Goal: Contribute content: Contribute content

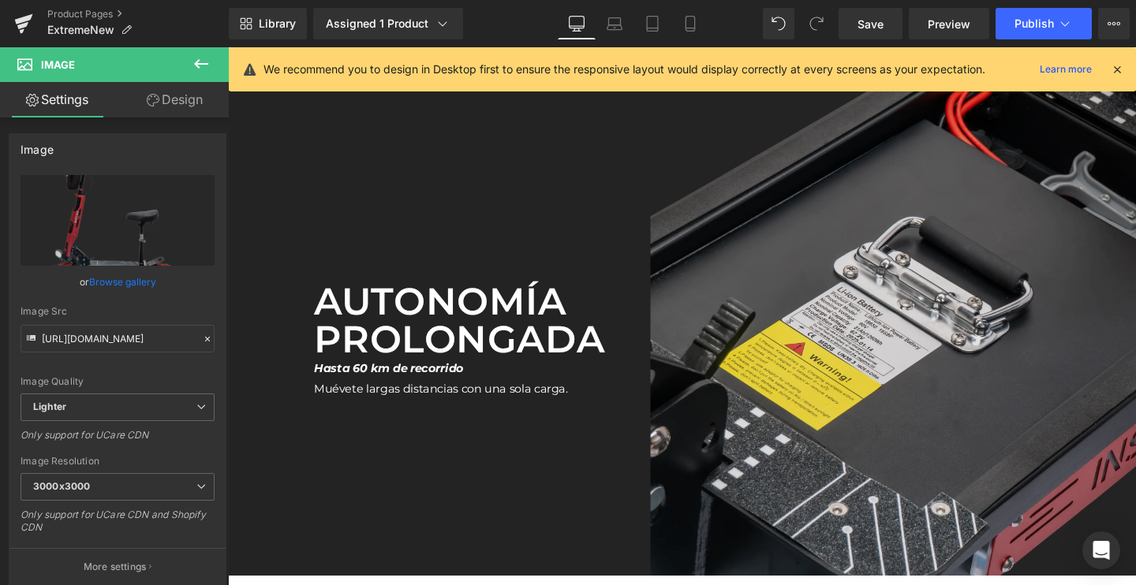
scroll to position [3264, 0]
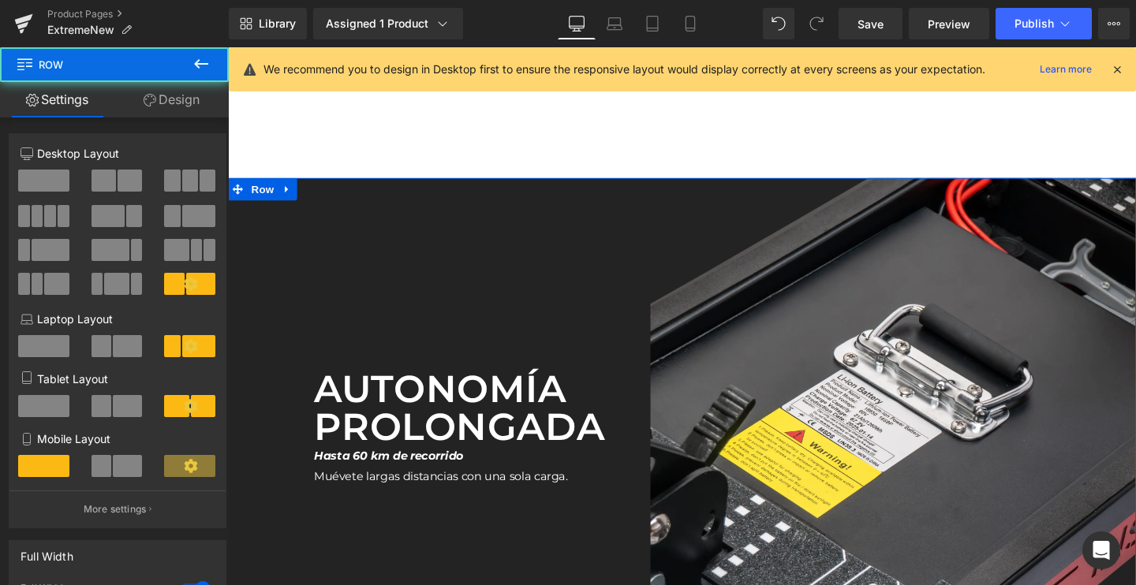
click at [415, 261] on div "Autonomía prolongada Text Block Hasta 60 km de recorrido Muévete largas distanc…" at bounding box center [489, 440] width 365 height 510
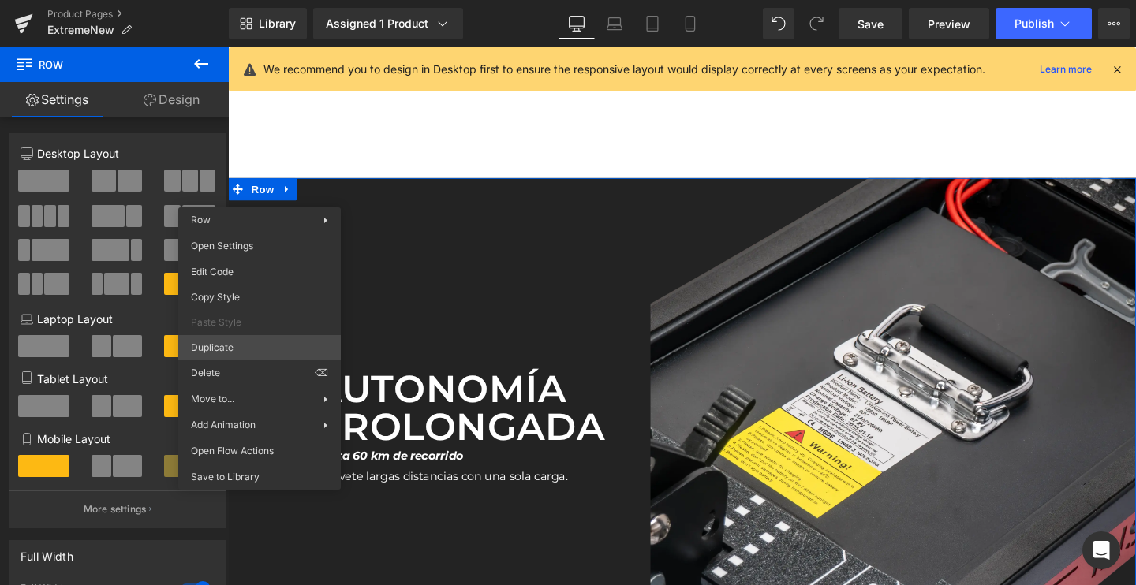
click at [231, 335] on div "Edit Code Copy Style Paste Style Duplicate Delete ⌫" at bounding box center [259, 322] width 163 height 127
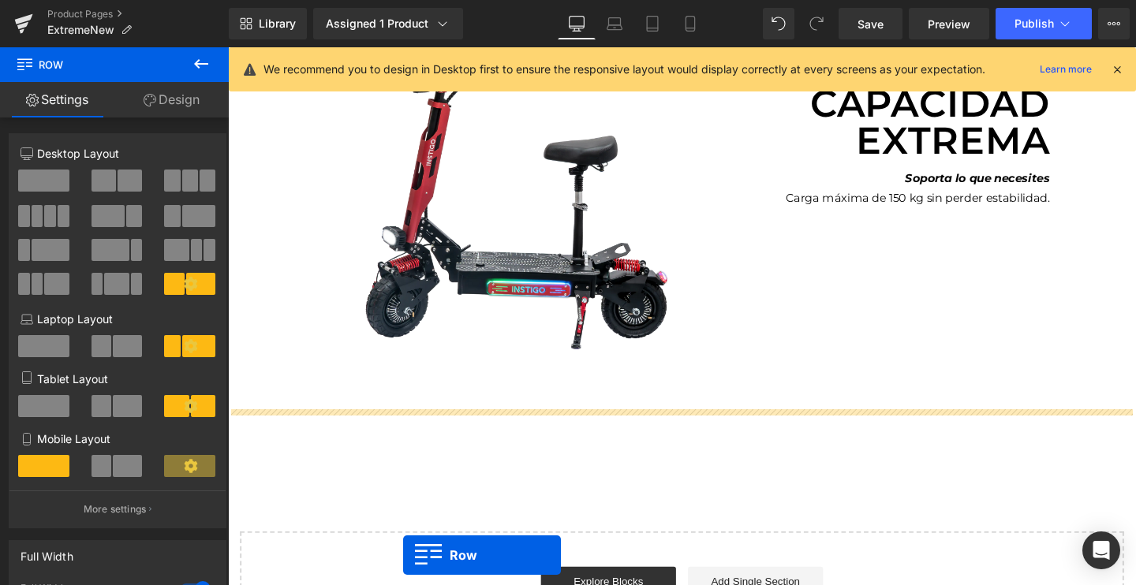
scroll to position [4220, 0]
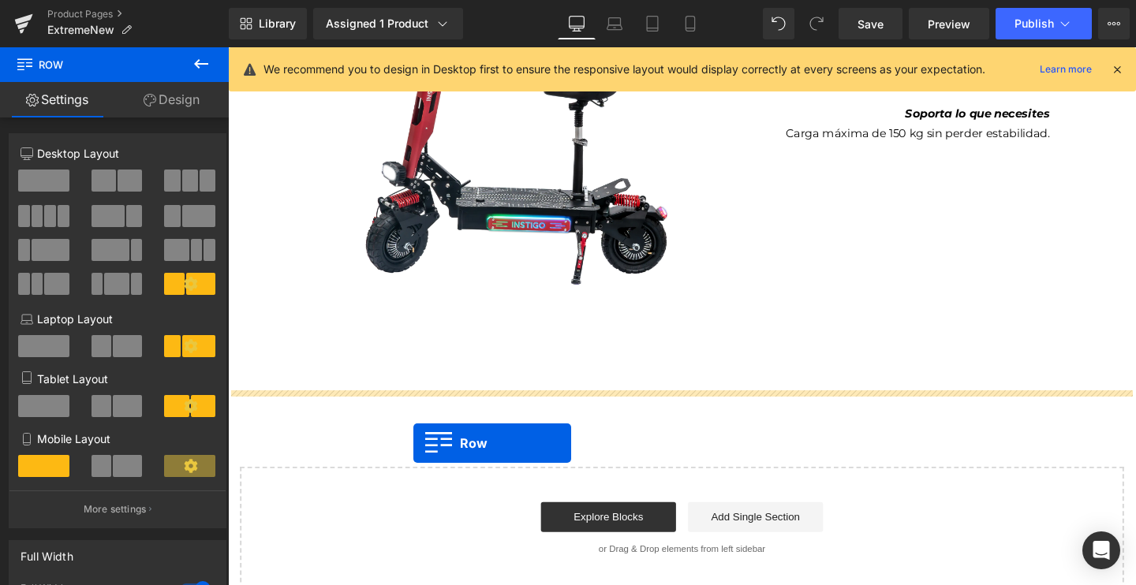
drag, startPoint x: 265, startPoint y: 137, endPoint x: 423, endPoint y: 463, distance: 362.1
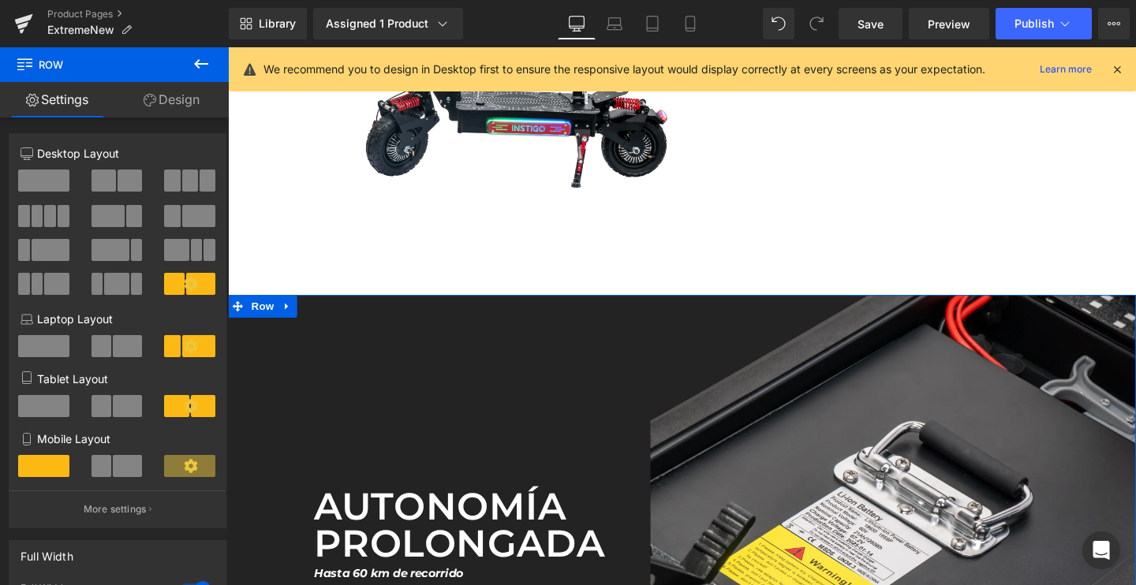
scroll to position [4395, 0]
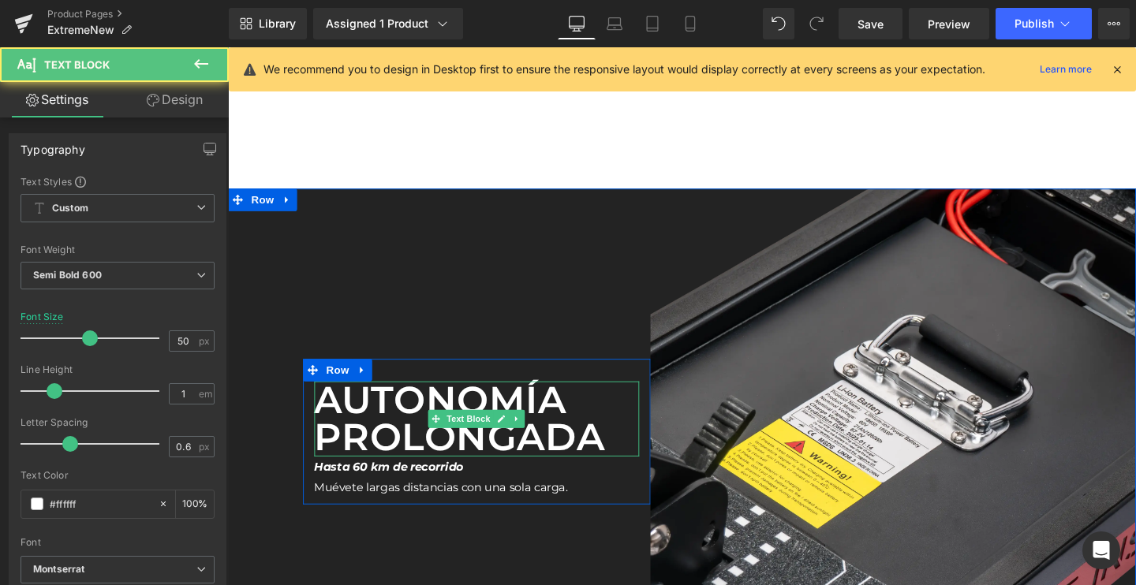
click at [467, 420] on p "Autonomía prolongada" at bounding box center [490, 437] width 342 height 79
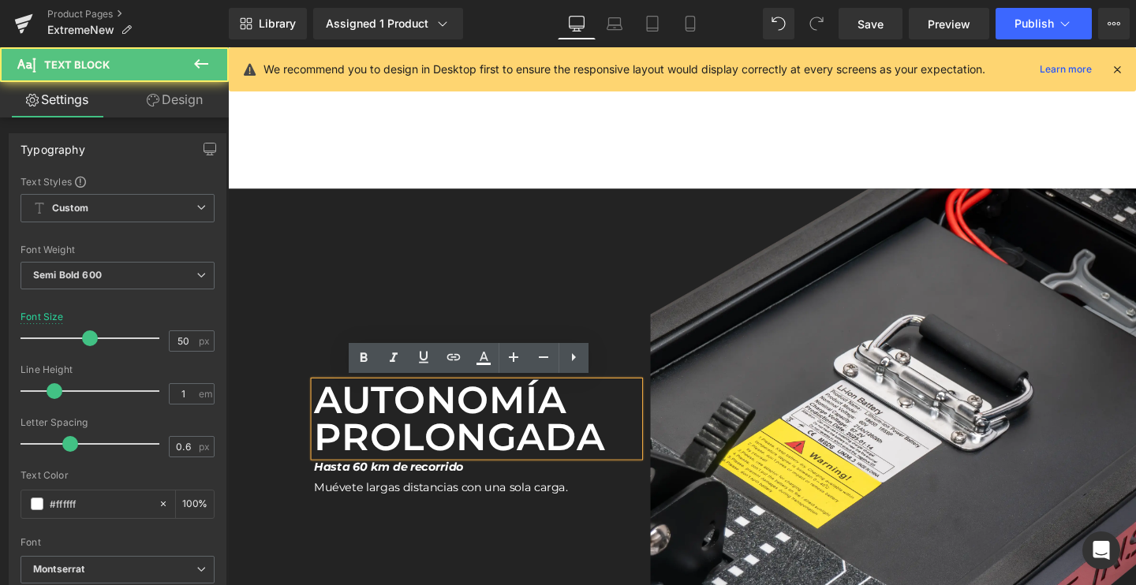
click at [404, 416] on p "Autonomía prolongada" at bounding box center [490, 437] width 342 height 79
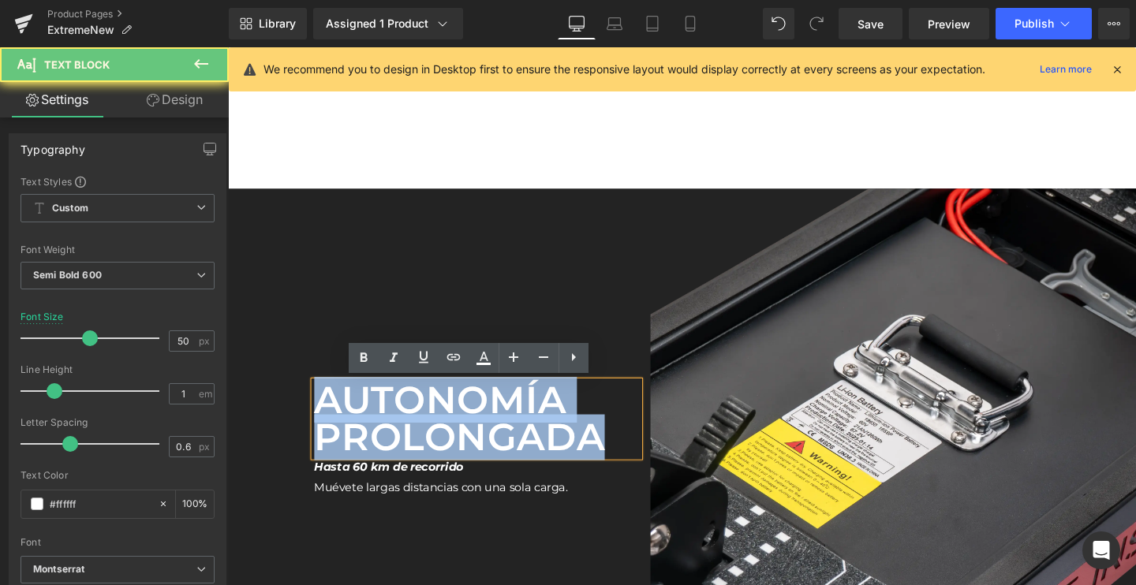
click at [404, 416] on p "Autonomía prolongada" at bounding box center [490, 437] width 342 height 79
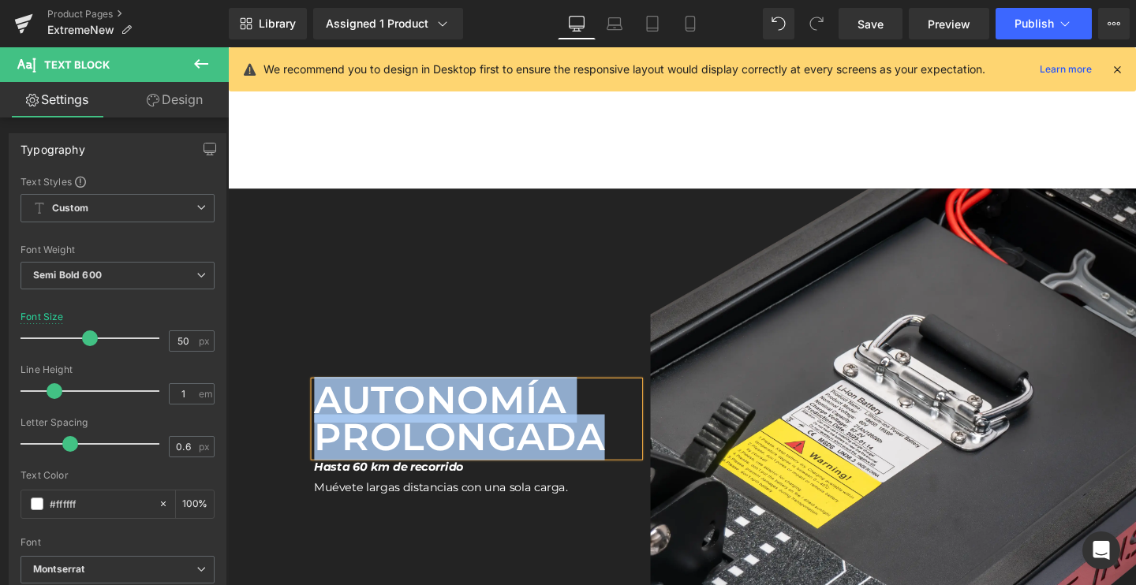
paste div
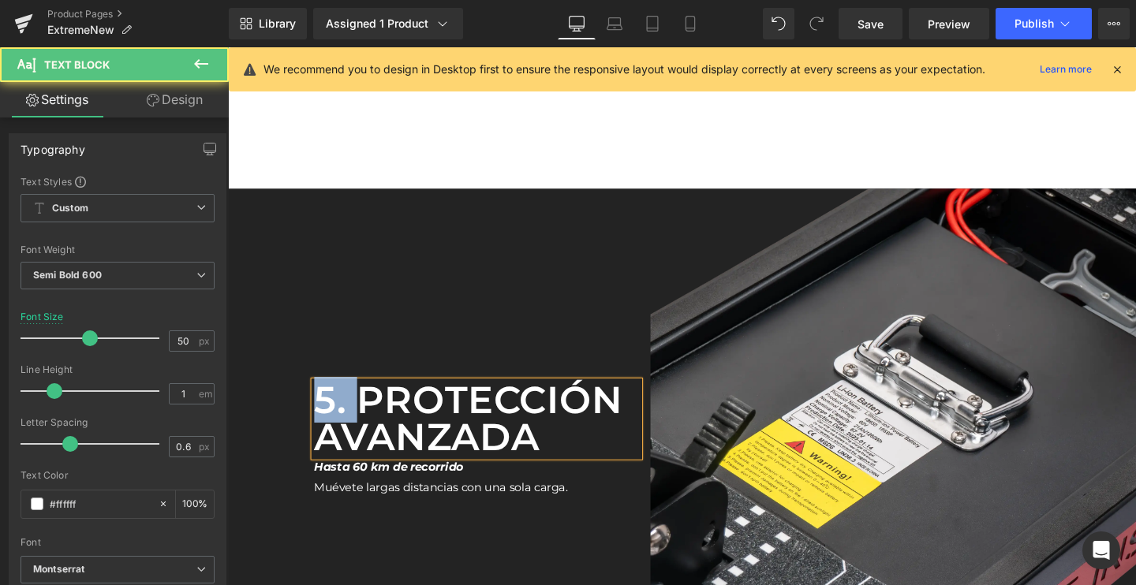
drag, startPoint x: 361, startPoint y: 414, endPoint x: 293, endPoint y: 409, distance: 68.8
click at [293, 409] on div "5. Protección avanzada Text Block Hasta 60 km de recorrido Muévete largas dista…" at bounding box center [705, 451] width 955 height 510
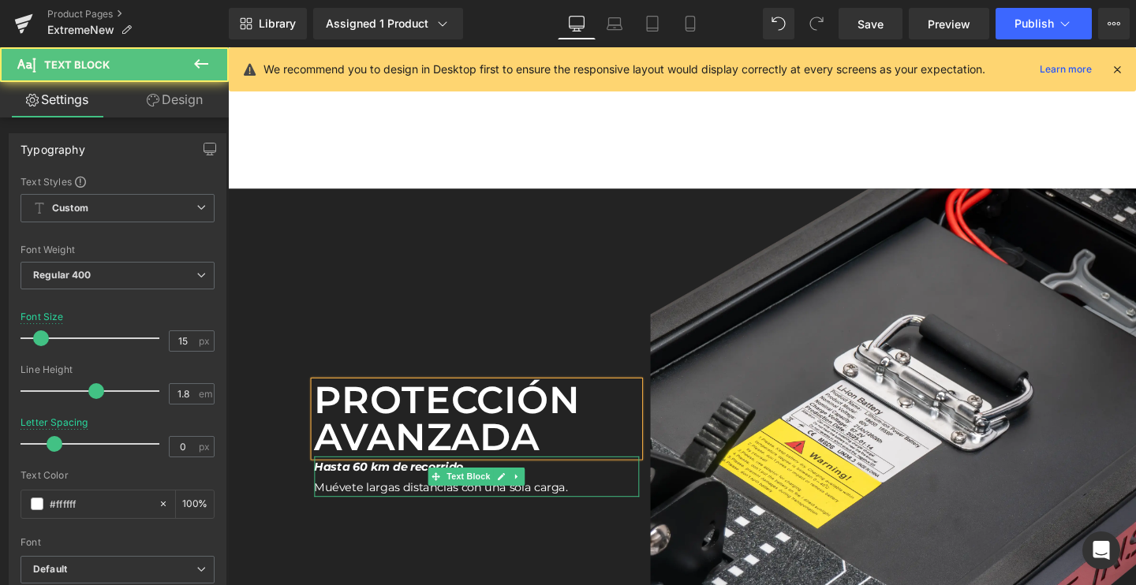
click at [450, 508] on p "Muévete largas distancias con una sola carga." at bounding box center [490, 509] width 342 height 21
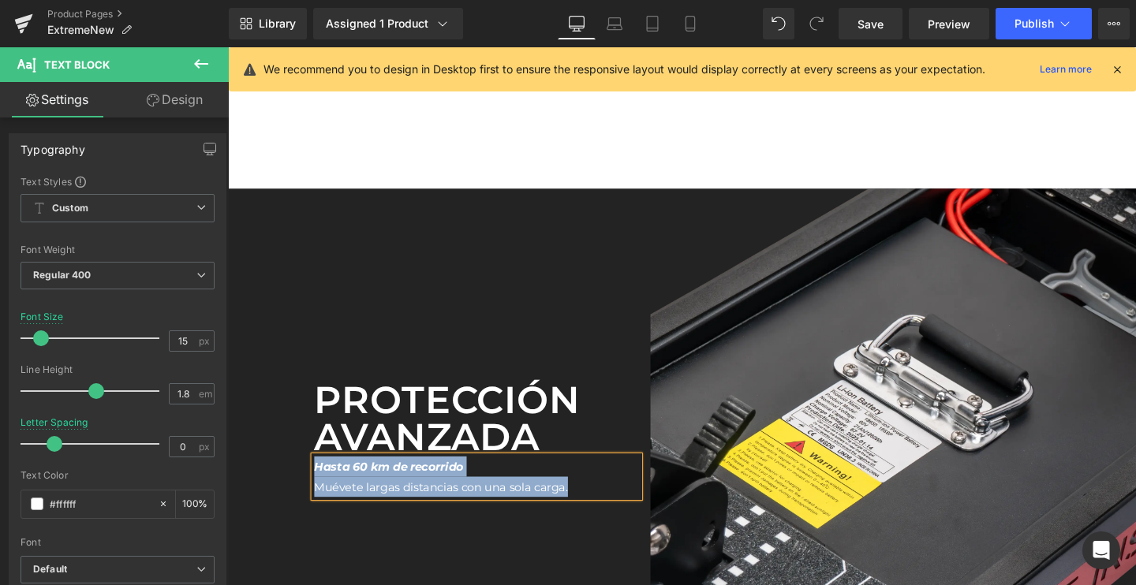
paste div
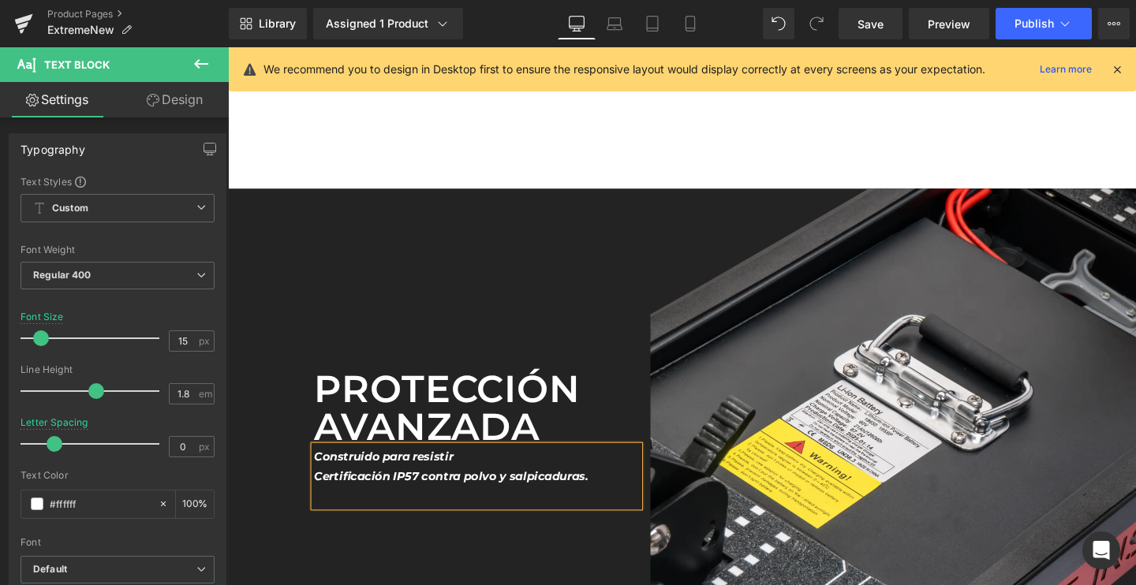
click at [450, 509] on p at bounding box center [490, 519] width 342 height 21
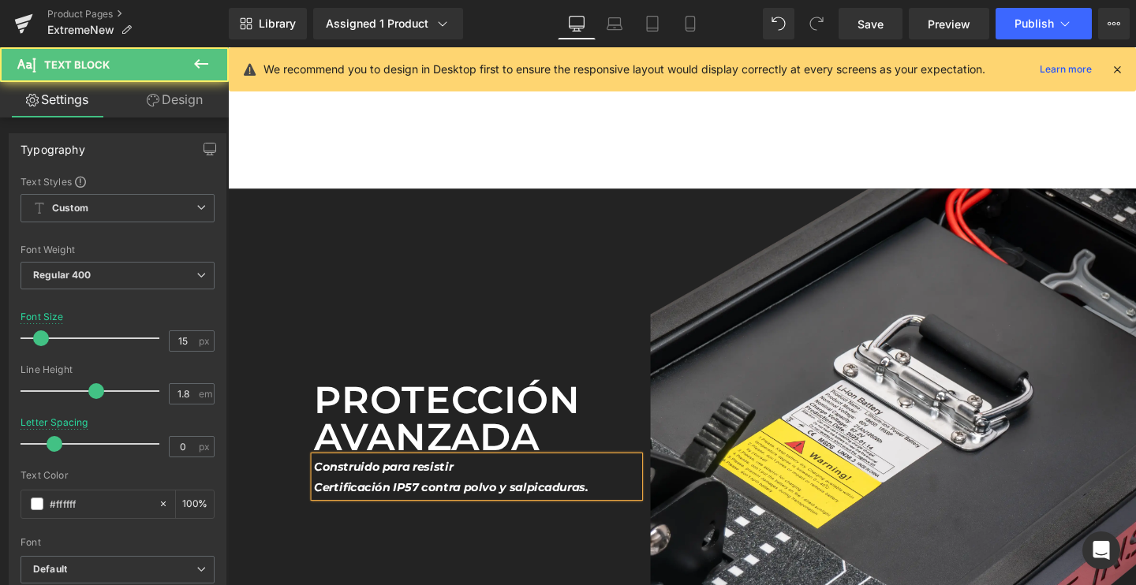
click at [375, 488] on icon "Construido para resistir" at bounding box center [392, 488] width 146 height 15
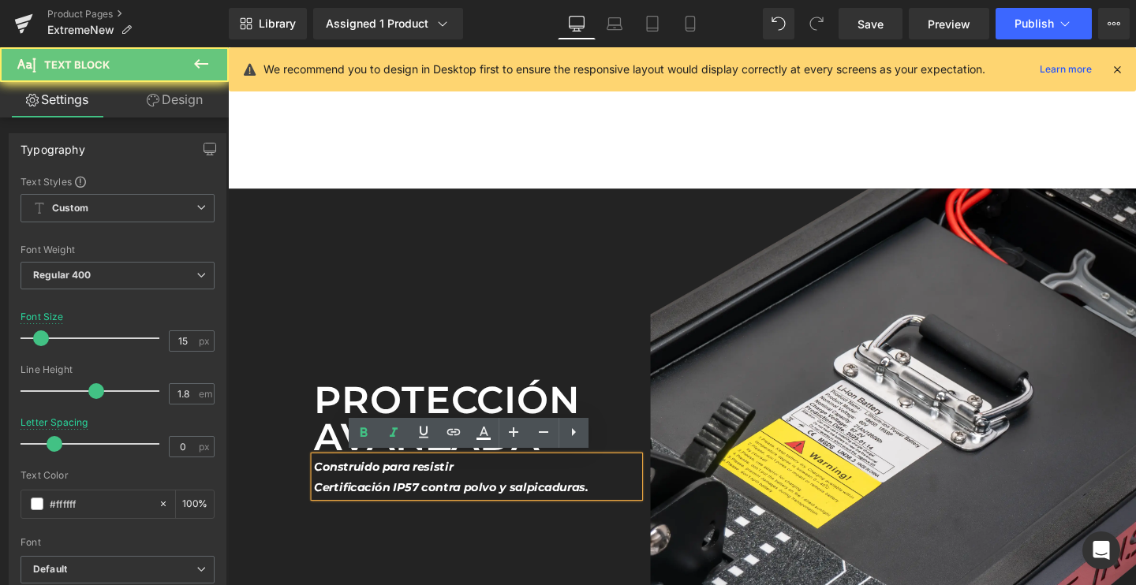
click at [367, 508] on icon "Certificación IP57 contra polvo y salpicaduras." at bounding box center [463, 509] width 288 height 15
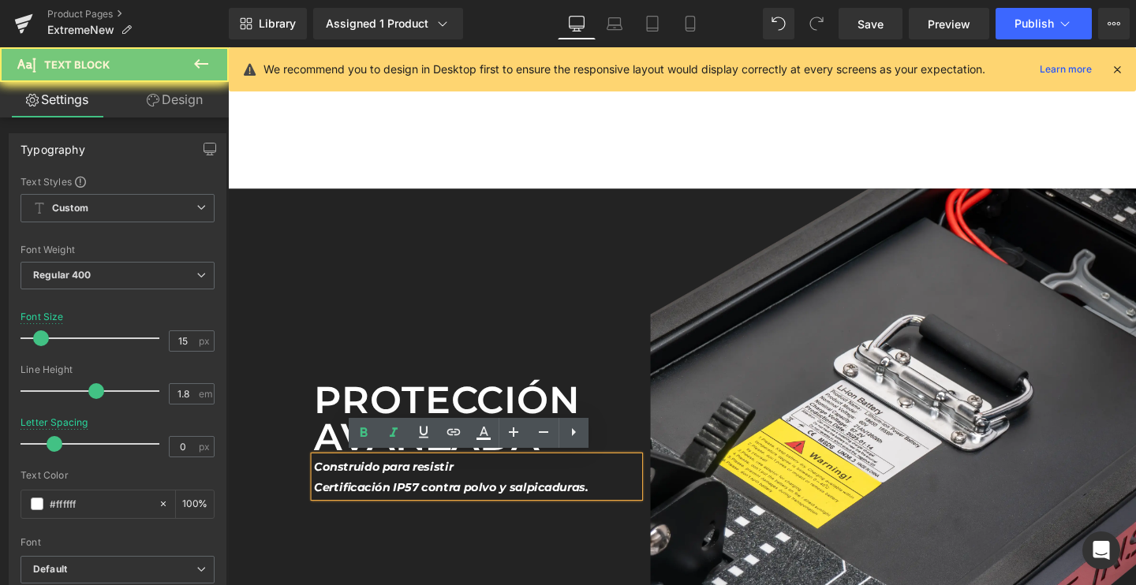
click at [367, 508] on icon "Certificación IP57 contra polvo y salpicaduras." at bounding box center [463, 509] width 288 height 15
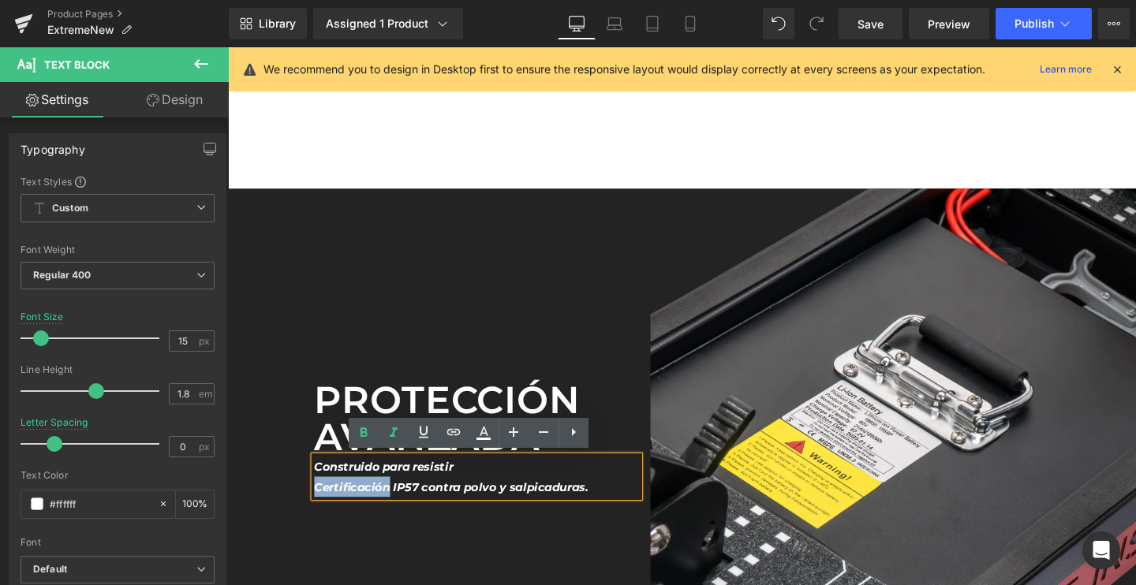
click at [367, 508] on icon "Certificación IP57 contra polvo y salpicaduras." at bounding box center [463, 509] width 288 height 15
click at [365, 429] on icon at bounding box center [363, 432] width 7 height 9
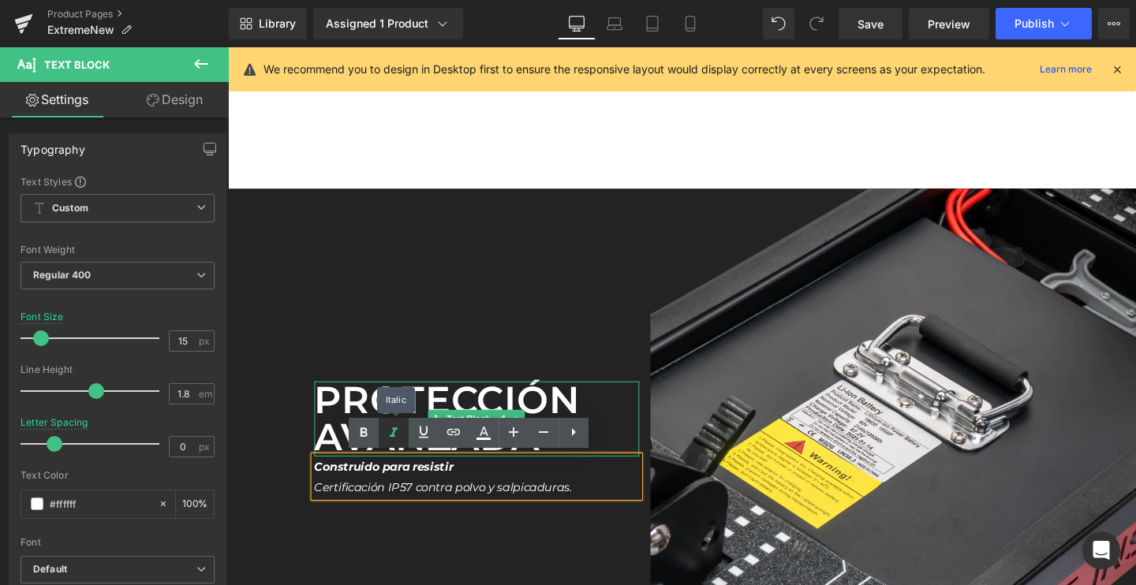
click at [391, 427] on icon at bounding box center [393, 433] width 19 height 19
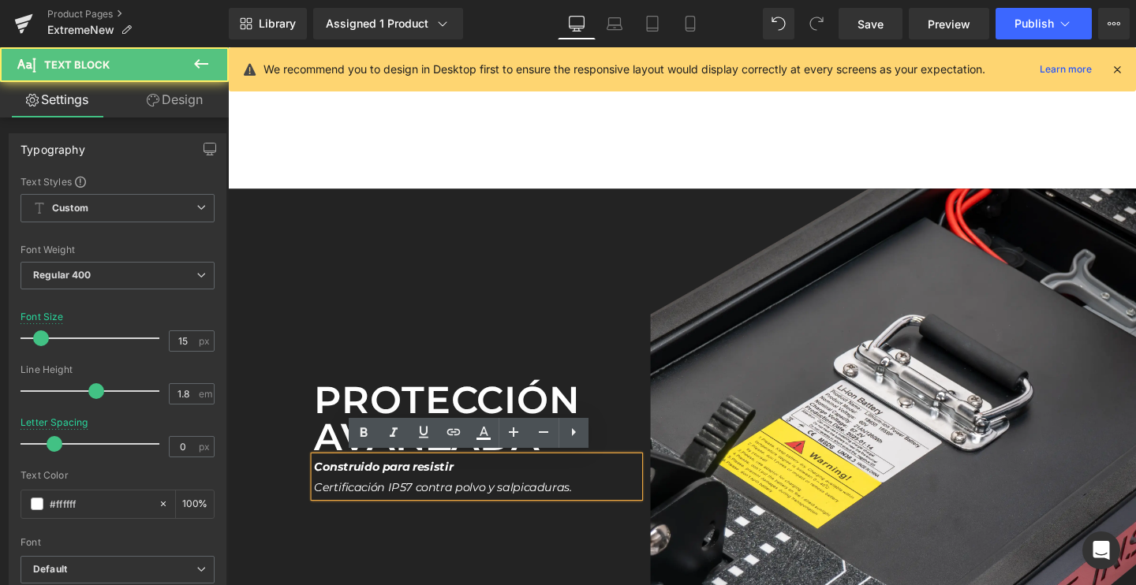
click at [394, 511] on icon "Certificación IP57 contra polvo y salpicaduras." at bounding box center [454, 509] width 271 height 15
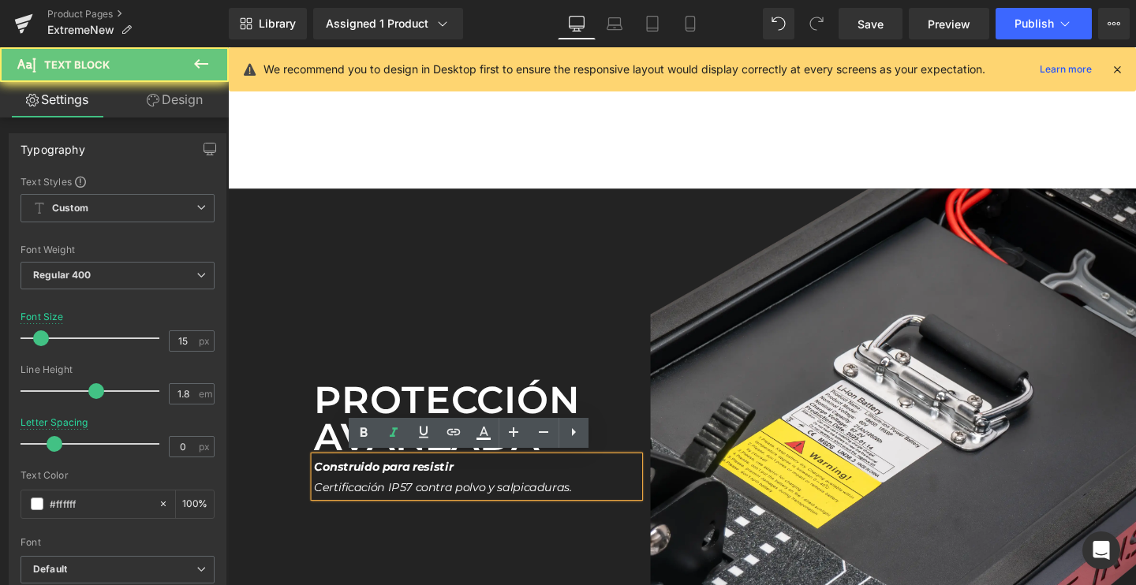
click at [394, 511] on icon "Certificación IP57 contra polvo y salpicaduras." at bounding box center [454, 509] width 271 height 15
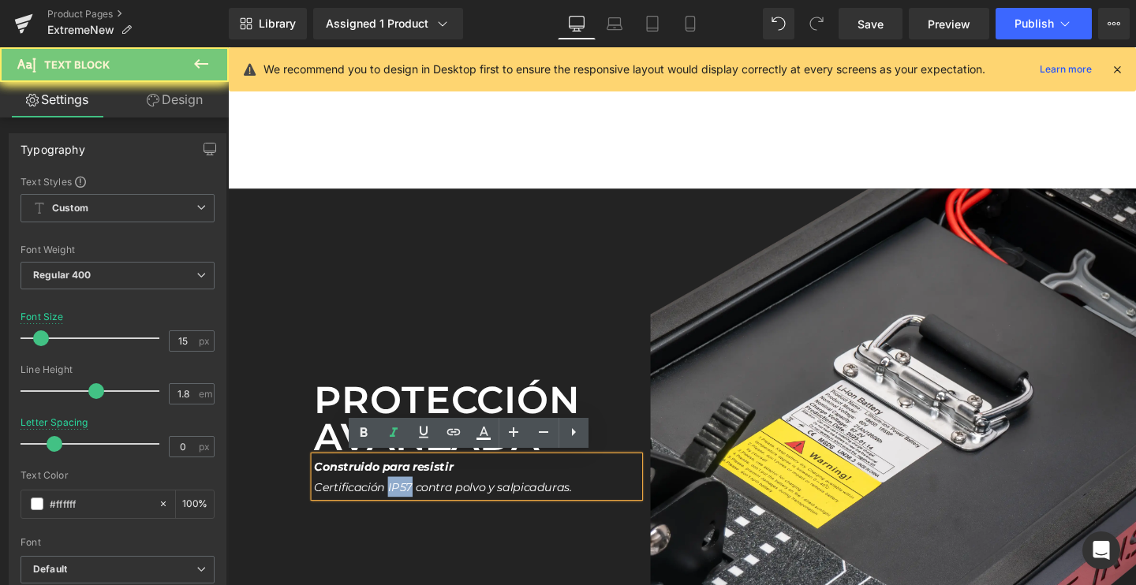
click at [394, 511] on icon "Certificación IP57 contra polvo y salpicaduras." at bounding box center [454, 509] width 271 height 15
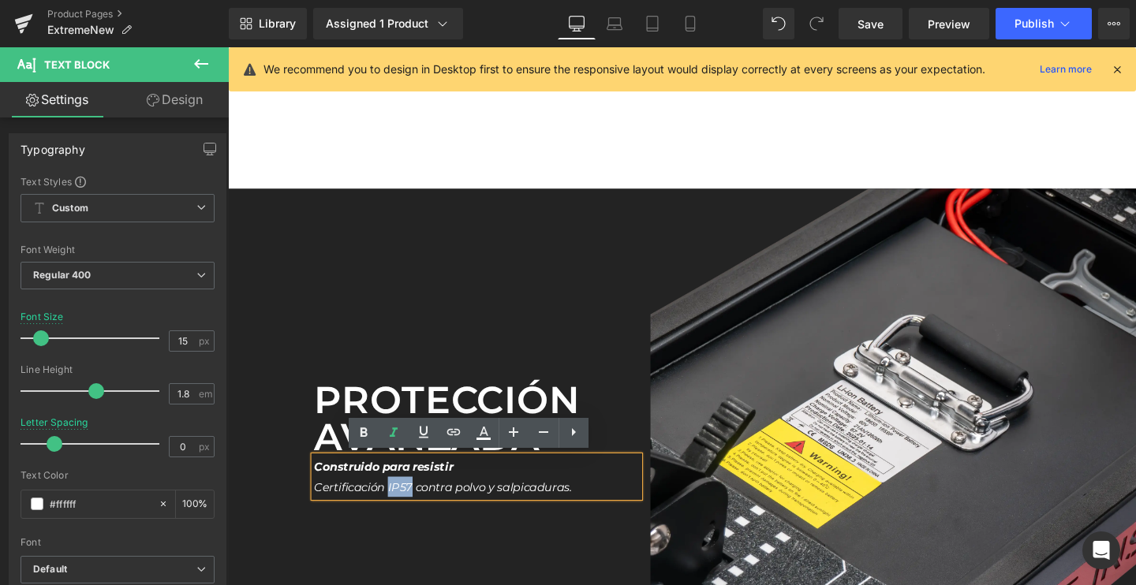
click at [394, 511] on icon "Certificación IP57 contra polvo y salpicaduras." at bounding box center [454, 509] width 271 height 15
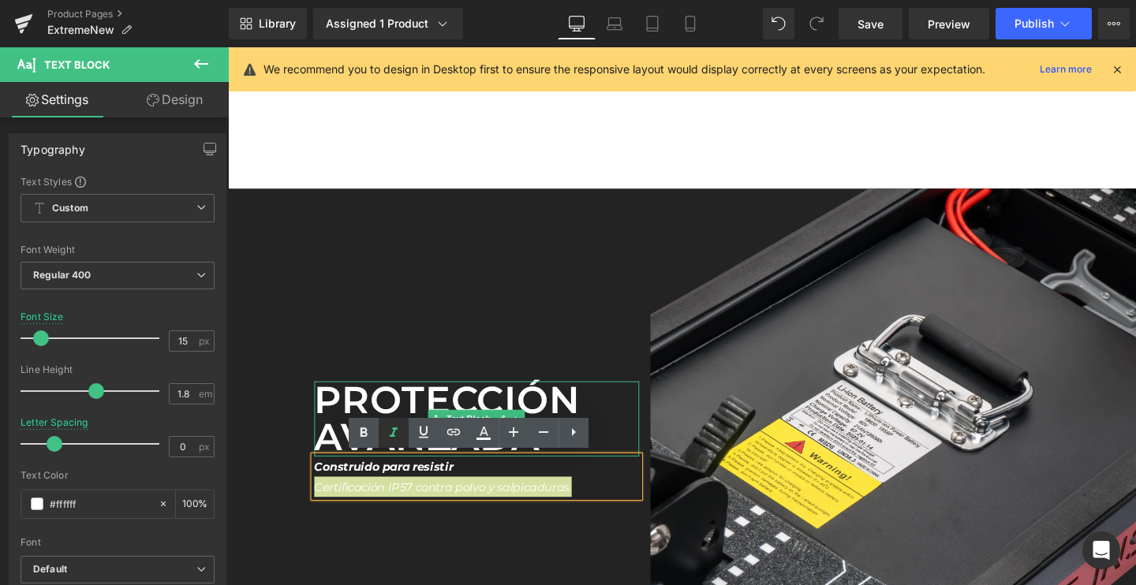
click at [391, 434] on icon at bounding box center [393, 433] width 19 height 19
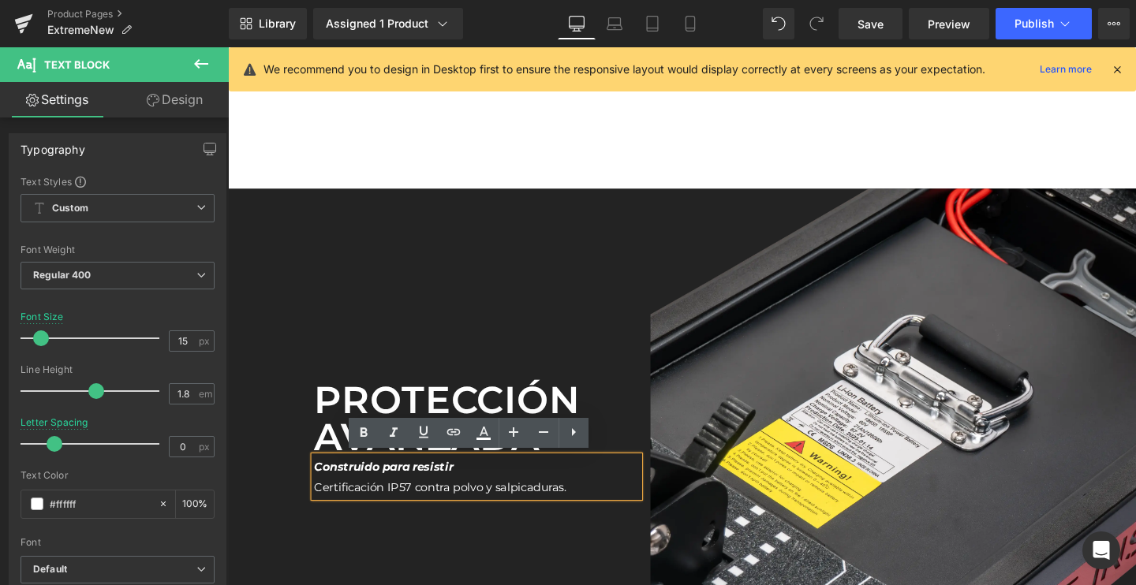
click at [439, 537] on div "Protección avanzada Text Block Construido para resistir Certificación IP57 con…" at bounding box center [489, 451] width 365 height 510
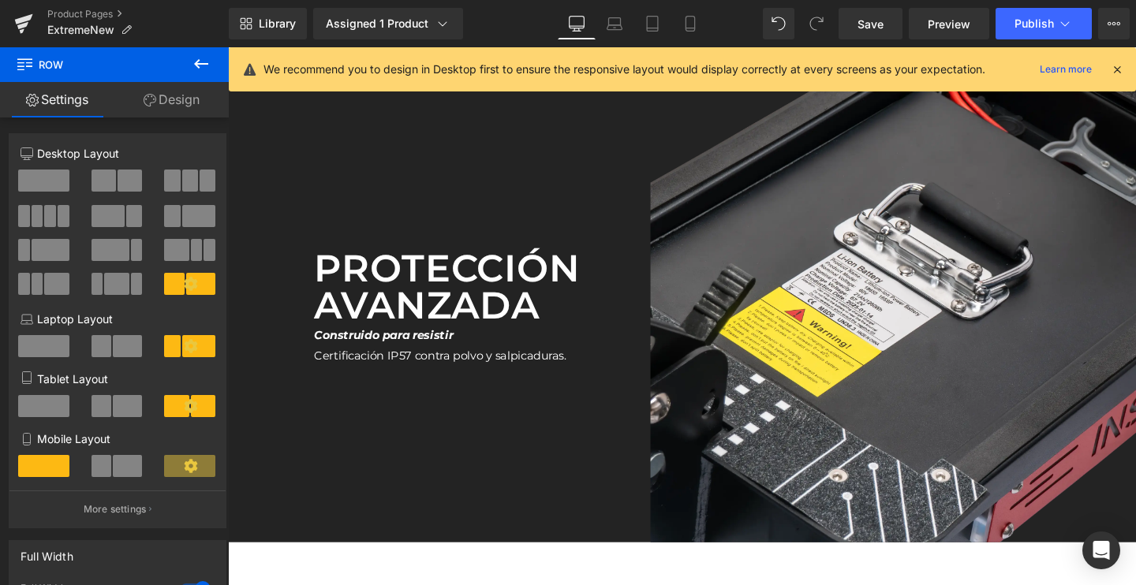
scroll to position [4538, 0]
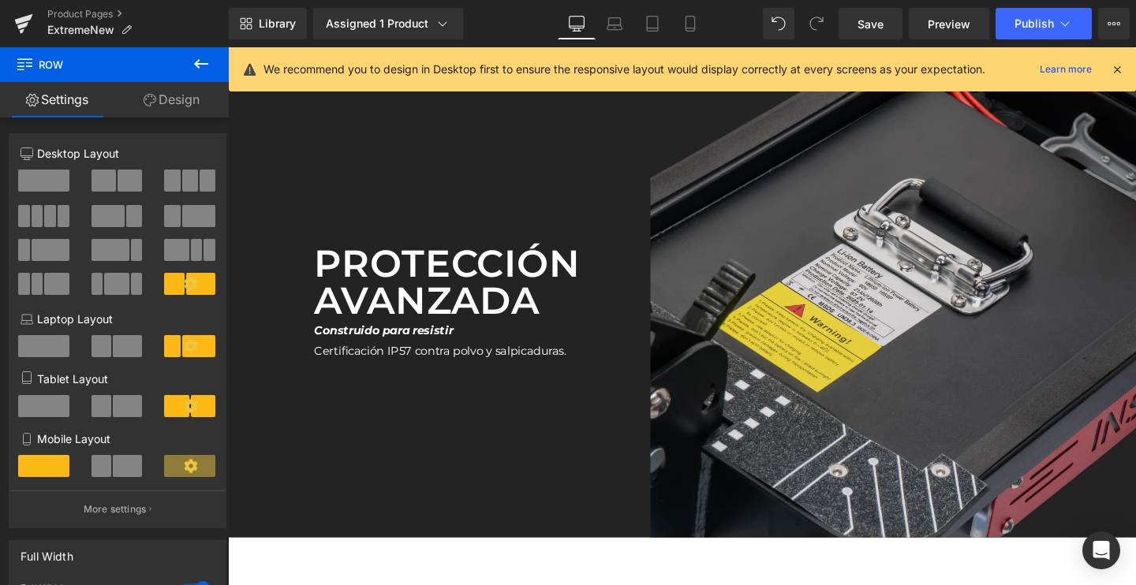
click at [798, 349] on img at bounding box center [927, 308] width 510 height 510
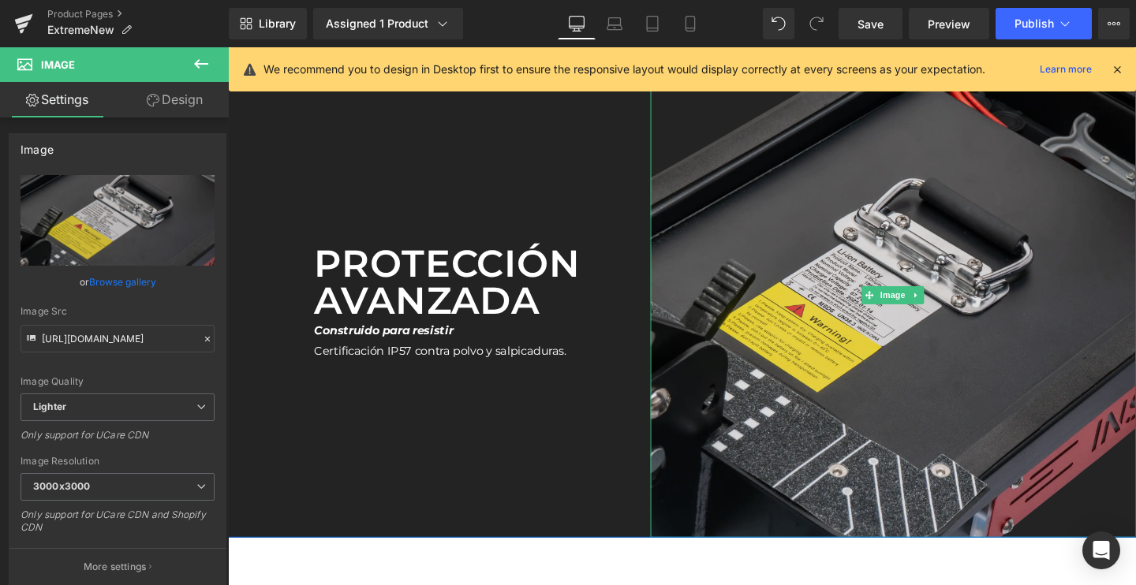
click at [782, 295] on img at bounding box center [927, 308] width 510 height 510
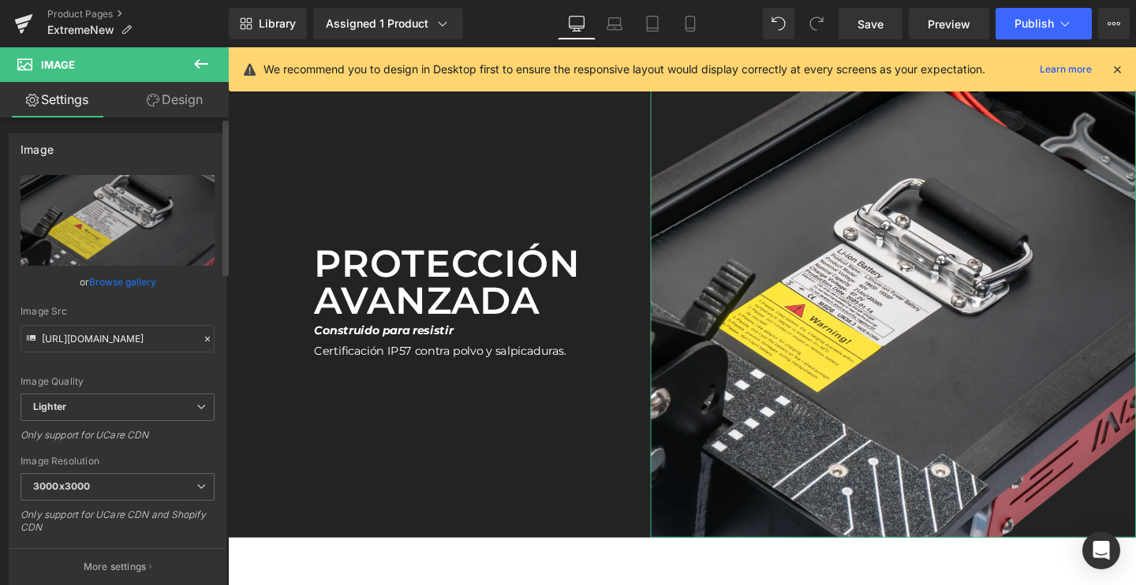
click at [91, 282] on link "Browse gallery" at bounding box center [122, 282] width 67 height 28
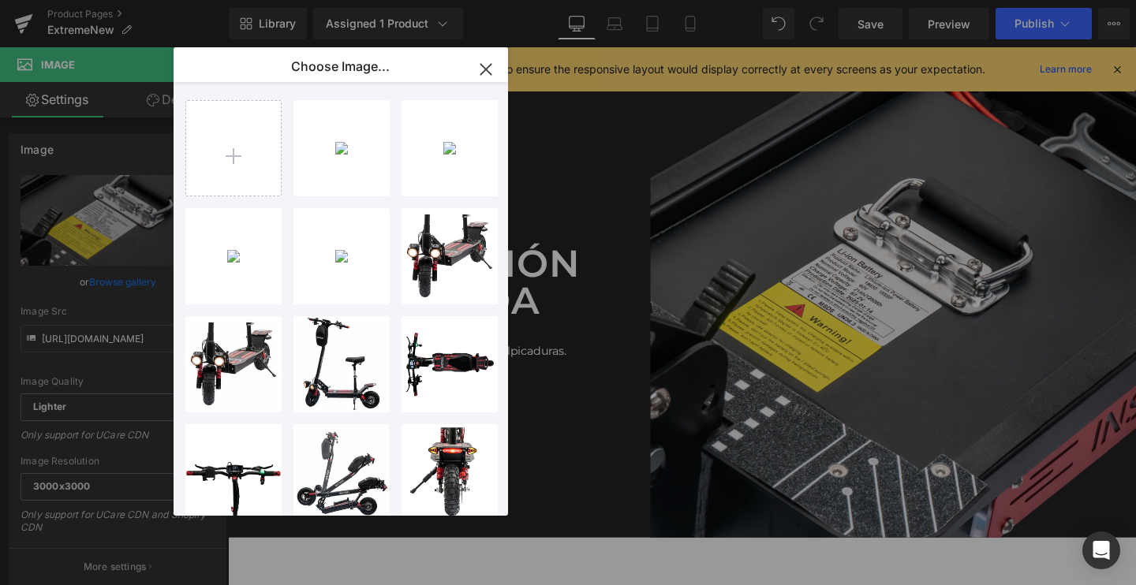
type input "C:\fakepath\E-10_35c52e01-fa0f-422f-8cd4-f77a413f3ea5_2048x2048.webp.webp"
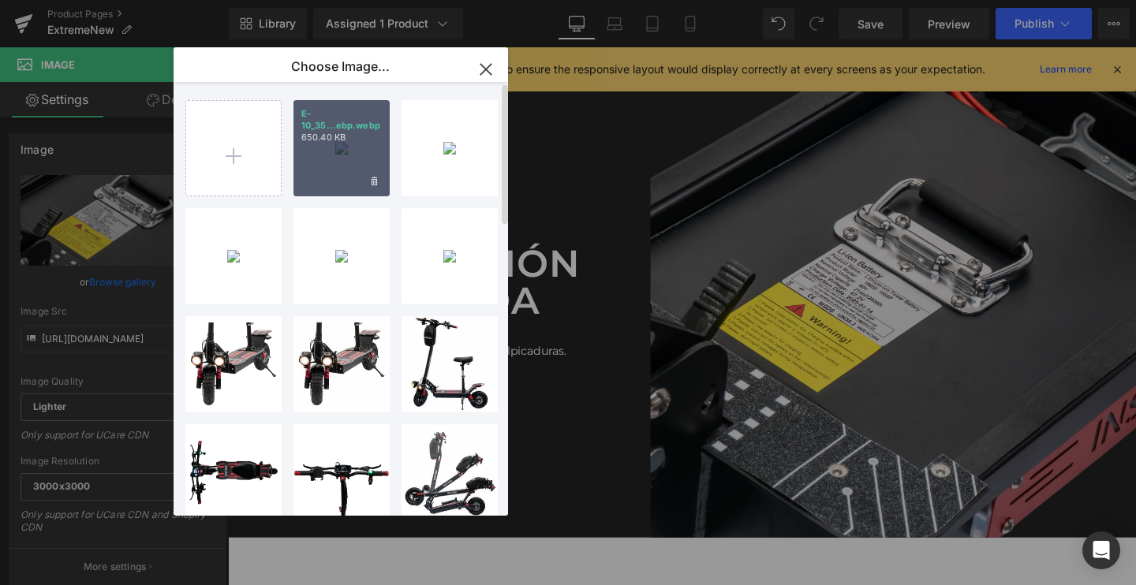
click at [333, 149] on div "E-10_35...ebp.webp 650.40 KB" at bounding box center [342, 148] width 96 height 96
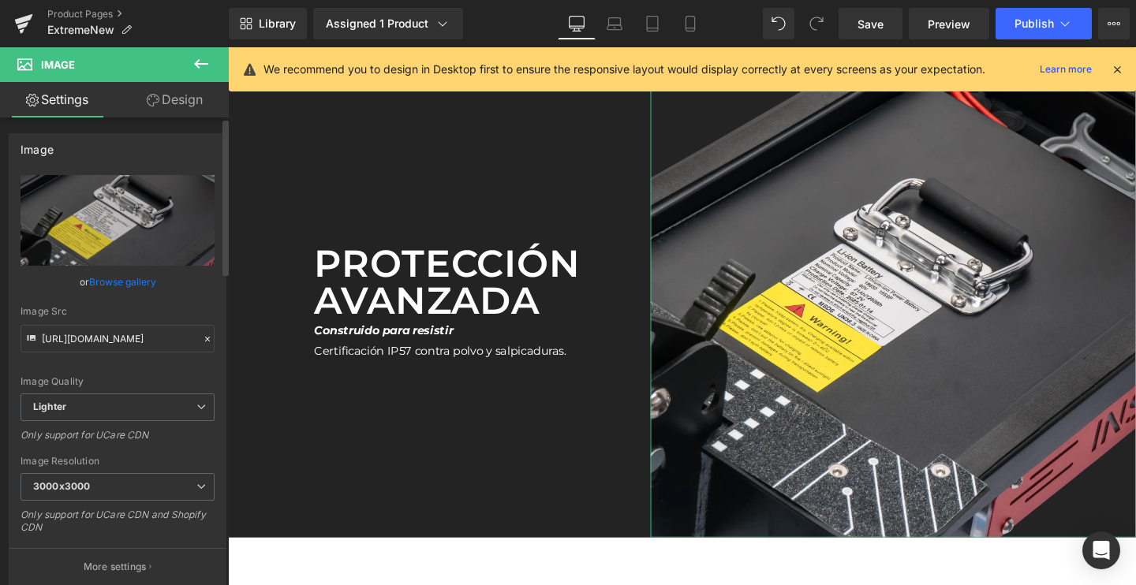
click at [122, 279] on link "Browse gallery" at bounding box center [122, 282] width 67 height 28
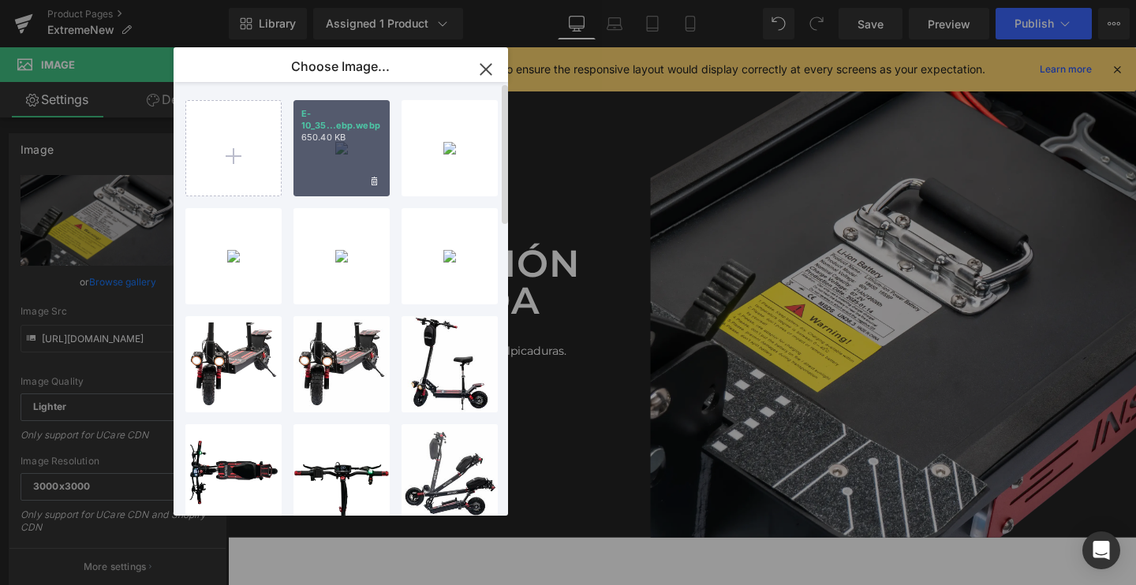
click at [308, 161] on div "E-10_35...ebp.webp 650.40 KB" at bounding box center [342, 148] width 96 height 96
type input "[URL][DOMAIN_NAME]"
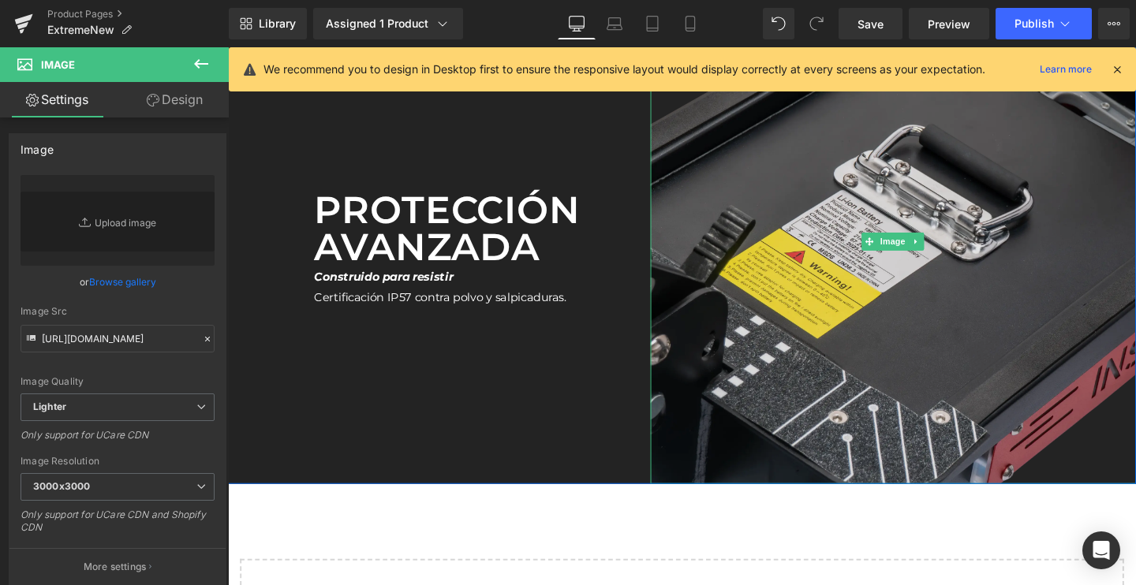
scroll to position [4617, 0]
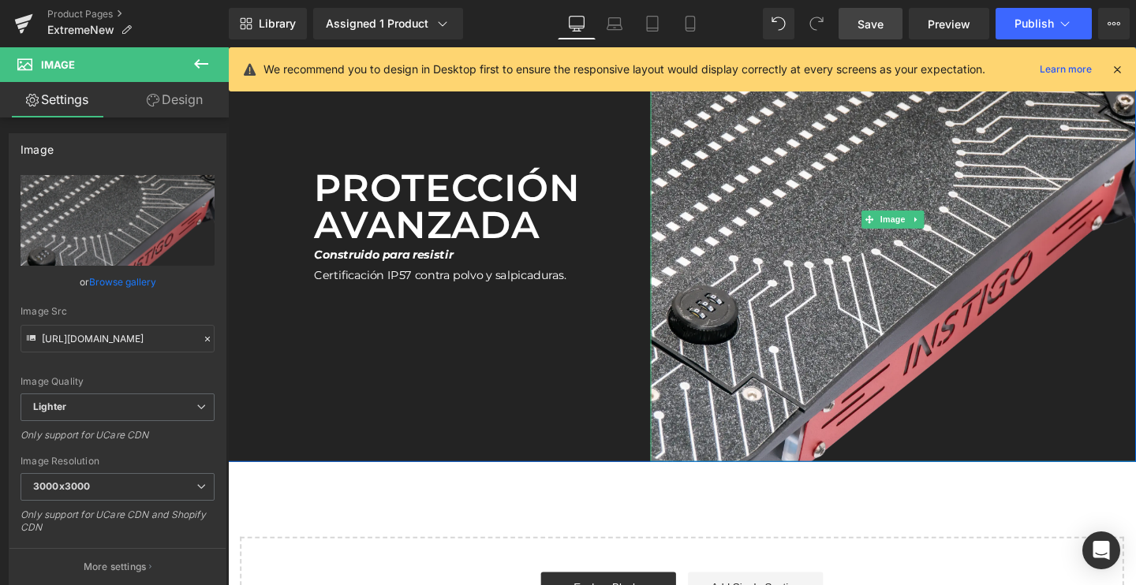
click at [859, 35] on link "Save" at bounding box center [871, 24] width 64 height 32
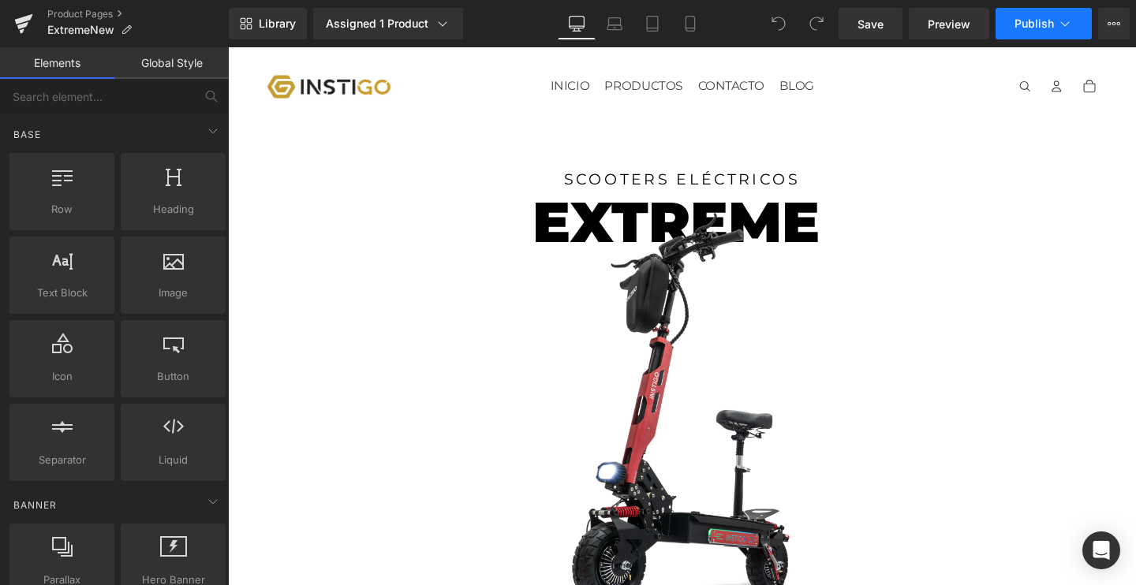
click at [1027, 20] on span "Publish" at bounding box center [1034, 23] width 39 height 13
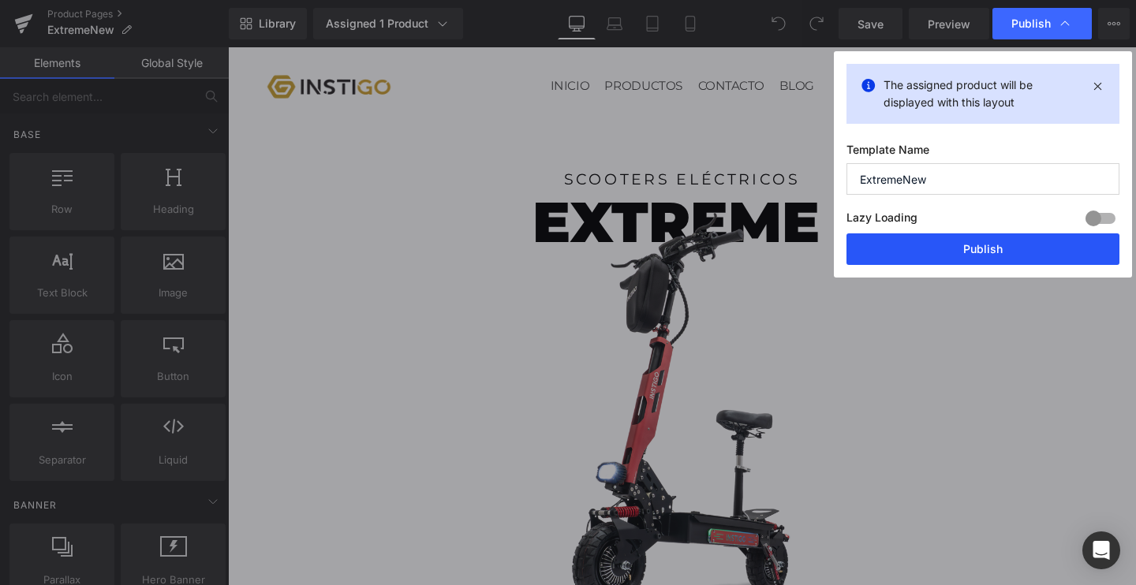
click at [937, 250] on button "Publish" at bounding box center [983, 250] width 273 height 32
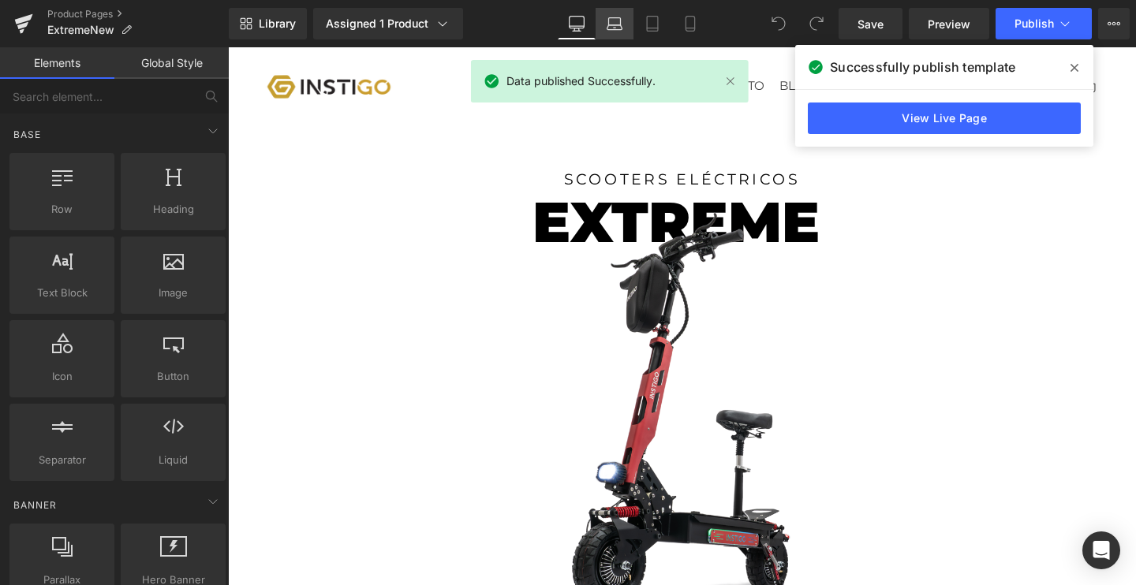
click at [611, 21] on icon at bounding box center [615, 24] width 16 height 16
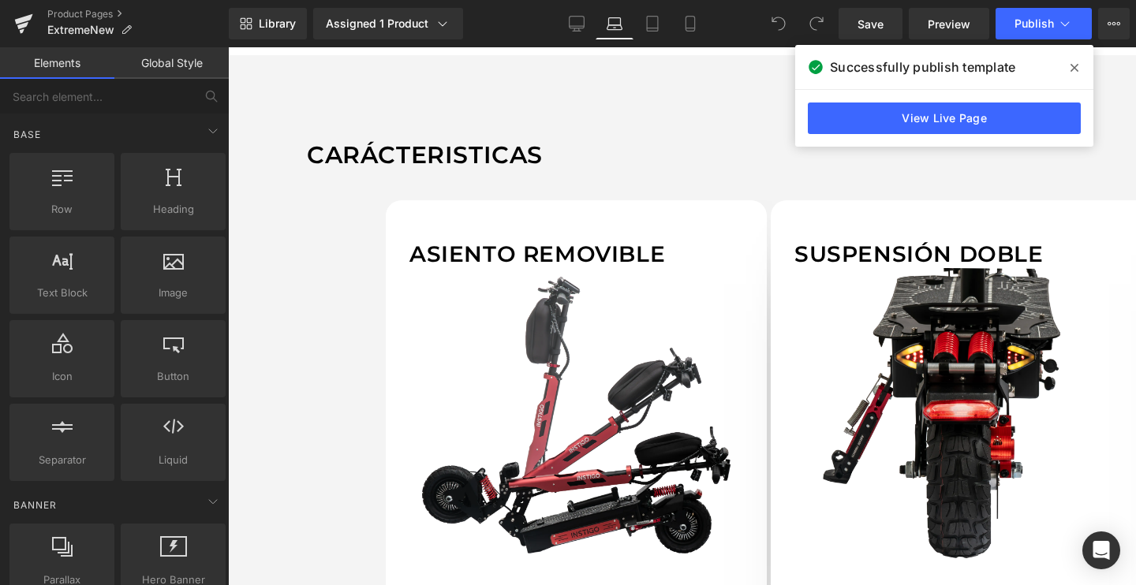
scroll to position [1224, 0]
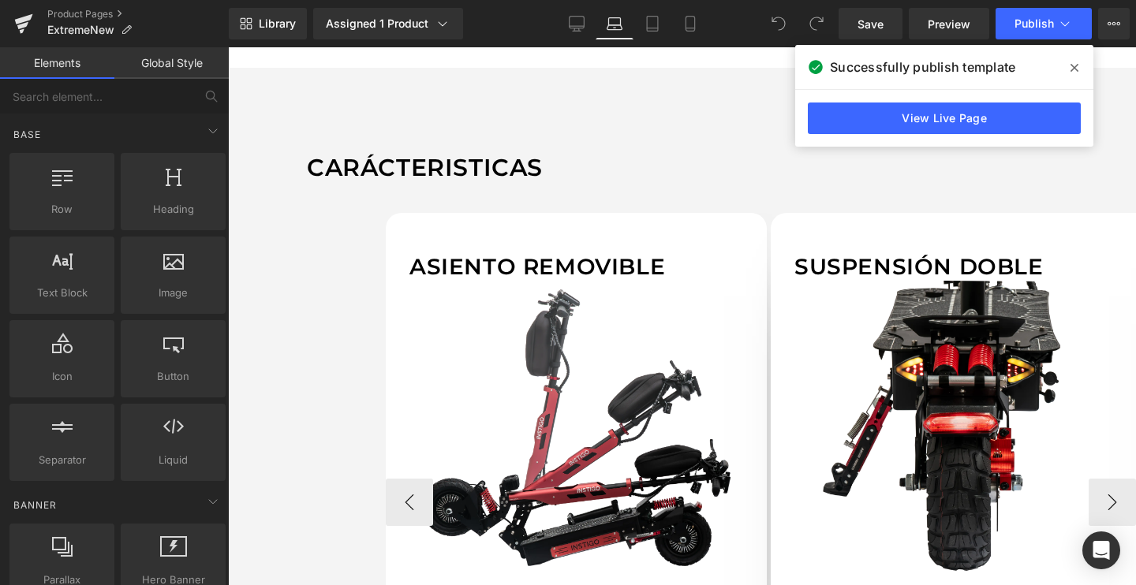
click at [409, 189] on div "Asiento removible Text Block Image Adáptalo a ti . Siéntate o condúcelo de pie …" at bounding box center [721, 491] width 829 height 604
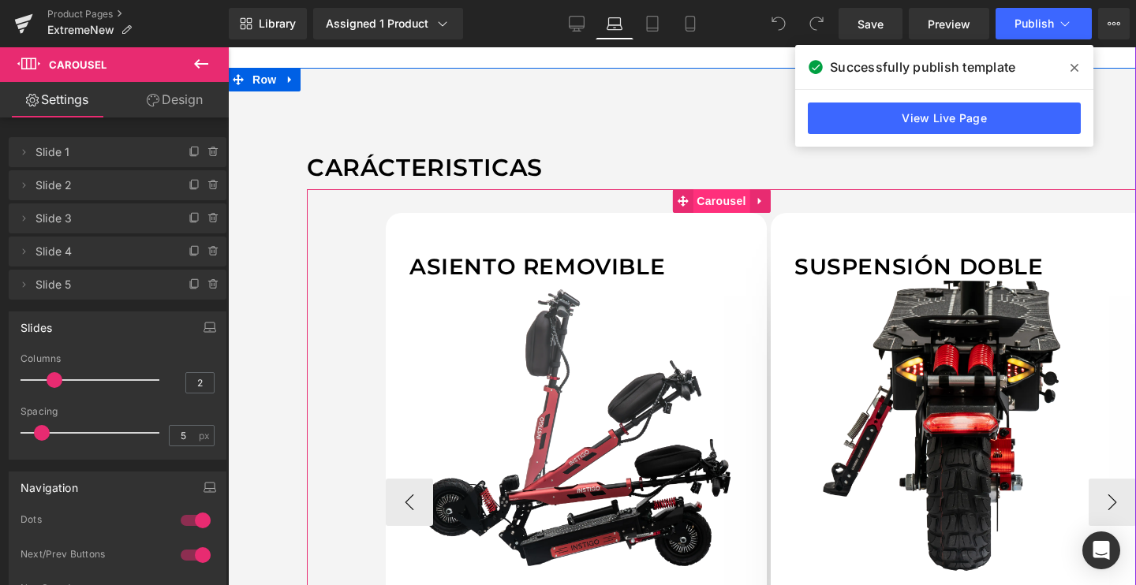
click at [709, 189] on span "Carousel" at bounding box center [721, 201] width 57 height 24
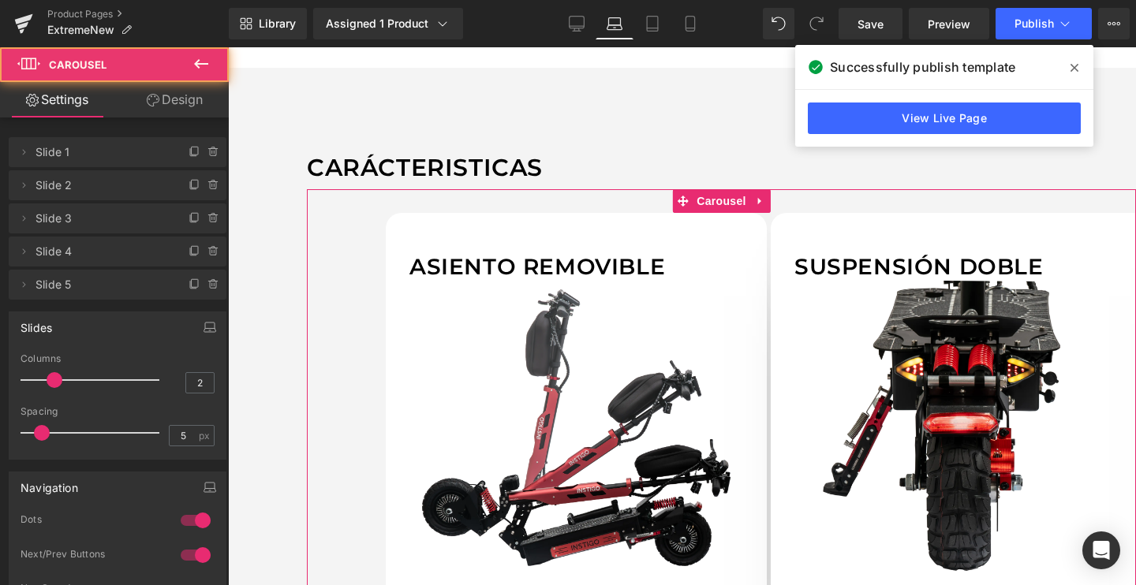
click at [129, 104] on link "Design" at bounding box center [175, 100] width 114 height 36
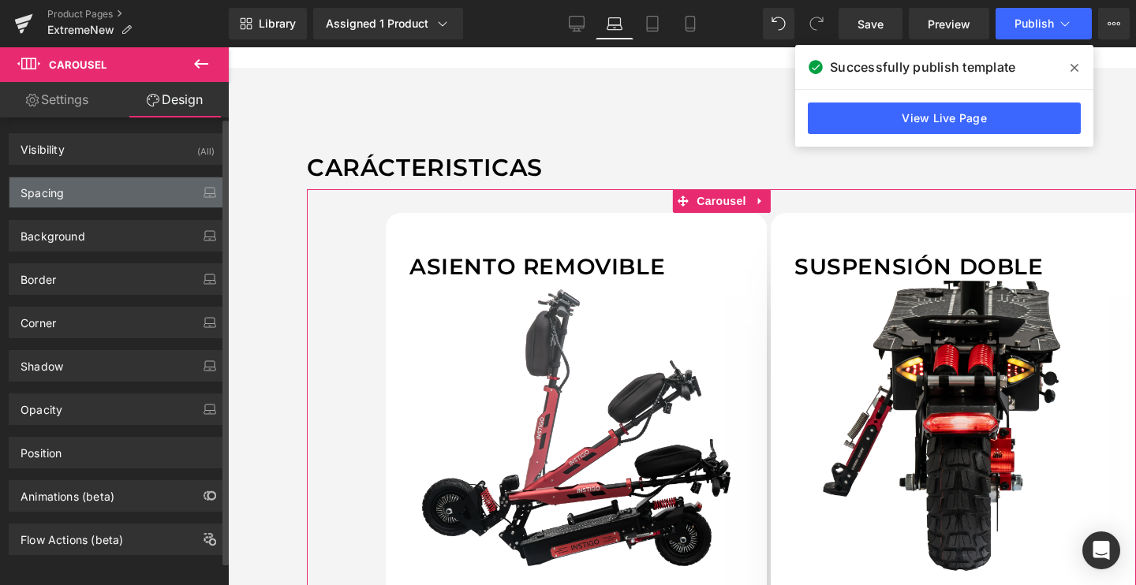
click at [60, 204] on div "Spacing" at bounding box center [117, 193] width 216 height 30
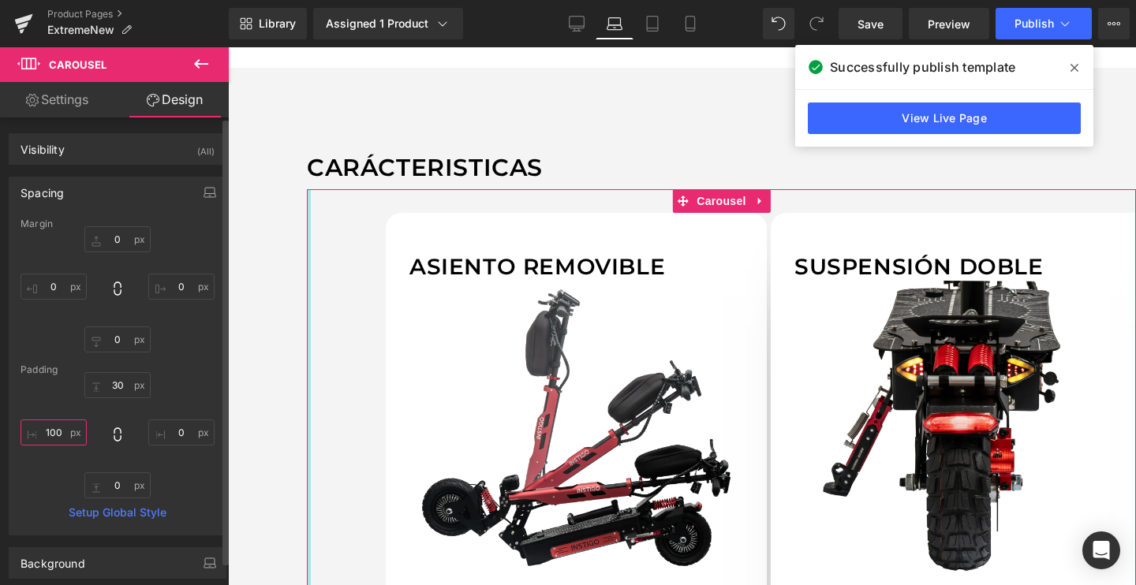
click at [54, 431] on input "100" at bounding box center [54, 433] width 66 height 26
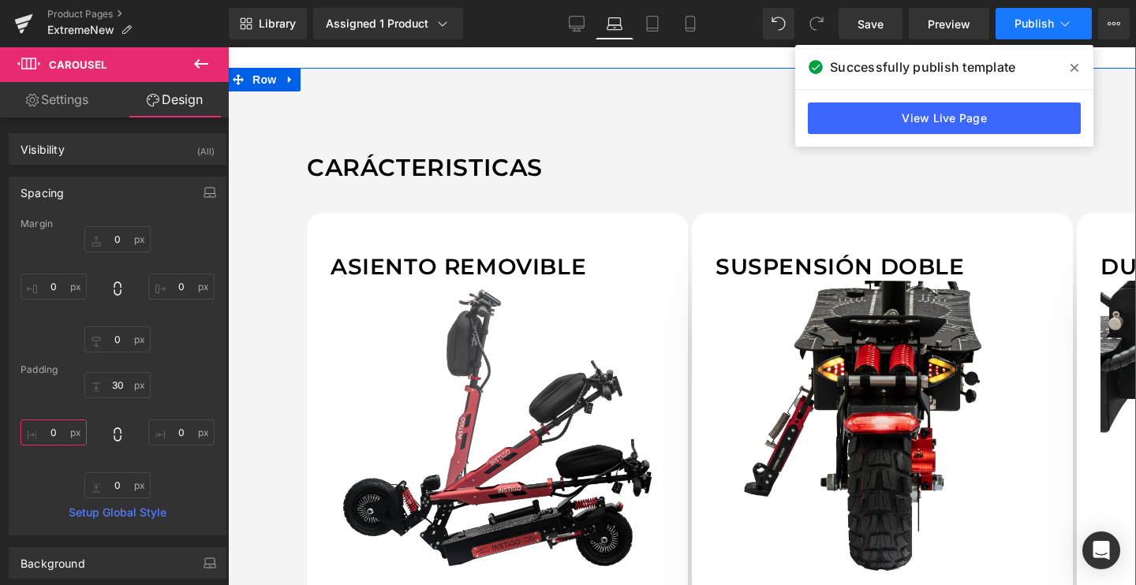
type input "0"
click at [1025, 22] on span "Publish" at bounding box center [1034, 23] width 39 height 13
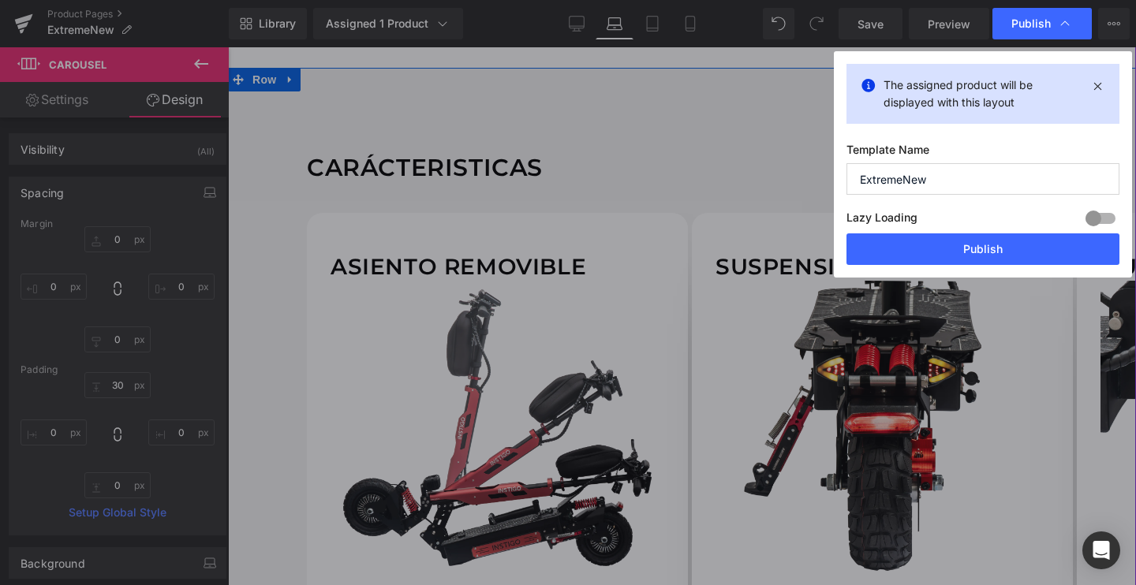
click at [953, 270] on div "The assigned product will be displayed with this layout Template Name ExtremeNe…" at bounding box center [983, 164] width 298 height 226
click at [959, 245] on button "Publish" at bounding box center [983, 250] width 273 height 32
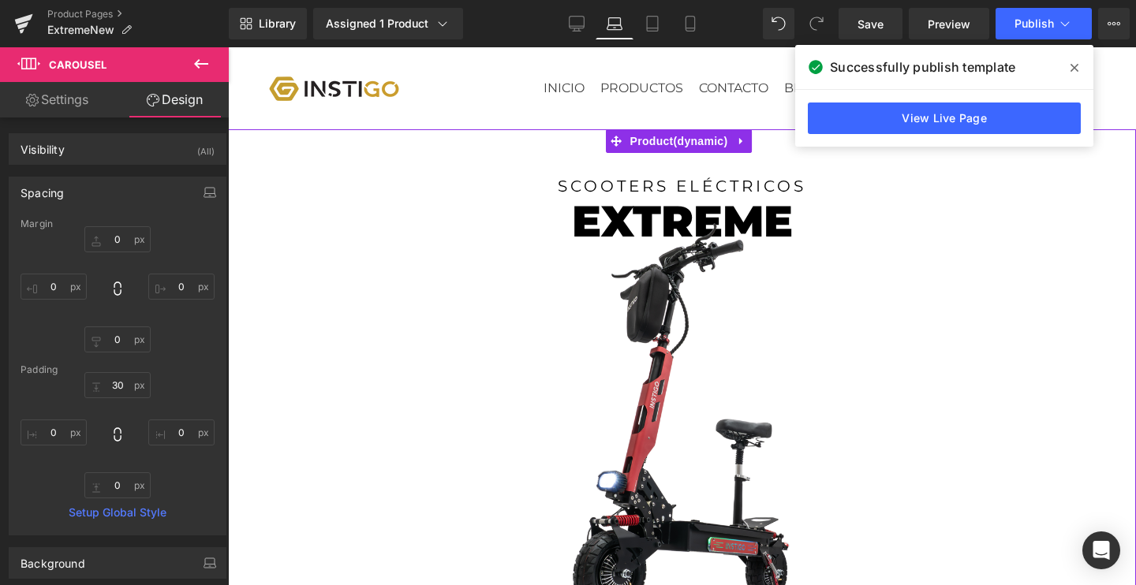
scroll to position [0, 0]
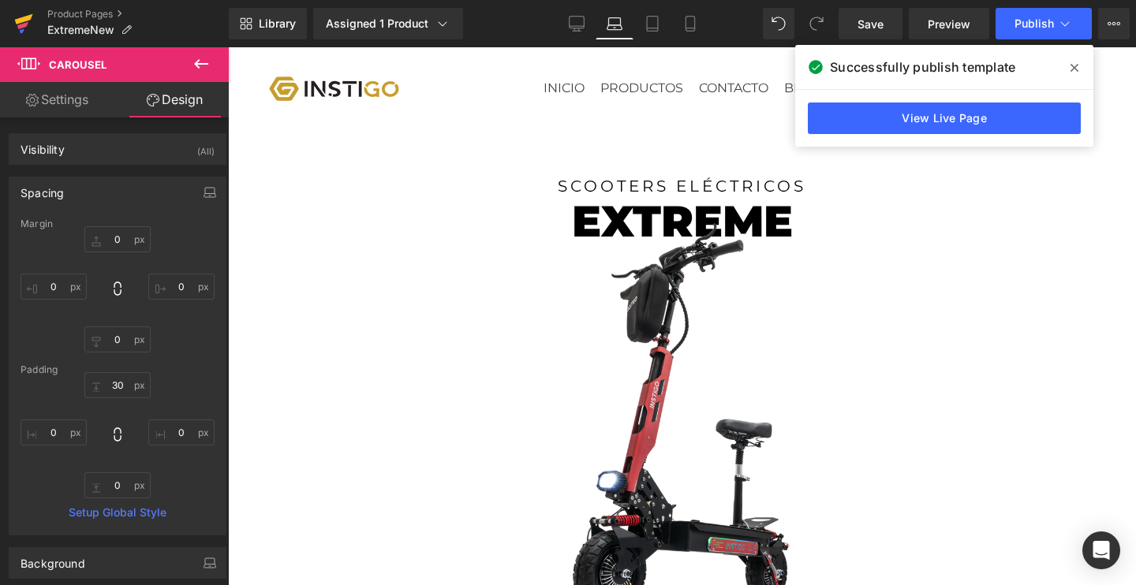
click at [22, 24] on icon at bounding box center [22, 25] width 11 height 7
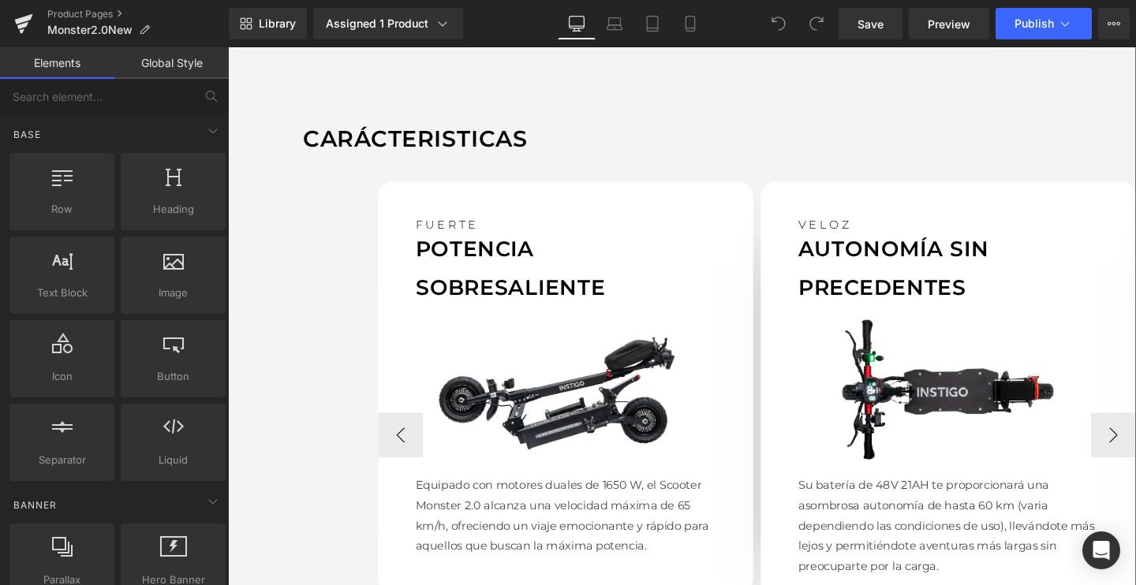
scroll to position [1339, 0]
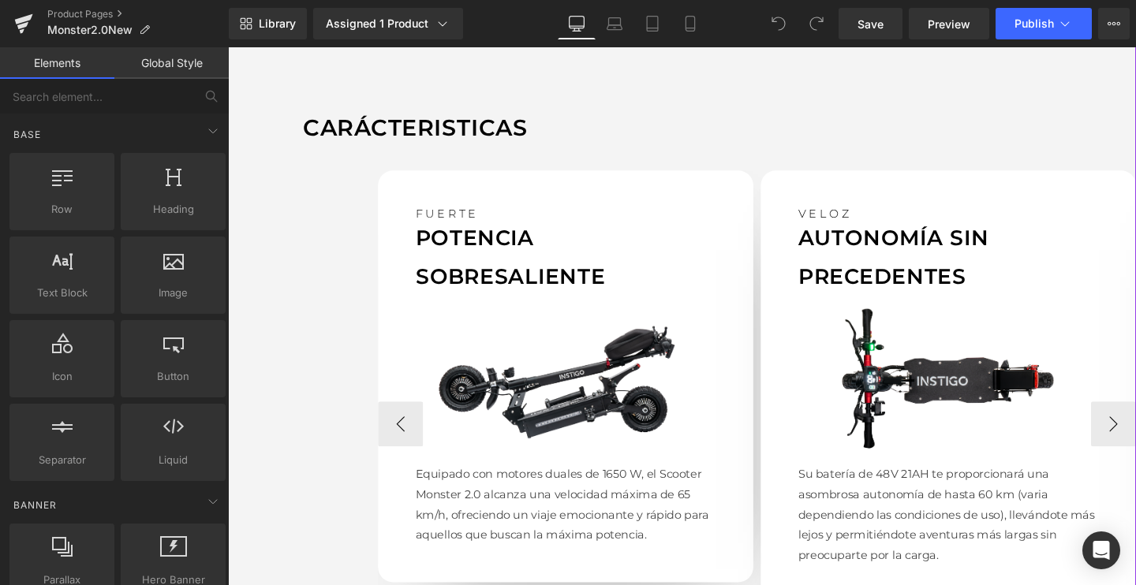
click at [533, 204] on div "FUERTE Text Block POTENCIA SOBRESALIENTE Text Block Image Equipado con motores …" at bounding box center [583, 393] width 395 height 433
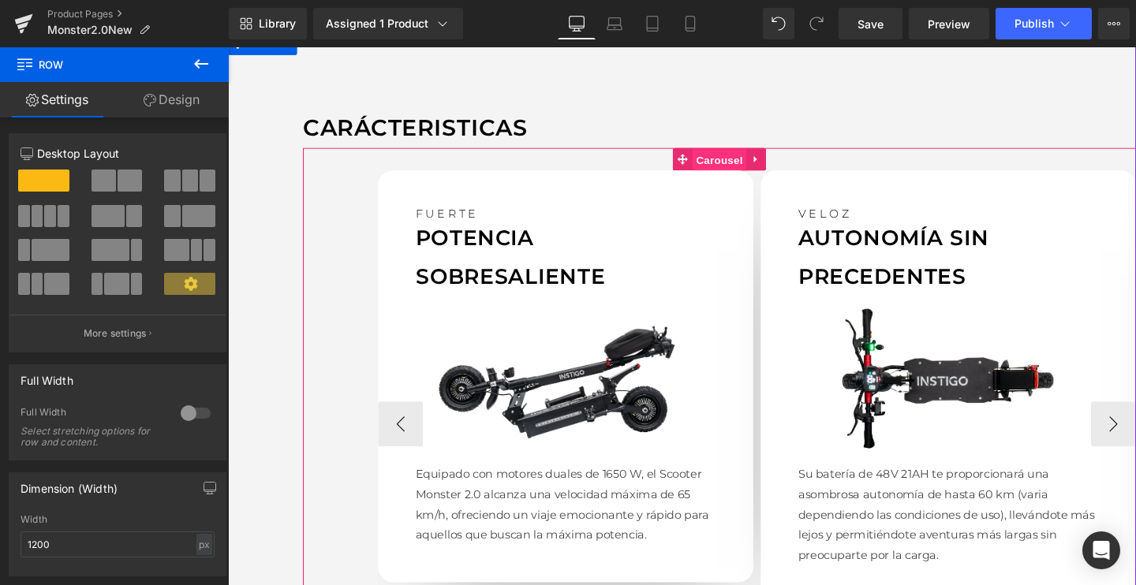
click at [732, 163] on span "Carousel" at bounding box center [744, 166] width 57 height 24
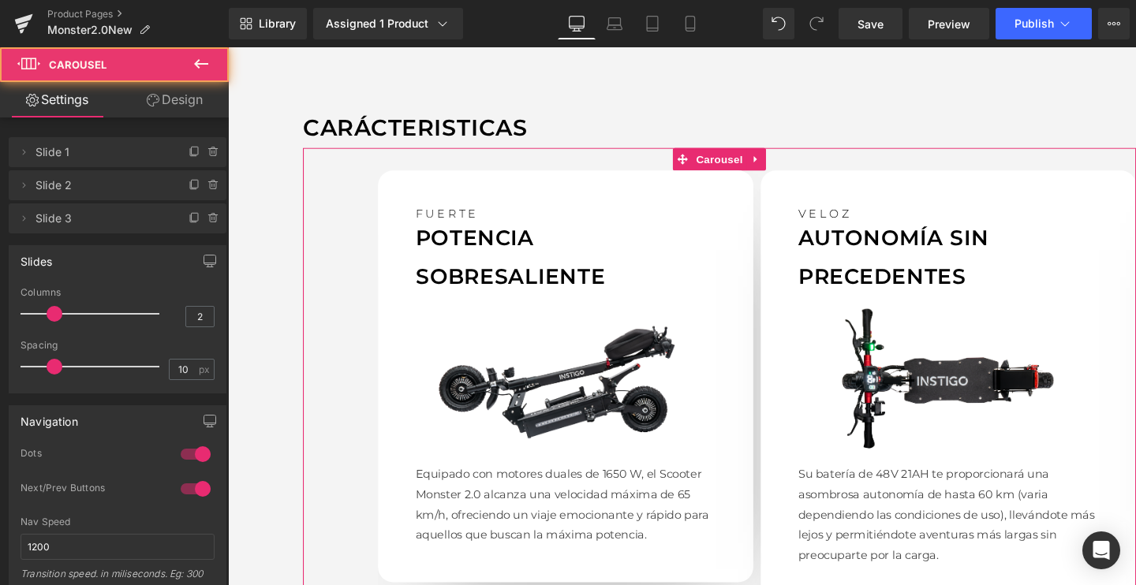
click at [182, 87] on link "Design" at bounding box center [175, 100] width 114 height 36
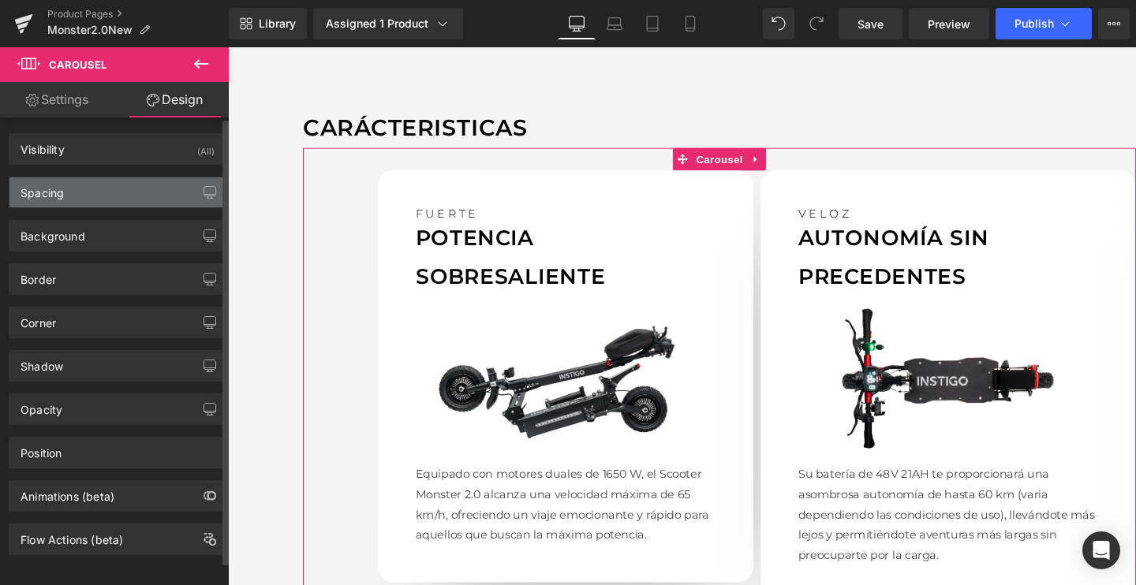
click at [54, 190] on div "Spacing" at bounding box center [42, 189] width 43 height 22
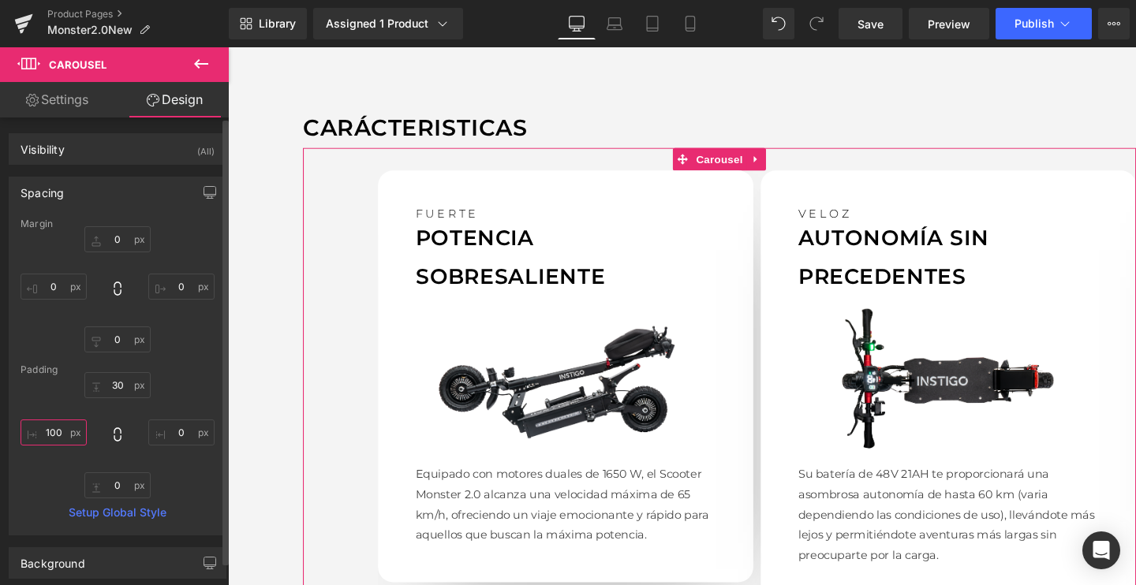
click at [66, 432] on input "100" at bounding box center [54, 433] width 66 height 26
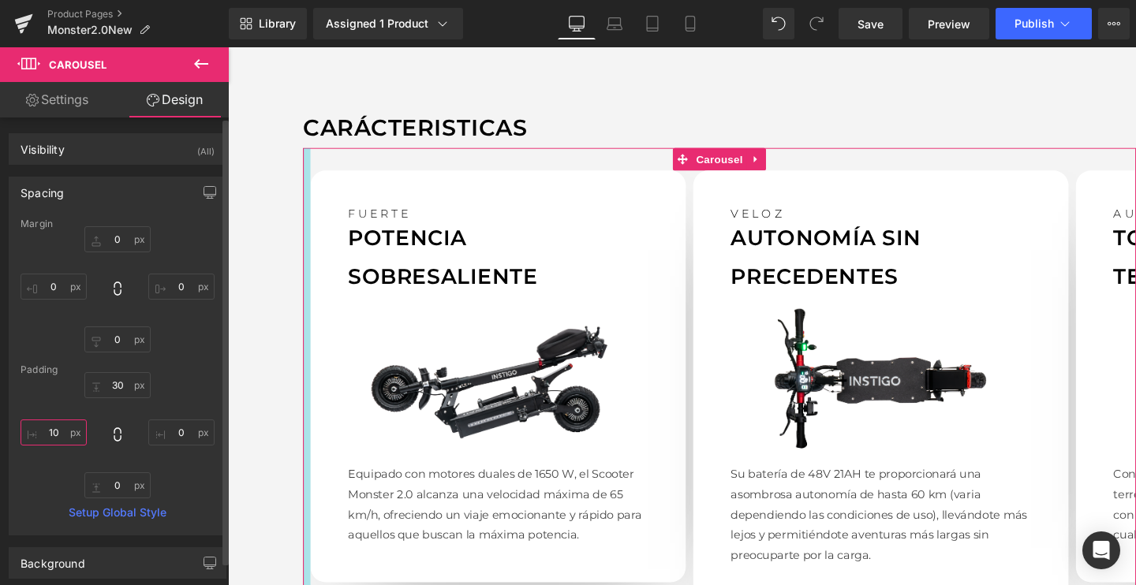
type input "1"
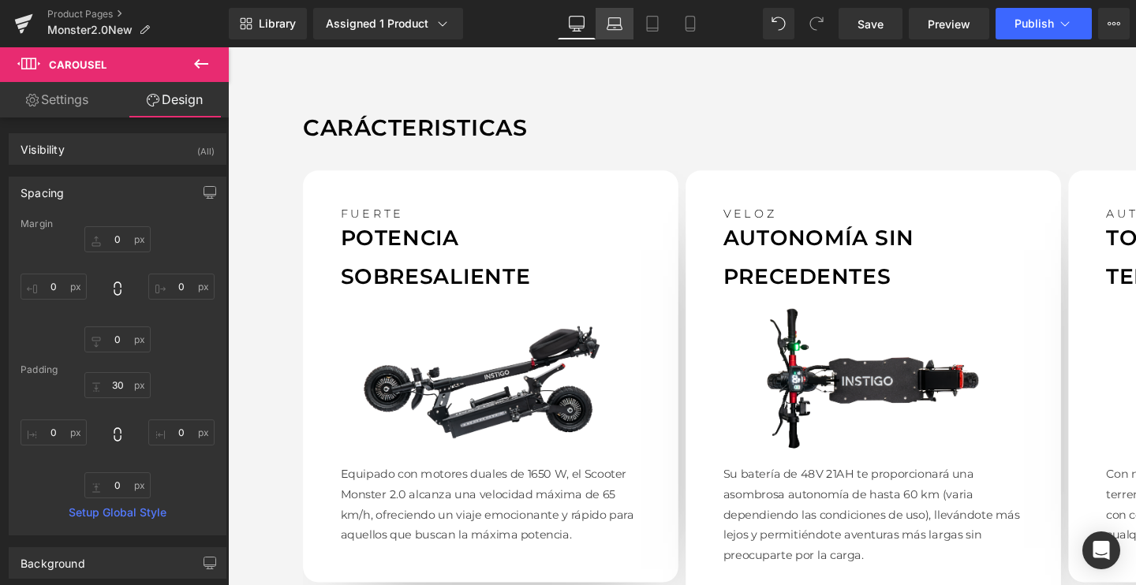
click at [619, 19] on icon at bounding box center [615, 24] width 16 height 16
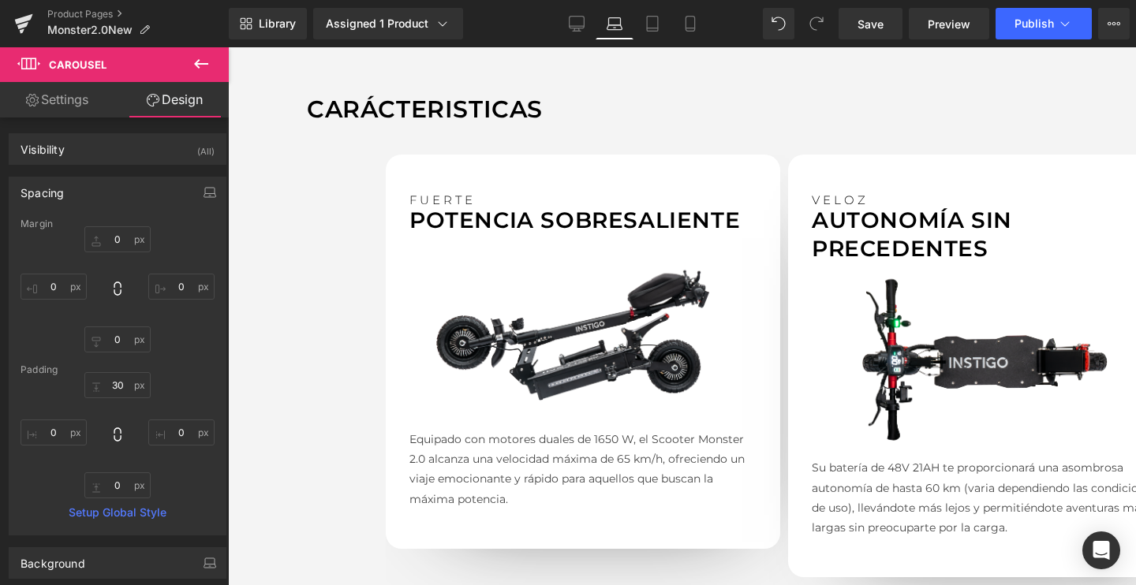
scroll to position [1316, 0]
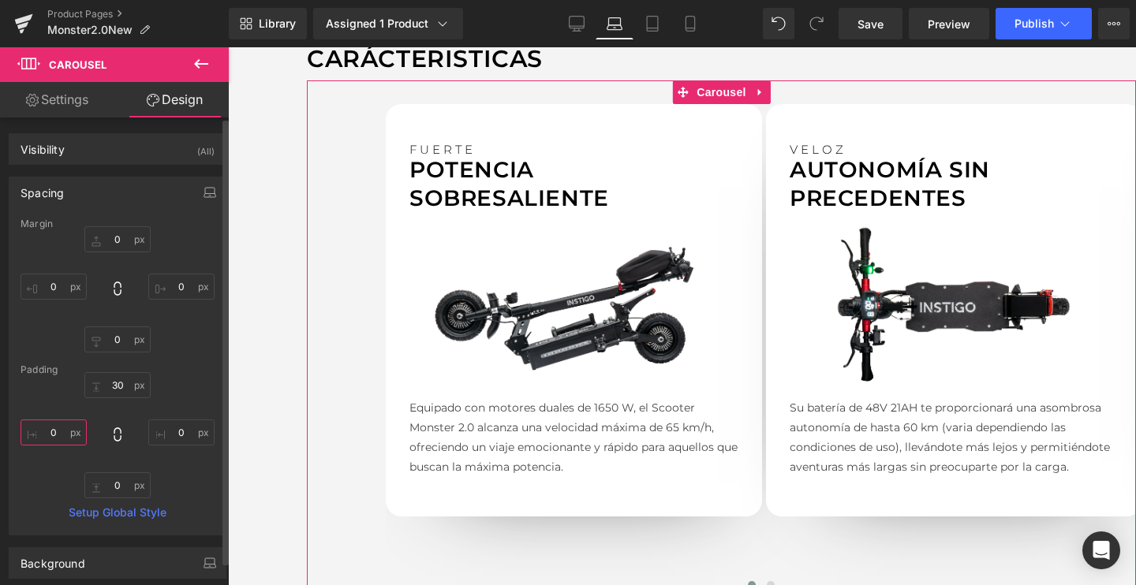
click at [55, 428] on input "0" at bounding box center [54, 433] width 66 height 26
type input "9.999469"
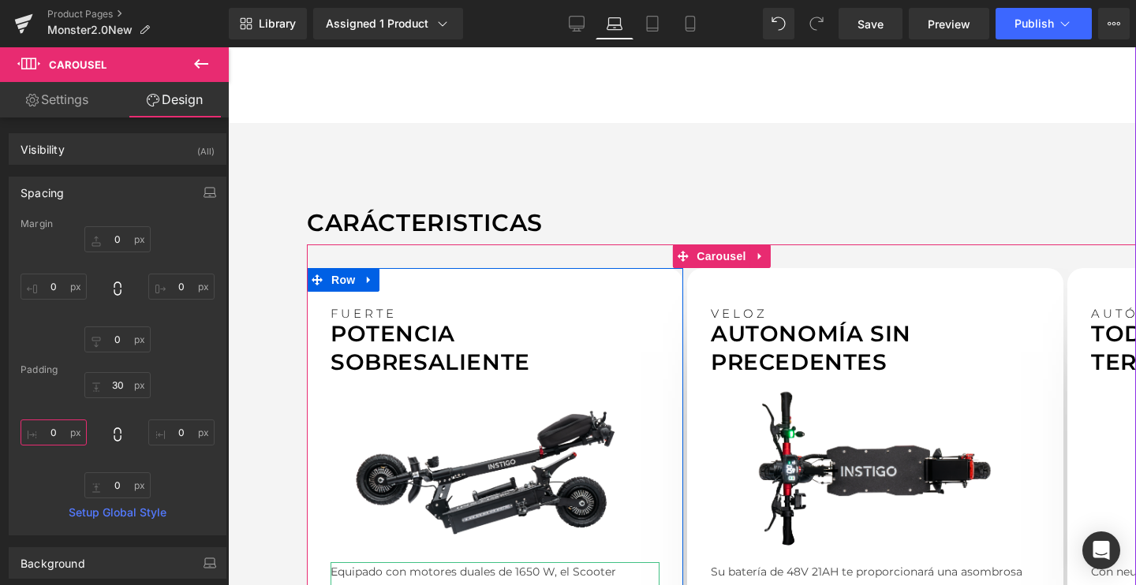
scroll to position [1137, 0]
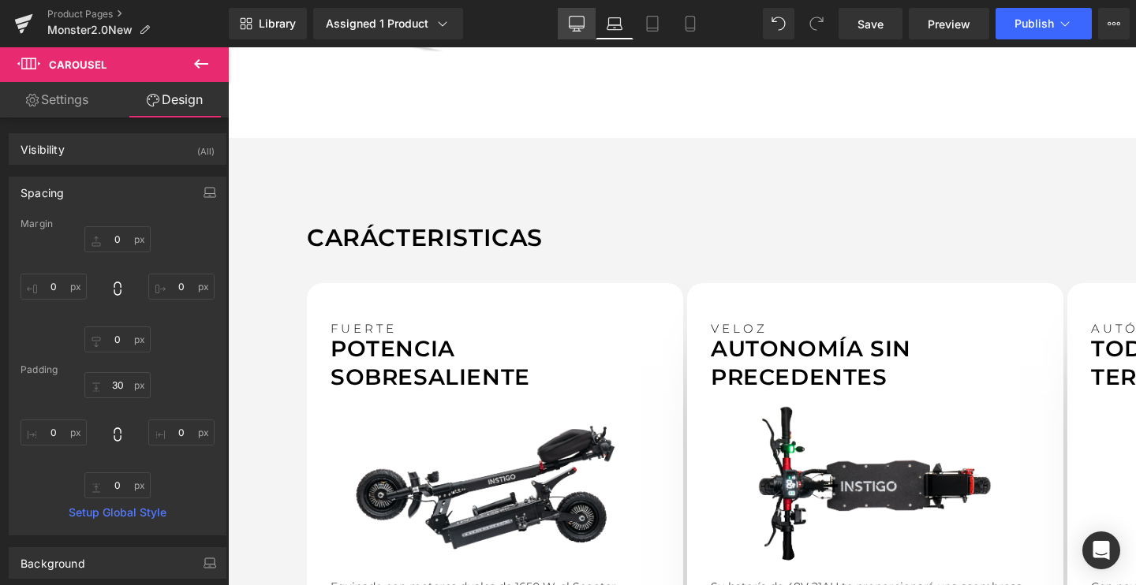
click at [572, 21] on icon at bounding box center [577, 24] width 16 height 16
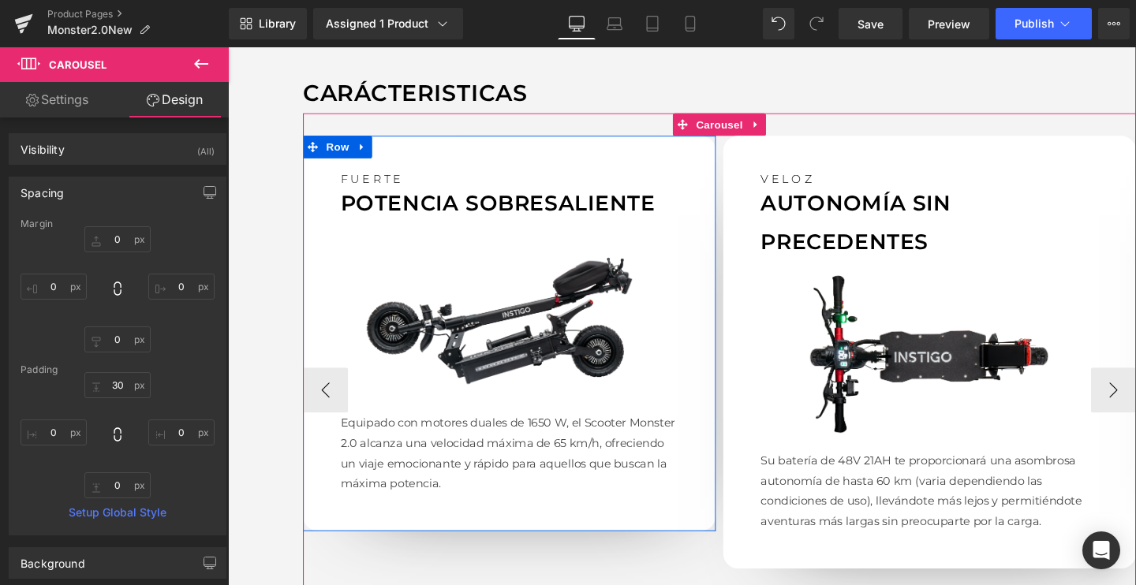
scroll to position [1365, 0]
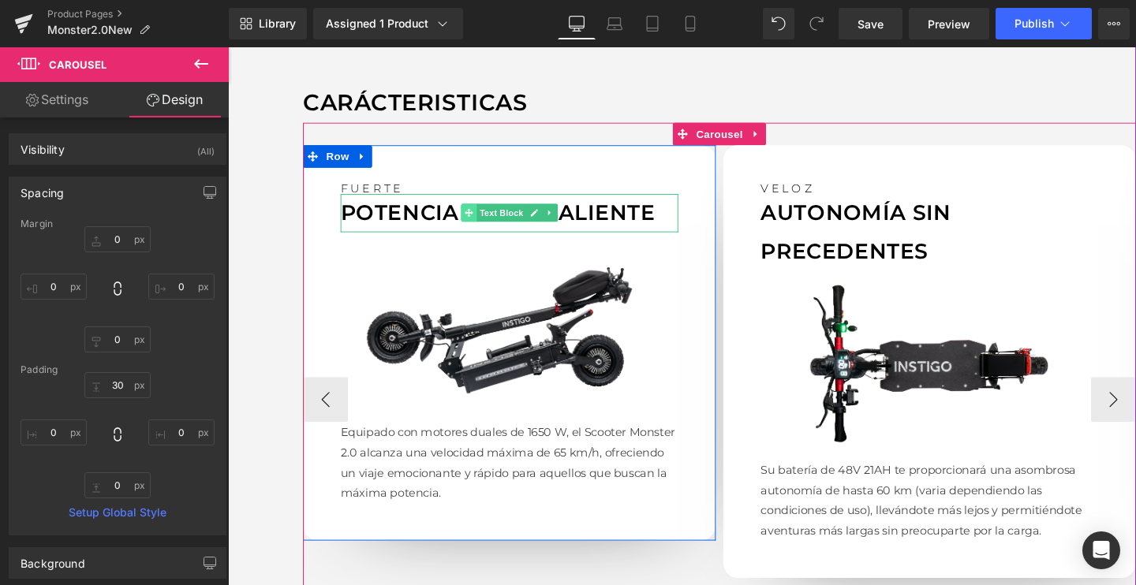
click at [484, 224] on span at bounding box center [481, 221] width 17 height 19
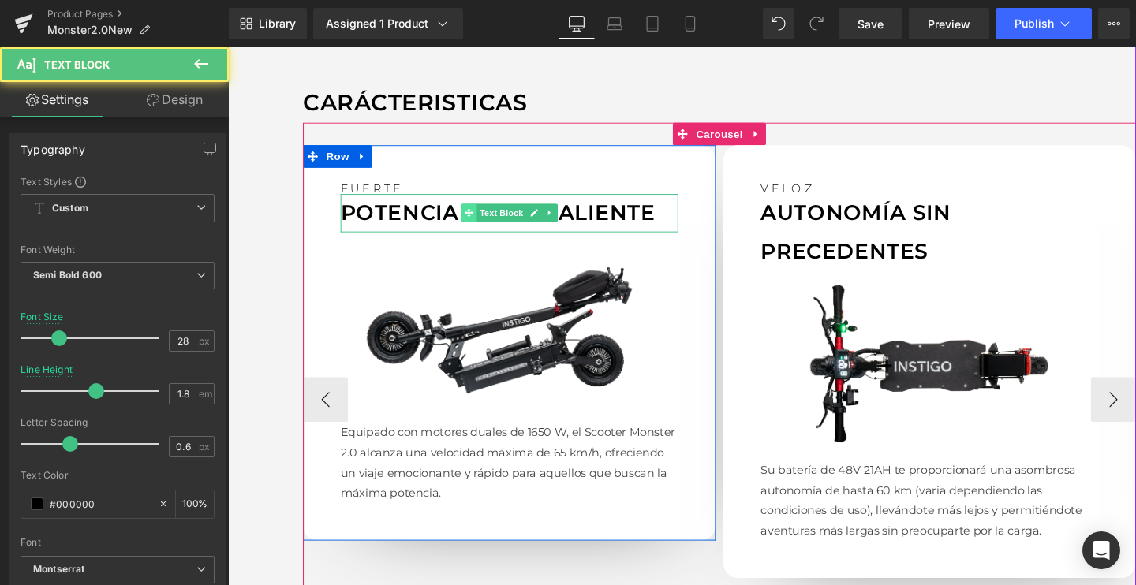
click at [484, 224] on span at bounding box center [481, 221] width 17 height 19
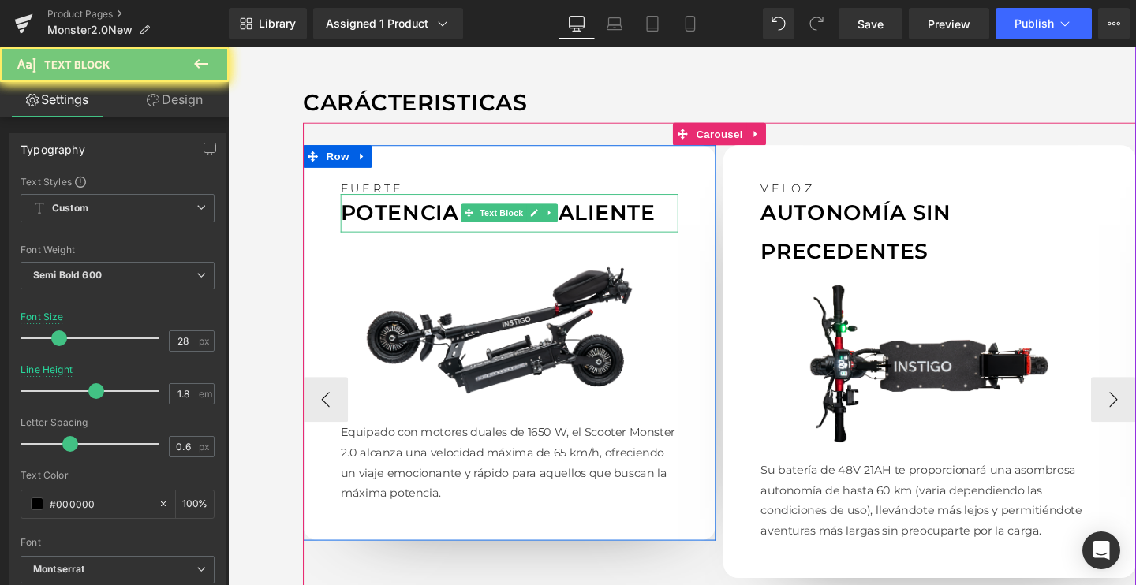
click at [393, 229] on p "POTENCIA SOBRESALIENTE" at bounding box center [523, 221] width 355 height 39
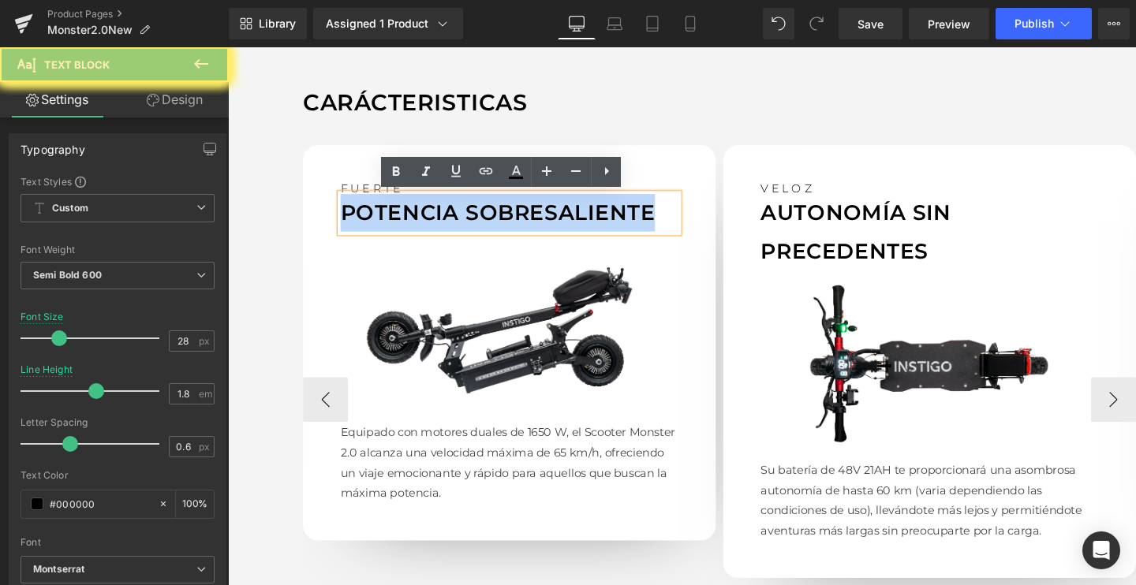
click at [393, 229] on p "POTENCIA SOBRESALIENTE" at bounding box center [523, 221] width 355 height 39
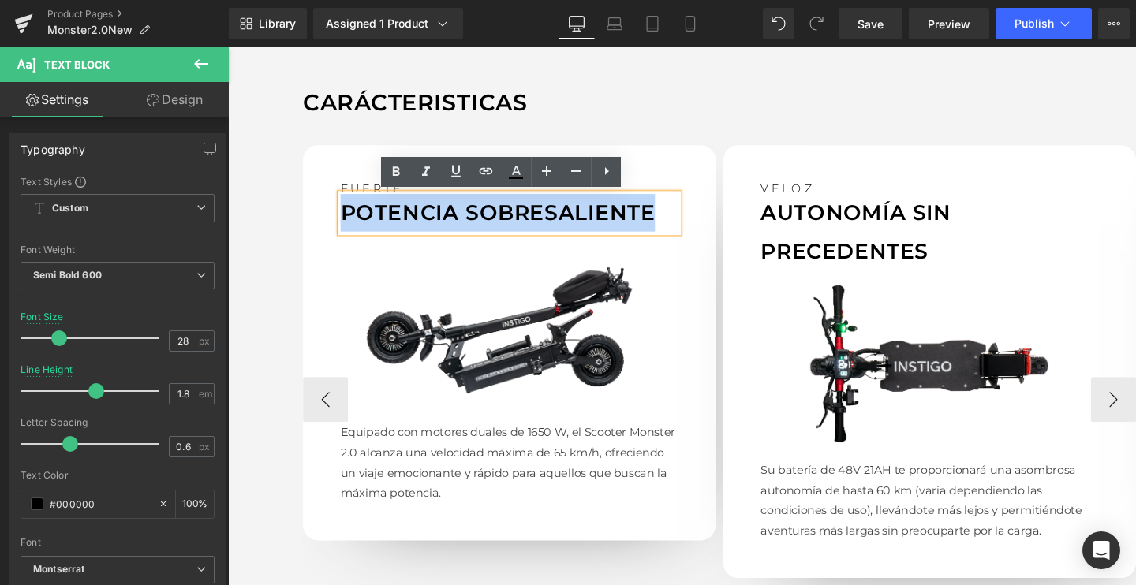
paste div
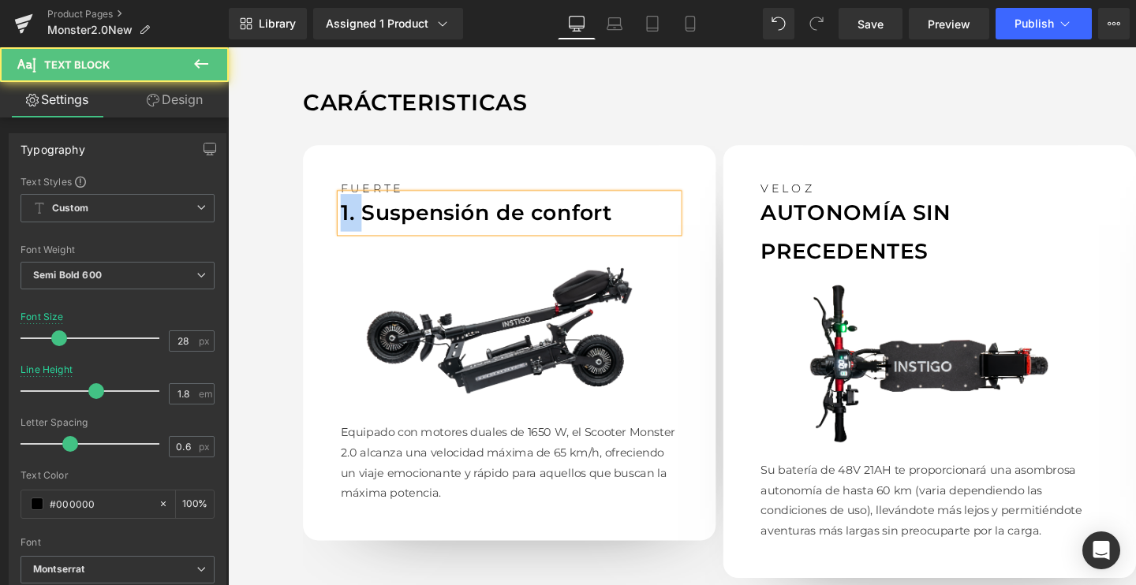
drag, startPoint x: 371, startPoint y: 220, endPoint x: 302, endPoint y: 220, distance: 68.6
click at [302, 220] on div "CARÁCTERISTICAS Text Block FUERTE Text Block 1. Suspensión de confort Text Bloc…" at bounding box center [705, 365] width 955 height 719
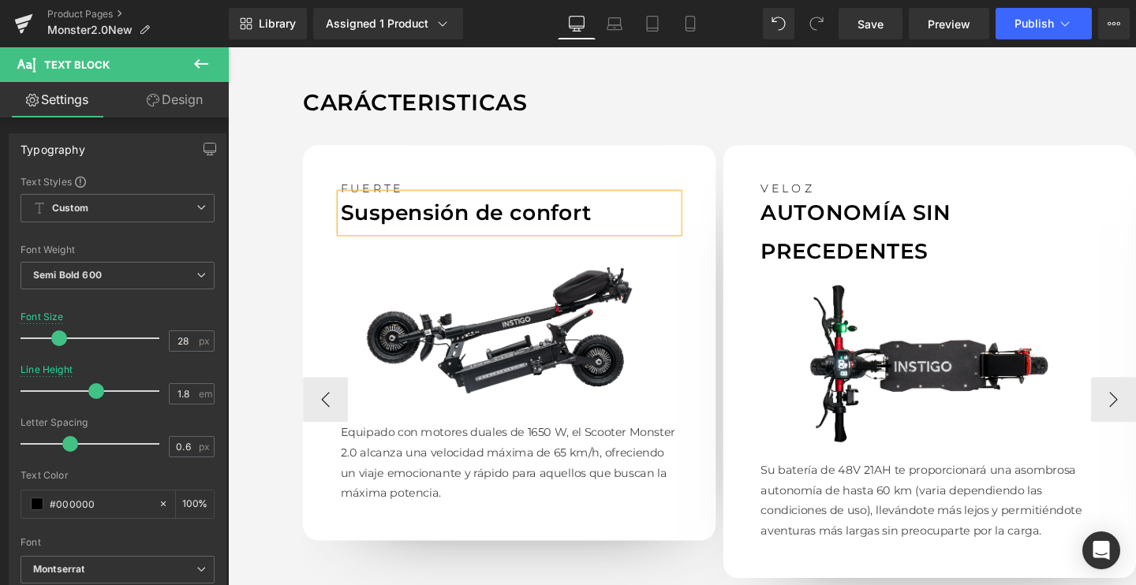
click at [416, 223] on p "Suspensión de confort" at bounding box center [523, 221] width 355 height 39
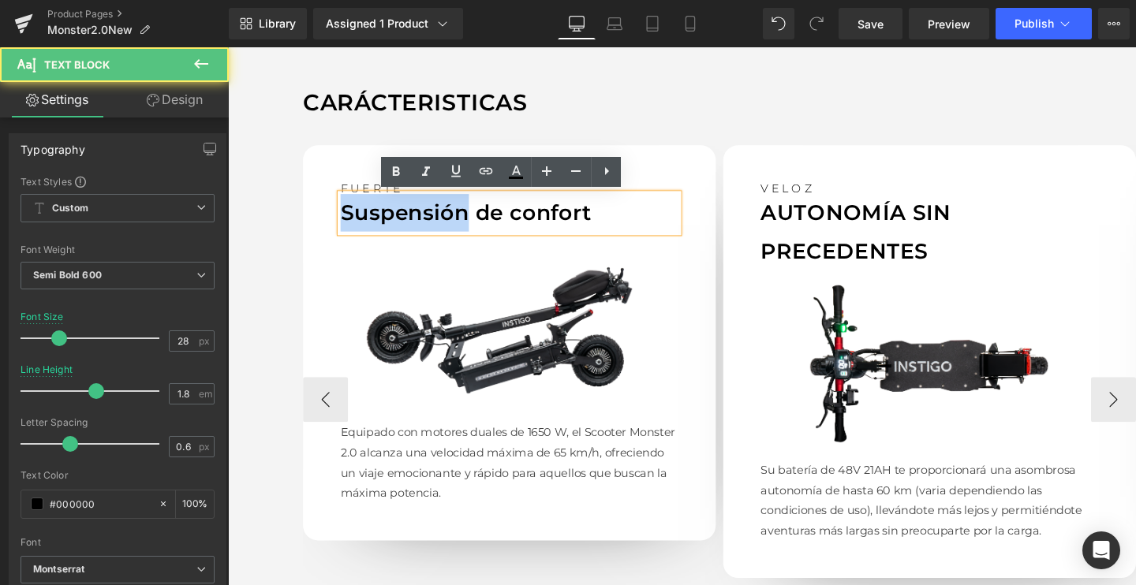
click at [416, 223] on p "Suspensión de confort" at bounding box center [523, 221] width 355 height 39
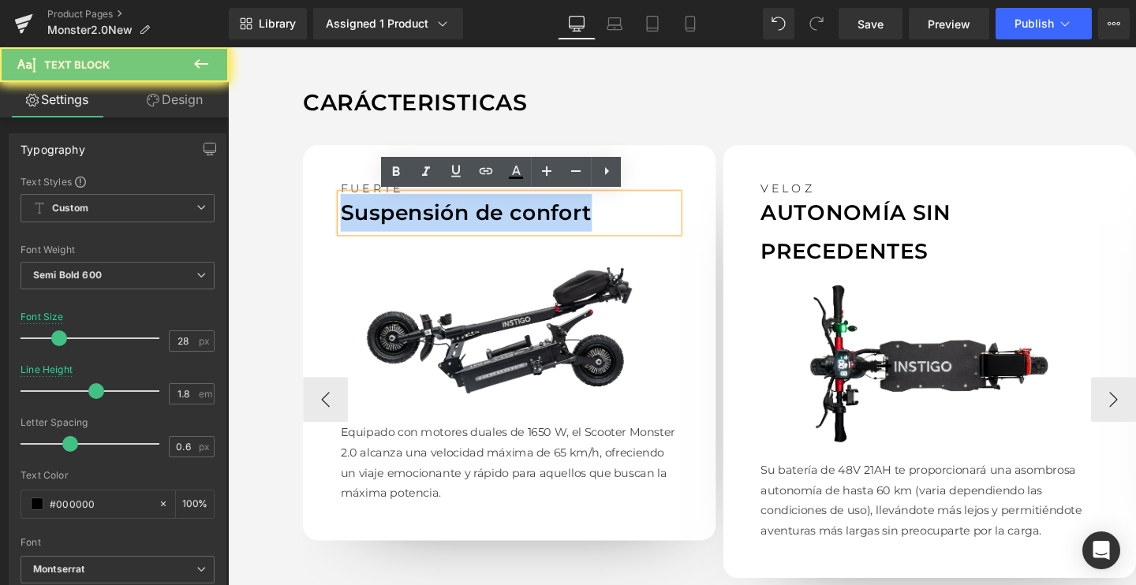
click at [416, 223] on p "Suspensión de confort" at bounding box center [523, 221] width 355 height 39
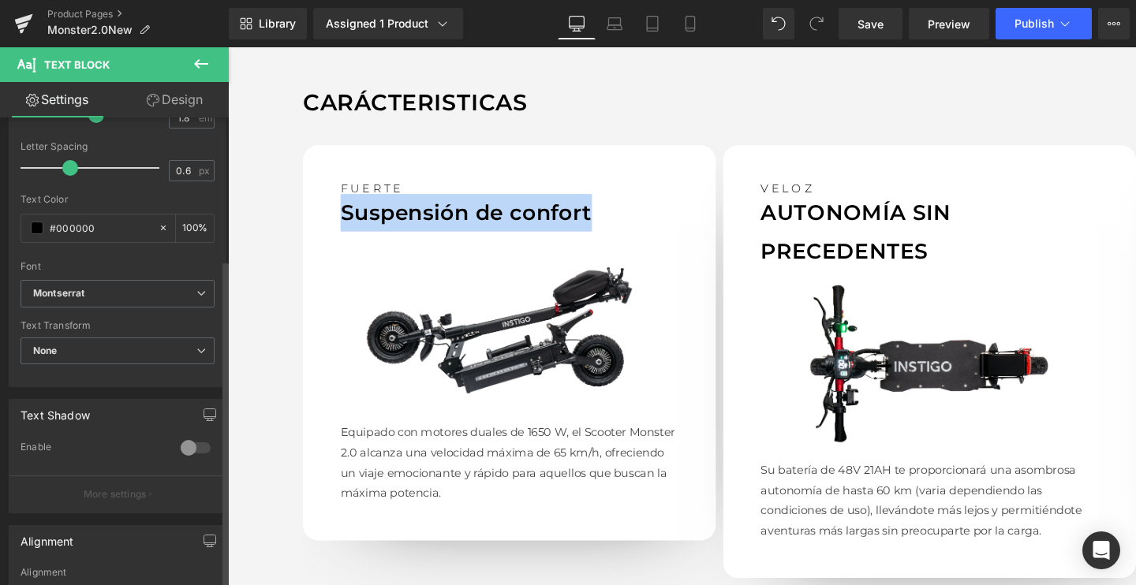
scroll to position [284, 0]
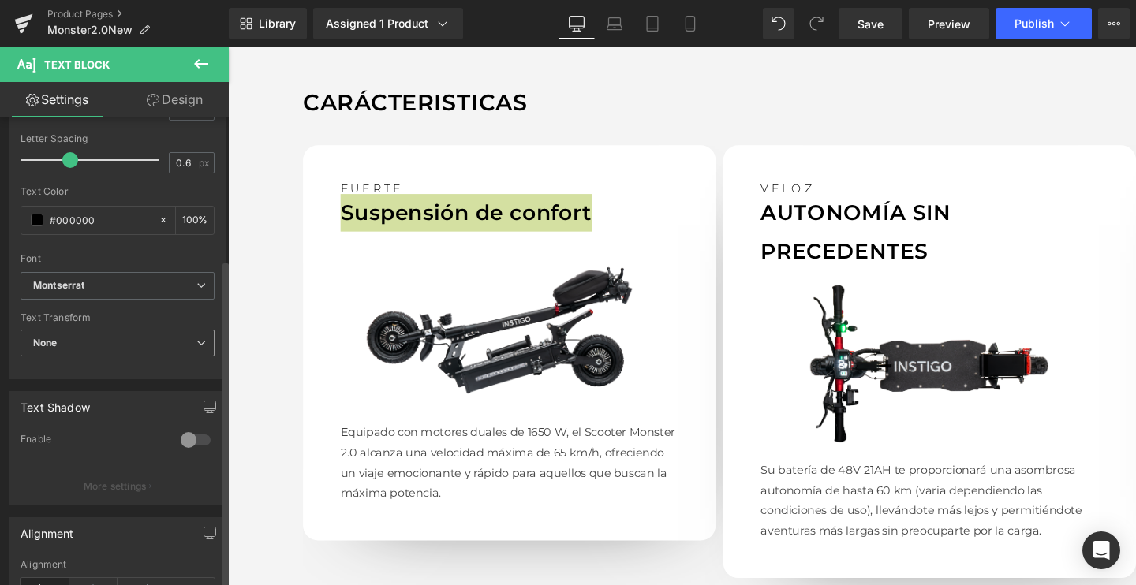
click at [94, 350] on span "None" at bounding box center [118, 344] width 194 height 28
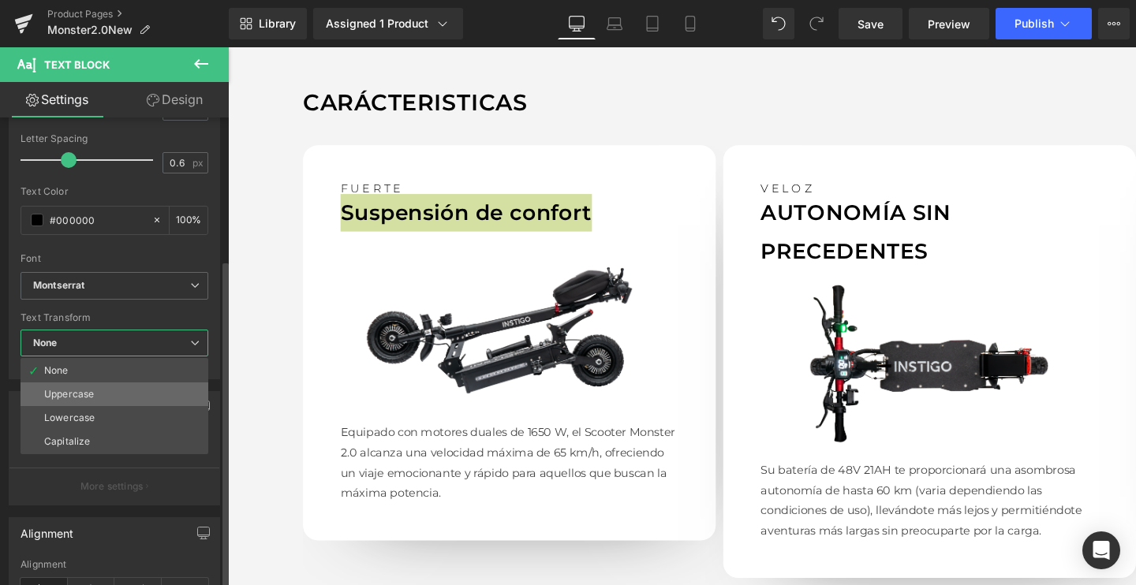
click at [64, 392] on div "Uppercase" at bounding box center [69, 394] width 50 height 11
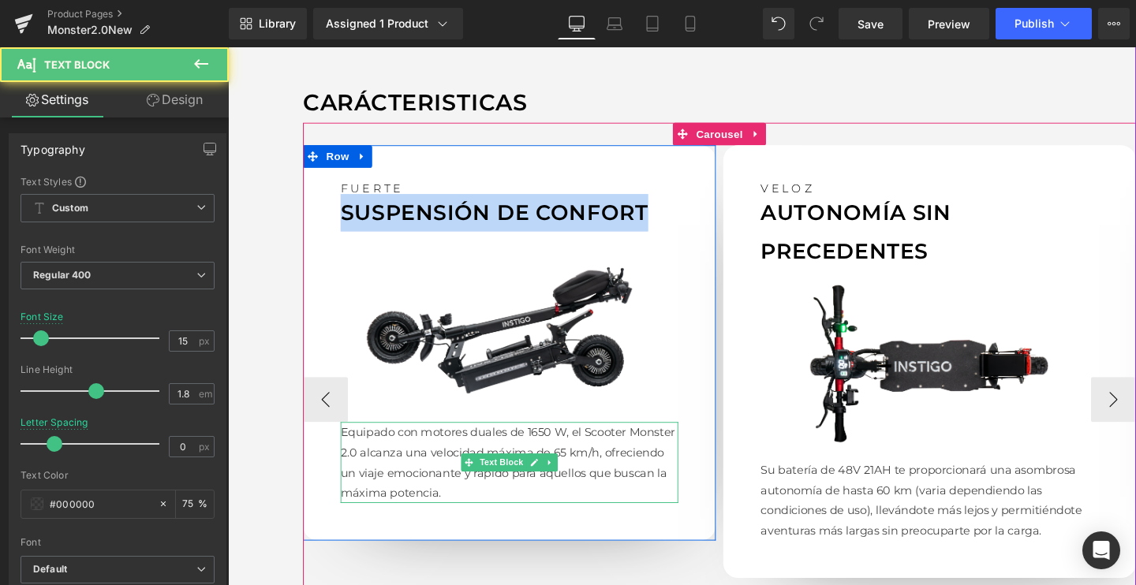
click at [466, 461] on p "Equipado con motores duales de 1650 W, el Scooter Monster 2.0 alcanza una veloc…" at bounding box center [523, 484] width 355 height 85
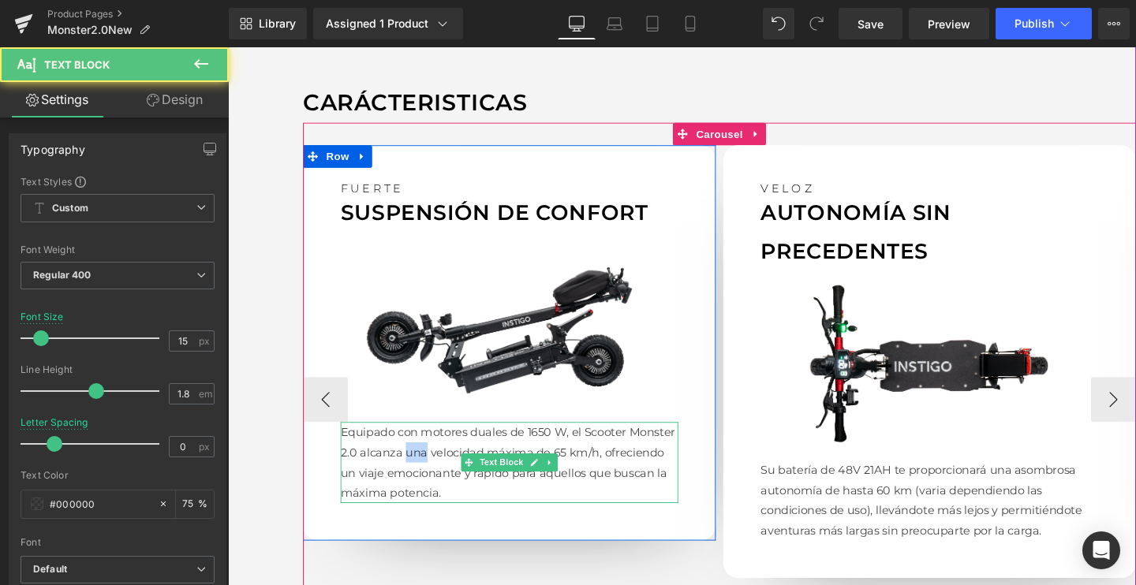
click at [466, 461] on p "Equipado con motores duales de 1650 W, el Scooter Monster 2.0 alcanza una veloc…" at bounding box center [523, 484] width 355 height 85
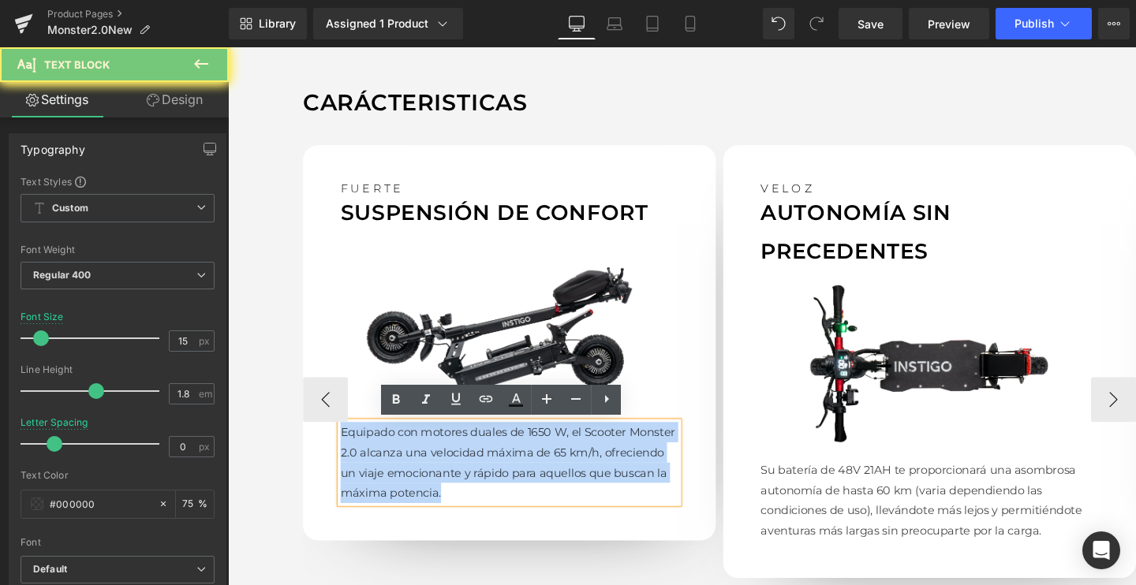
click at [466, 461] on p "Equipado con motores duales de 1650 W, el Scooter Monster 2.0 alcanza una veloc…" at bounding box center [523, 484] width 355 height 85
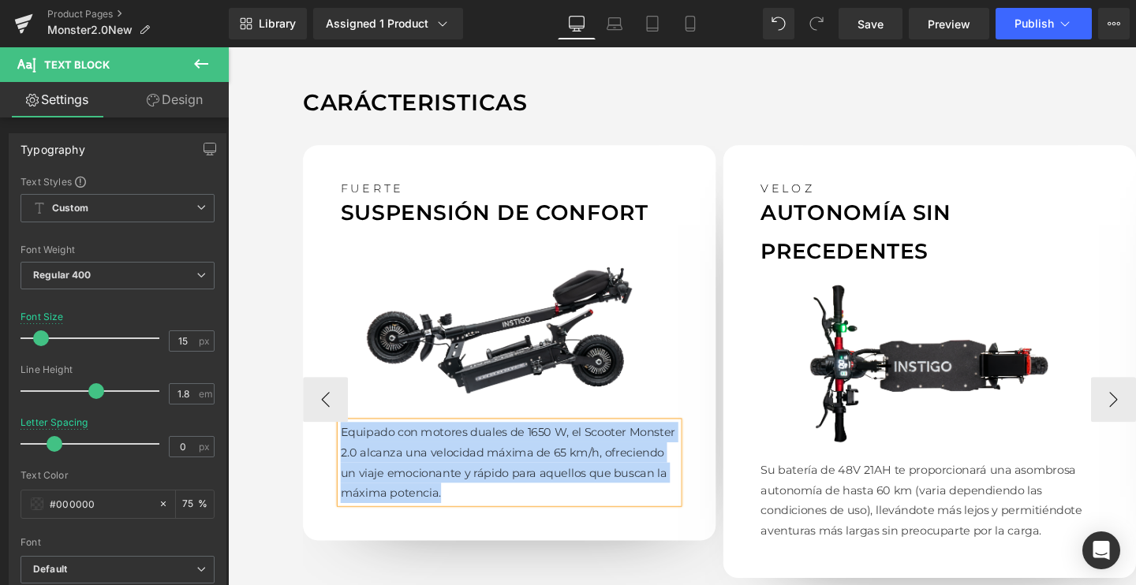
paste div
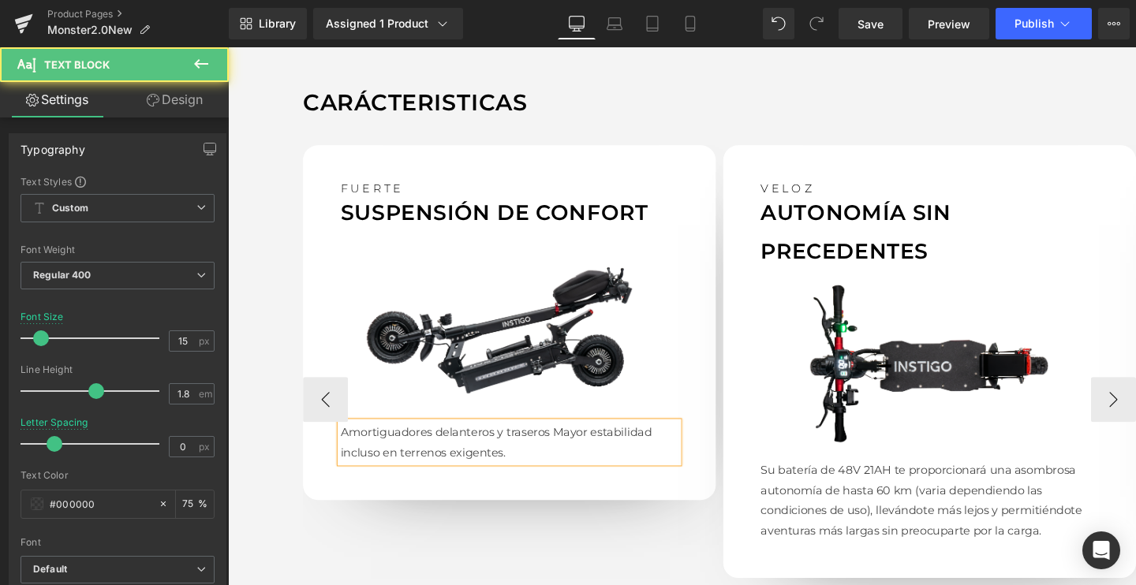
click at [565, 447] on p "Amortiguadores delanteros y traserosMayor estabilidad incluso en terrenos exig…" at bounding box center [523, 463] width 355 height 43
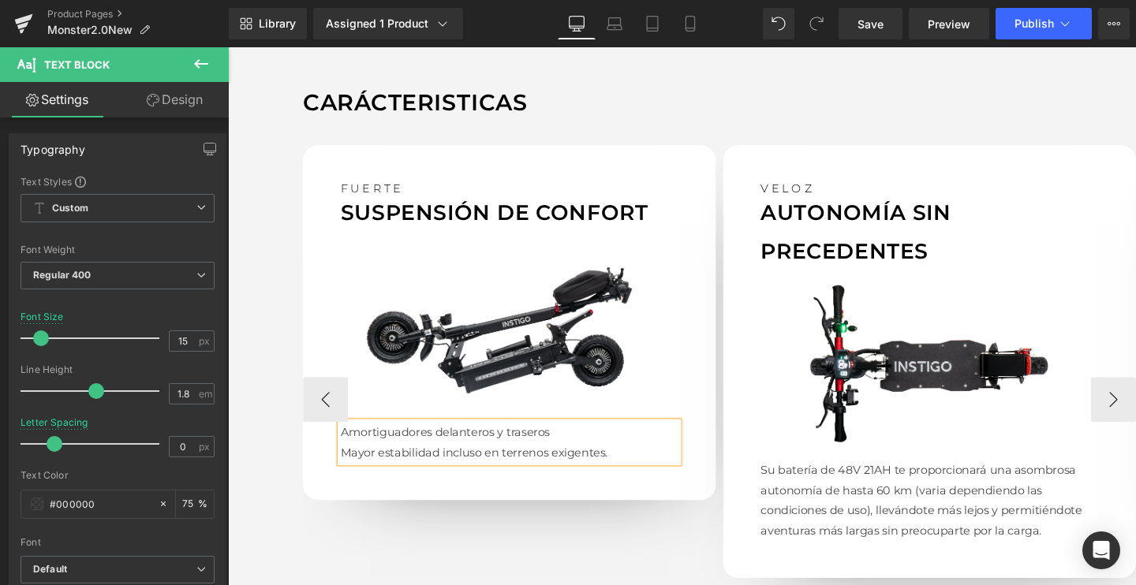
click at [518, 451] on p "Amortiguadores delanteros y traseros" at bounding box center [523, 452] width 355 height 21
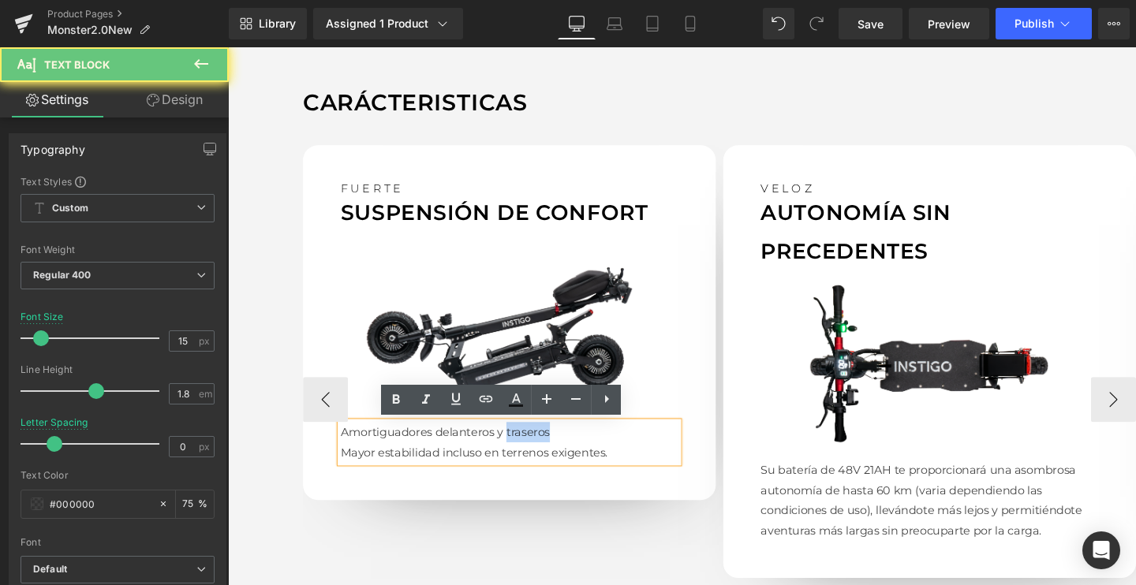
click at [518, 451] on p "Amortiguadores delanteros y traseros" at bounding box center [523, 452] width 355 height 21
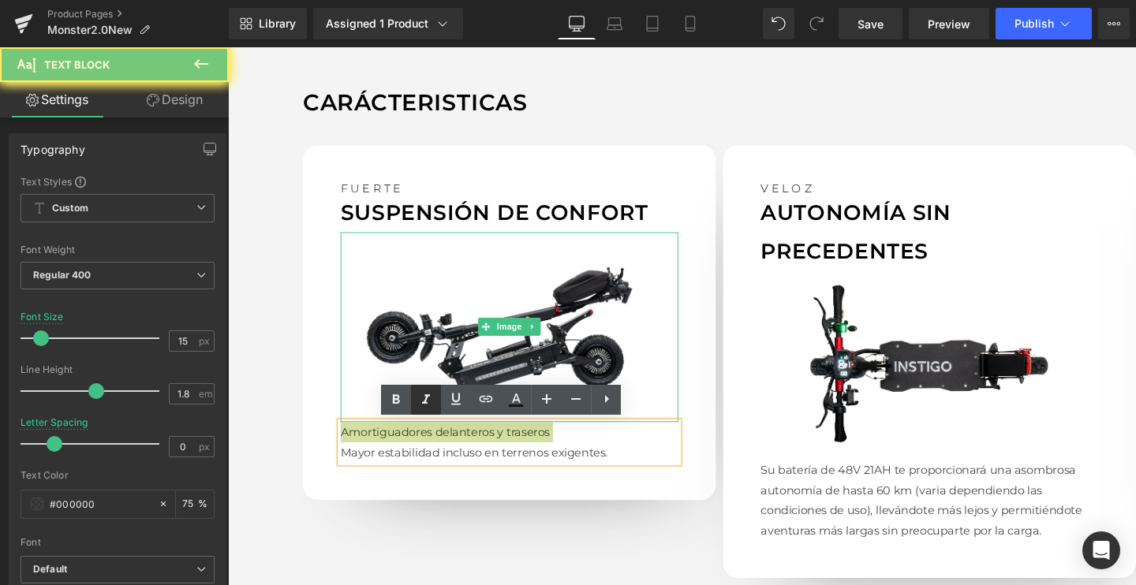
click at [423, 397] on icon at bounding box center [426, 400] width 19 height 19
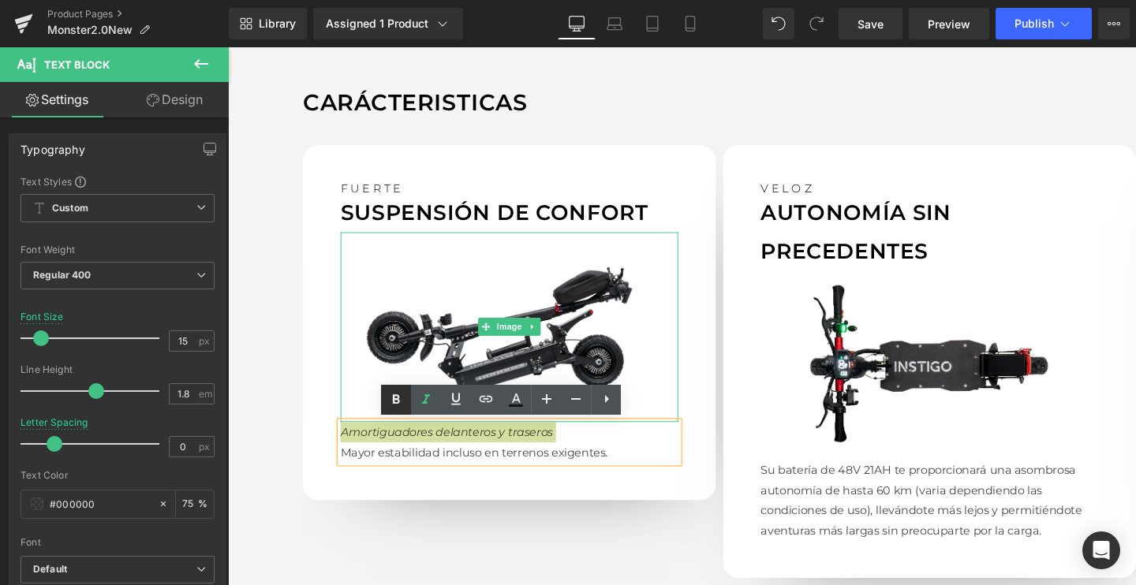
click at [389, 395] on icon at bounding box center [396, 400] width 19 height 19
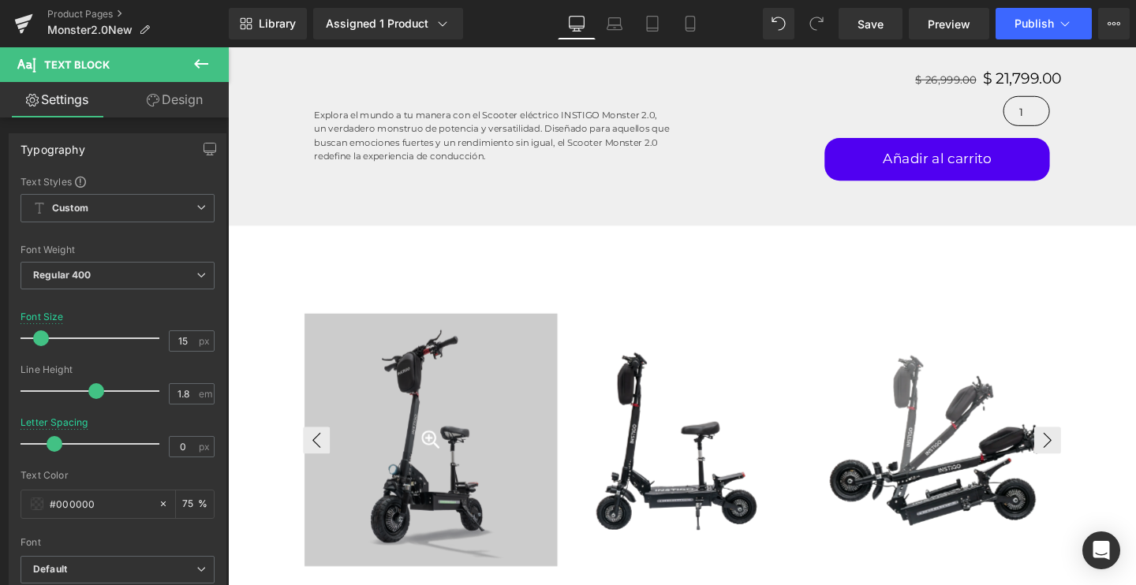
scroll to position [582, 0]
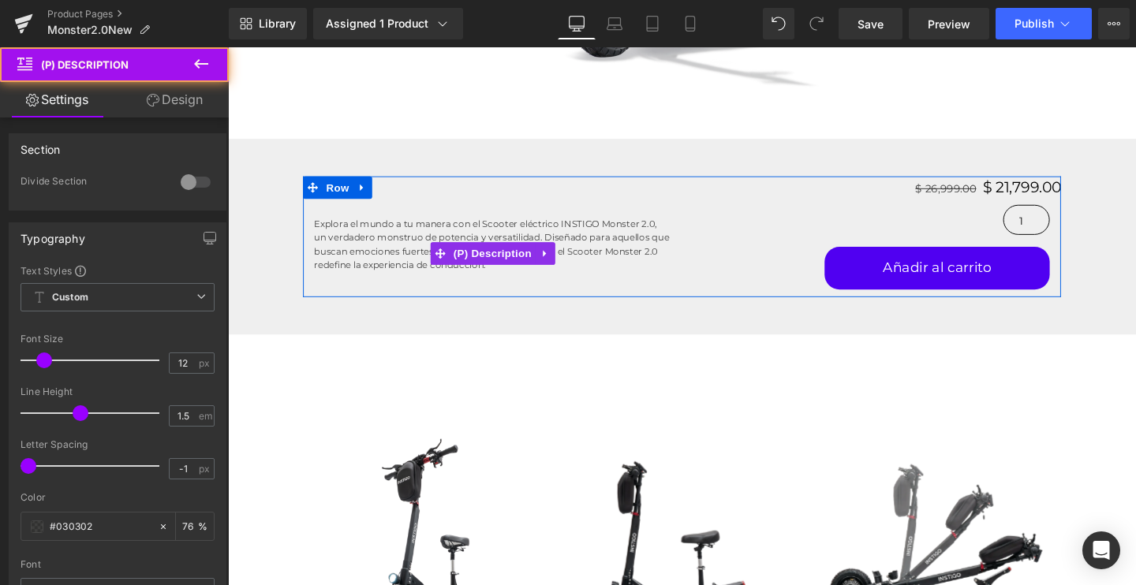
click at [444, 248] on span "Explora el mundo a tu manera con el Scooter eléctrico INSTIGO Monster 2.0, un v…" at bounding box center [505, 254] width 373 height 54
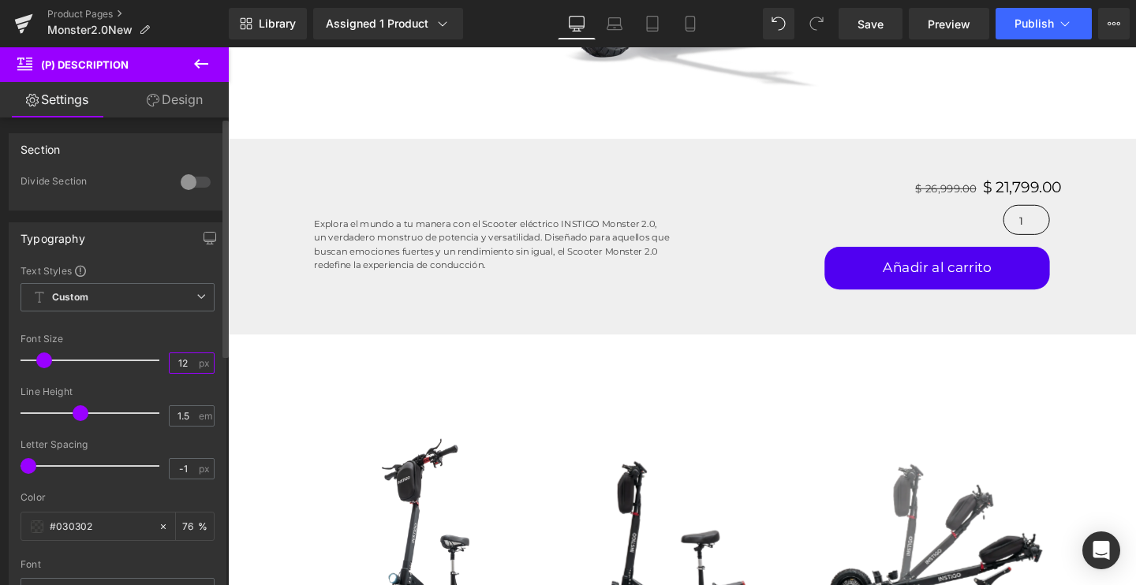
click at [175, 365] on input "12" at bounding box center [184, 363] width 28 height 20
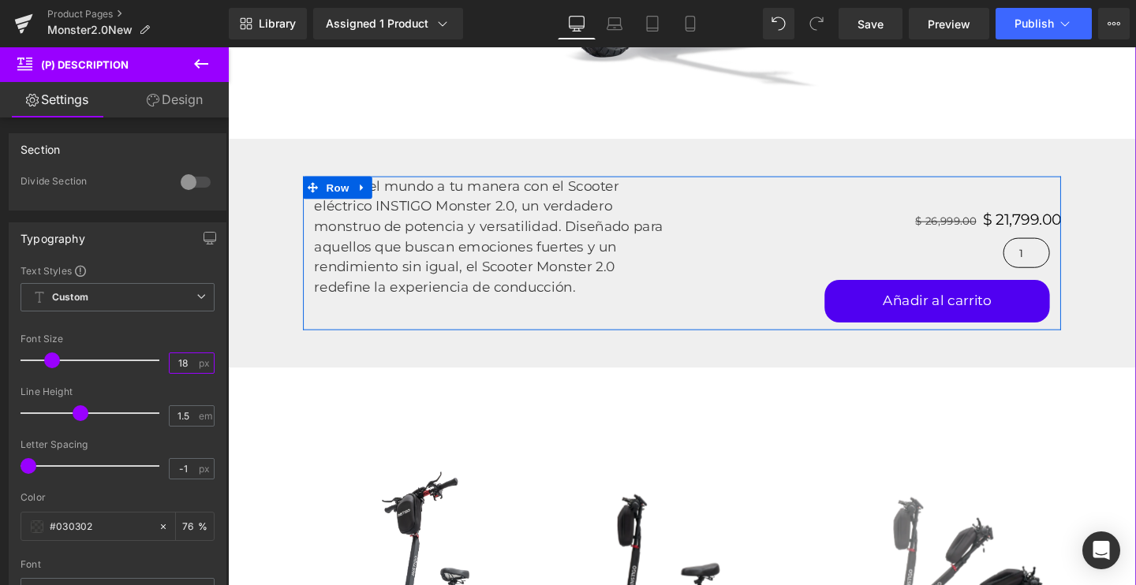
type input "1"
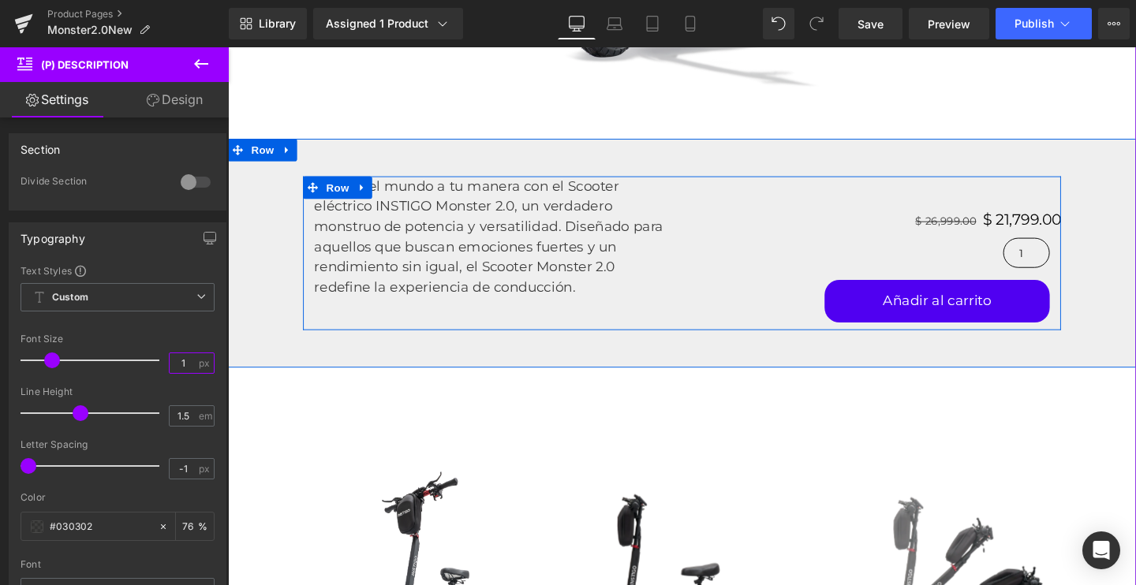
type input "16"
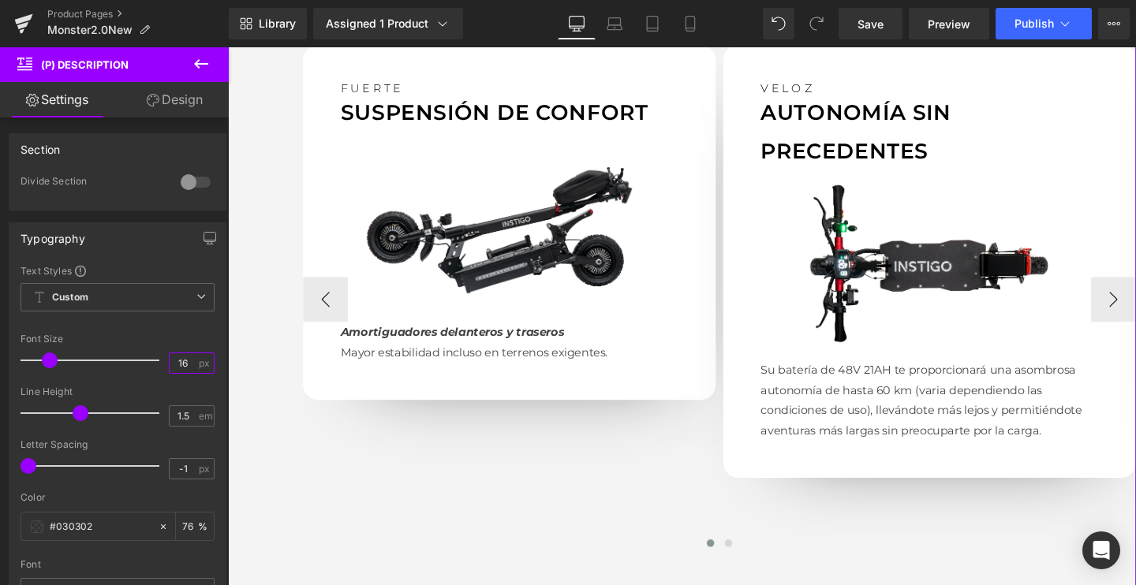
scroll to position [1494, 0]
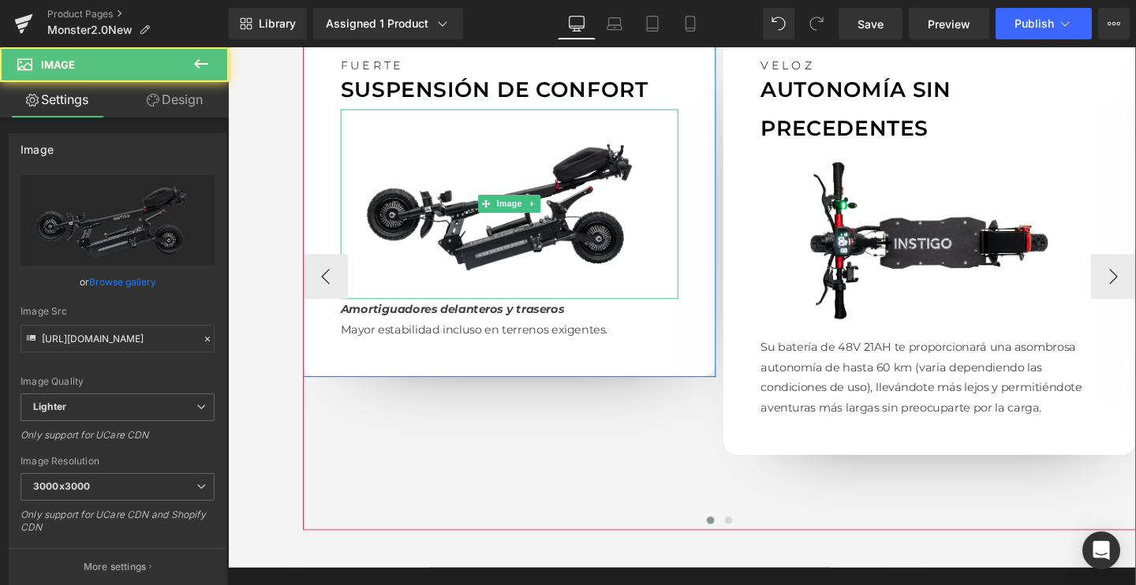
click at [501, 259] on img at bounding box center [523, 213] width 355 height 200
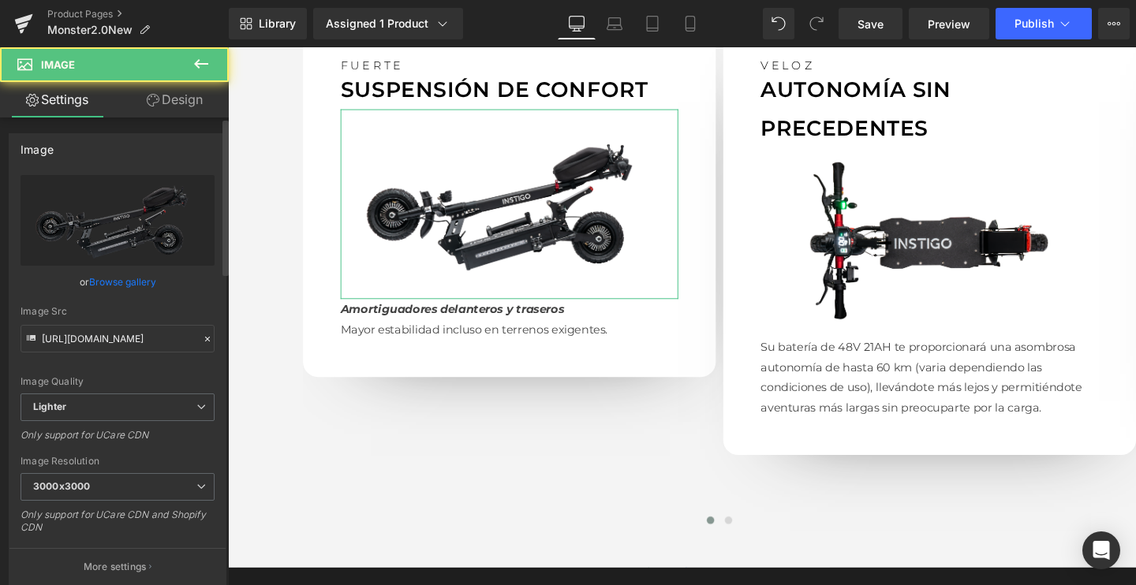
click at [123, 279] on link "Browse gallery" at bounding box center [122, 282] width 67 height 28
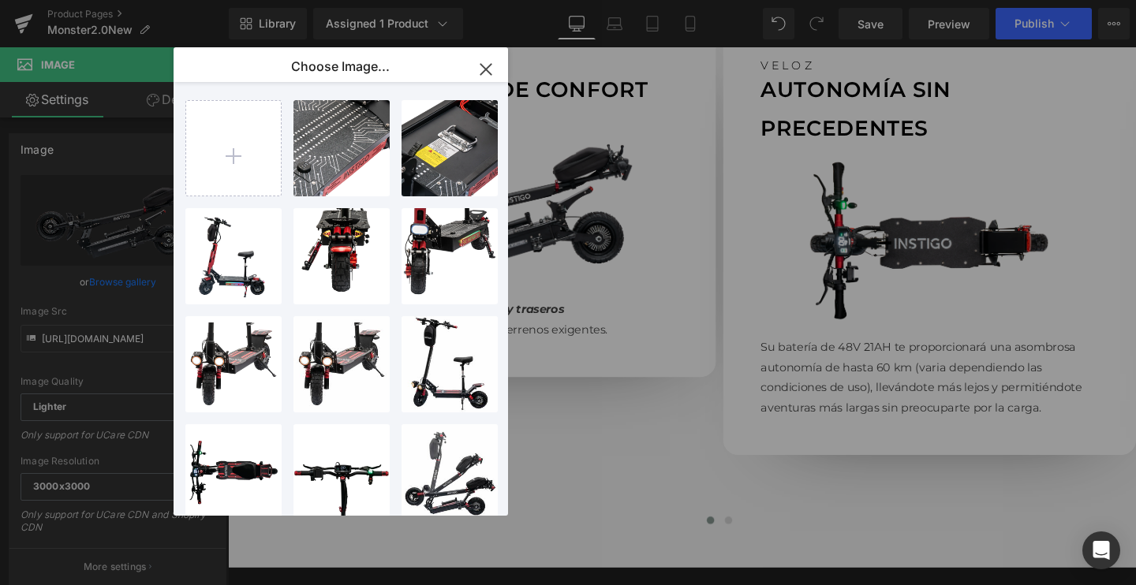
type input "C:\fakepath\E-7_2048x2048.webp.png"
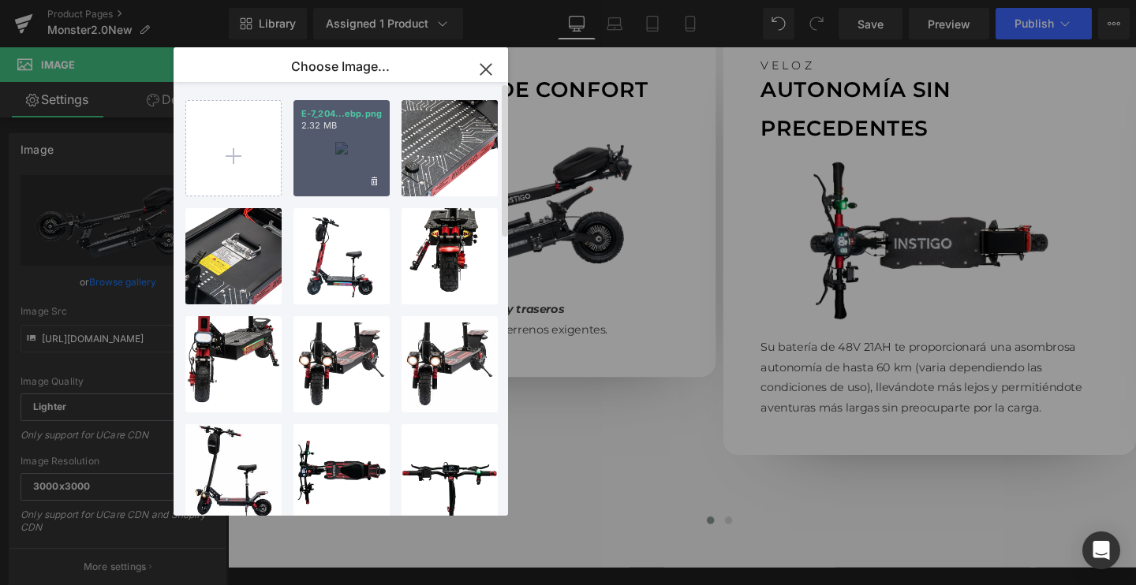
click at [341, 151] on div "E-7_204...ebp.png 2.32 MB" at bounding box center [342, 148] width 96 height 96
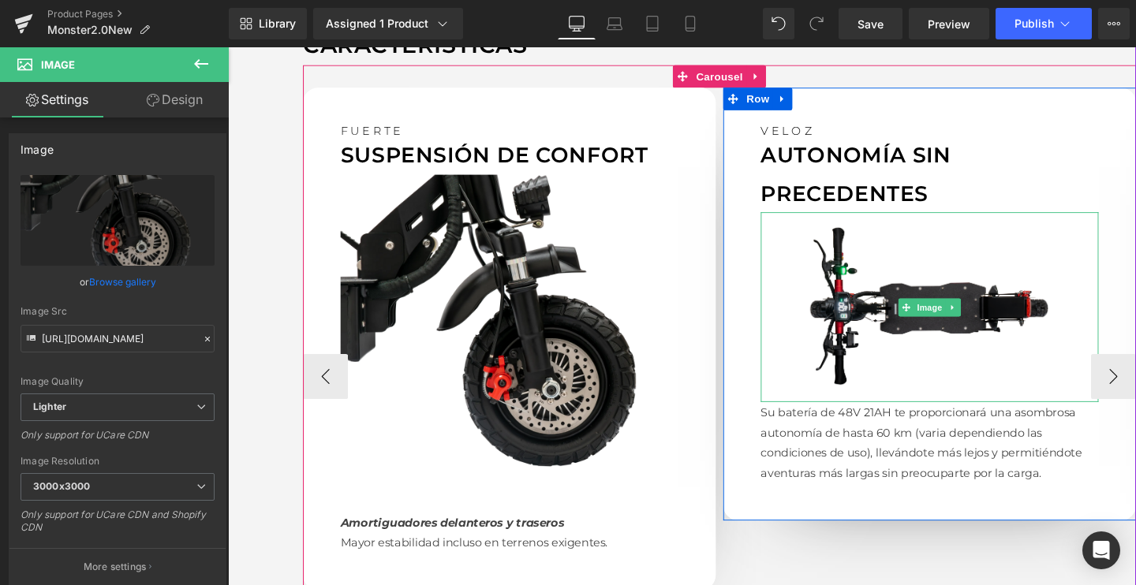
scroll to position [1430, 0]
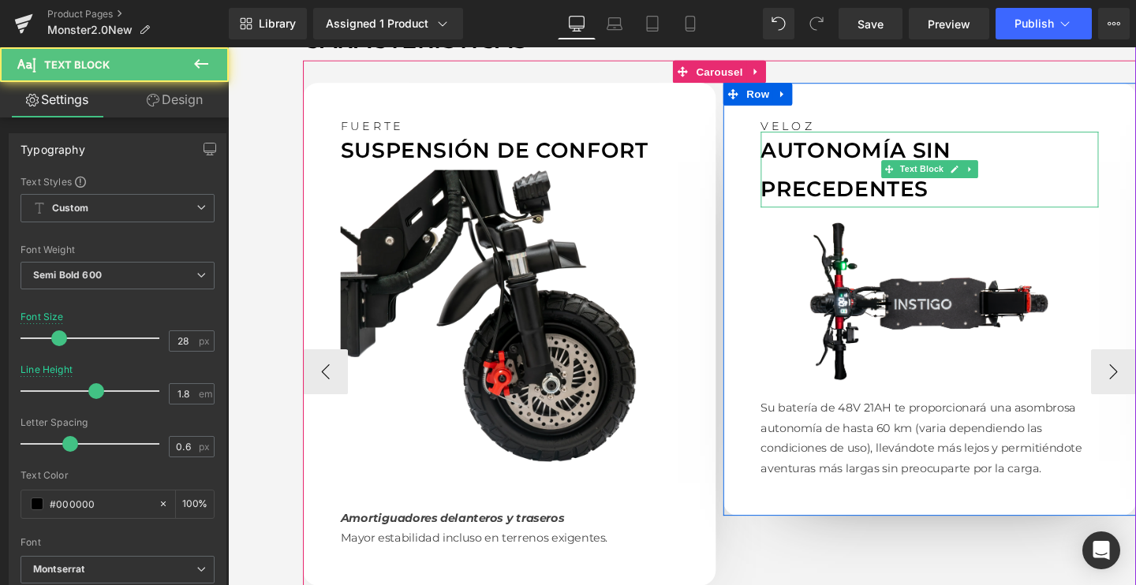
click at [862, 172] on p "AUTONOMÍA SIN PRECEDENTES" at bounding box center [965, 176] width 355 height 80
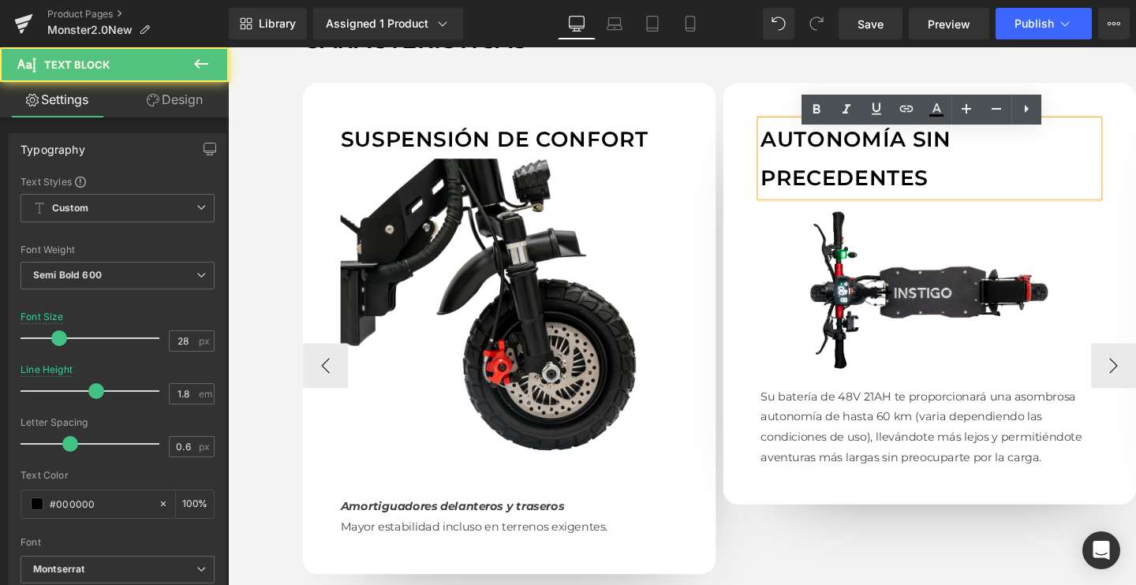
click at [903, 178] on p "AUTONOMÍA SIN PRECEDENTES" at bounding box center [965, 165] width 355 height 80
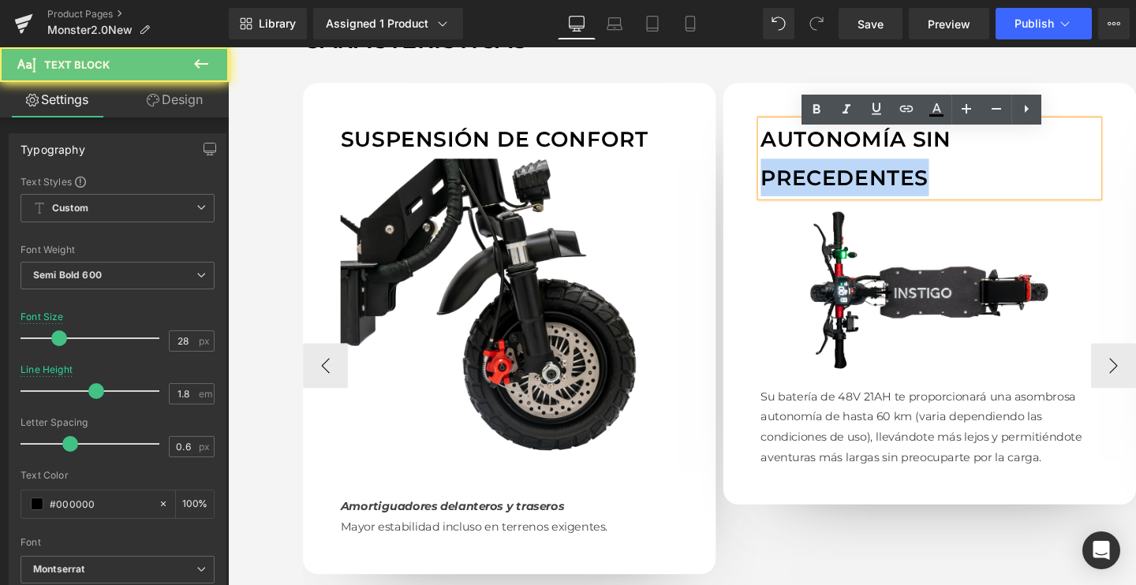
click at [903, 178] on p "AUTONOMÍA SIN PRECEDENTES" at bounding box center [965, 165] width 355 height 80
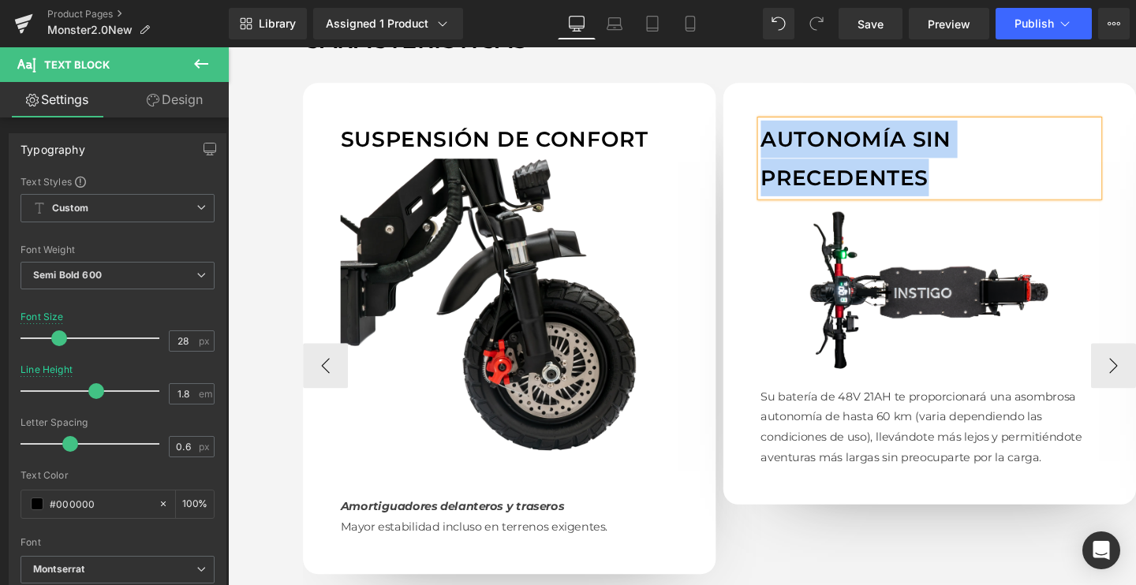
paste div
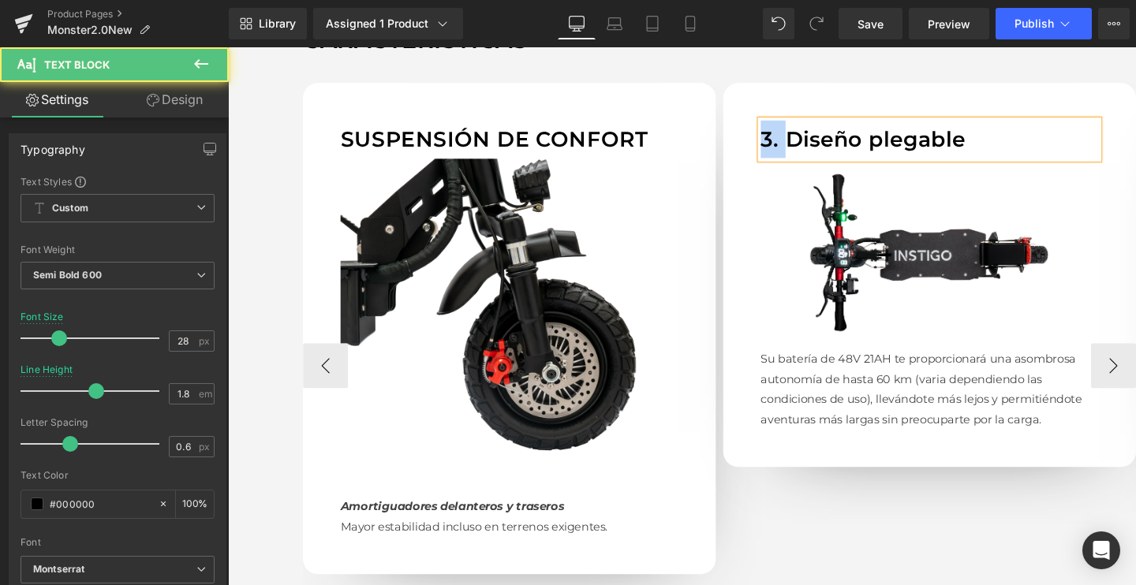
drag, startPoint x: 816, startPoint y: 148, endPoint x: 748, endPoint y: 148, distance: 67.9
click at [749, 148] on div "3. Diseño plegable Text Block Image Su batería de 48V 21AH te proporcionará una…" at bounding box center [966, 287] width 434 height 404
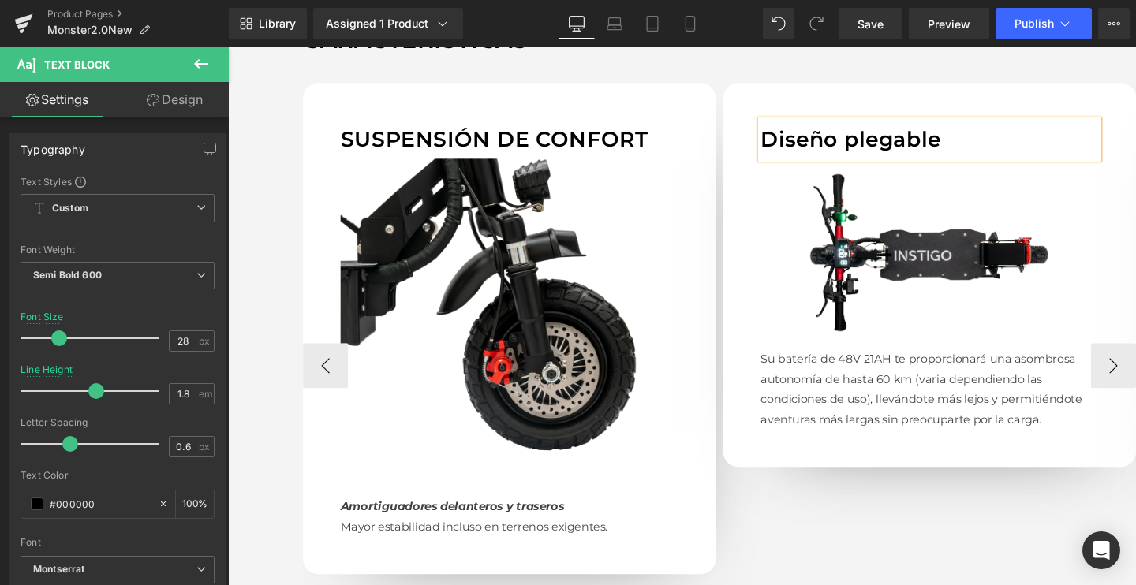
click at [842, 125] on div "Diseño plegable" at bounding box center [965, 144] width 355 height 39
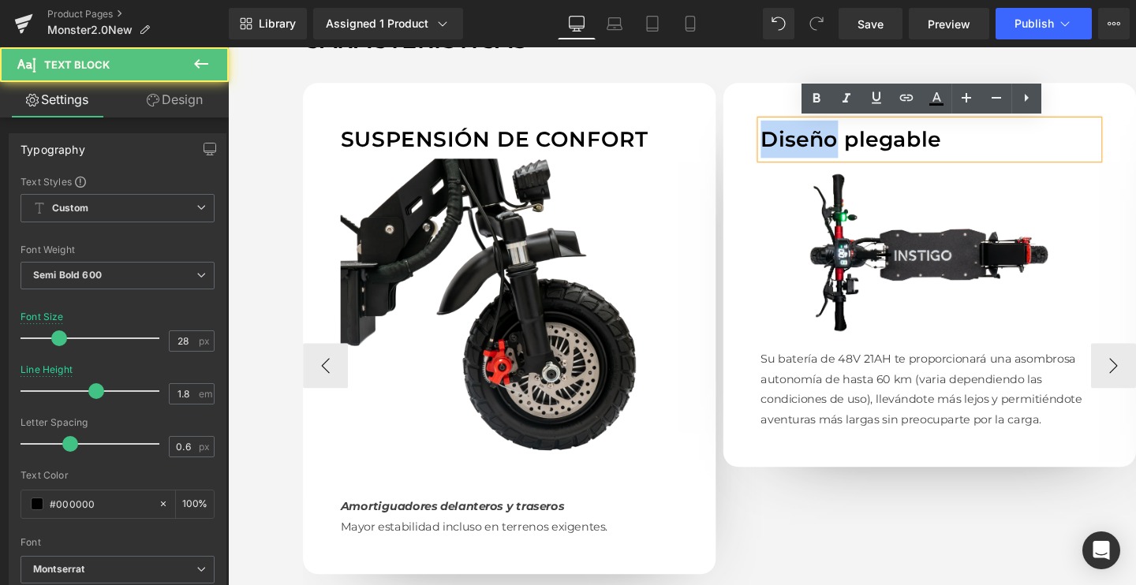
click at [842, 125] on div "Diseño plegable" at bounding box center [965, 144] width 355 height 39
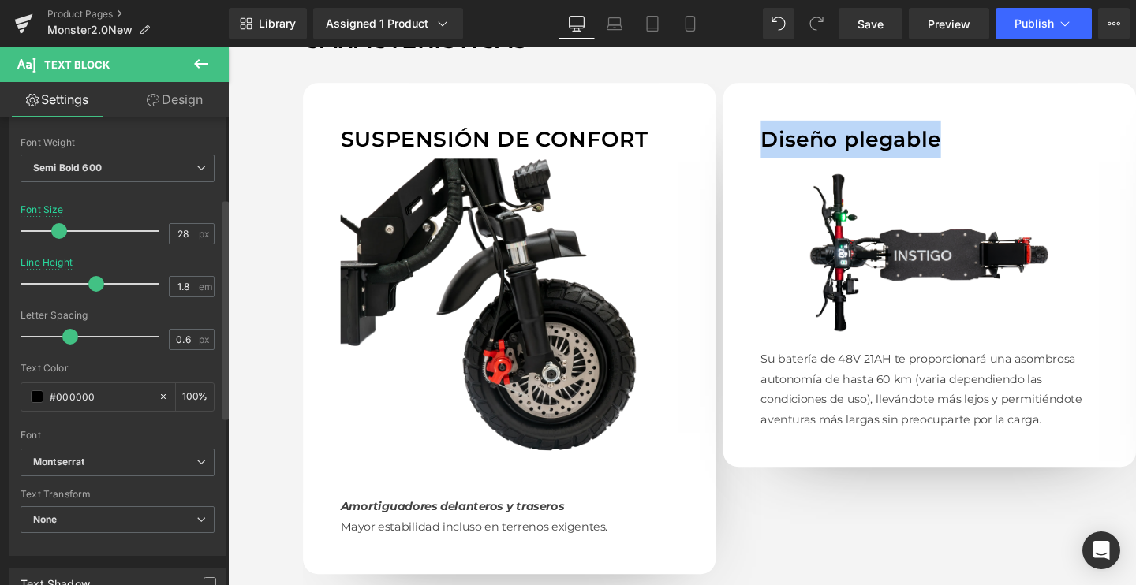
scroll to position [219, 0]
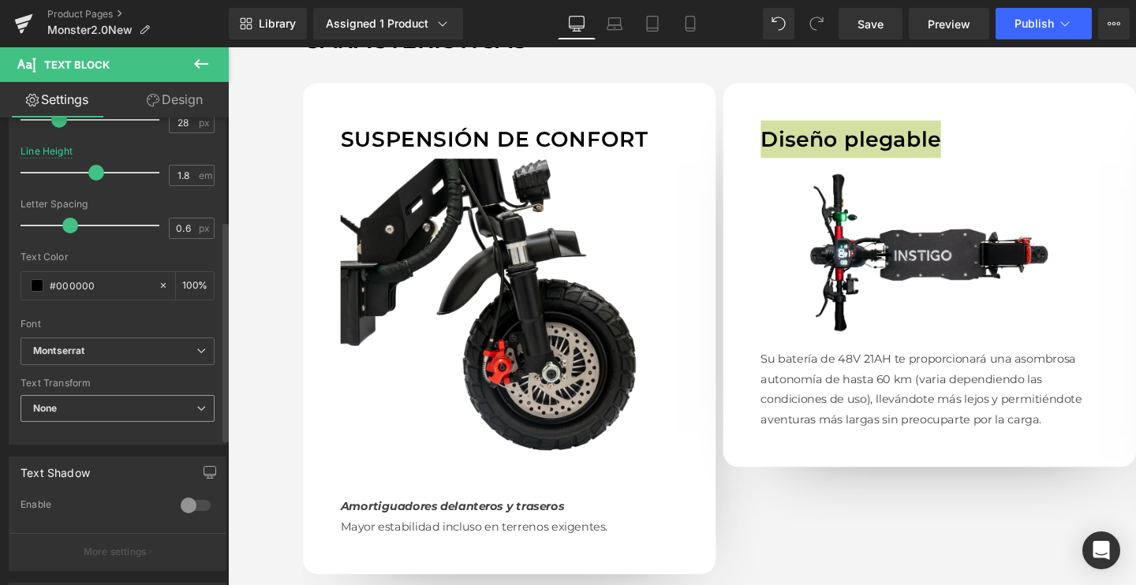
click at [69, 421] on div "None None Uppercase Lowercase Capitalize" at bounding box center [118, 413] width 194 height 36
click at [73, 413] on span "None" at bounding box center [118, 409] width 194 height 28
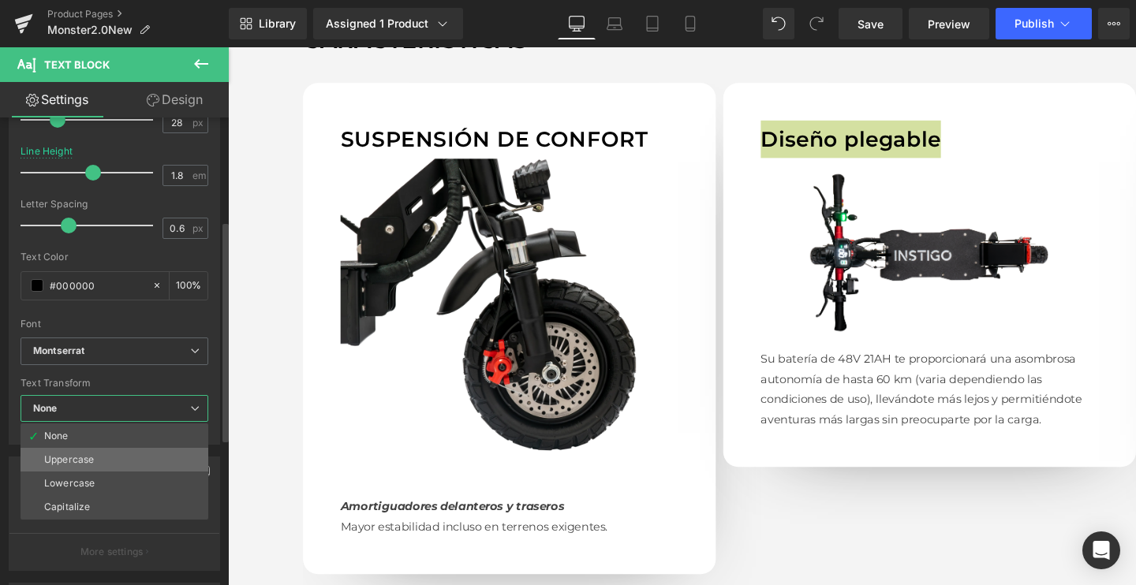
click at [49, 458] on div "Uppercase" at bounding box center [69, 459] width 50 height 11
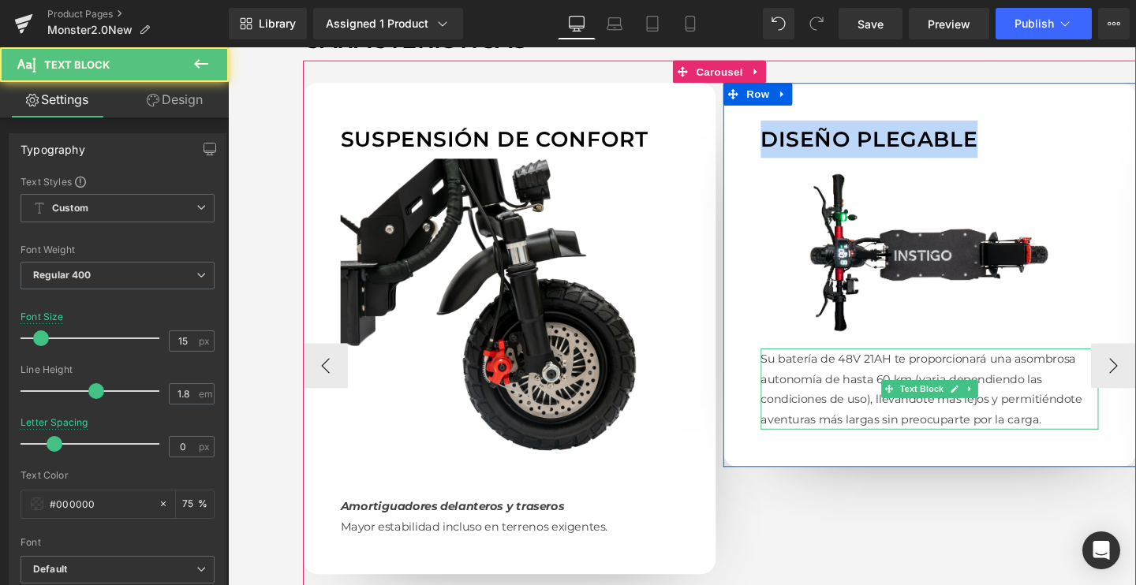
click at [963, 421] on p "Su batería de 48V 21AH te proporcionará una asombrosa autonomía de hasta 60 km …" at bounding box center [965, 407] width 355 height 85
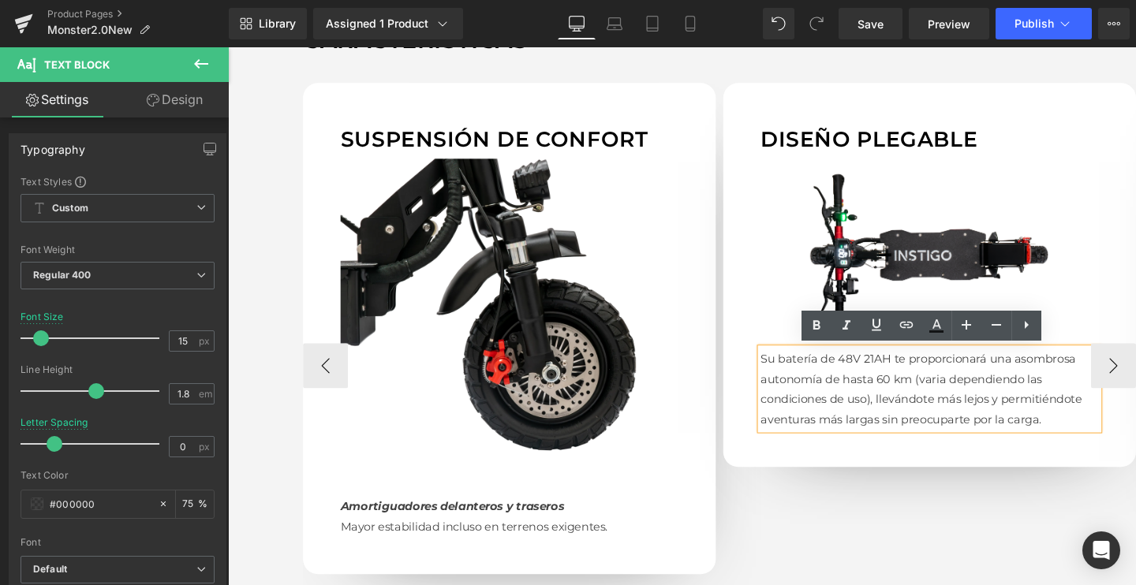
click at [900, 400] on p "Su batería de 48V 21AH te proporcionará una asombrosa autonomía de hasta 60 km …" at bounding box center [965, 407] width 355 height 85
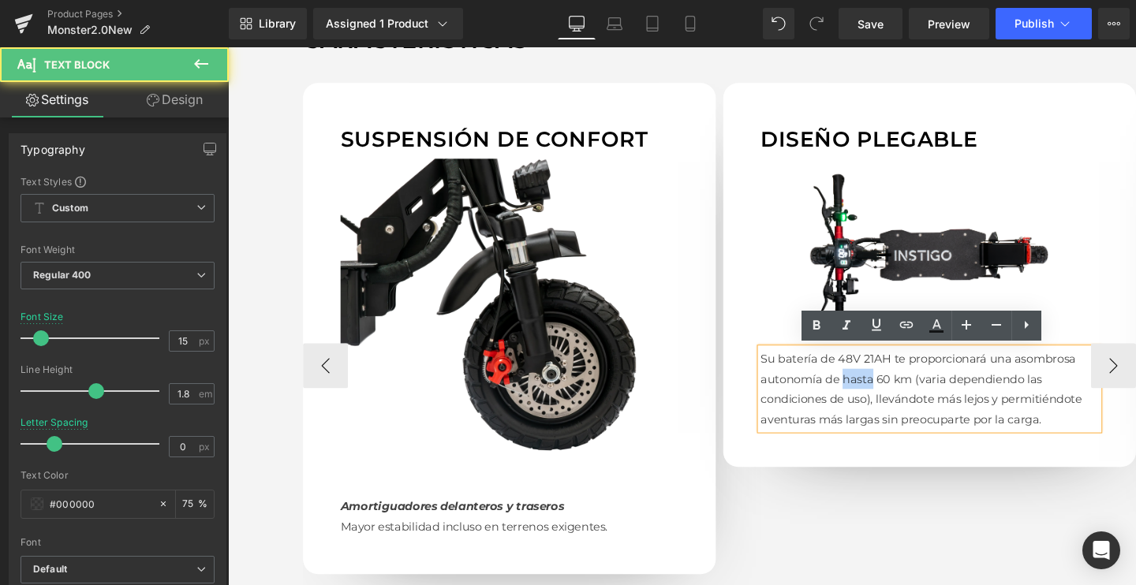
click at [900, 400] on p "Su batería de 48V 21AH te proporcionará una asombrosa autonomía de hasta 60 km …" at bounding box center [965, 407] width 355 height 85
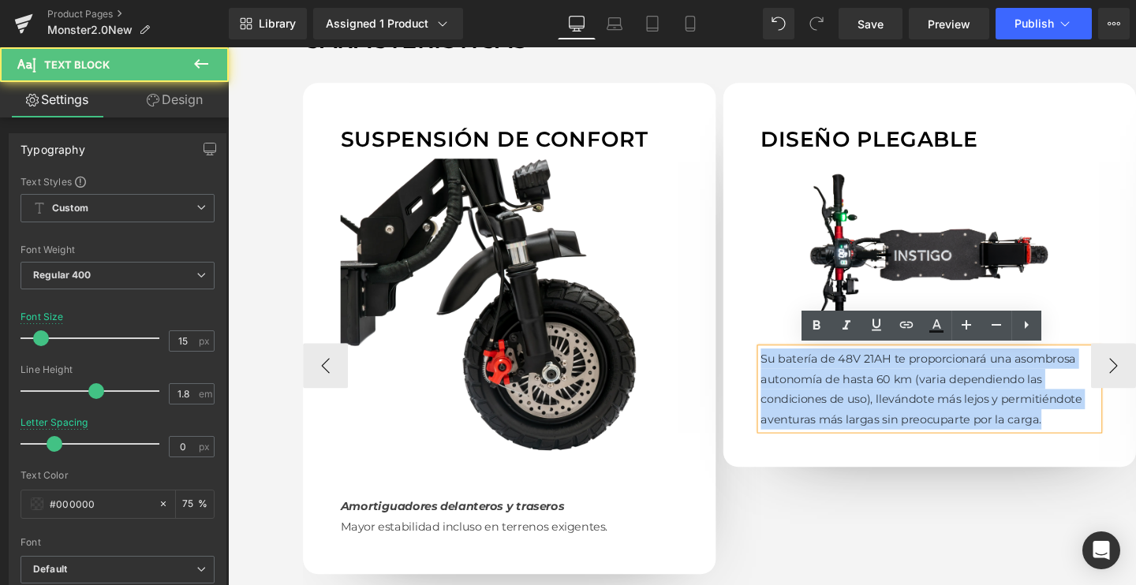
click at [900, 400] on p "Su batería de 48V 21AH te proporcionará una asombrosa autonomía de hasta 60 km …" at bounding box center [965, 407] width 355 height 85
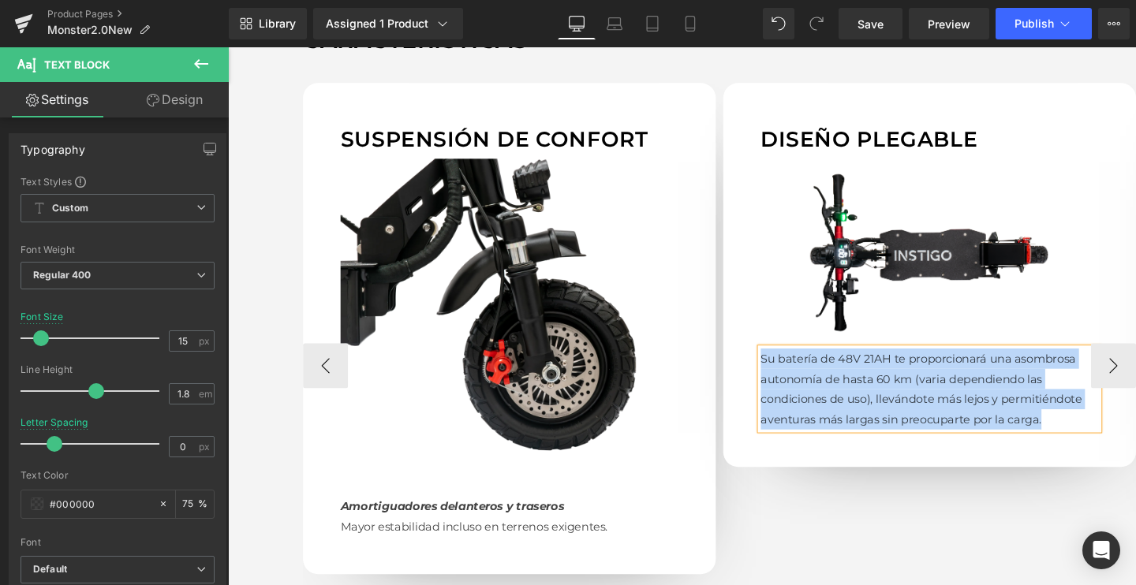
paste div
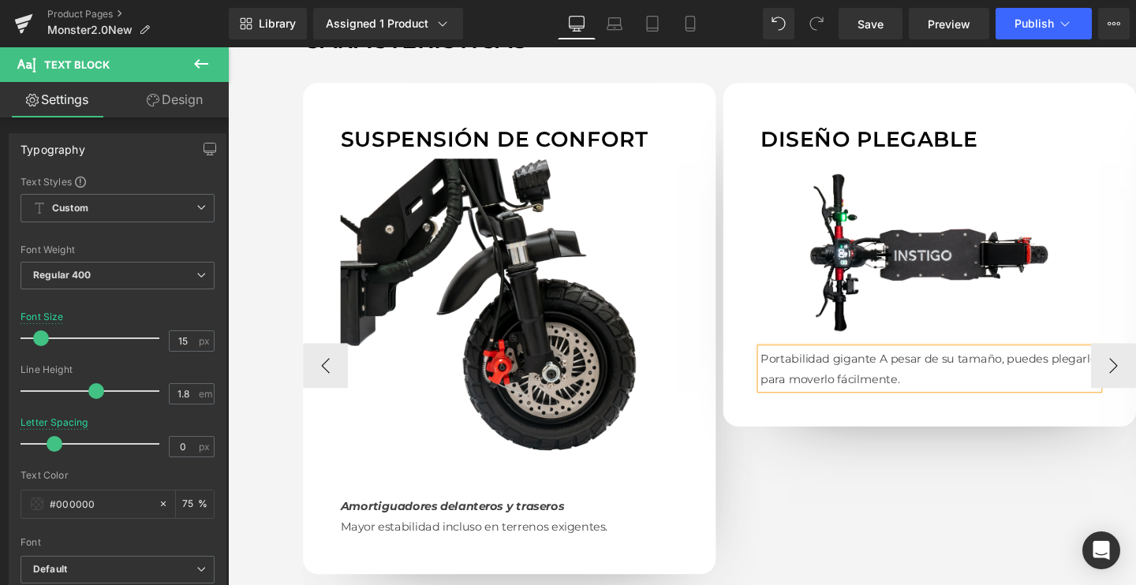
click at [908, 370] on p "Portabilidad giganteA pesar de su tamaño, puedes plegarlo para moverlo fácilme…" at bounding box center [965, 386] width 355 height 43
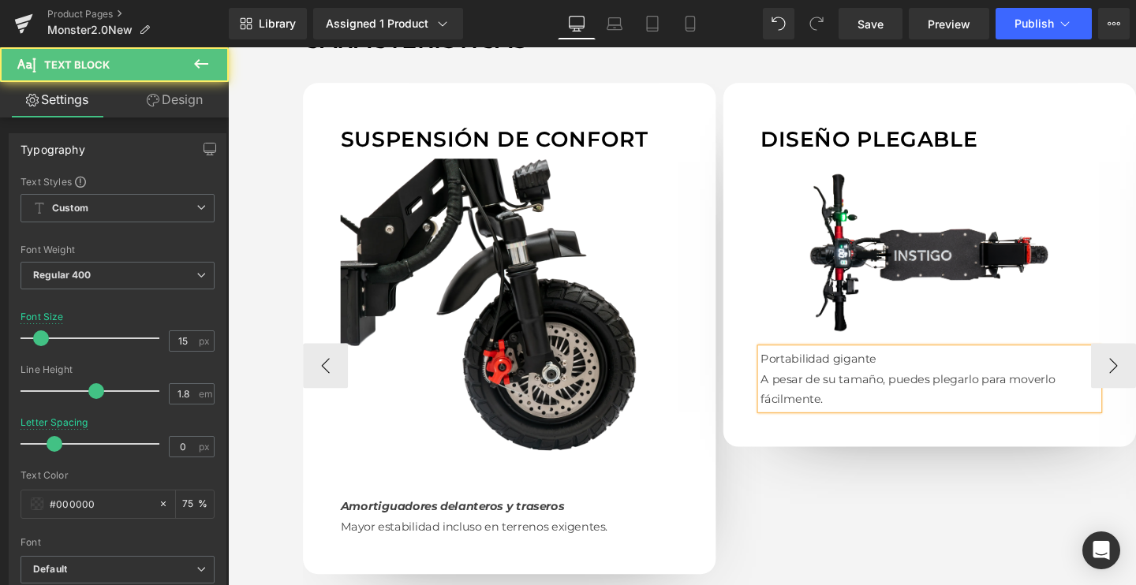
click at [871, 372] on p "Portabilidad gigante" at bounding box center [965, 375] width 355 height 21
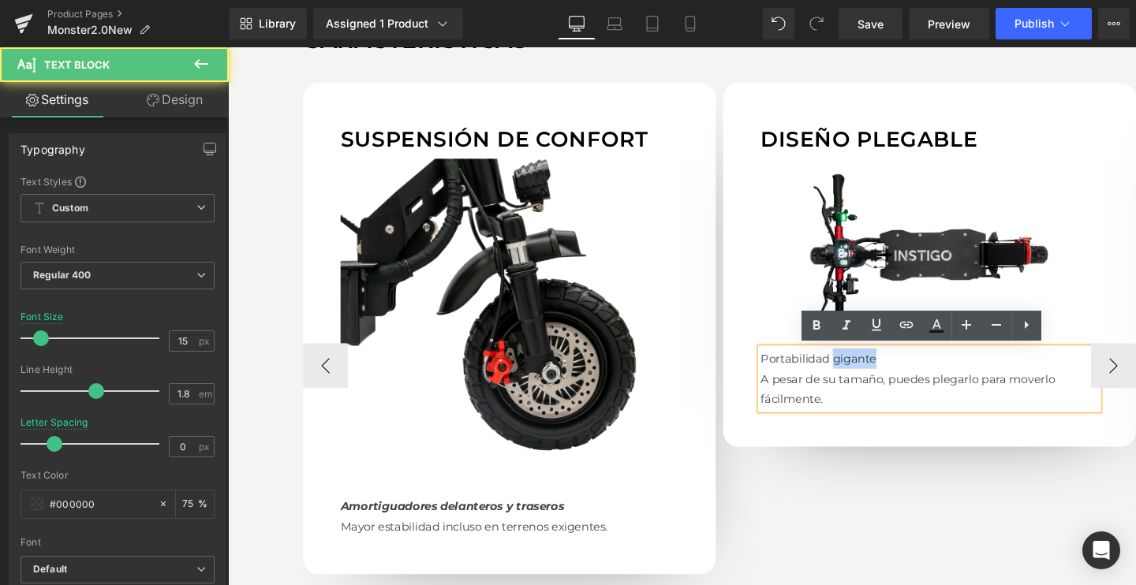
click at [871, 372] on p "Portabilidad gigante" at bounding box center [965, 375] width 355 height 21
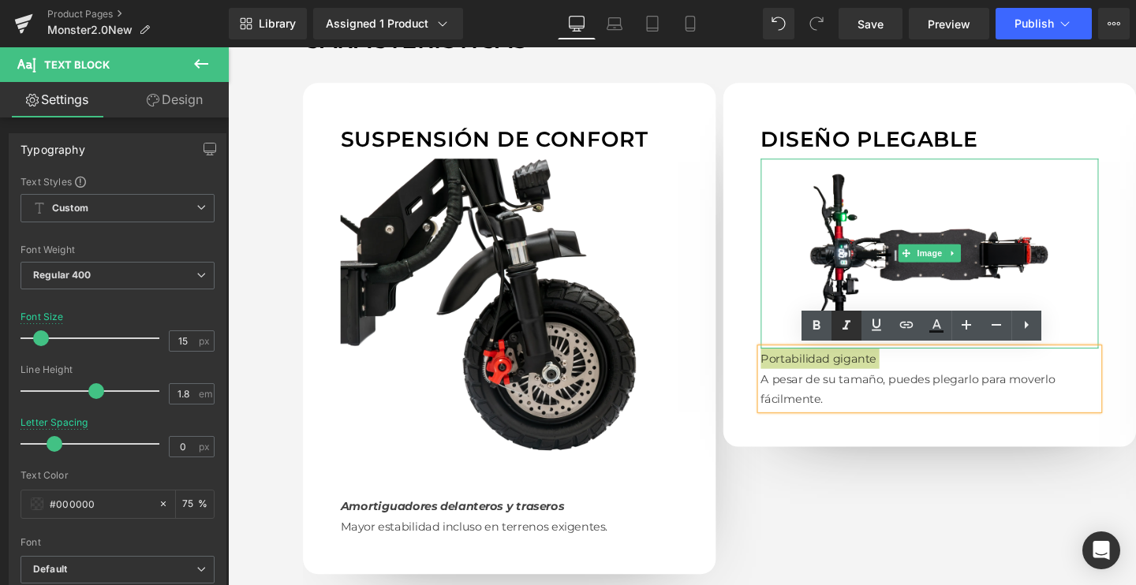
click at [846, 323] on icon at bounding box center [847, 325] width 8 height 9
click at [820, 323] on icon at bounding box center [816, 325] width 7 height 9
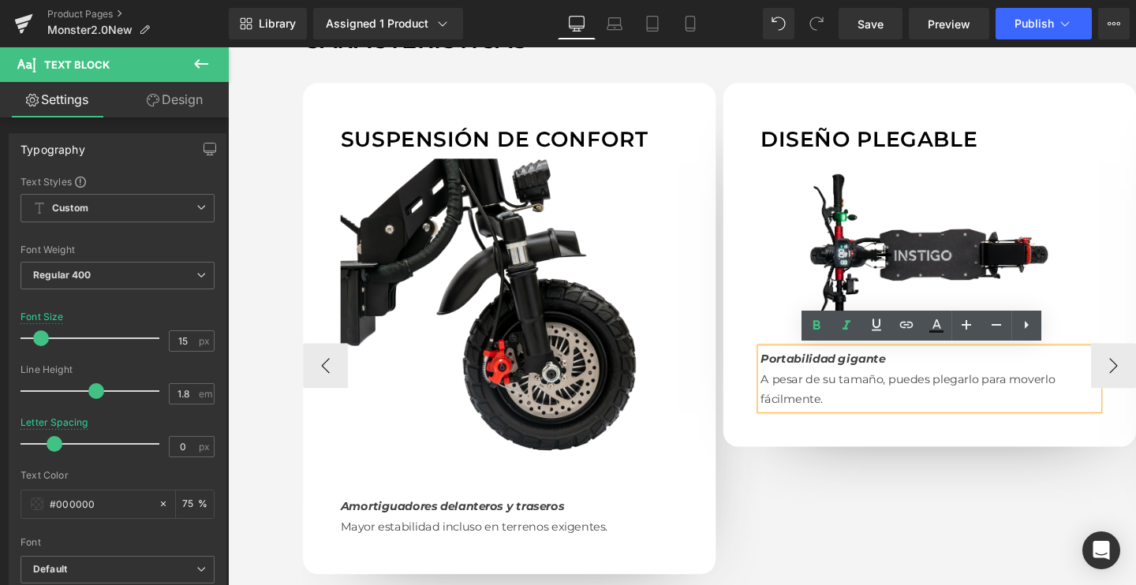
click at [944, 290] on img at bounding box center [965, 265] width 355 height 200
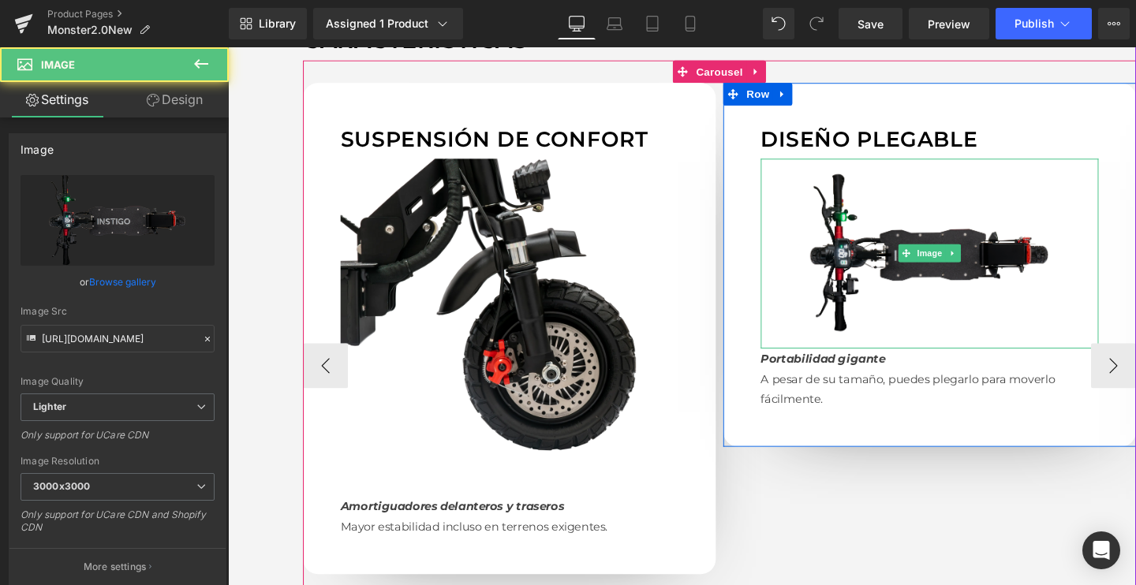
click at [904, 263] on img at bounding box center [965, 265] width 355 height 200
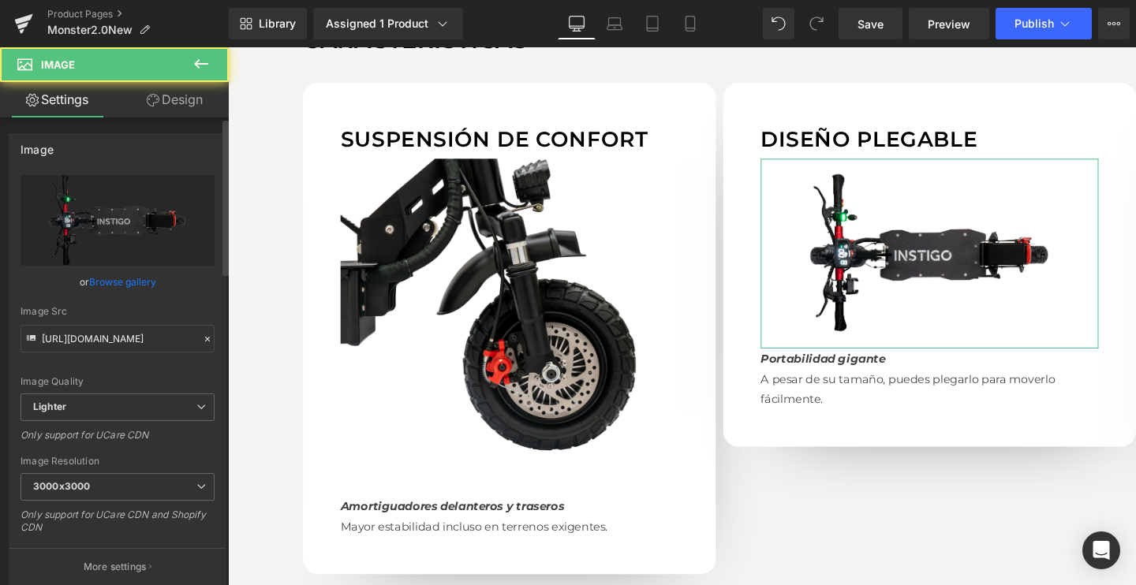
click at [132, 283] on link "Browse gallery" at bounding box center [122, 282] width 67 height 28
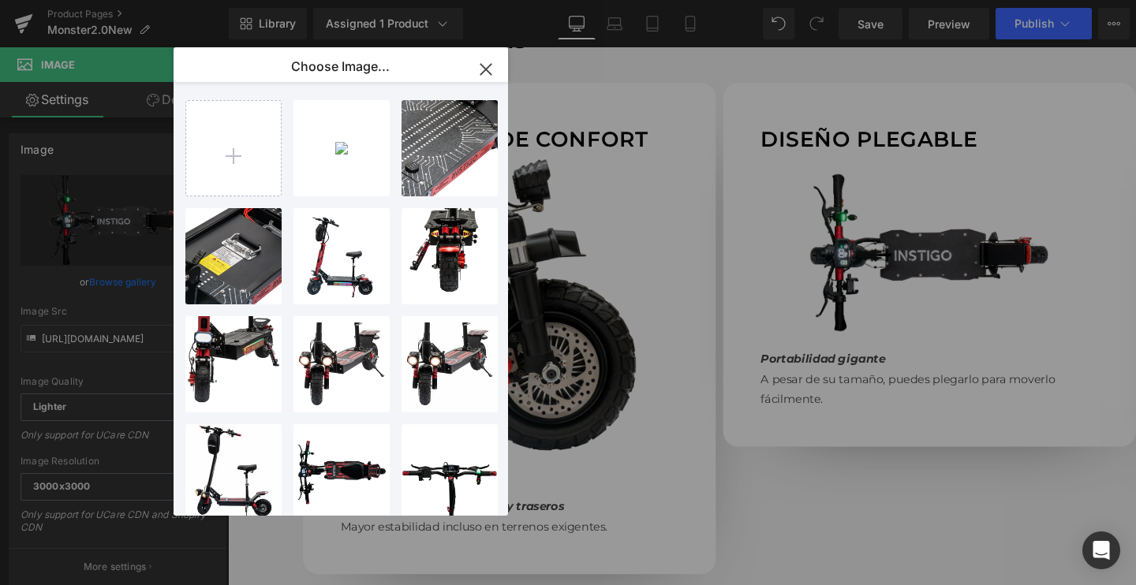
type input "C:\fakepath\E-11_71675307-efd6-4da2-904d-6b1bb45db9f1_2048x2048.webp.png"
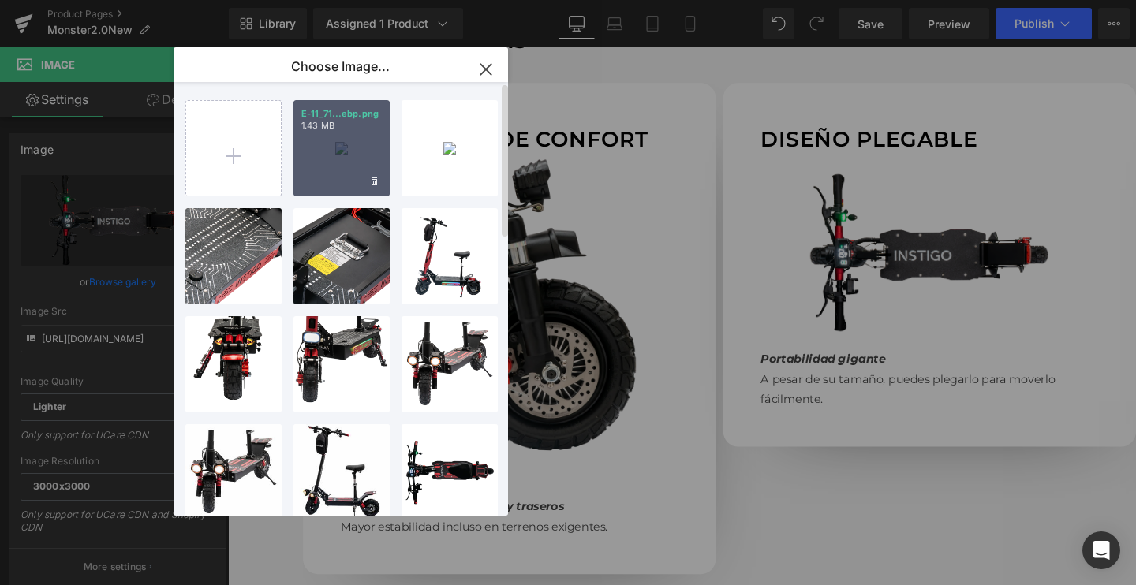
click at [342, 155] on div "E-11_71...ebp.png 1.43 MB" at bounding box center [342, 148] width 96 height 96
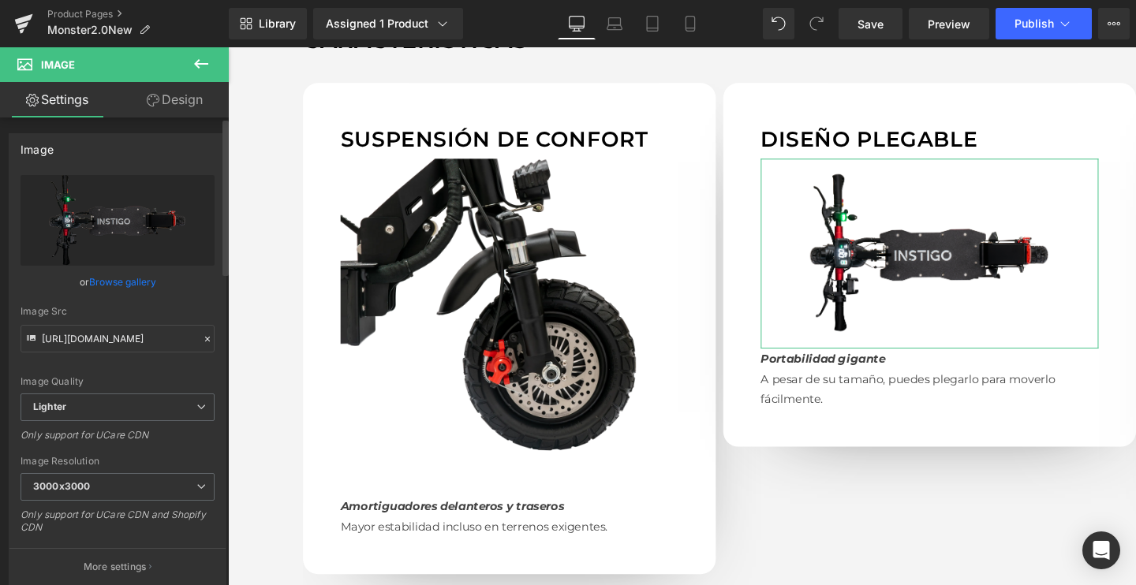
click at [134, 273] on link "Browse gallery" at bounding box center [122, 282] width 67 height 28
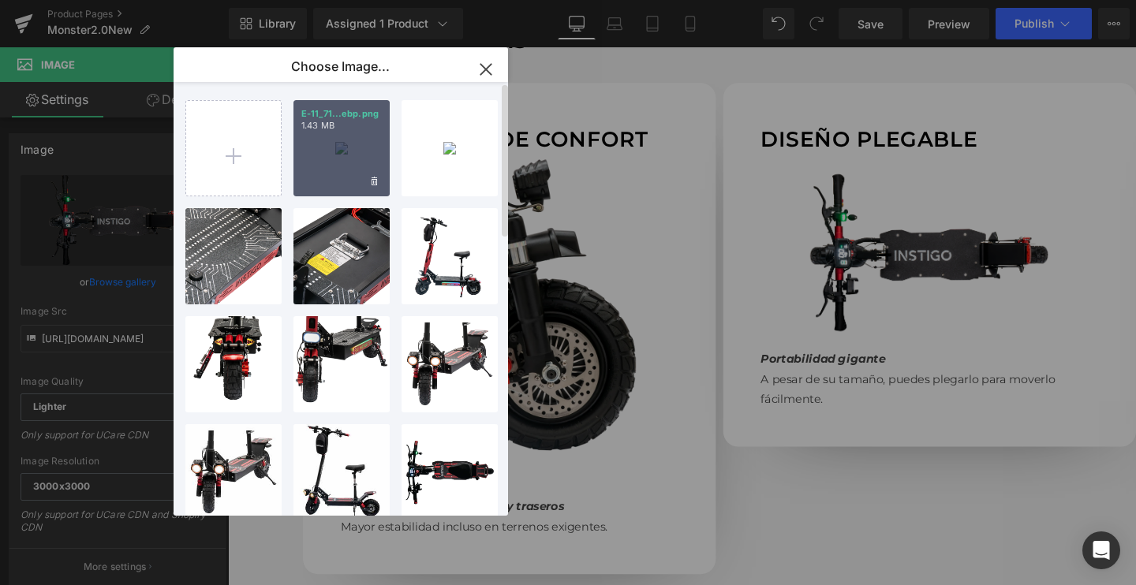
click at [362, 152] on div "E-11_71...ebp.png 1.43 MB" at bounding box center [342, 148] width 96 height 96
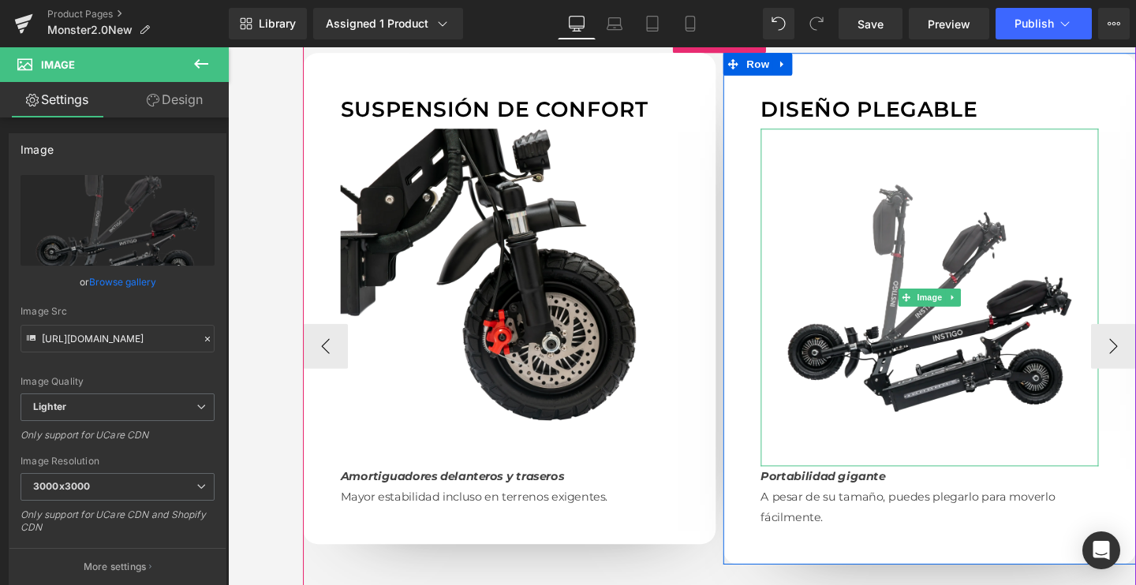
scroll to position [1460, 0]
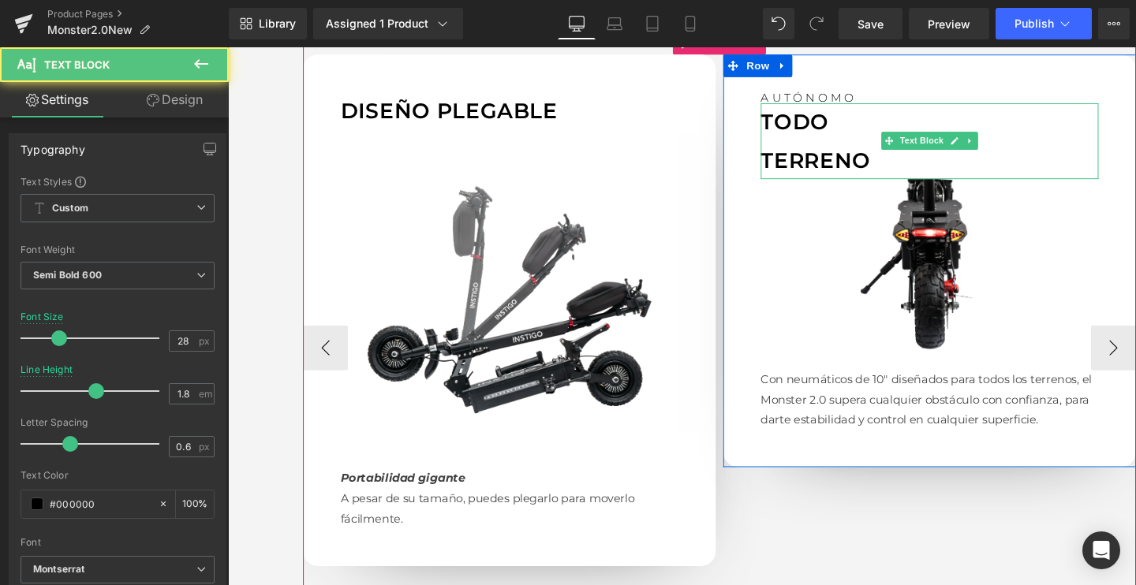
click at [823, 144] on p "TODO" at bounding box center [965, 126] width 355 height 39
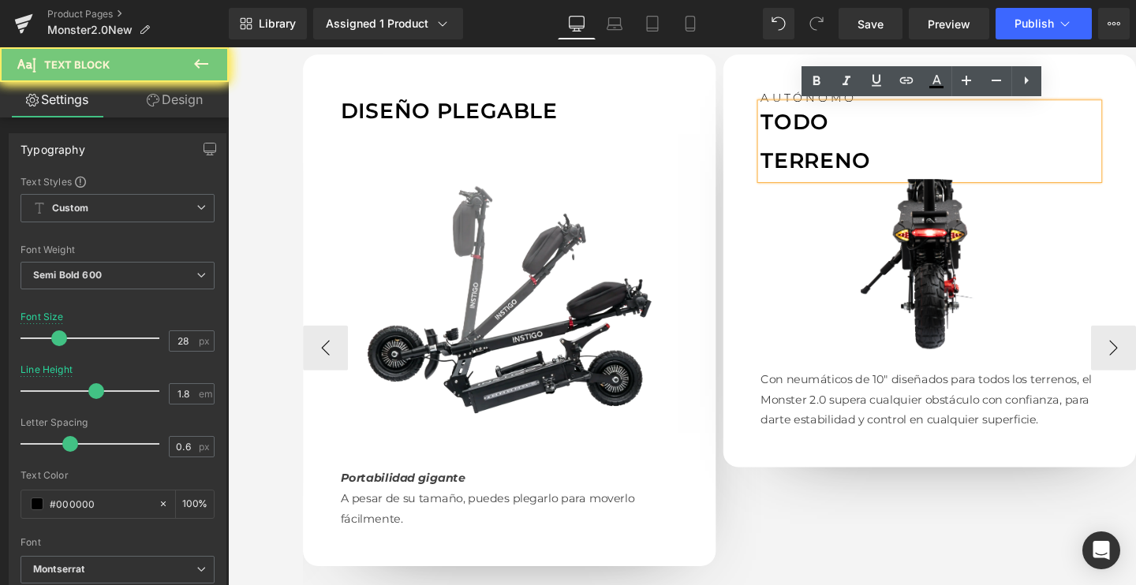
click at [823, 144] on p "TODO" at bounding box center [965, 126] width 355 height 39
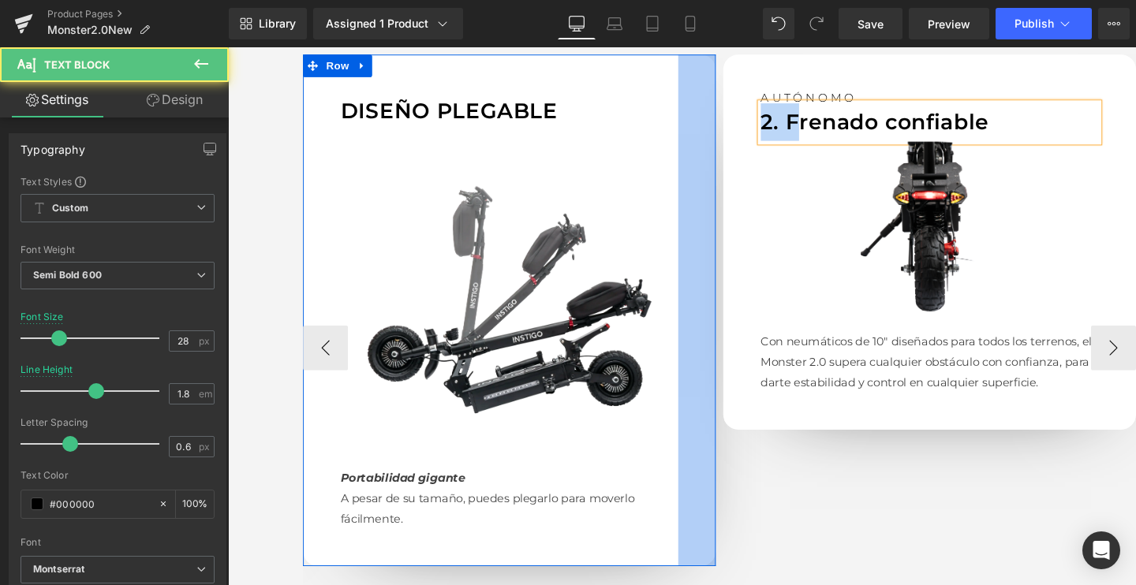
drag, startPoint x: 820, startPoint y: 117, endPoint x: 735, endPoint y: 121, distance: 84.5
click at [735, 121] on div "Suspensión de confort Text Block Image Amortiguadores delanteros y traseros May…" at bounding box center [528, 363] width 1326 height 617
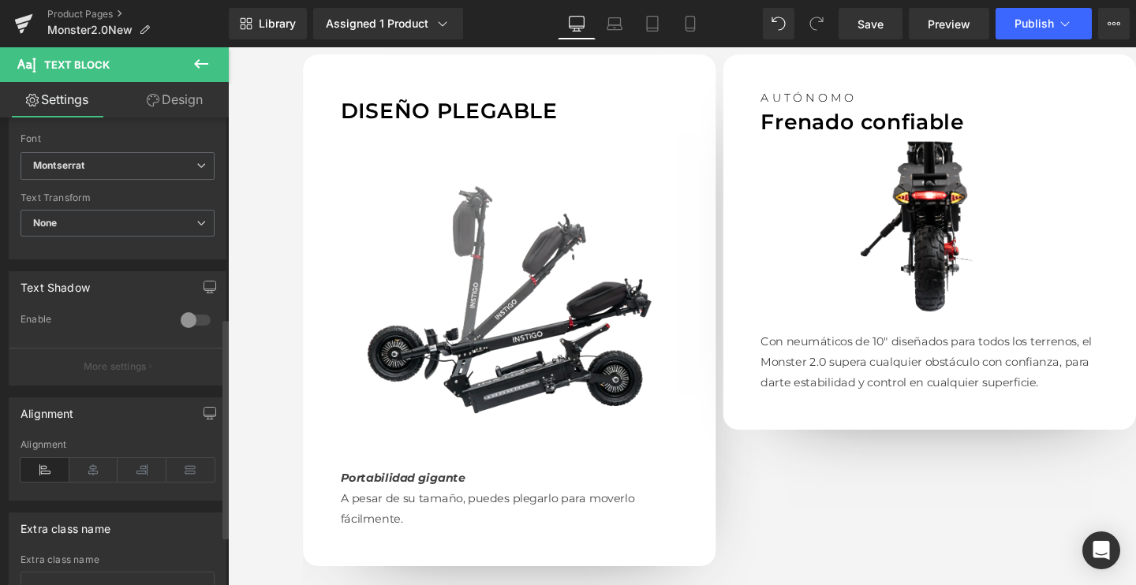
scroll to position [402, 0]
click at [73, 213] on span "None" at bounding box center [118, 225] width 194 height 28
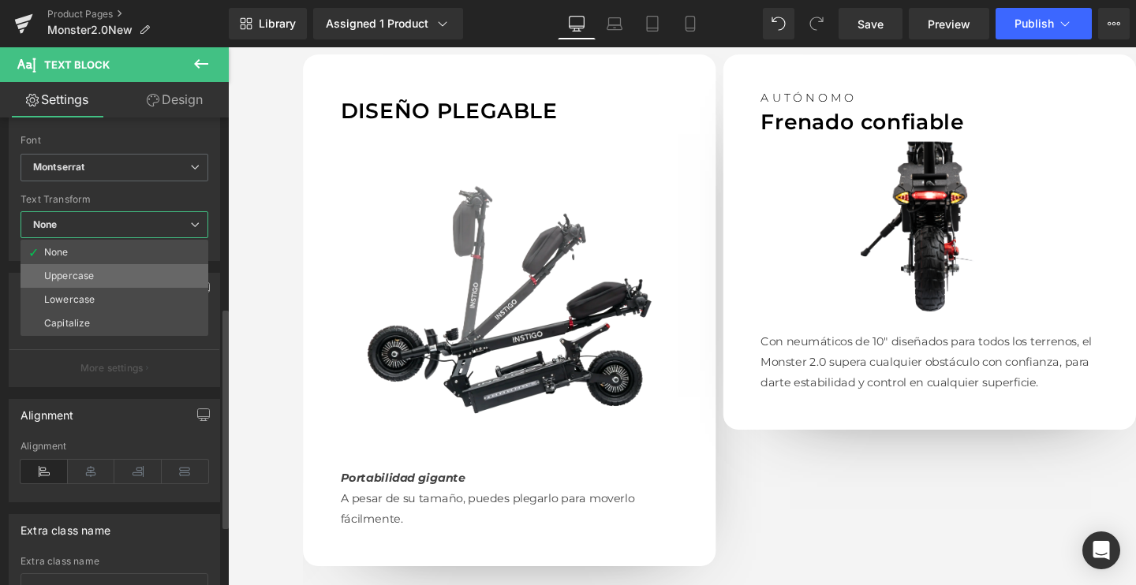
click at [57, 267] on li "Uppercase" at bounding box center [115, 276] width 188 height 24
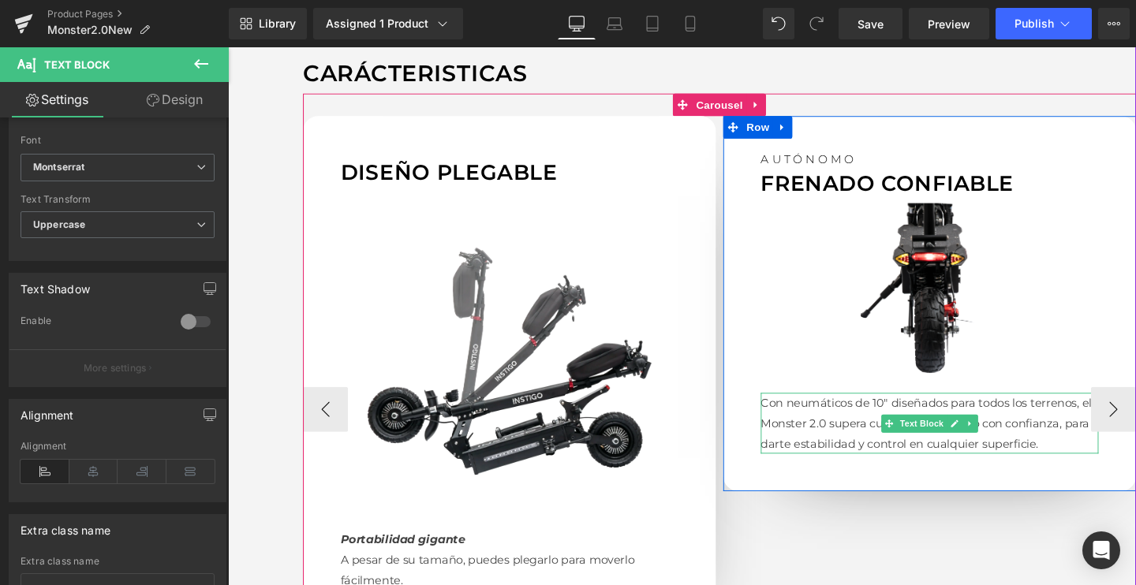
scroll to position [1395, 0]
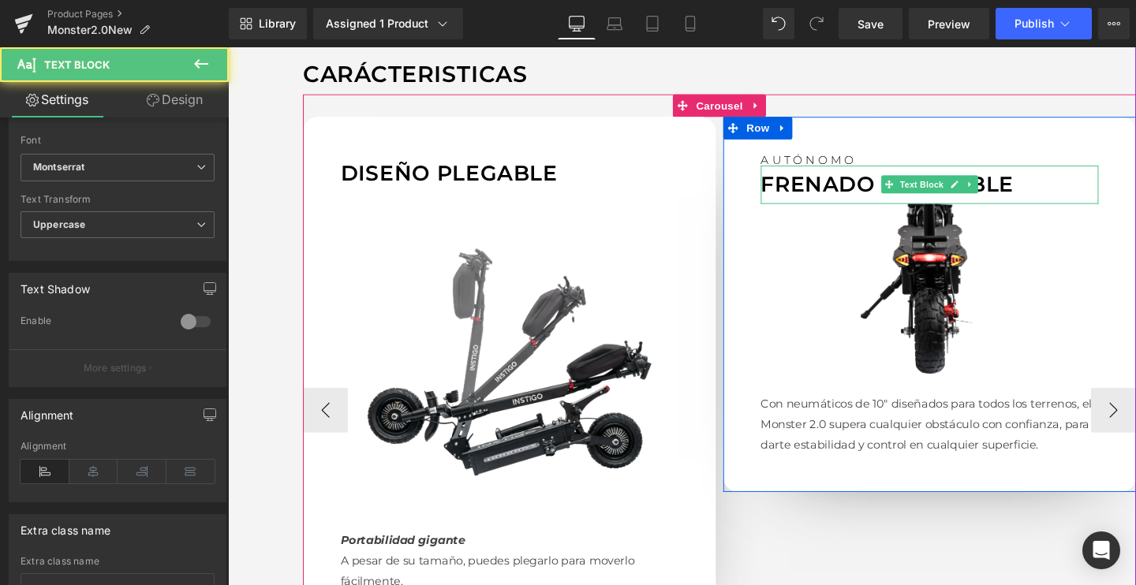
click at [848, 193] on p "Frenado confiable" at bounding box center [965, 191] width 355 height 39
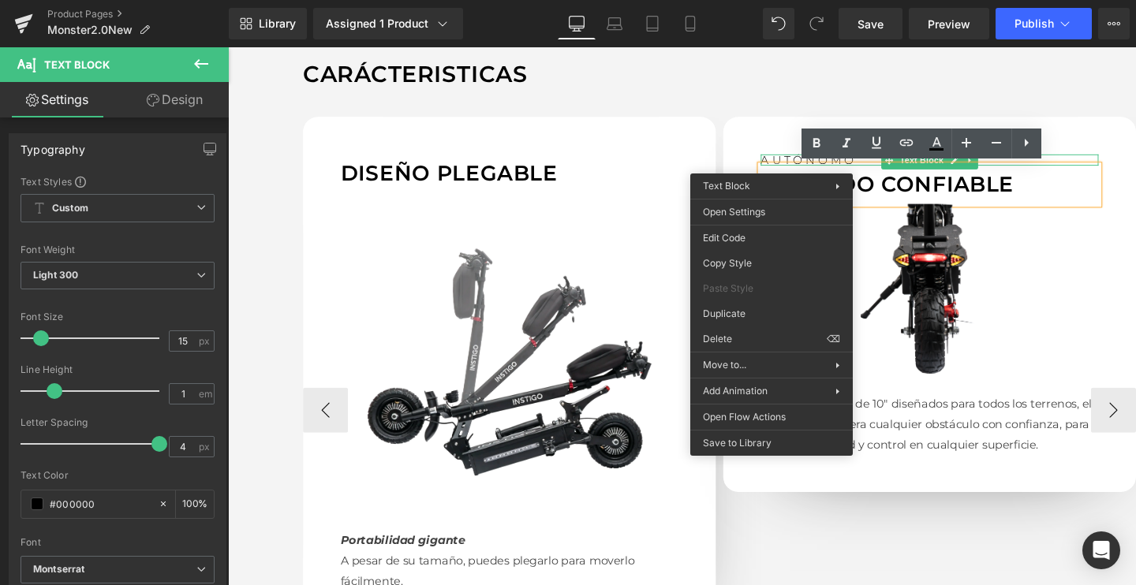
drag, startPoint x: 940, startPoint y: 379, endPoint x: 736, endPoint y: 346, distance: 206.2
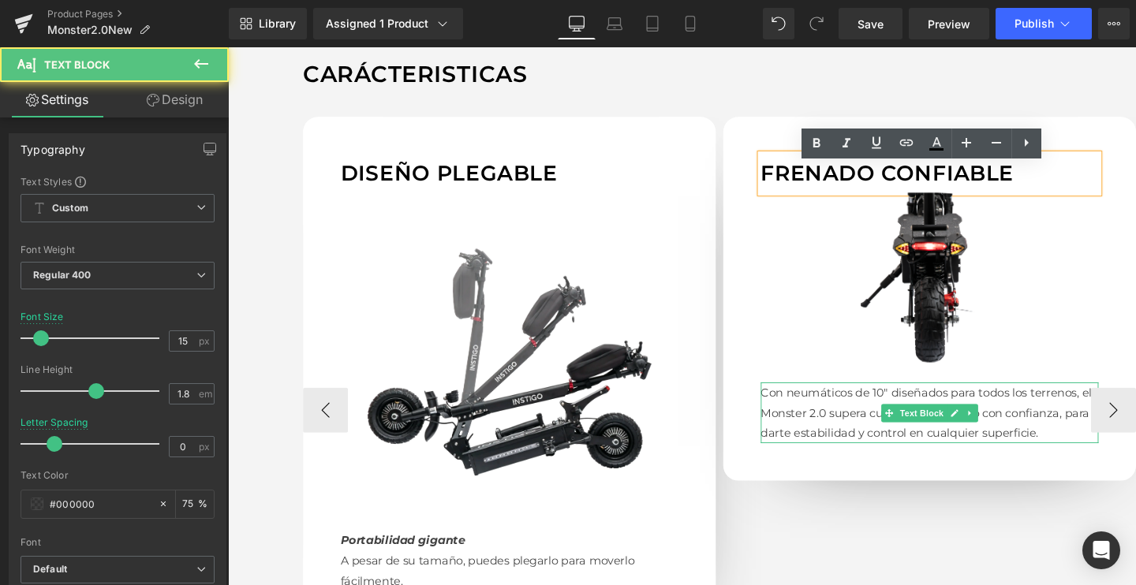
click at [839, 421] on p "Con neumáticos de 10" diseñados para todos los terrenos, el Monster 2.0 supera …" at bounding box center [965, 432] width 355 height 64
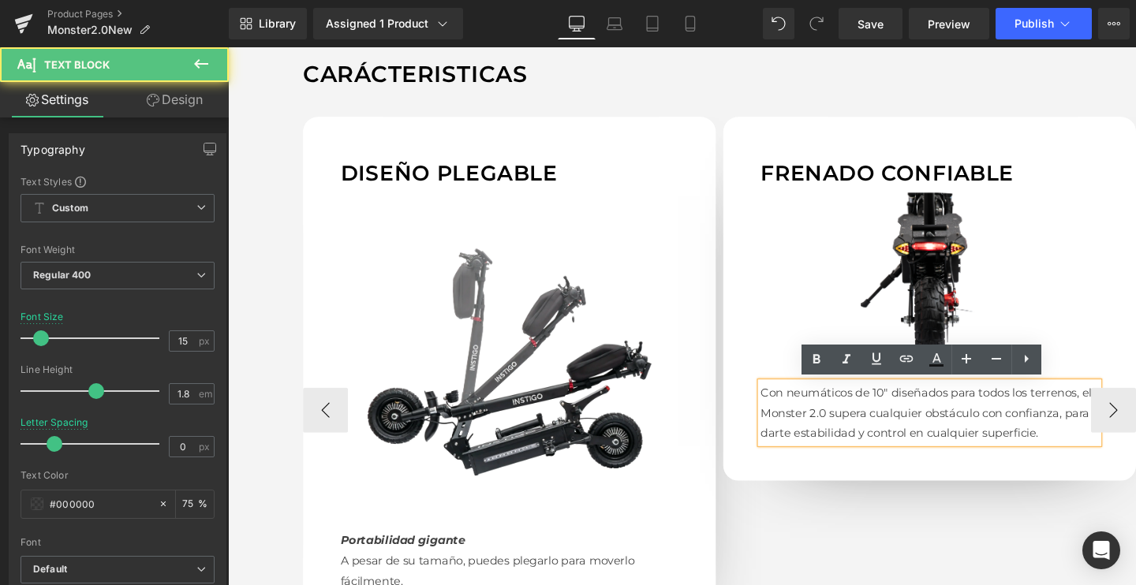
click at [851, 436] on p "Con neumáticos de 10" diseñados para todos los terrenos, el Monster 2.0 supera …" at bounding box center [965, 432] width 355 height 64
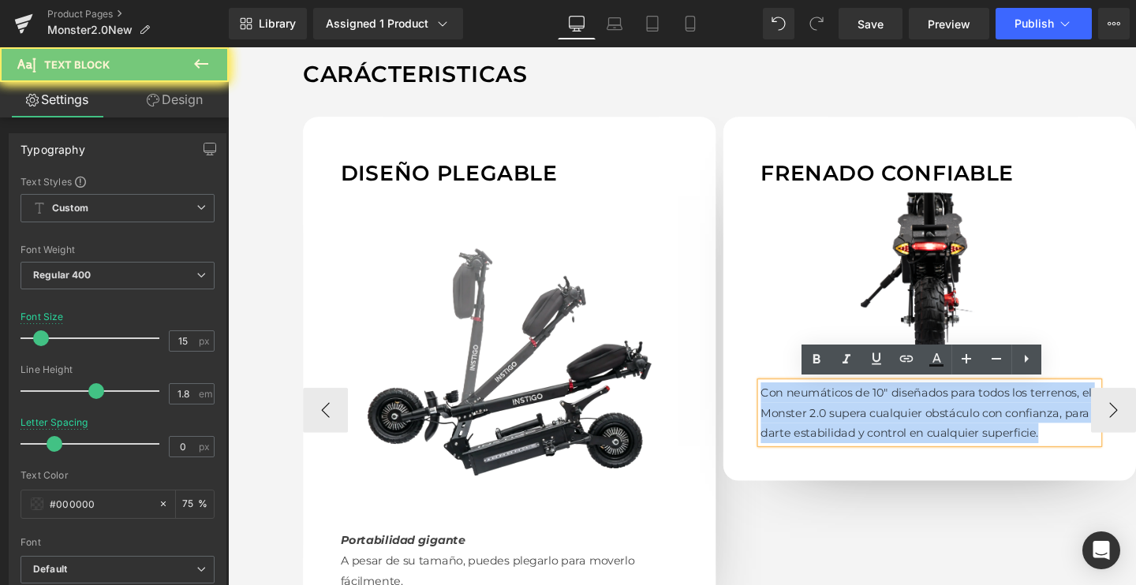
click at [851, 436] on p "Con neumáticos de 10" diseñados para todos los terrenos, el Monster 2.0 supera …" at bounding box center [965, 432] width 355 height 64
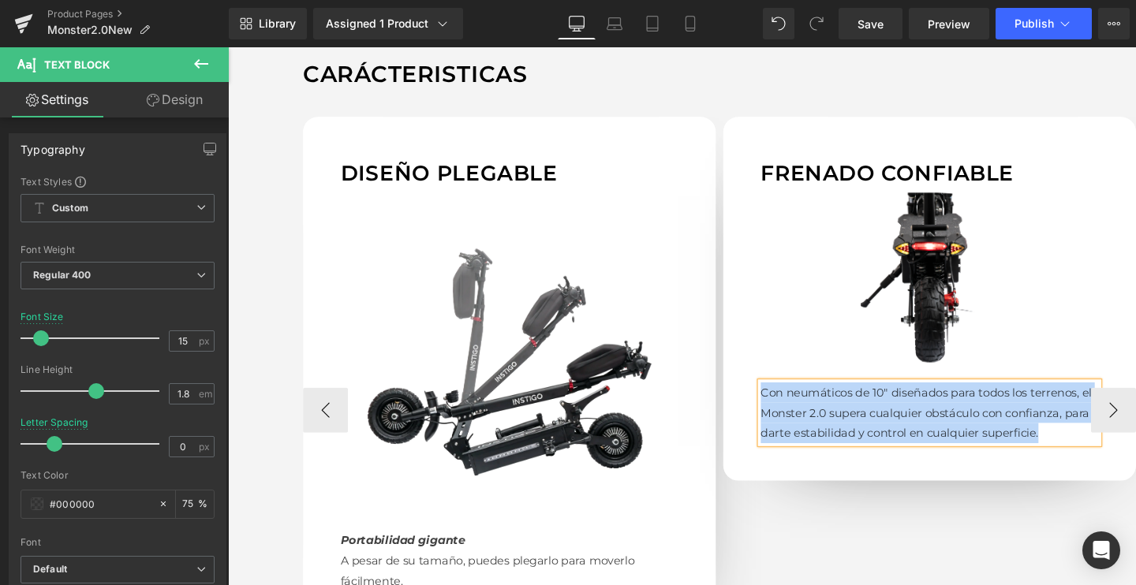
paste div
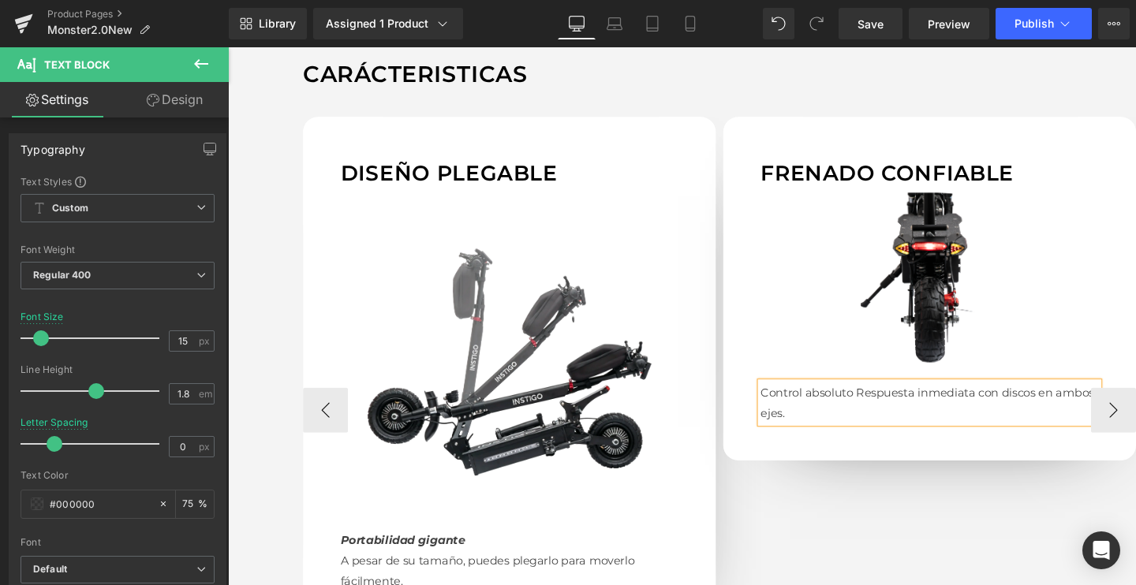
click at [879, 410] on p "Control absolutoRespuesta inmediata con discos en ambos ejes." at bounding box center [965, 421] width 355 height 43
click at [879, 410] on p "Control absoluto" at bounding box center [965, 410] width 355 height 21
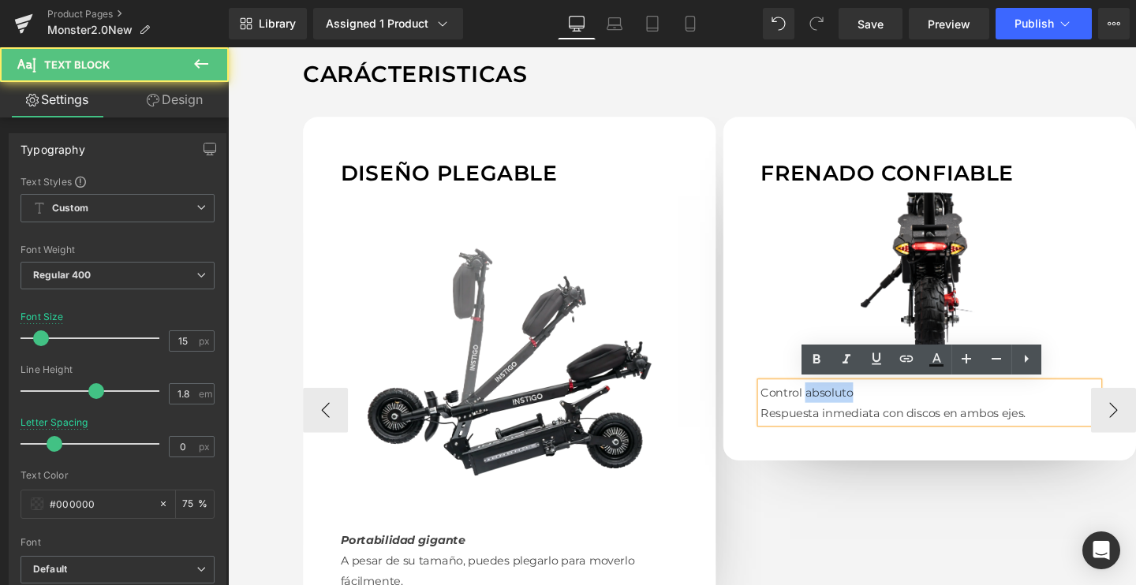
click at [879, 410] on p "Control absoluto" at bounding box center [965, 410] width 355 height 21
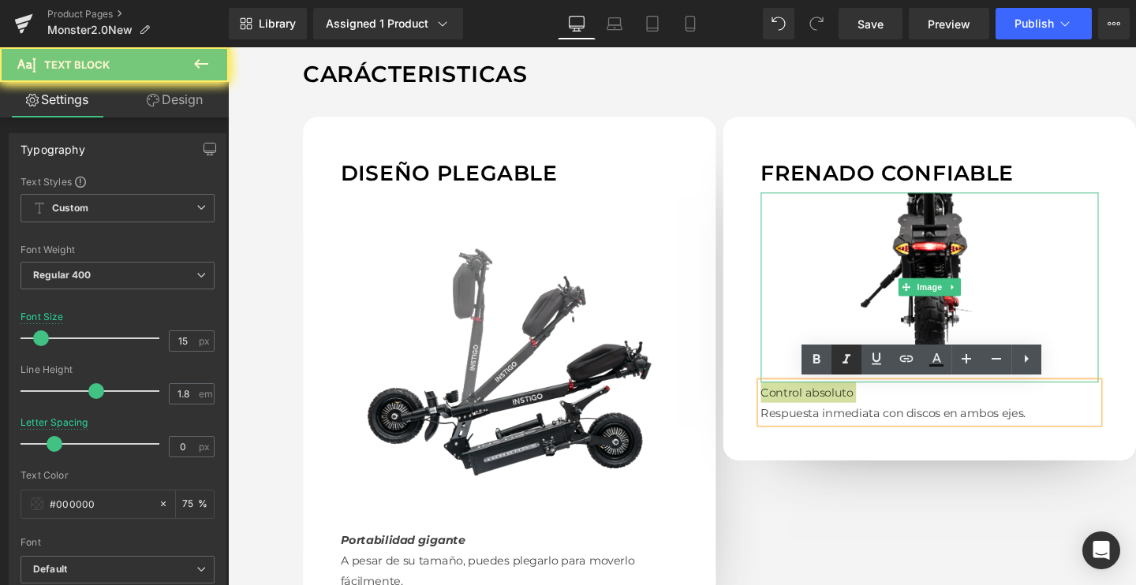
click at [843, 359] on icon at bounding box center [846, 359] width 19 height 19
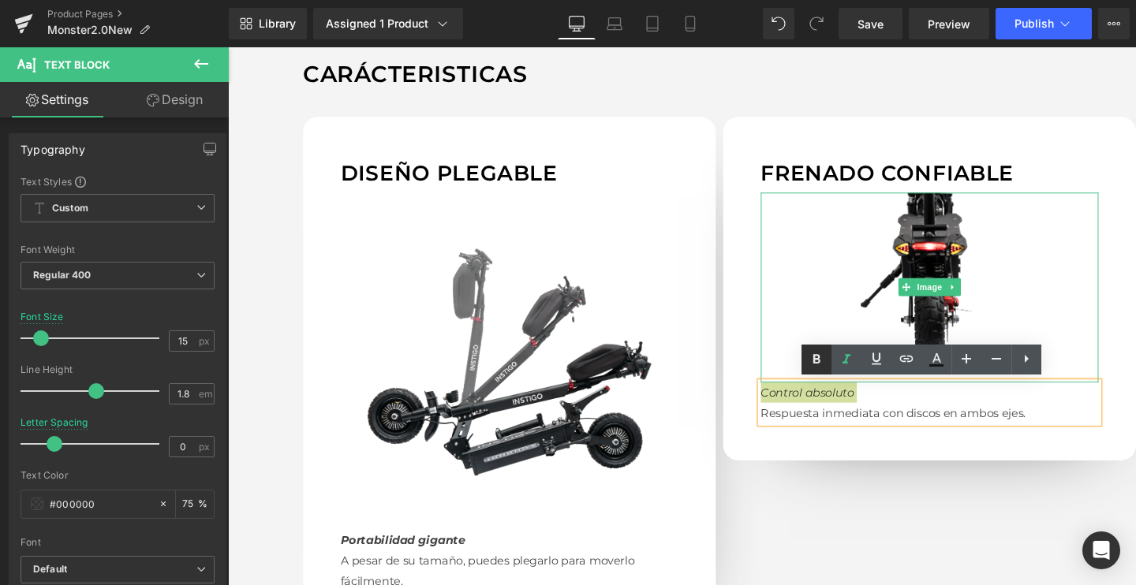
click at [812, 359] on icon at bounding box center [816, 359] width 19 height 19
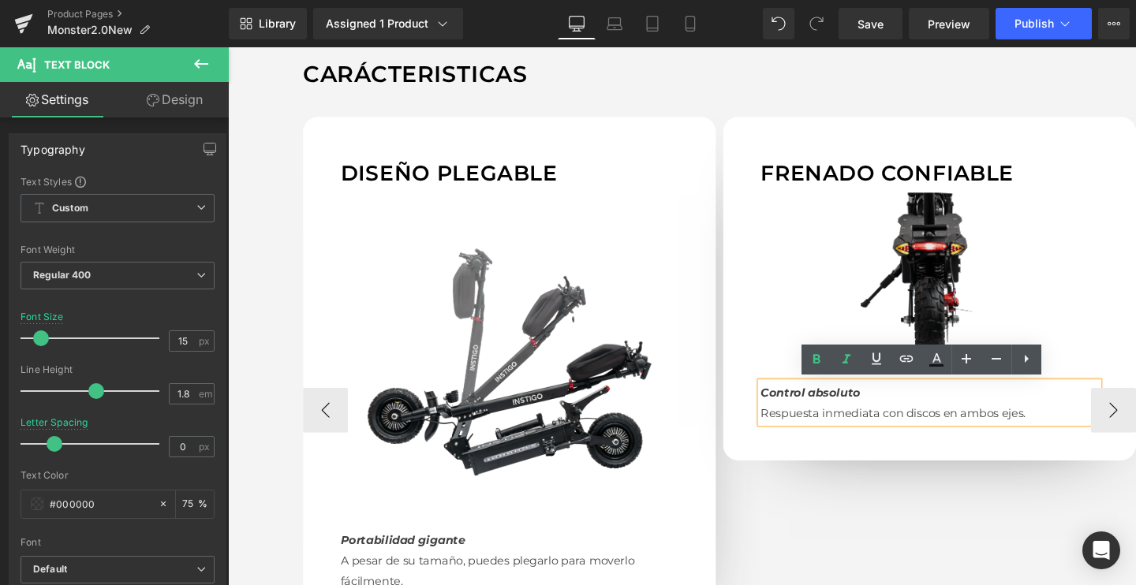
click at [949, 286] on img at bounding box center [965, 300] width 355 height 200
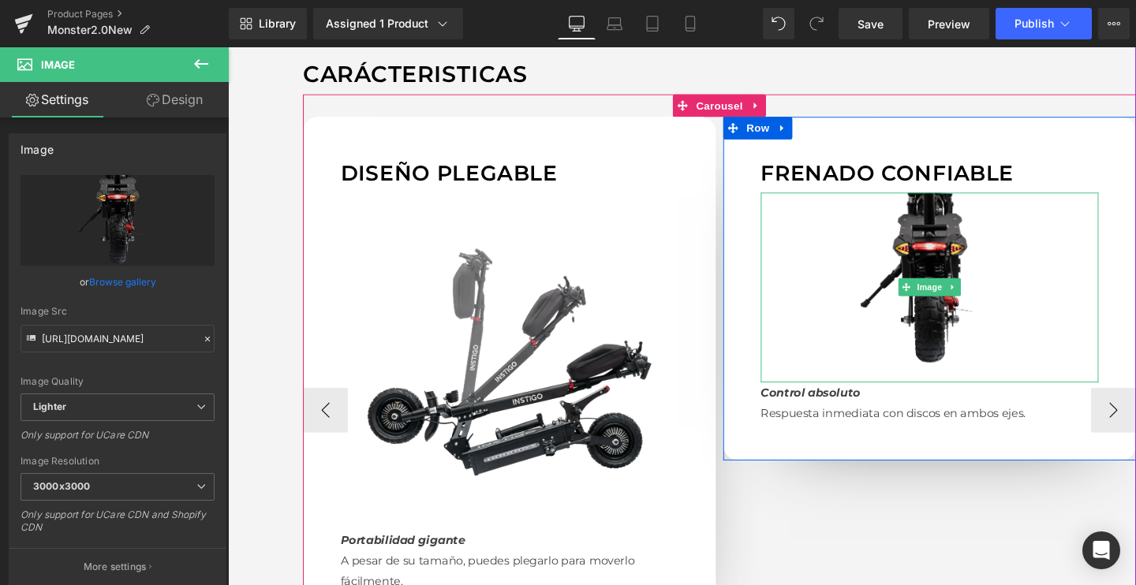
click at [920, 300] on img at bounding box center [965, 300] width 355 height 200
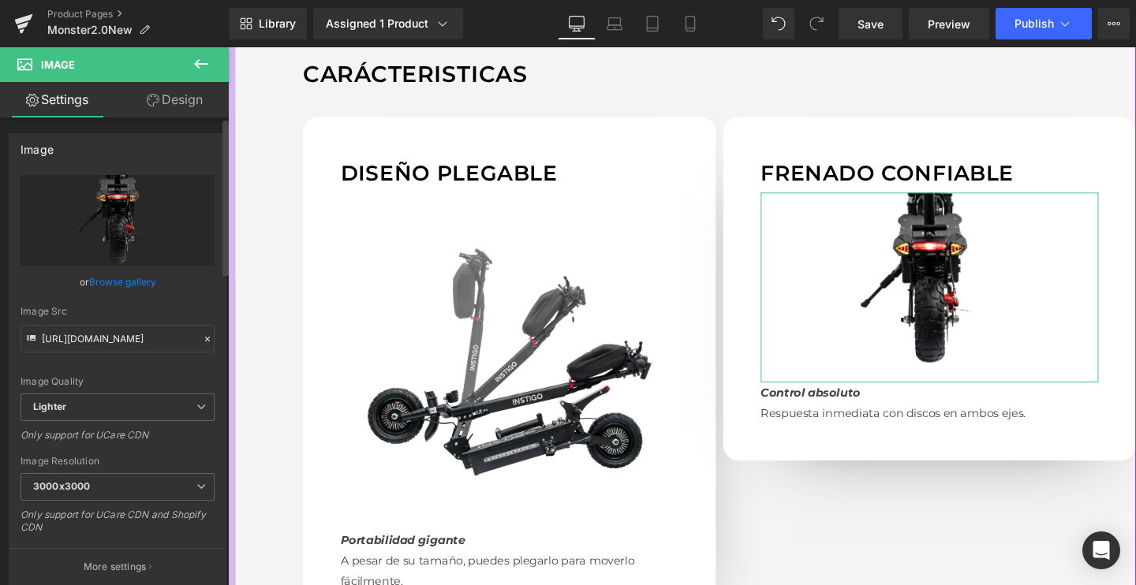
click at [122, 281] on link "Browse gallery" at bounding box center [122, 282] width 67 height 28
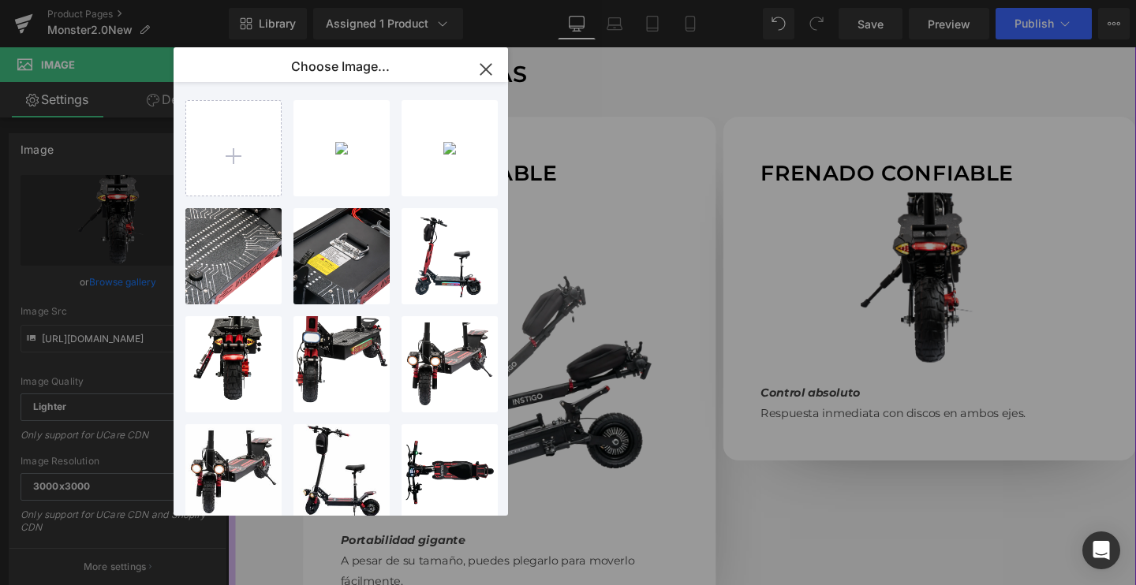
type input "C:\fakepath\E-6_2048x2048.webp.png"
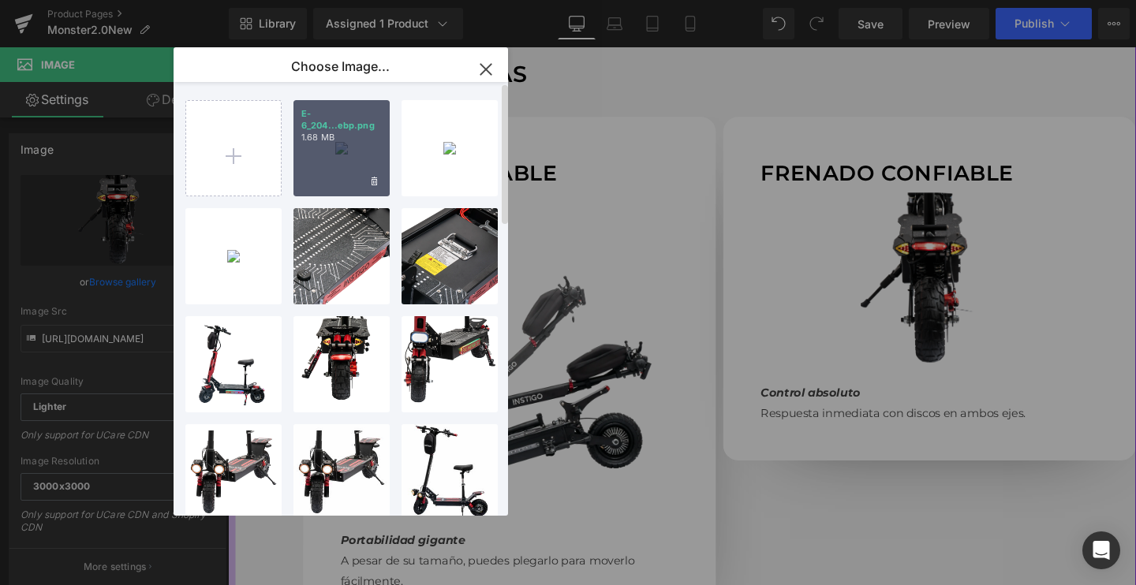
click at [323, 155] on div "E-6_204...ebp.png 1.68 MB" at bounding box center [342, 148] width 96 height 96
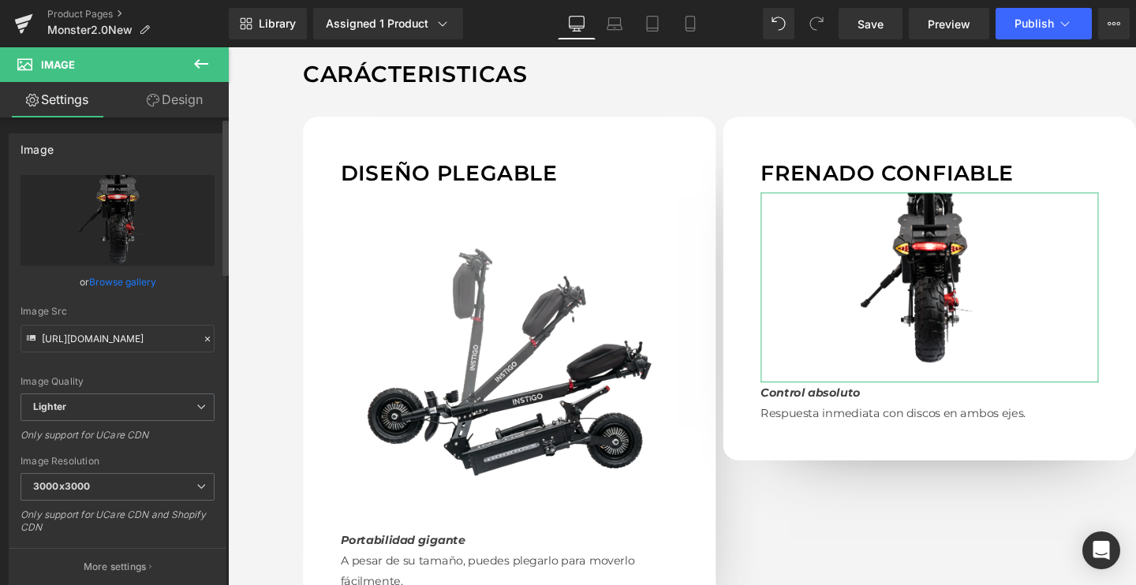
click at [132, 282] on link "Browse gallery" at bounding box center [122, 282] width 67 height 28
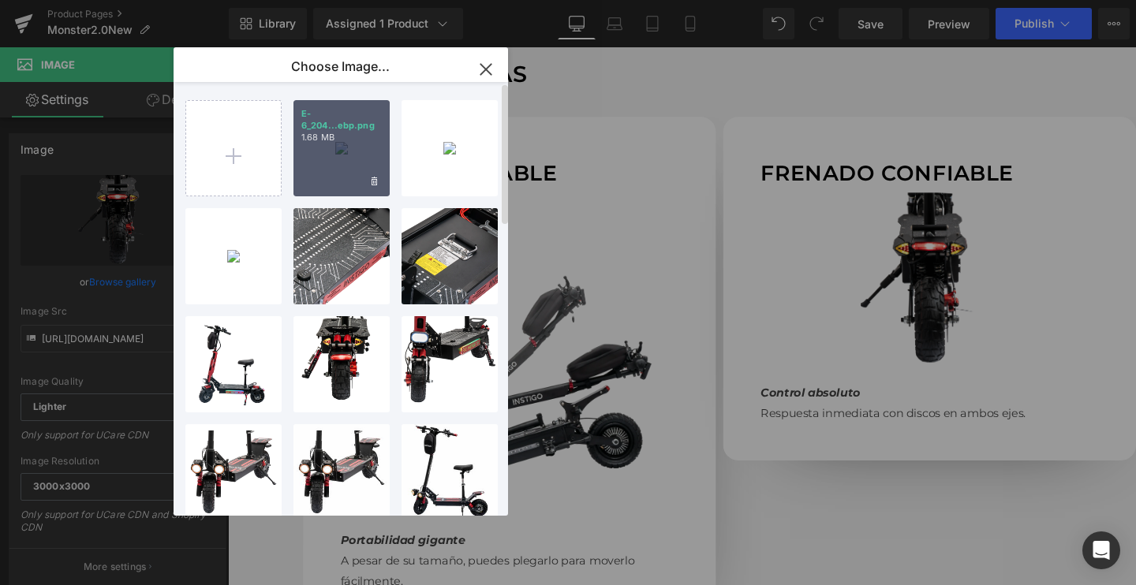
click at [330, 159] on div "E-6_204...ebp.png 1.68 MB" at bounding box center [342, 148] width 96 height 96
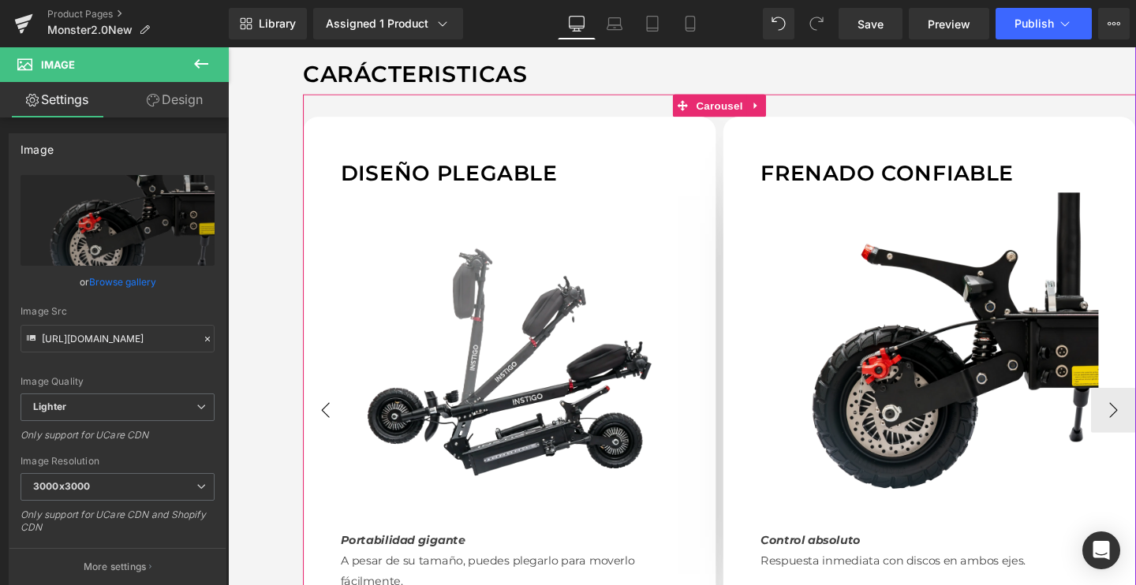
click at [342, 432] on button "‹" at bounding box center [330, 429] width 47 height 47
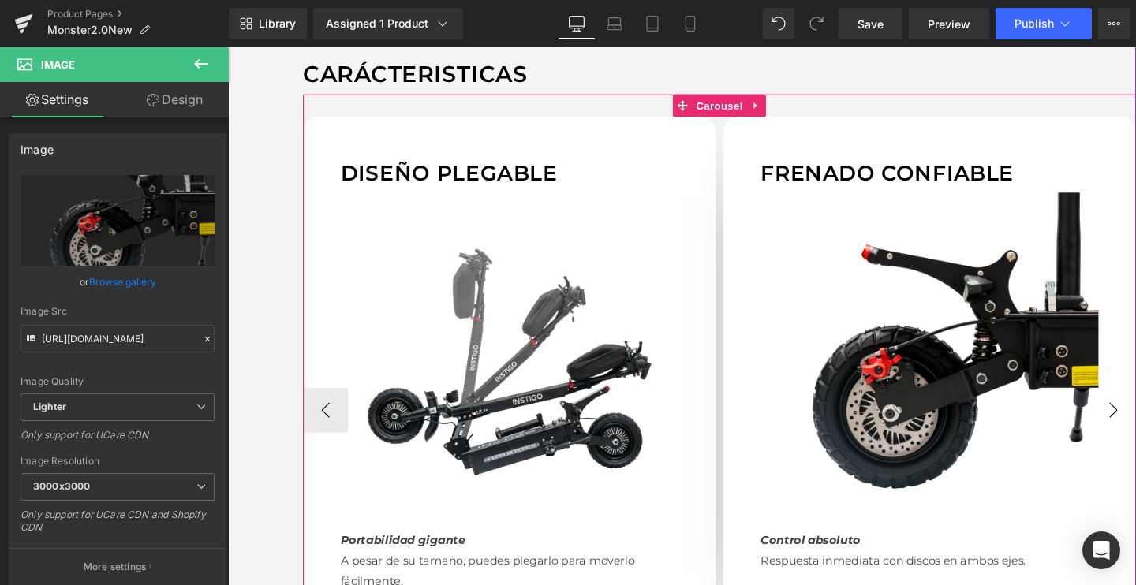
click at [753, 114] on span "Carousel" at bounding box center [744, 110] width 57 height 24
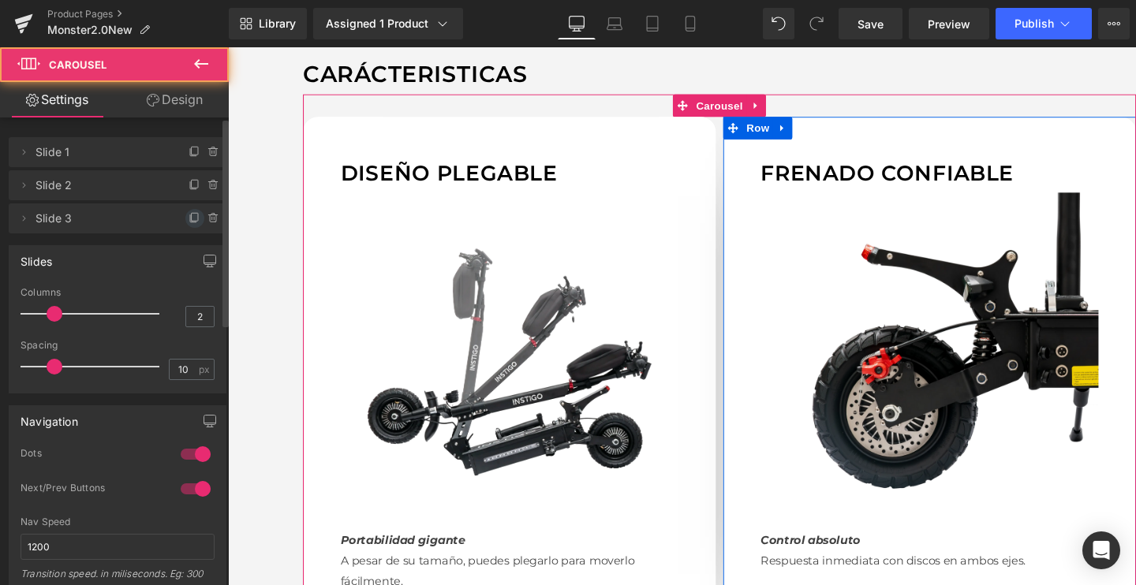
click at [189, 222] on icon at bounding box center [195, 218] width 13 height 13
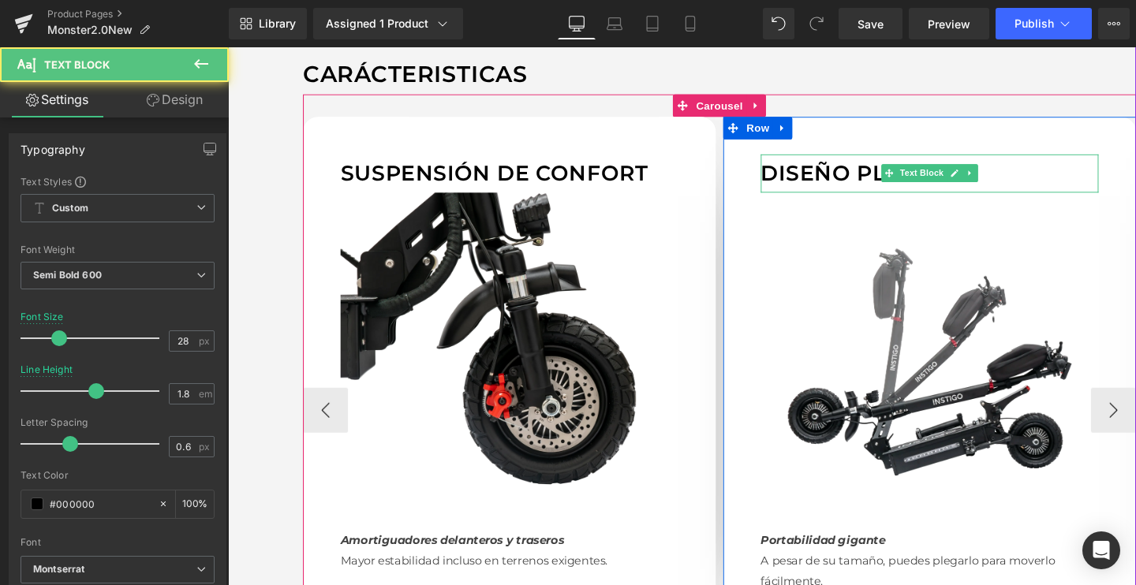
click at [849, 174] on p "Diseño plegable" at bounding box center [965, 179] width 355 height 39
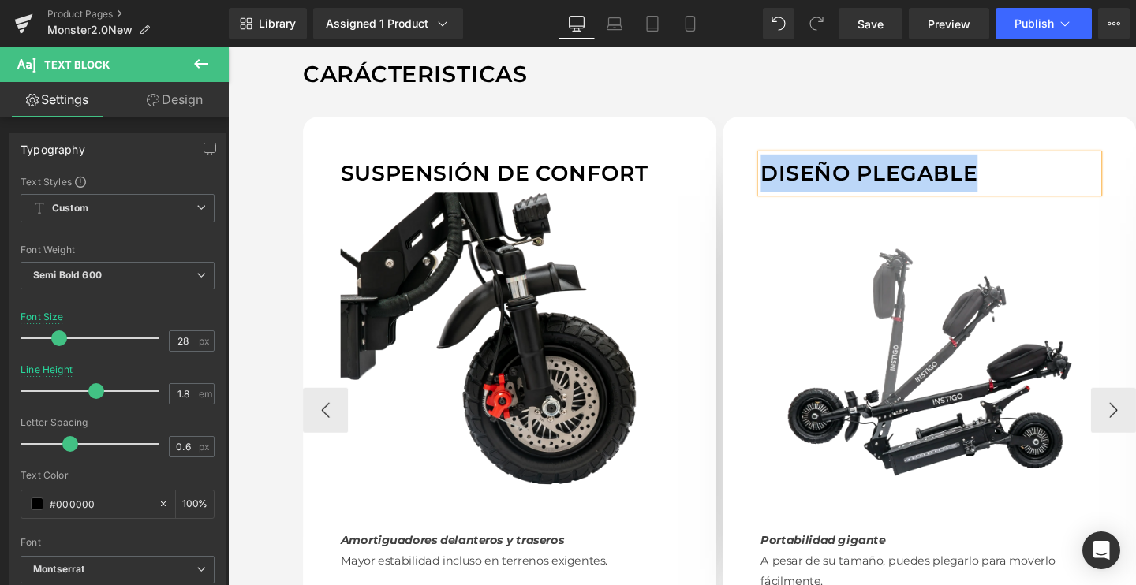
paste div
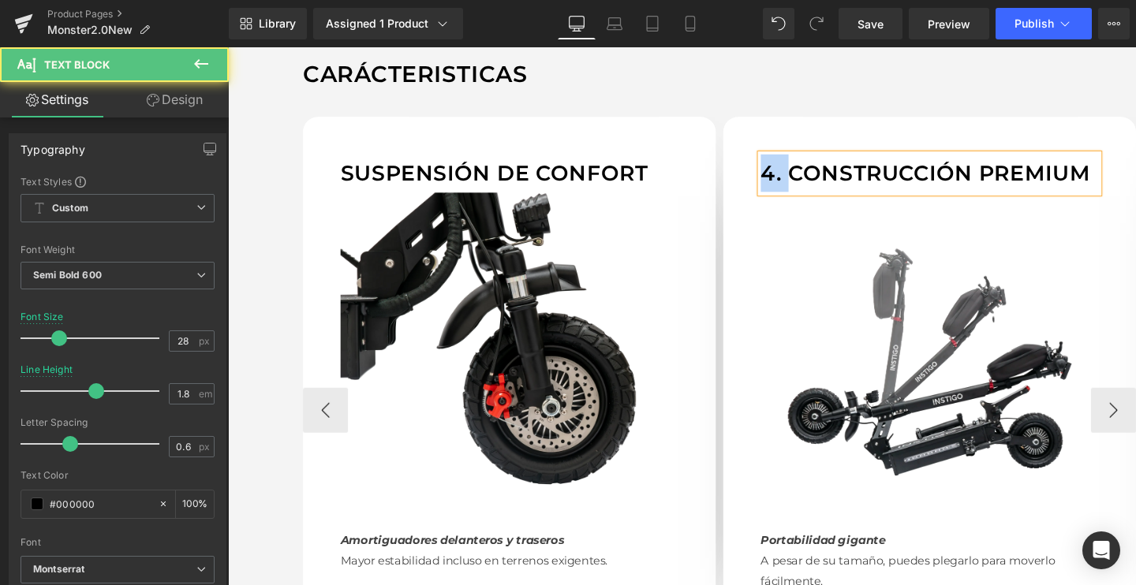
drag, startPoint x: 817, startPoint y: 177, endPoint x: 740, endPoint y: 178, distance: 76.5
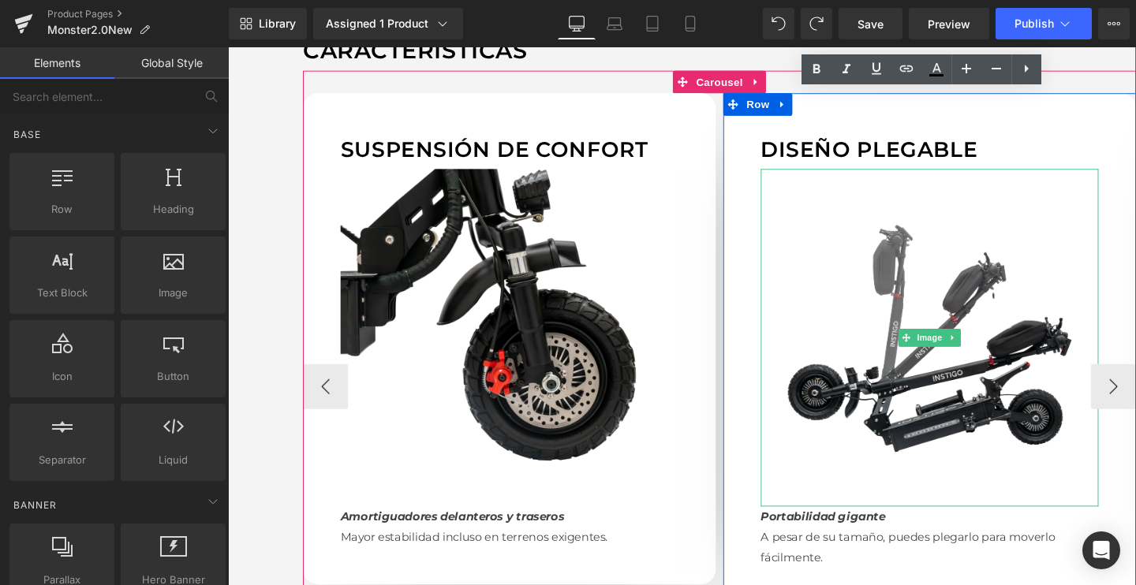
scroll to position [1433, 0]
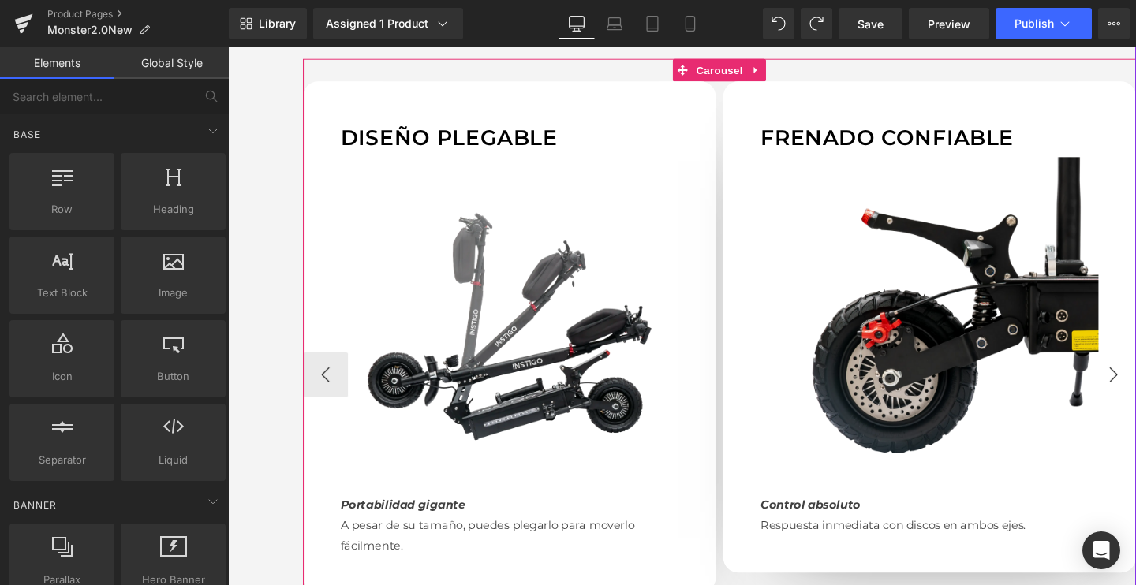
click at [321, 387] on button "‹" at bounding box center [330, 391] width 47 height 47
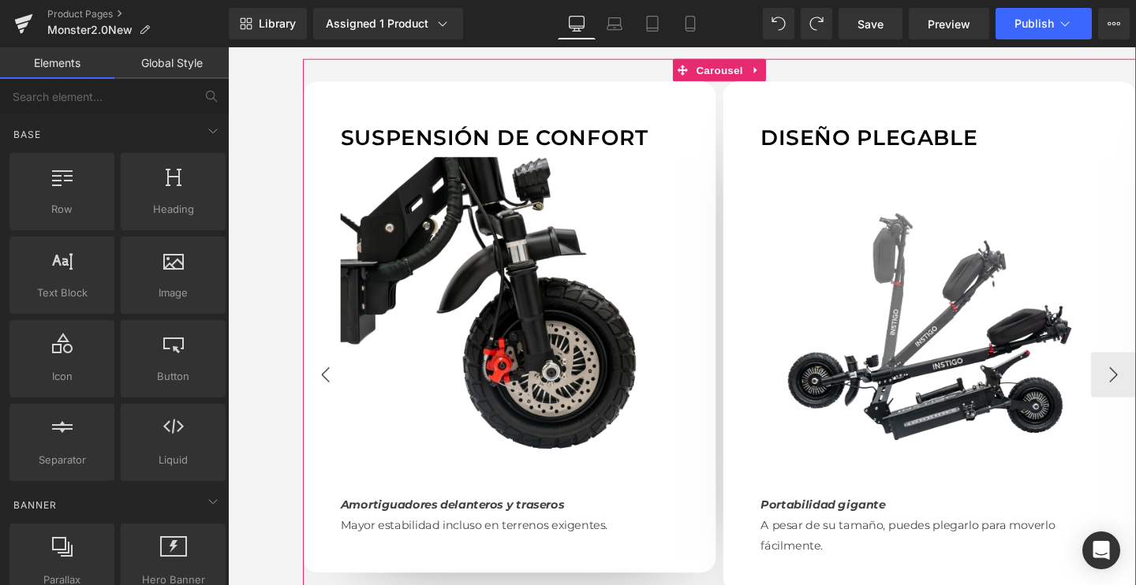
click at [321, 387] on button "‹" at bounding box center [330, 391] width 47 height 47
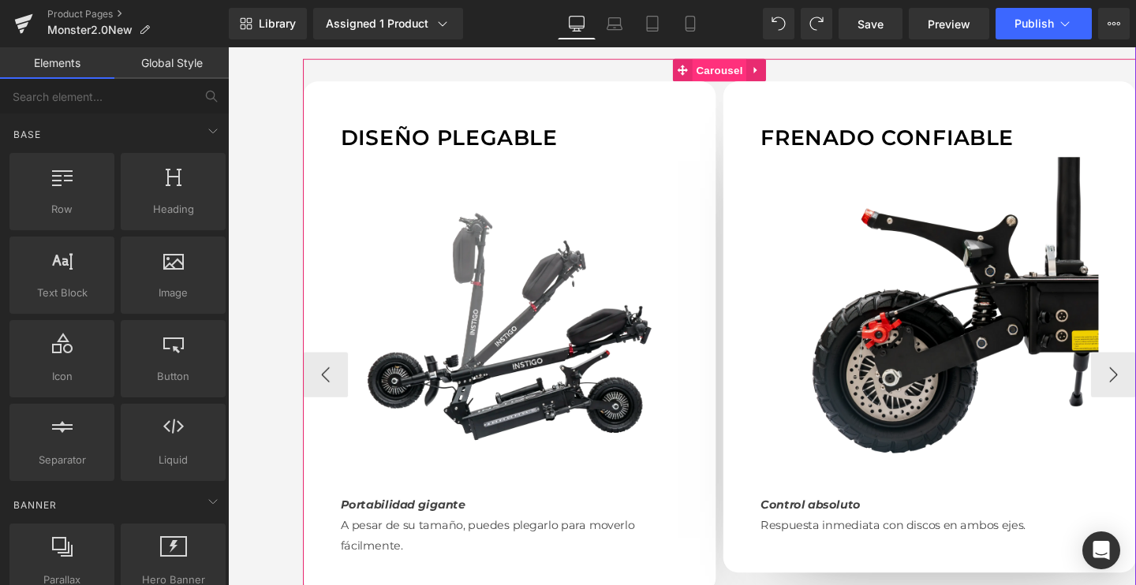
click at [737, 77] on span "Carousel" at bounding box center [744, 71] width 57 height 24
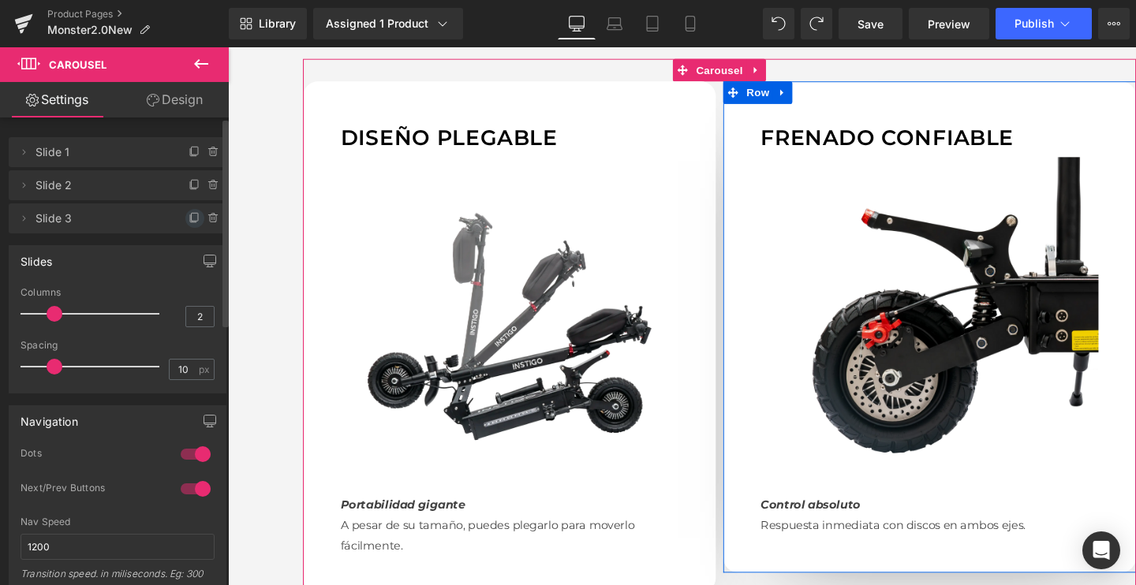
click at [192, 218] on icon at bounding box center [195, 217] width 6 height 8
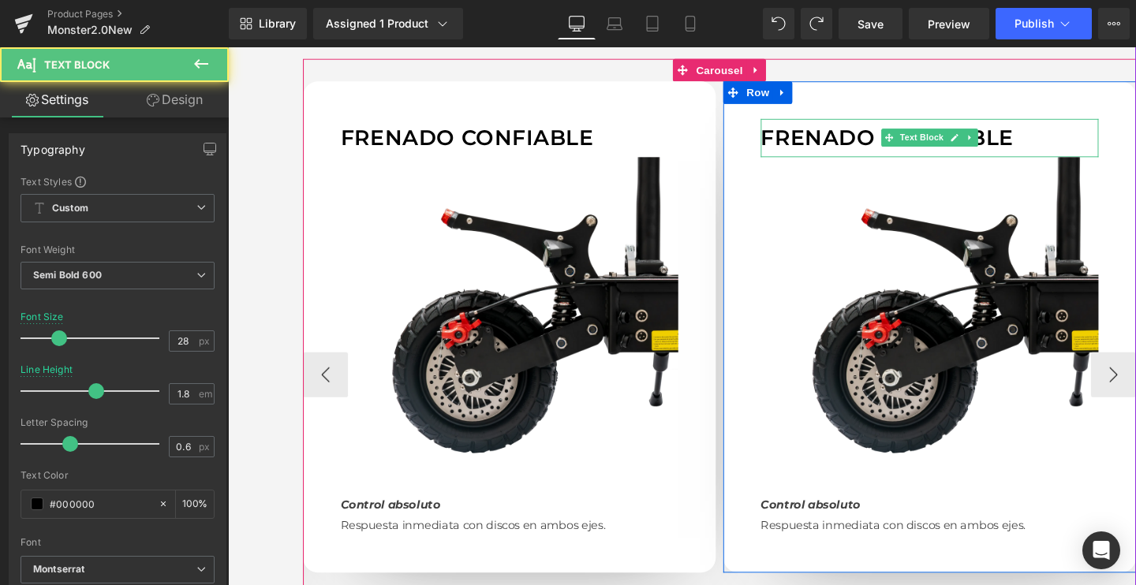
click at [885, 134] on p "Frenado confiable" at bounding box center [965, 141] width 355 height 39
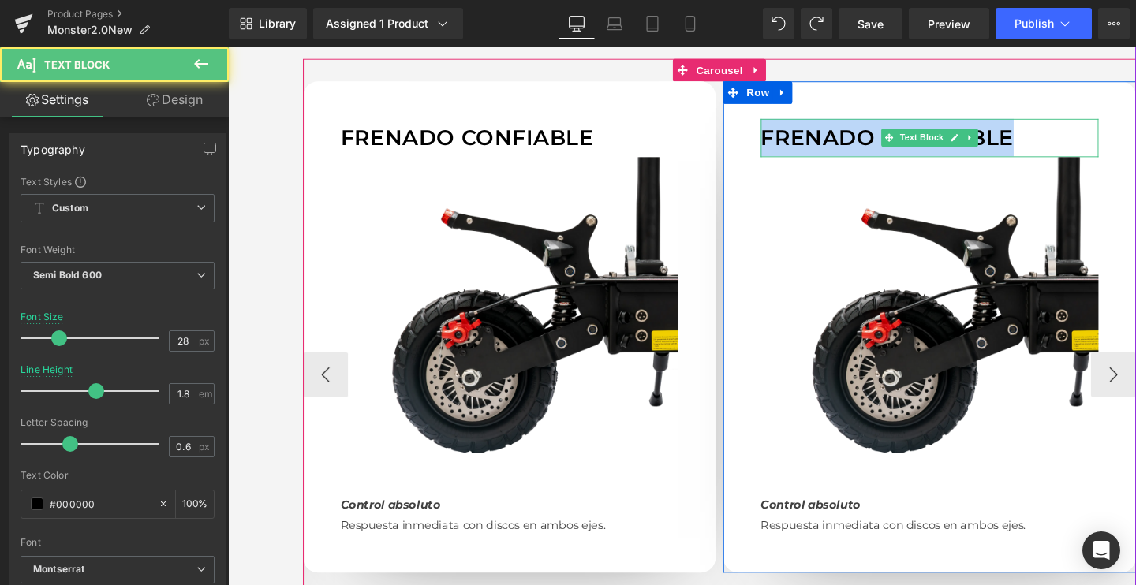
click at [885, 134] on p "Frenado confiable" at bounding box center [965, 141] width 355 height 39
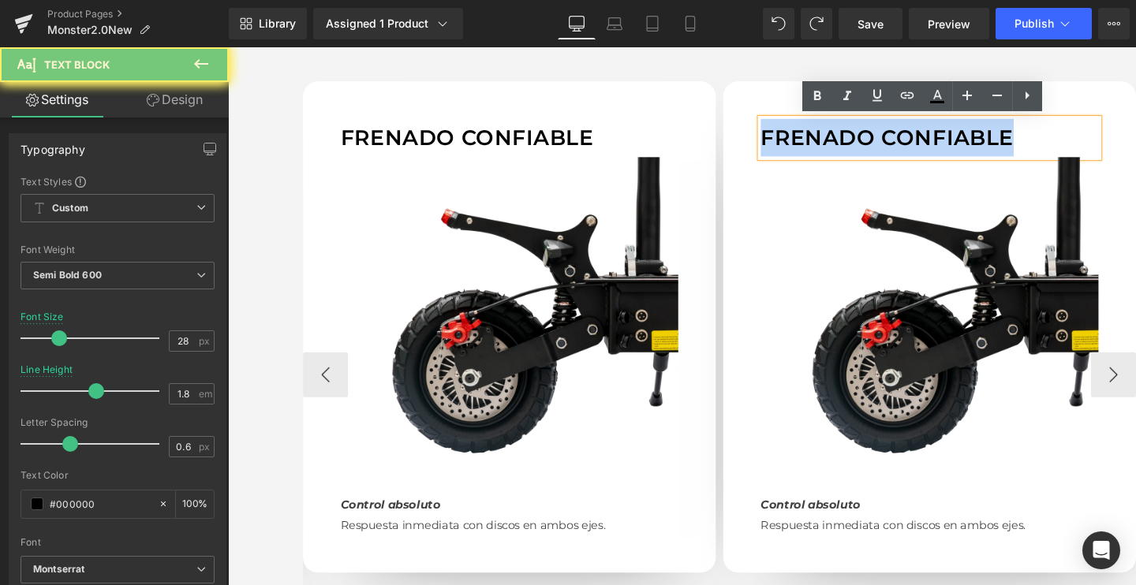
click at [885, 134] on p "Frenado confiable" at bounding box center [965, 141] width 355 height 39
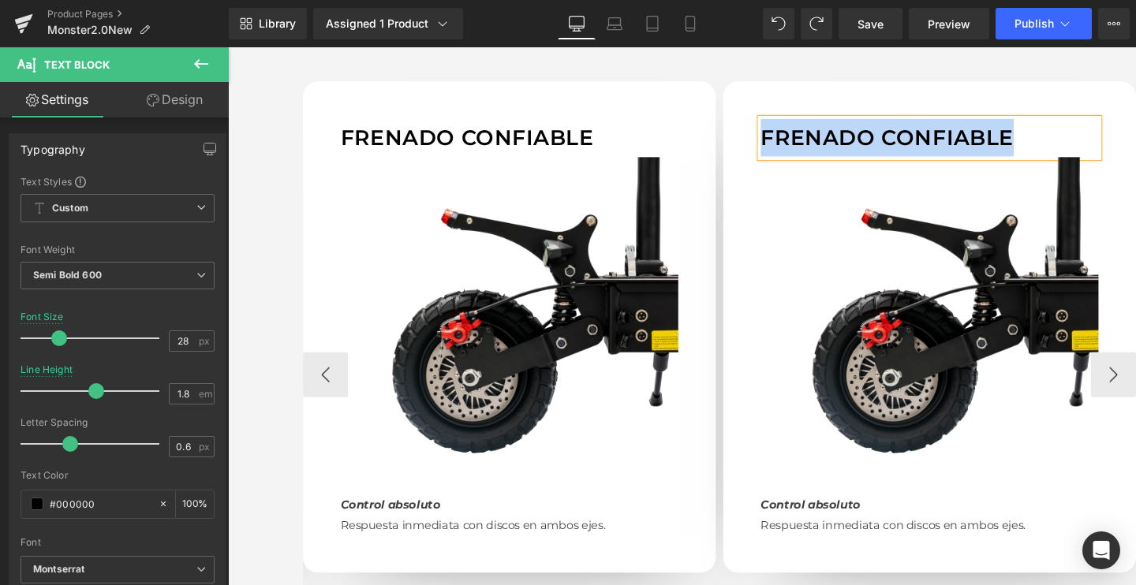
paste div
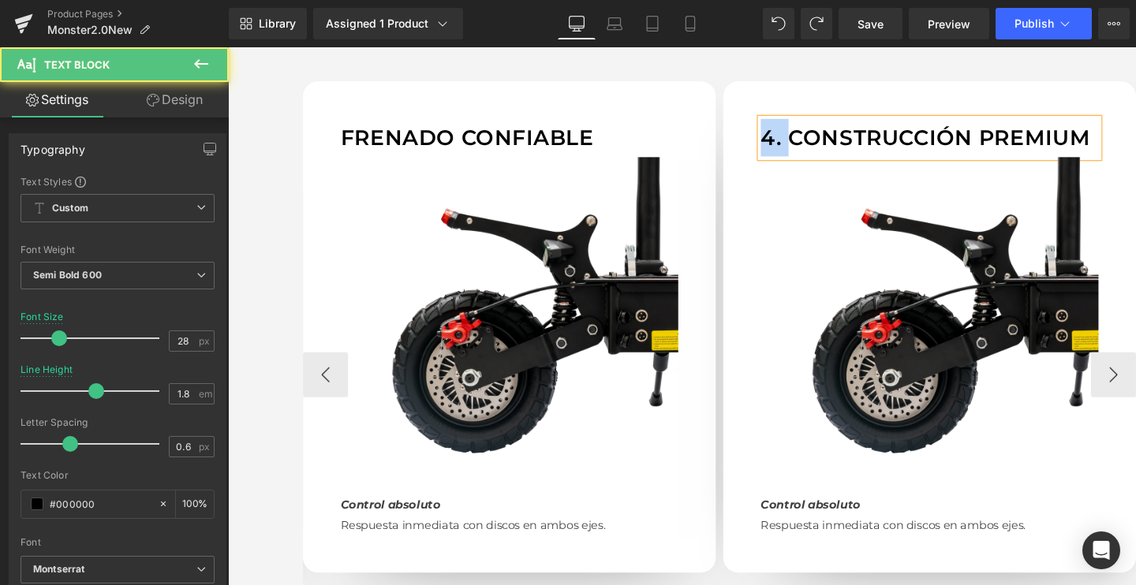
drag, startPoint x: 813, startPoint y: 139, endPoint x: 727, endPoint y: 139, distance: 85.2
click at [727, 139] on div "Suspensión de confort Text Block Image Amortiguadores delanteros y traseros May…" at bounding box center [306, 391] width 1767 height 617
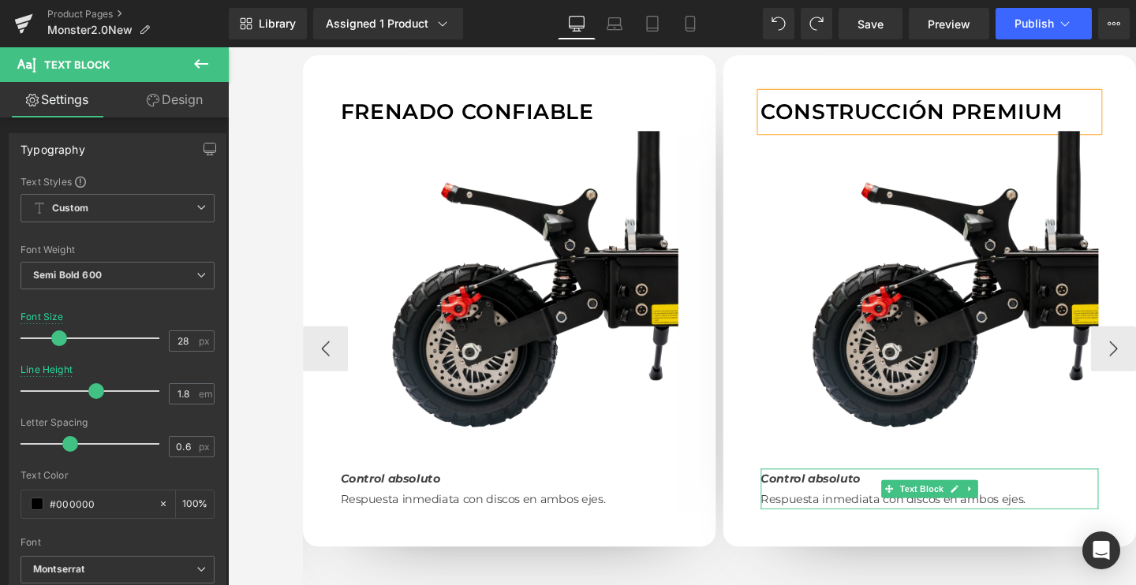
scroll to position [1470, 0]
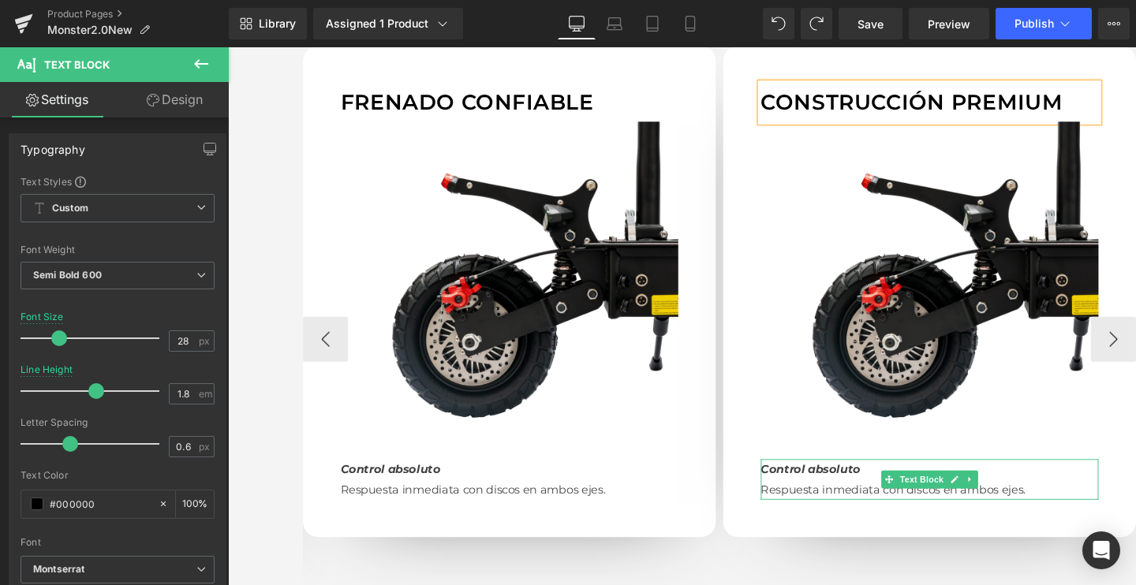
click at [825, 505] on p "Respuesta inmediata con discos en ambos ejes." at bounding box center [965, 512] width 355 height 21
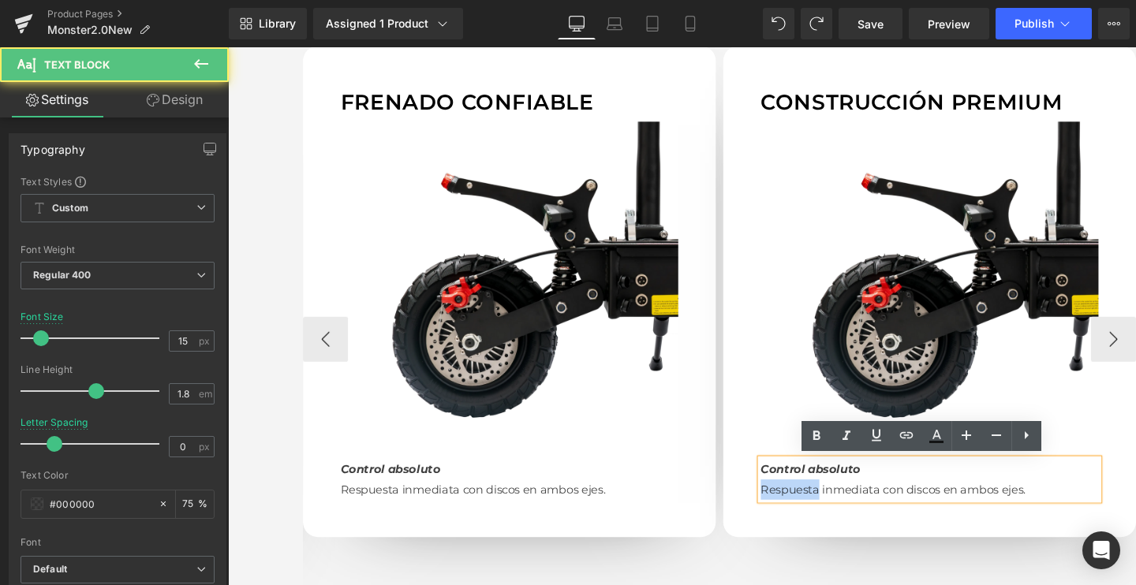
click at [825, 505] on p "Respuesta inmediata con discos en ambos ejes." at bounding box center [965, 512] width 355 height 21
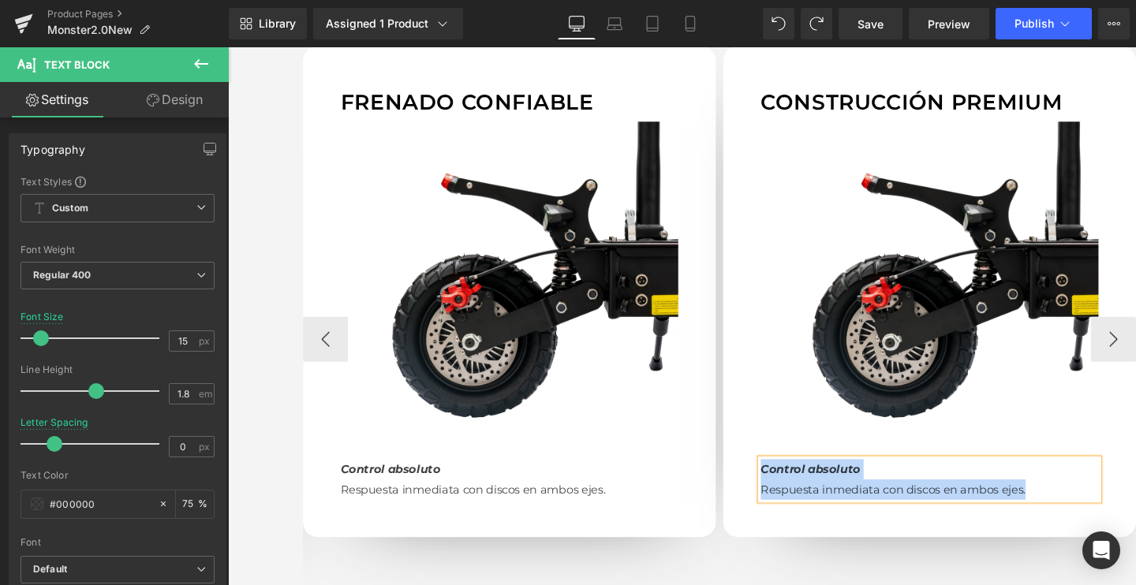
paste div
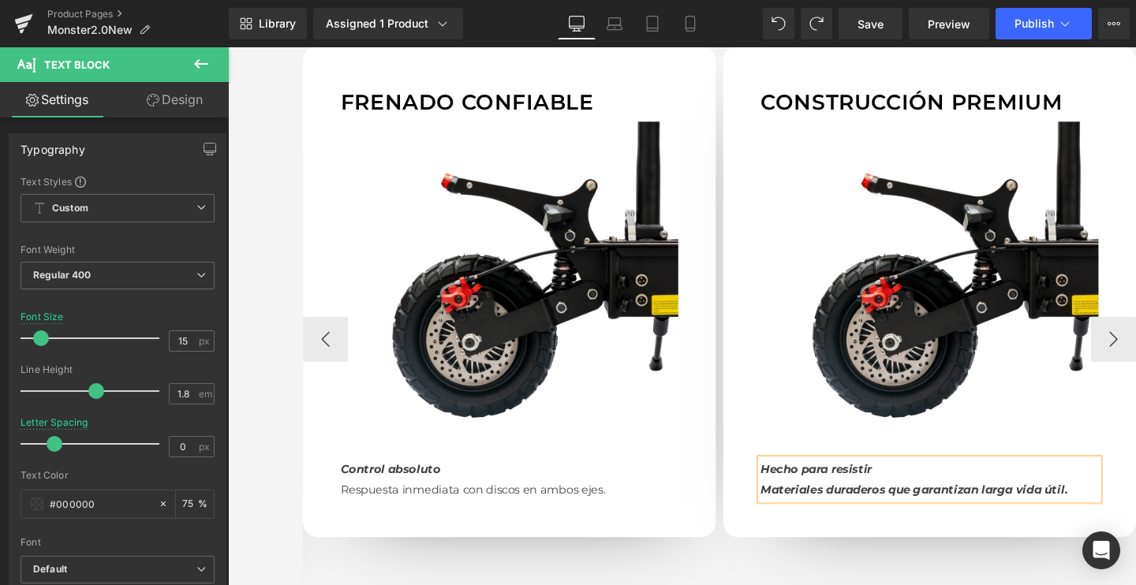
click at [836, 511] on icon "Materiales duraderos que garantizan larga vida útil." at bounding box center [949, 512] width 323 height 15
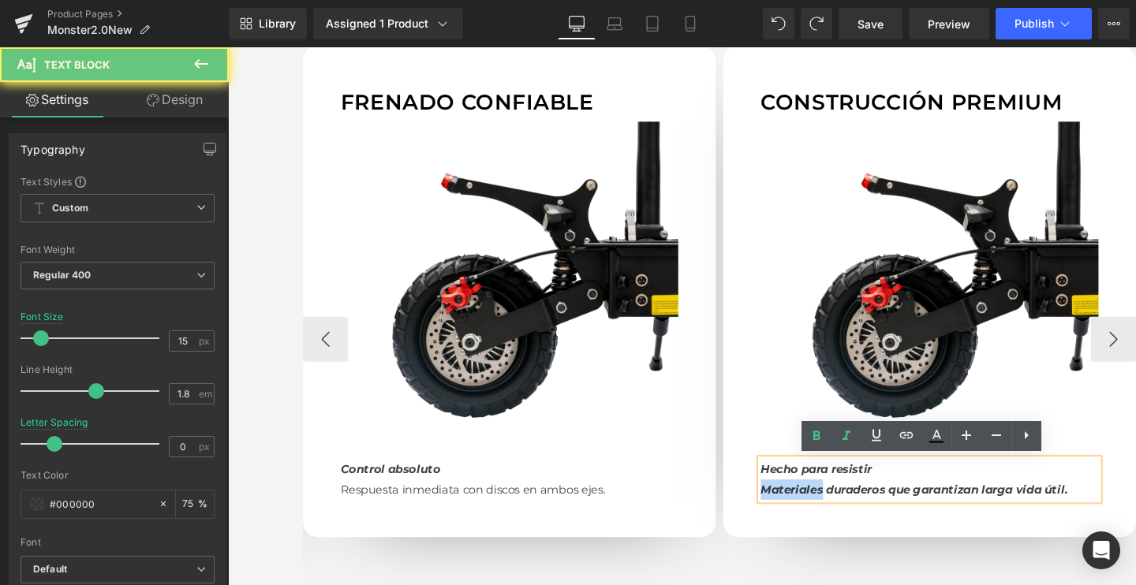
click at [836, 511] on icon "Materiales duraderos que garantizan larga vida útil." at bounding box center [949, 512] width 323 height 15
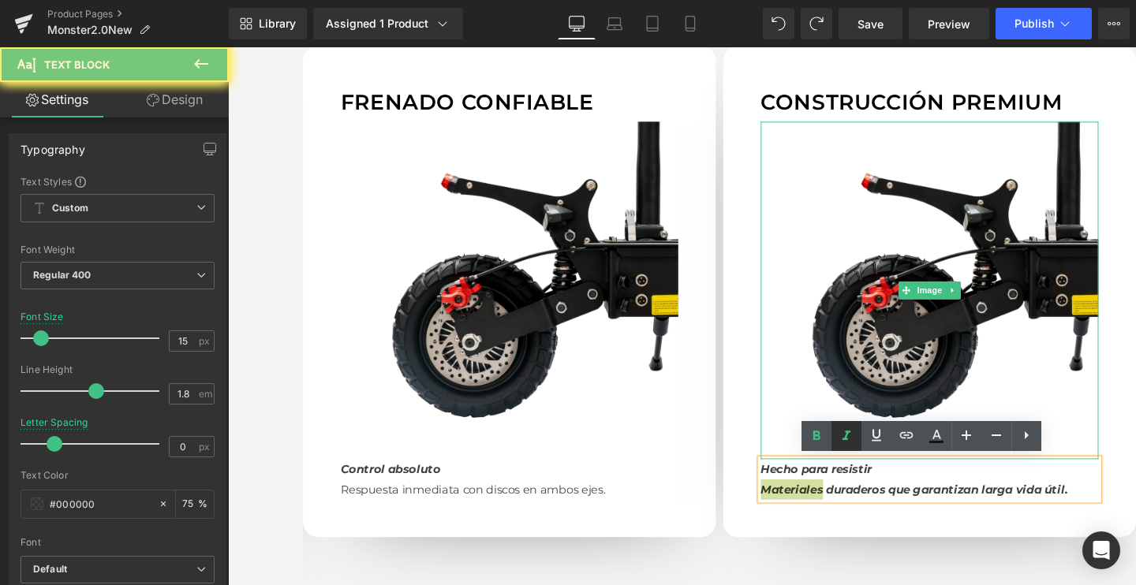
click at [836, 436] on link at bounding box center [847, 436] width 30 height 30
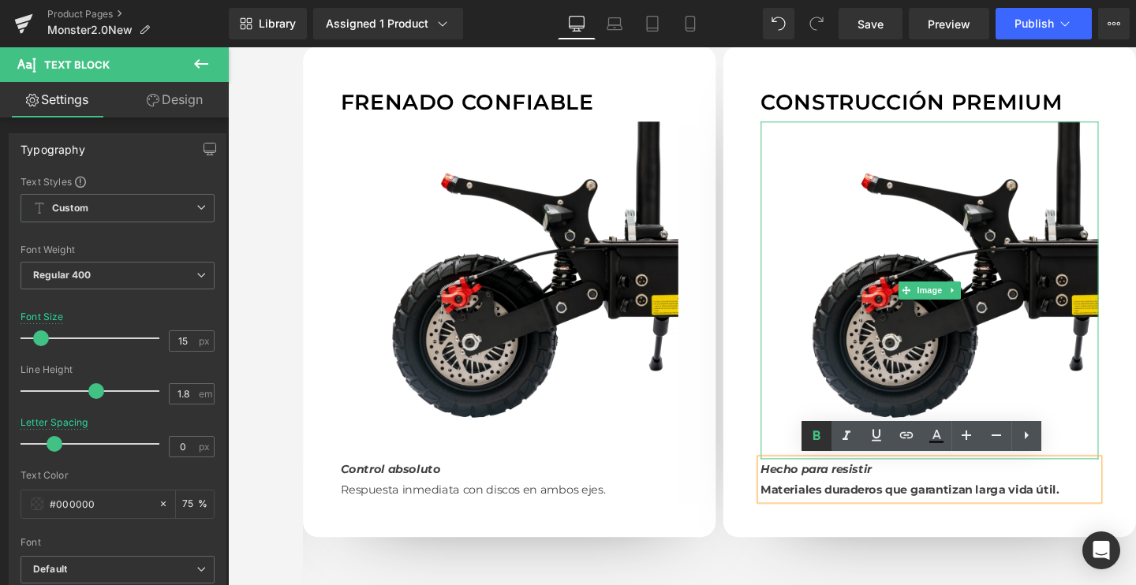
click at [808, 439] on icon at bounding box center [816, 436] width 19 height 19
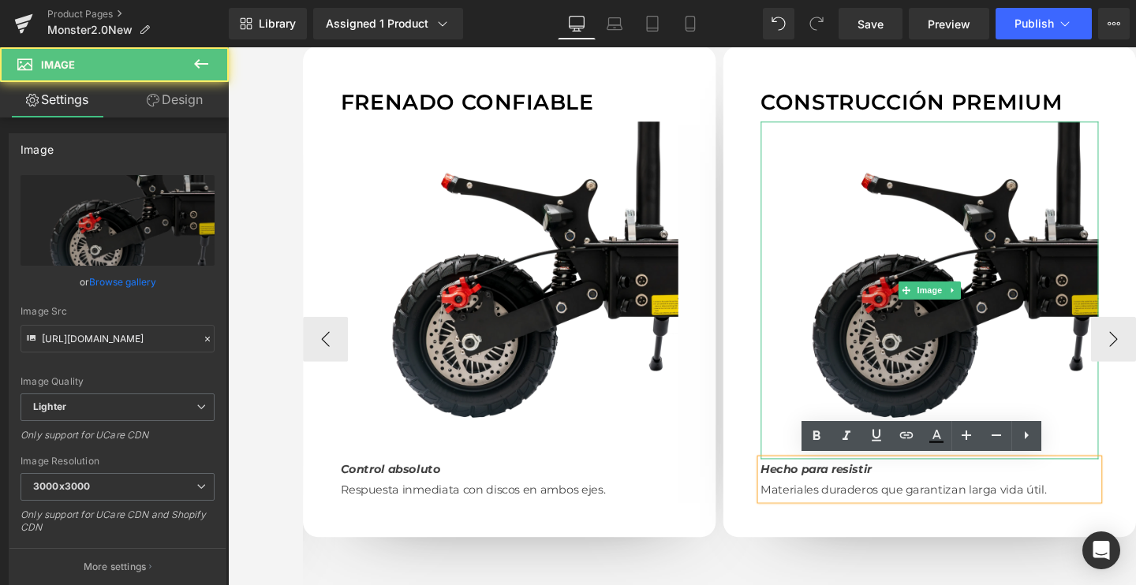
click at [985, 274] on img at bounding box center [965, 302] width 355 height 355
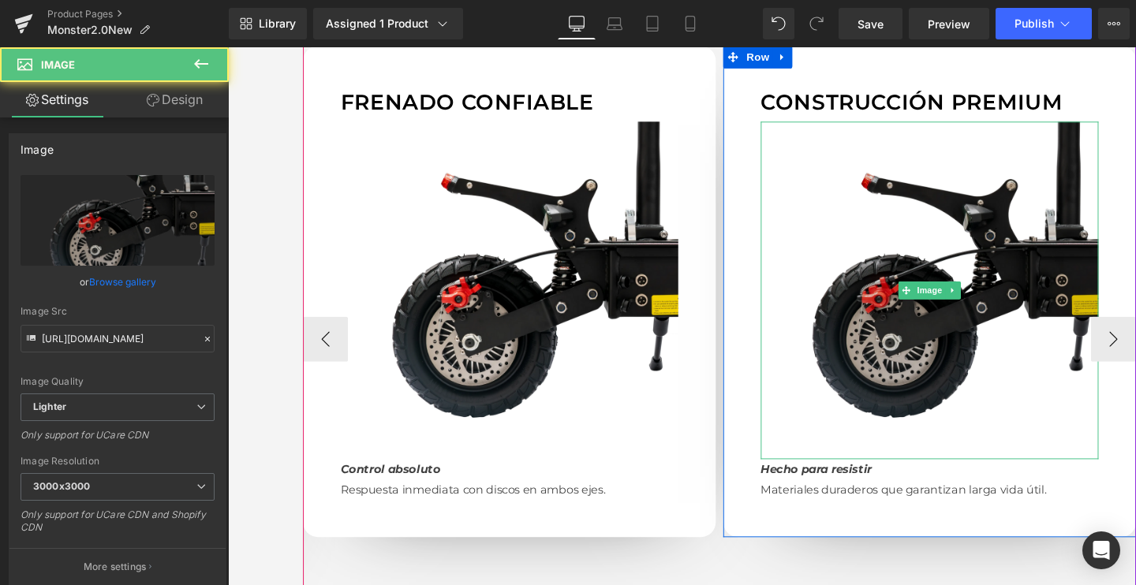
click at [1010, 252] on img at bounding box center [965, 302] width 355 height 355
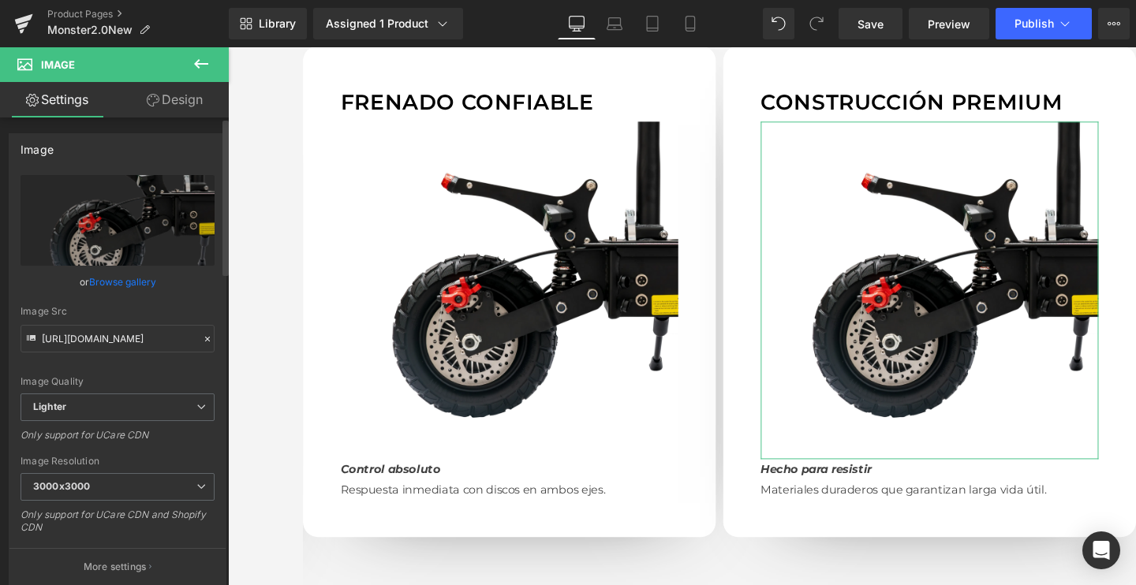
click at [114, 284] on link "Browse gallery" at bounding box center [122, 282] width 67 height 28
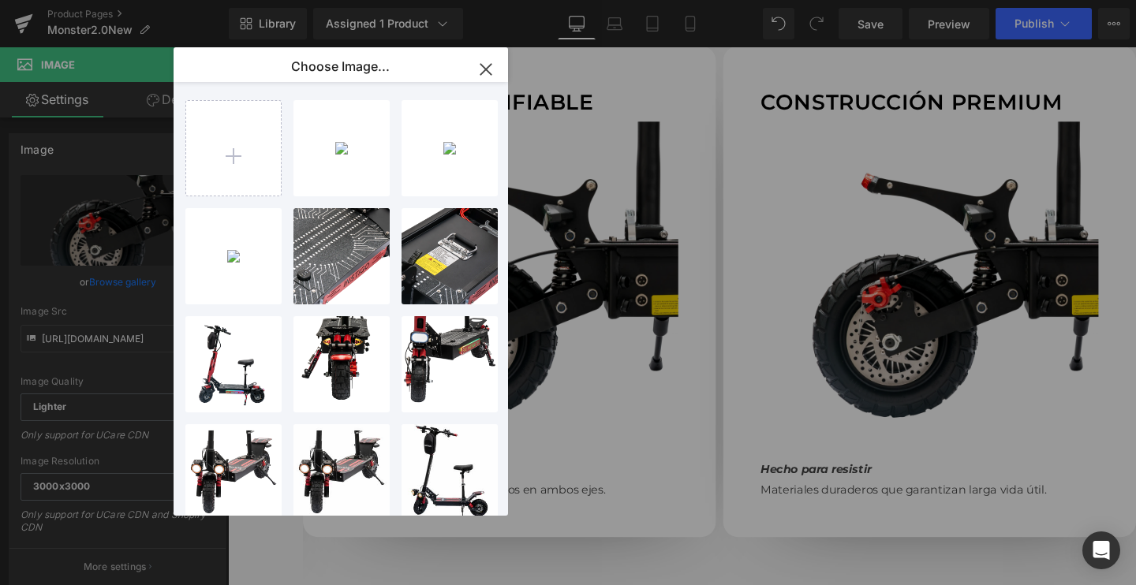
type input "C:\fakepath\E-9_2048x2048.webp.png"
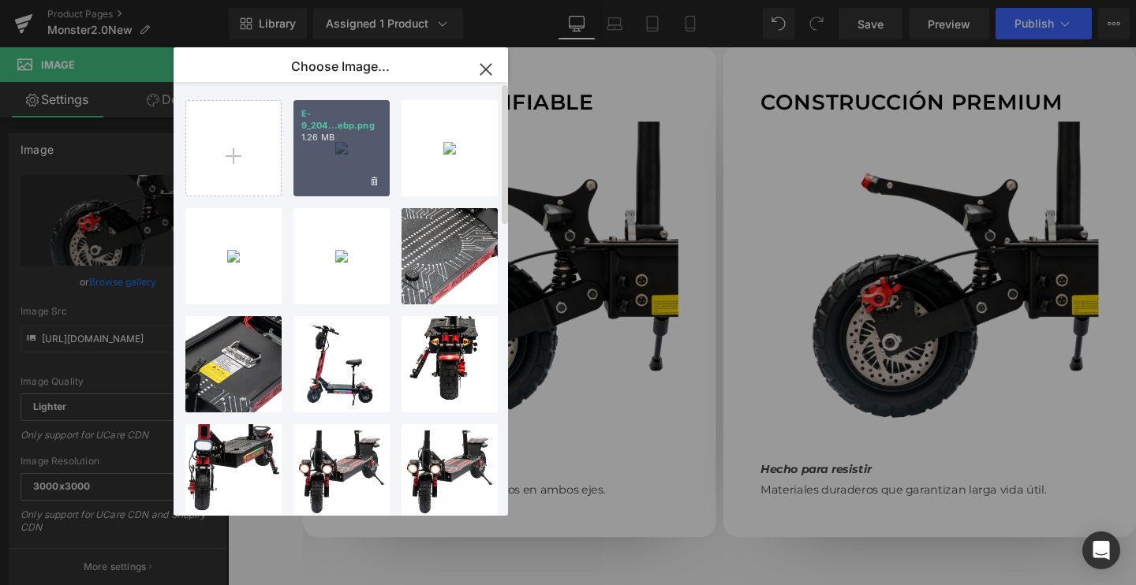
click at [336, 170] on div "E-9_204...ebp.png 1.26 MB" at bounding box center [342, 148] width 96 height 96
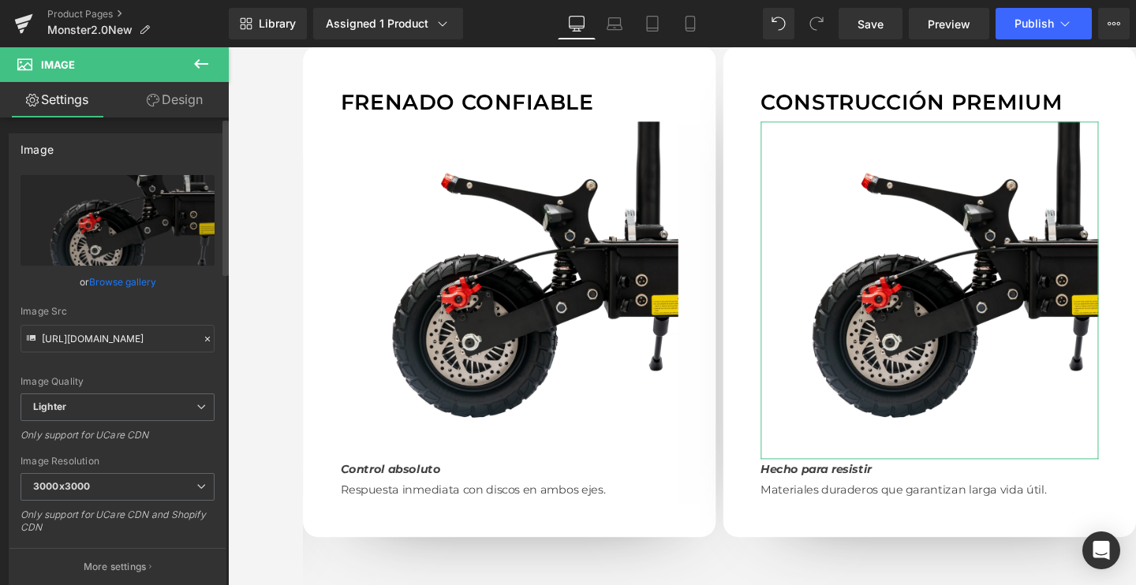
click at [123, 279] on link "Browse gallery" at bounding box center [122, 282] width 67 height 28
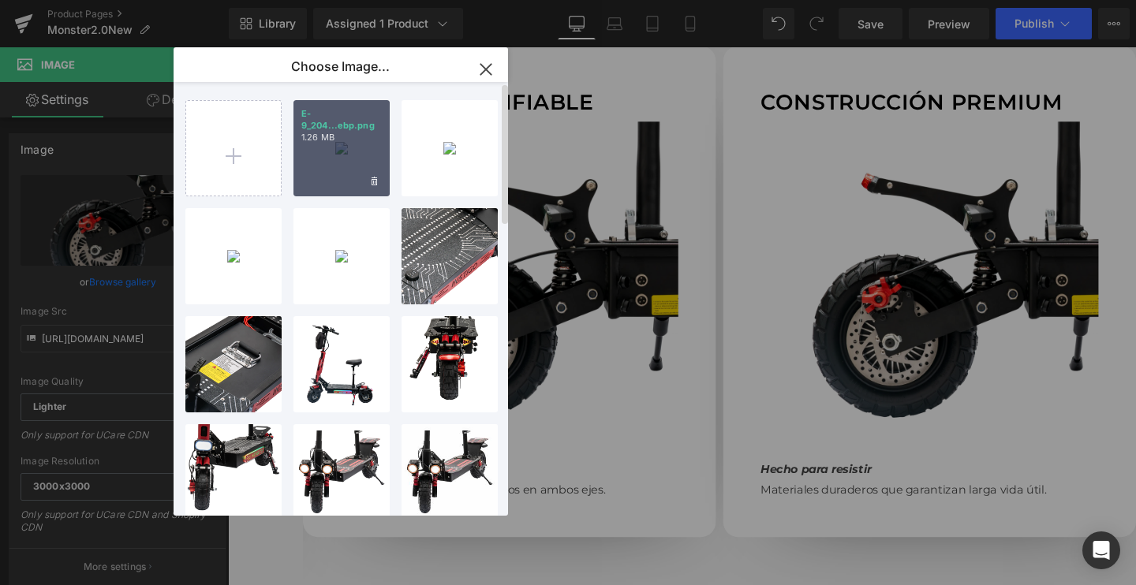
click at [342, 159] on div "E-9_204...ebp.png 1.26 MB" at bounding box center [342, 148] width 96 height 96
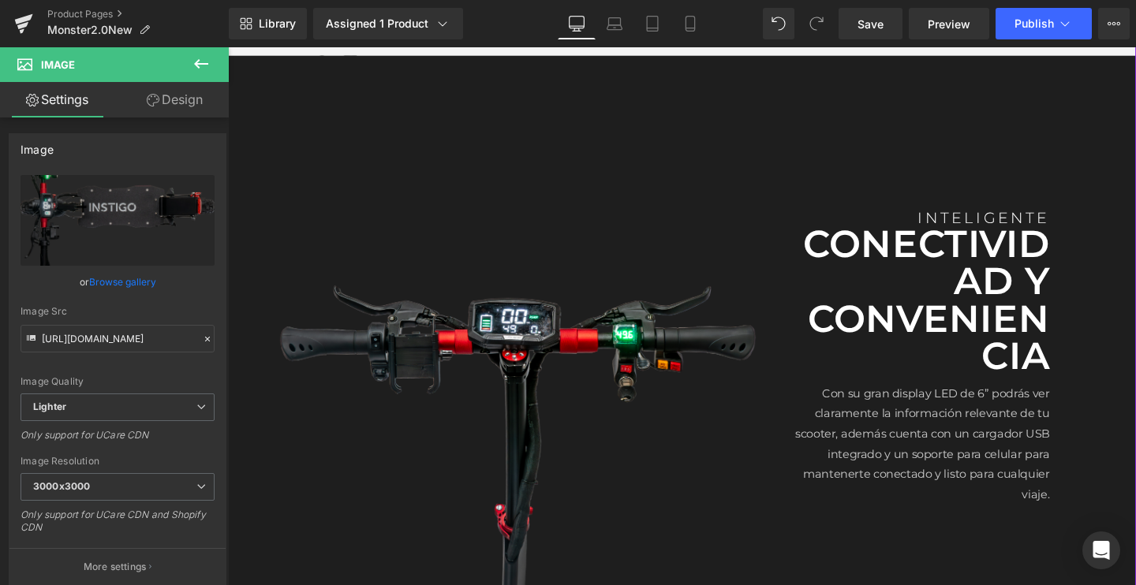
scroll to position [2127, 0]
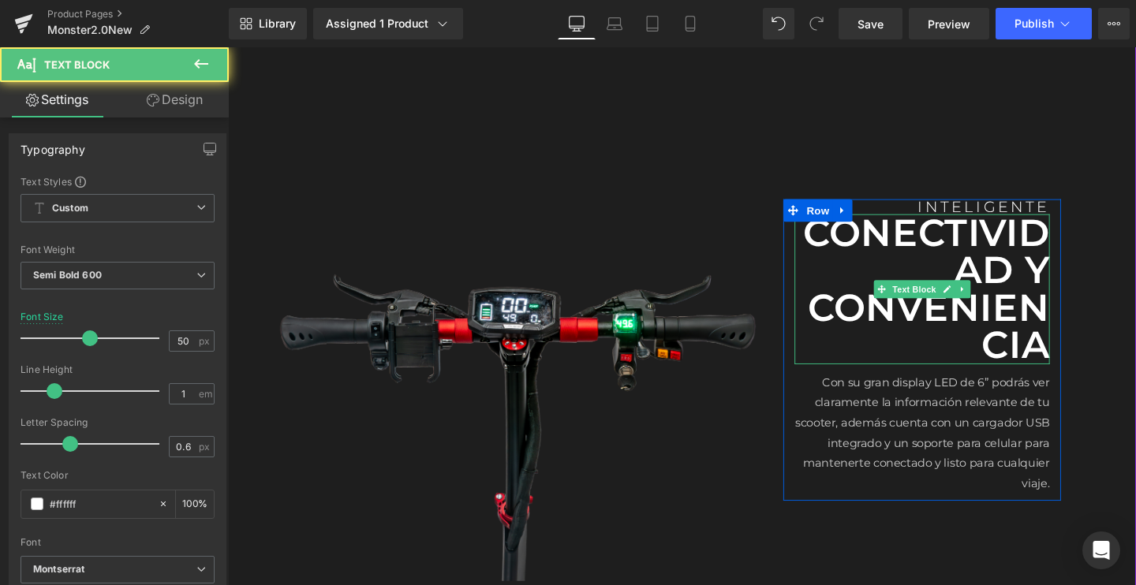
click at [909, 268] on p "CONECTIVIDAD Y CONVENIENCIA" at bounding box center [958, 302] width 268 height 158
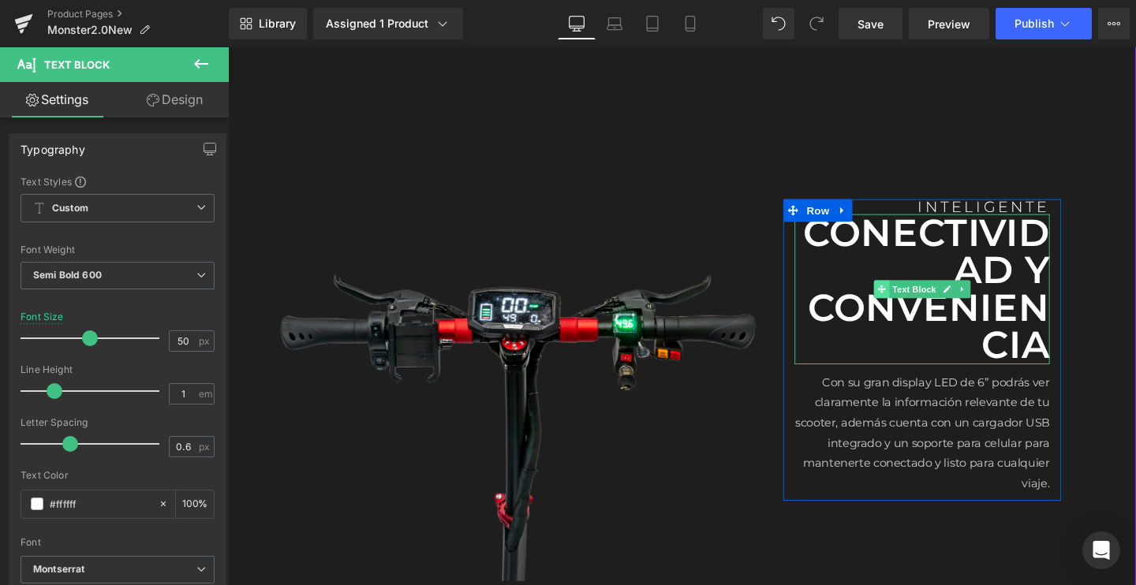
click at [907, 301] on span at bounding box center [915, 302] width 17 height 19
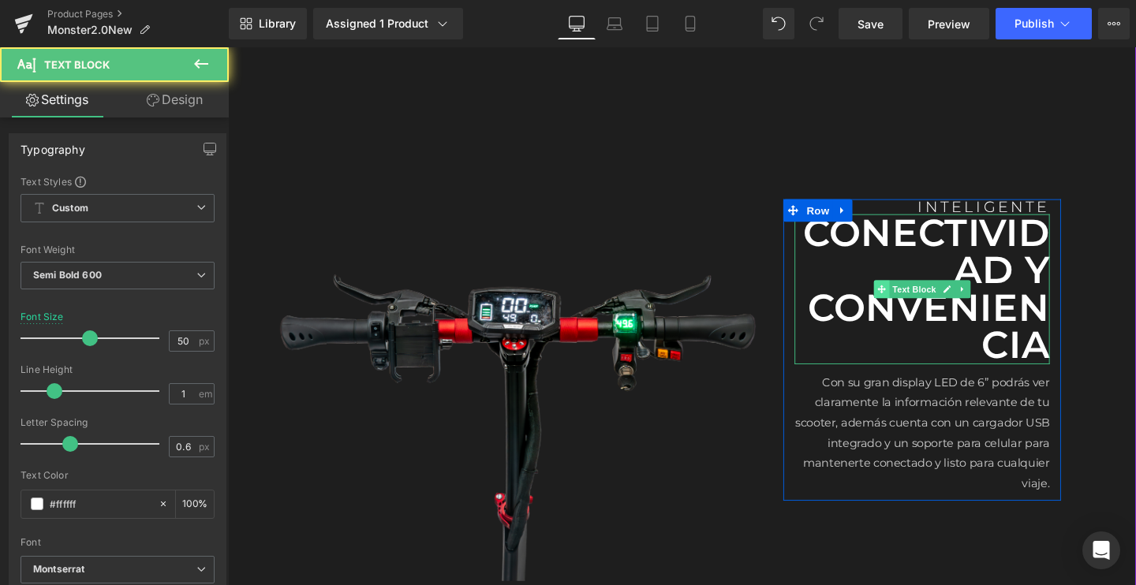
click at [907, 301] on span at bounding box center [915, 302] width 17 height 19
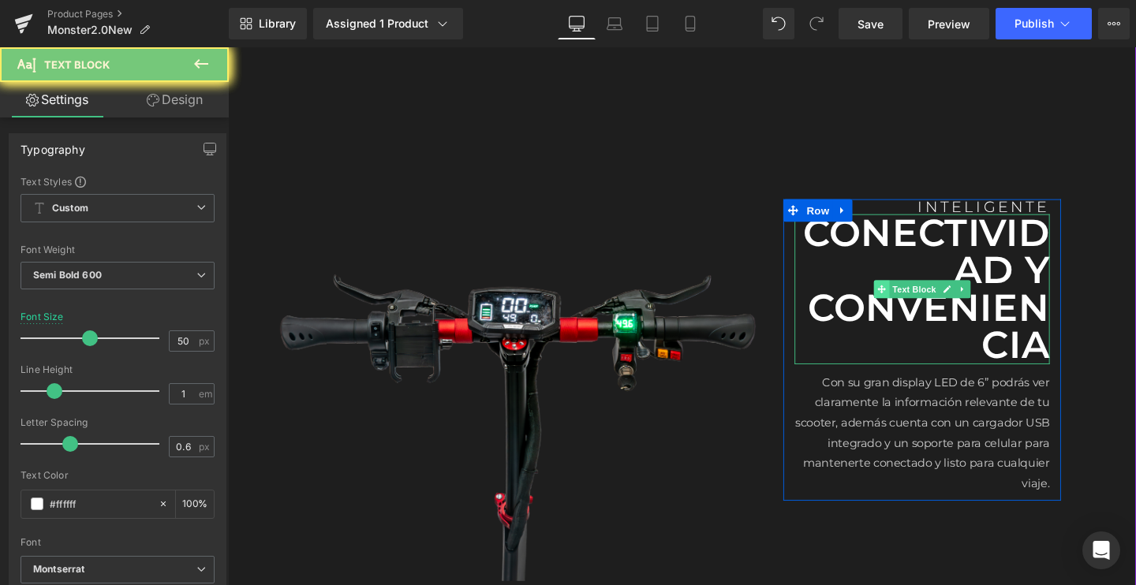
click at [907, 301] on span at bounding box center [915, 302] width 17 height 19
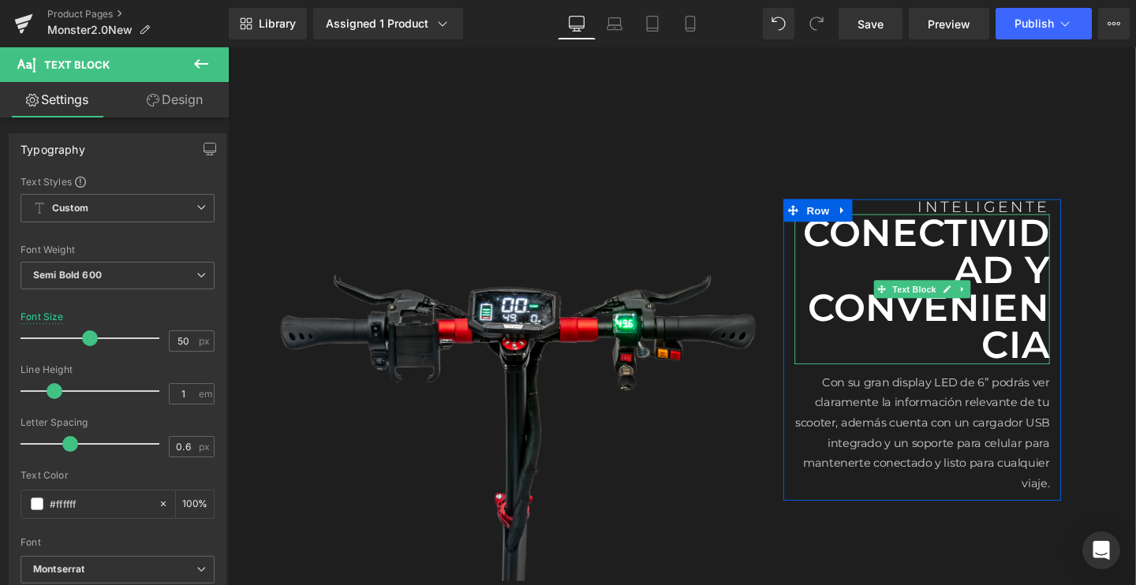
click at [895, 252] on p "CONECTIVIDAD Y CONVENIENCIA" at bounding box center [958, 302] width 268 height 158
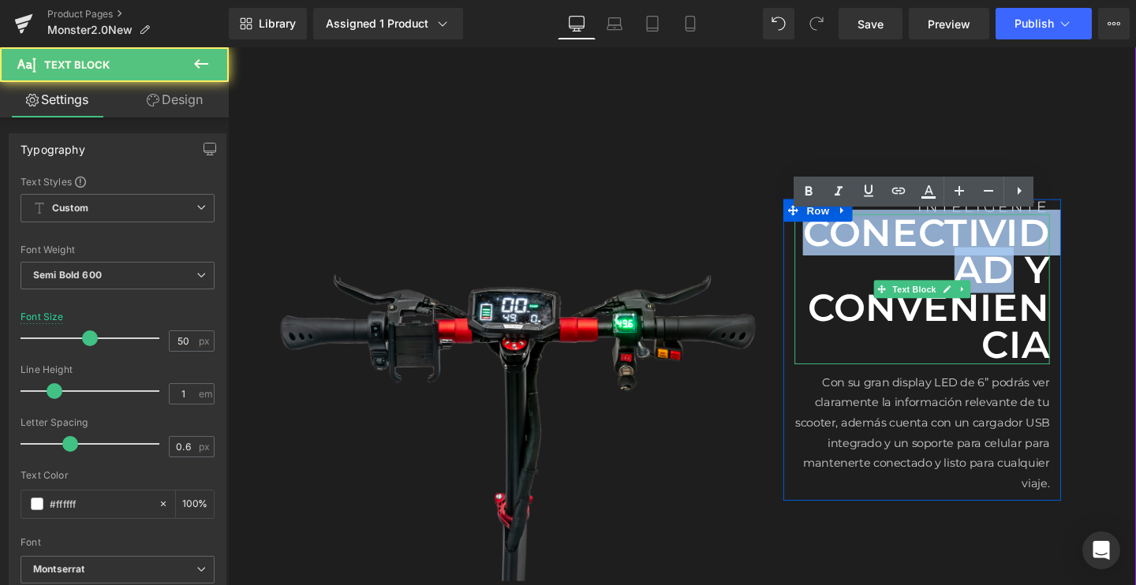
click at [895, 252] on p "CONECTIVIDAD Y CONVENIENCIA" at bounding box center [958, 302] width 268 height 158
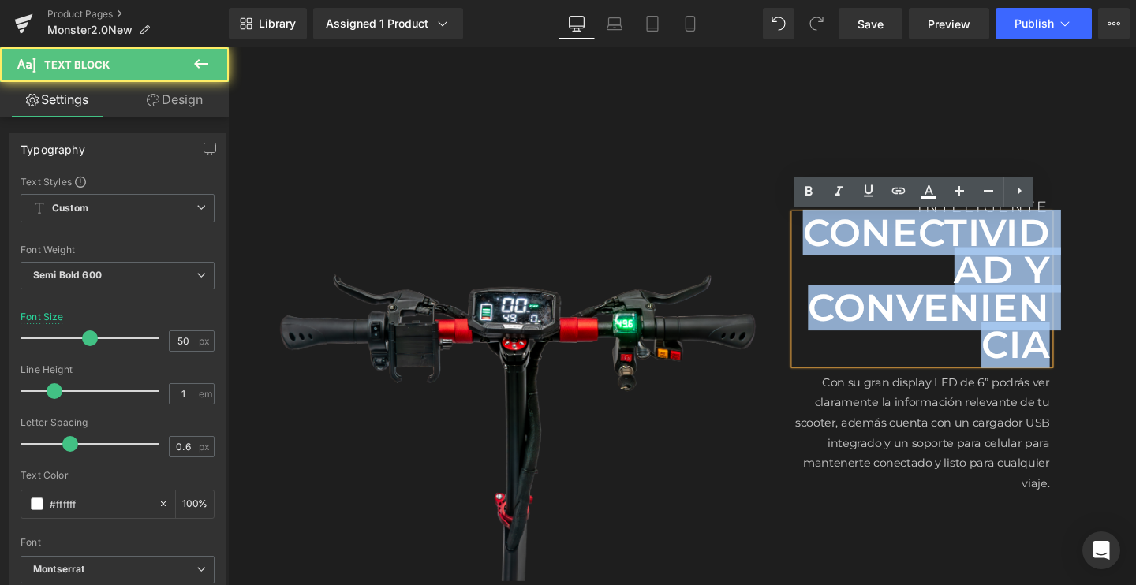
click at [895, 252] on p "CONECTIVIDAD Y CONVENIENCIA" at bounding box center [958, 302] width 268 height 158
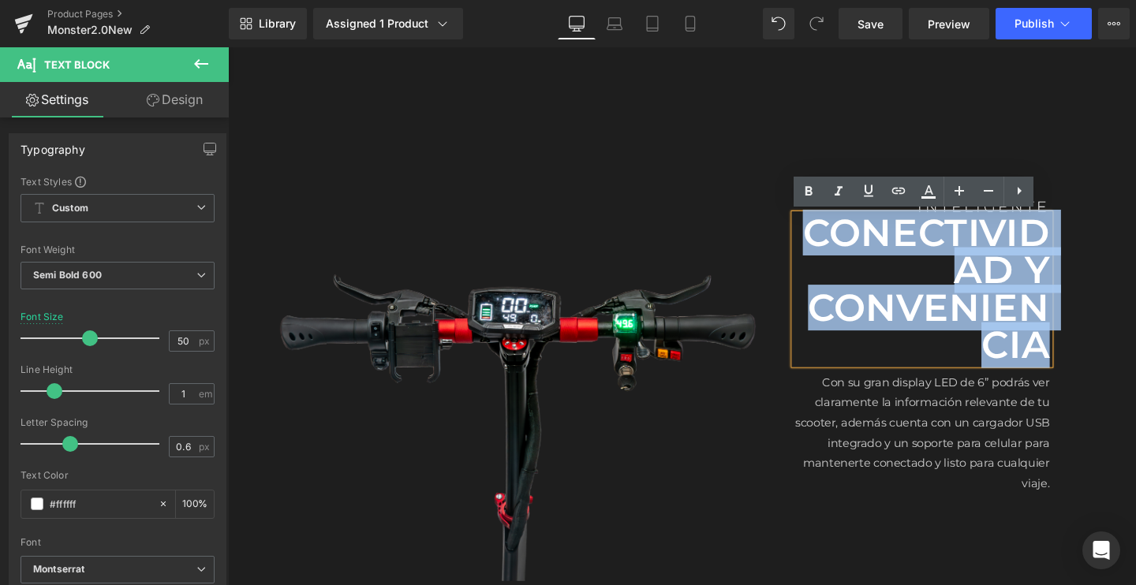
paste div
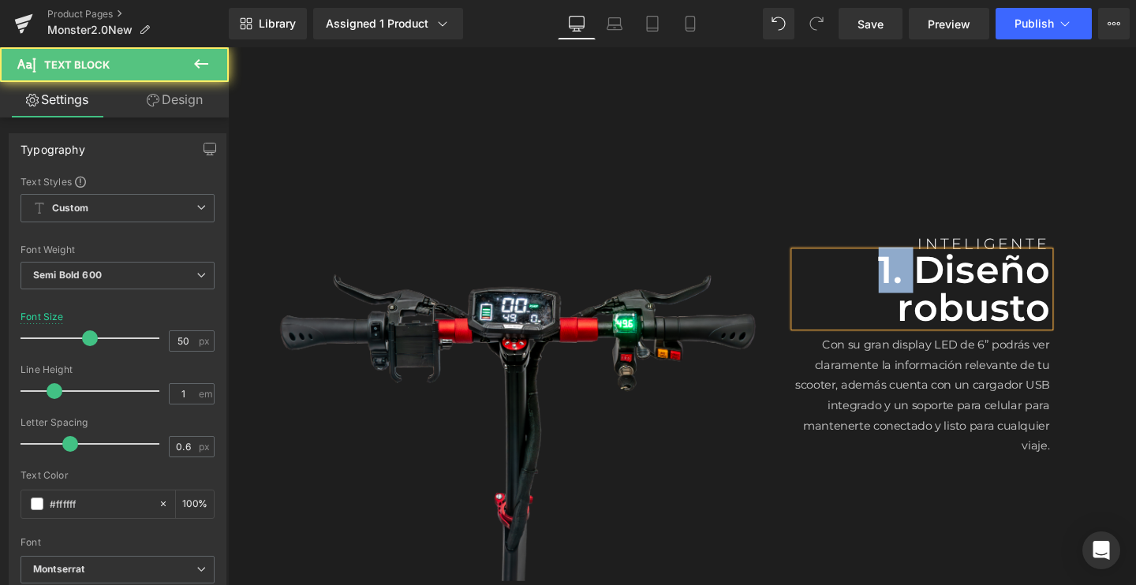
drag, startPoint x: 935, startPoint y: 279, endPoint x: 896, endPoint y: 280, distance: 38.7
click at [896, 279] on p "1. Diseño robusto" at bounding box center [958, 302] width 268 height 79
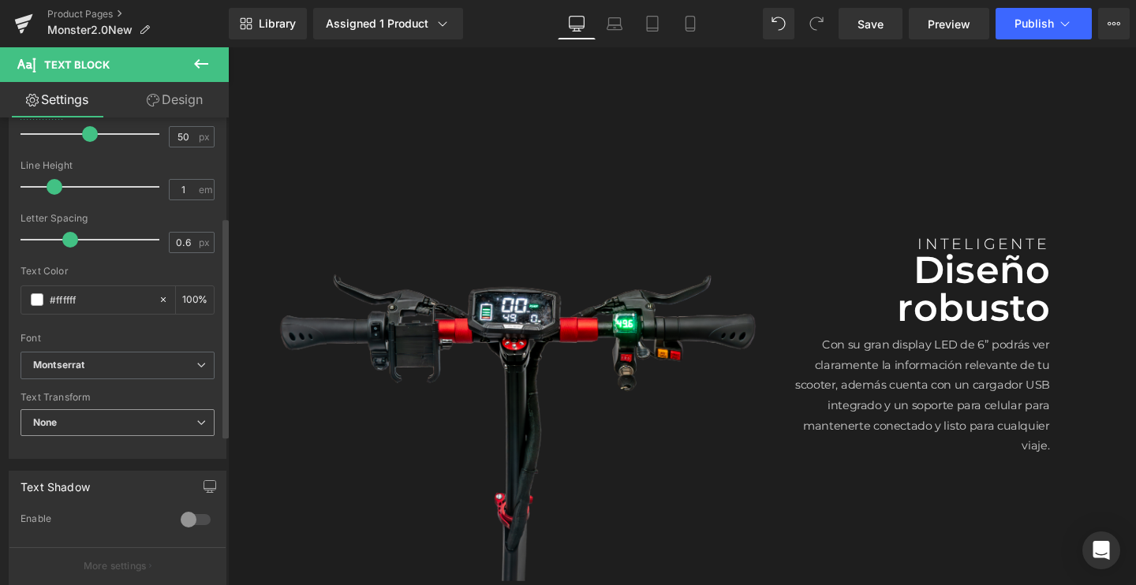
scroll to position [211, 0]
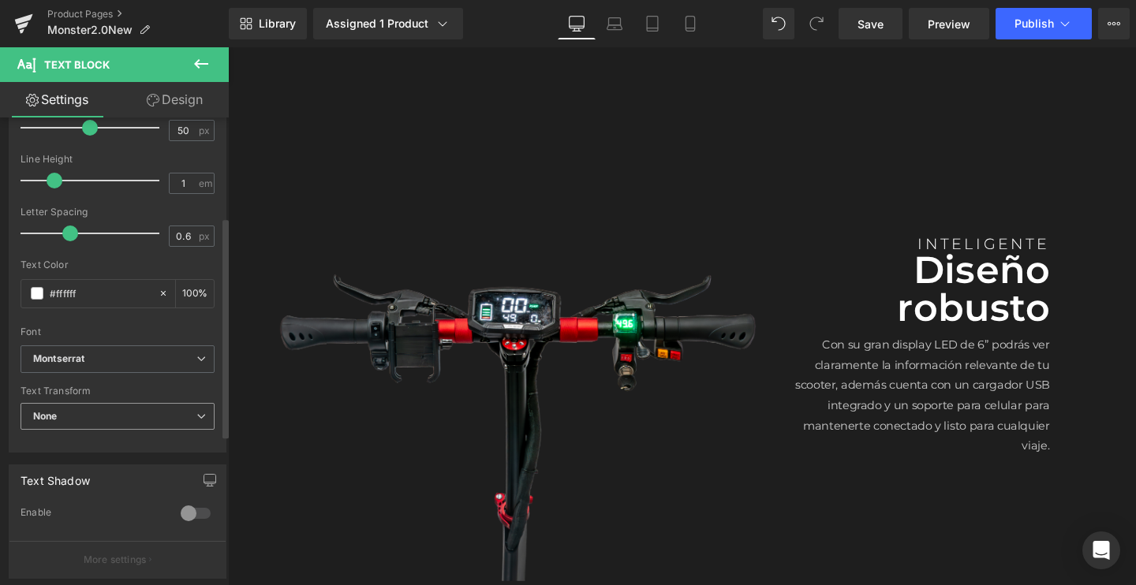
click at [87, 428] on div "None None Uppercase Lowercase Capitalize" at bounding box center [118, 421] width 194 height 36
click at [73, 413] on span "None" at bounding box center [118, 417] width 194 height 28
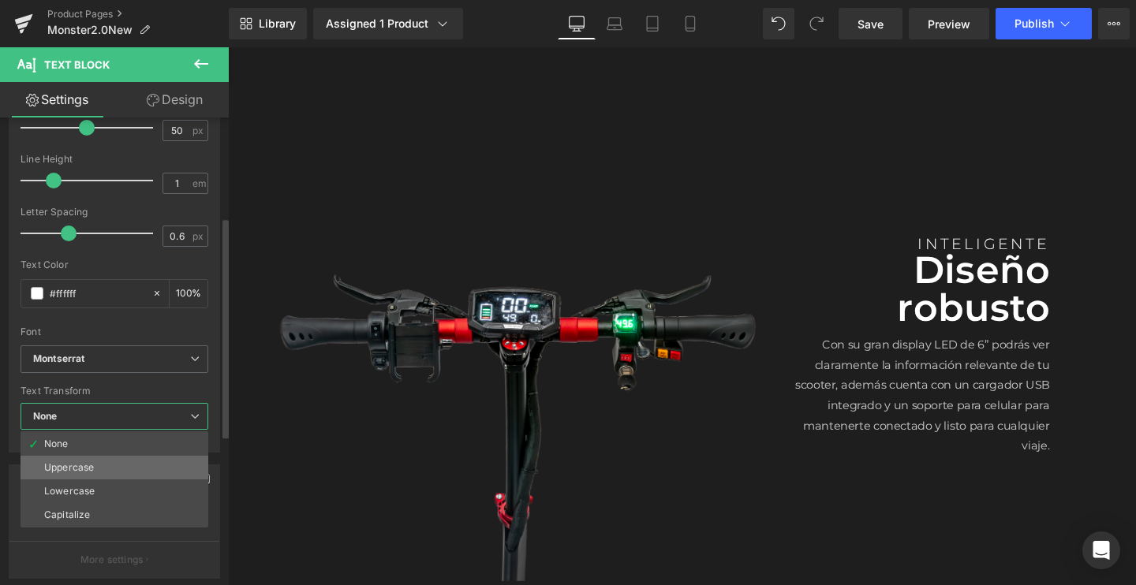
click at [56, 467] on div "Uppercase" at bounding box center [69, 467] width 50 height 11
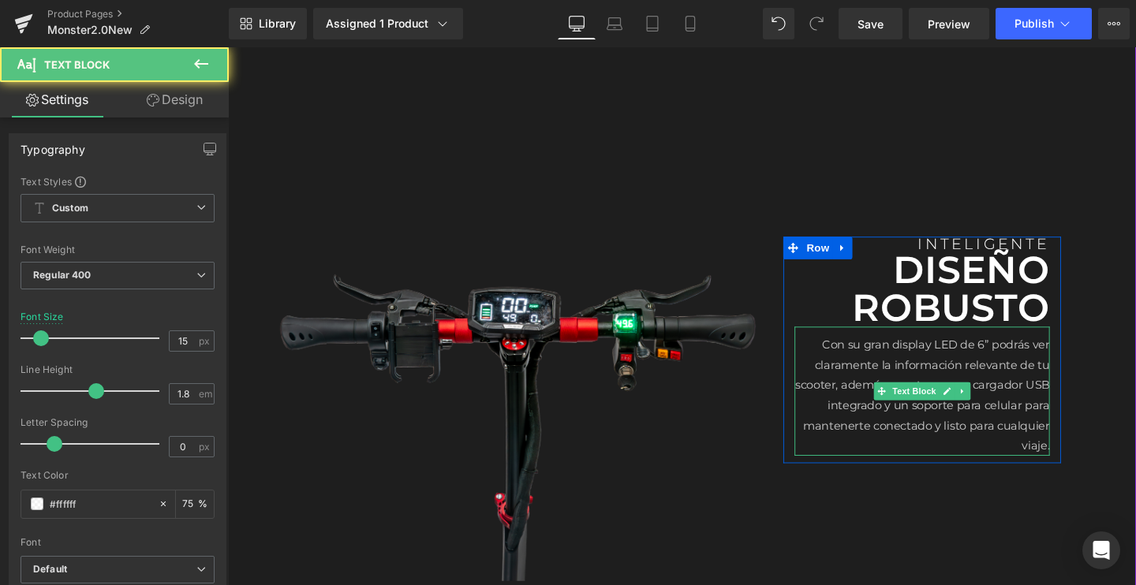
click at [843, 369] on p "Con su gran display LED de 6” podrás ver claramente la información relevante de…" at bounding box center [958, 414] width 268 height 128
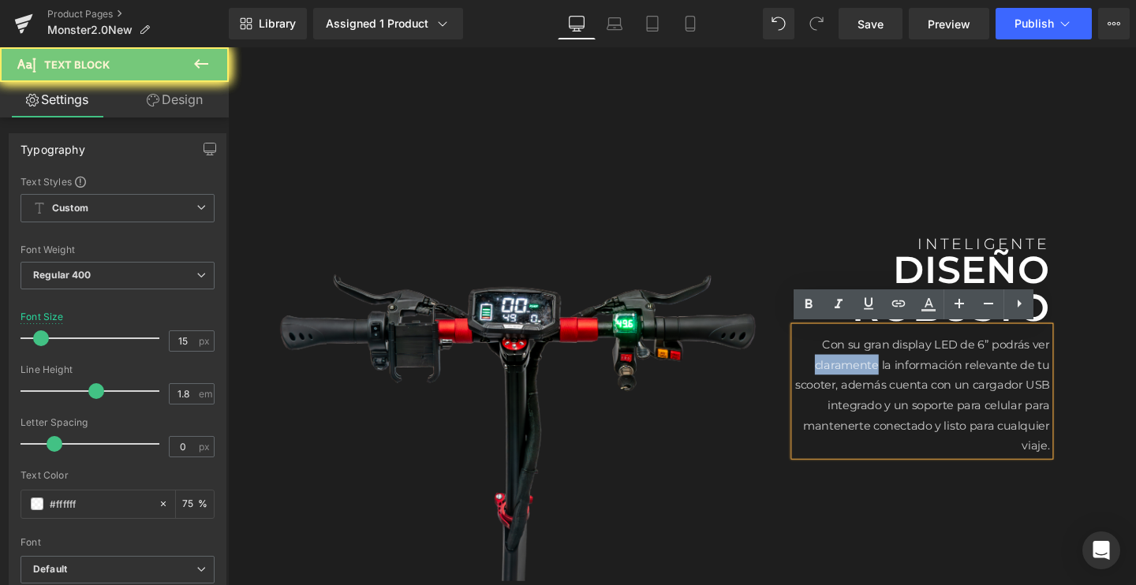
click at [843, 369] on p "Con su gran display LED de 6” podrás ver claramente la información relevante de…" at bounding box center [958, 414] width 268 height 128
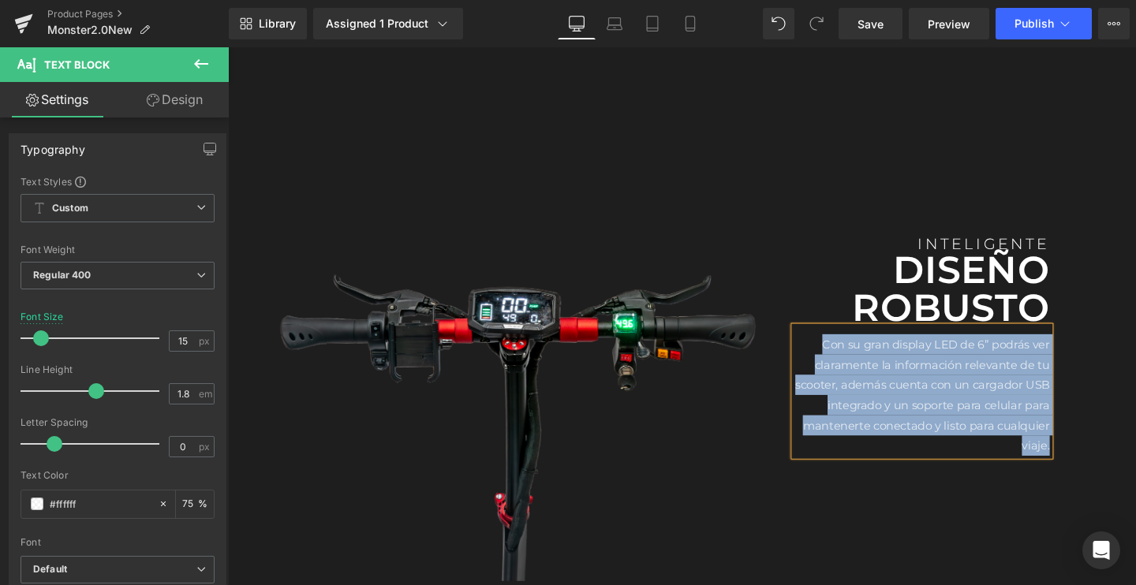
paste div
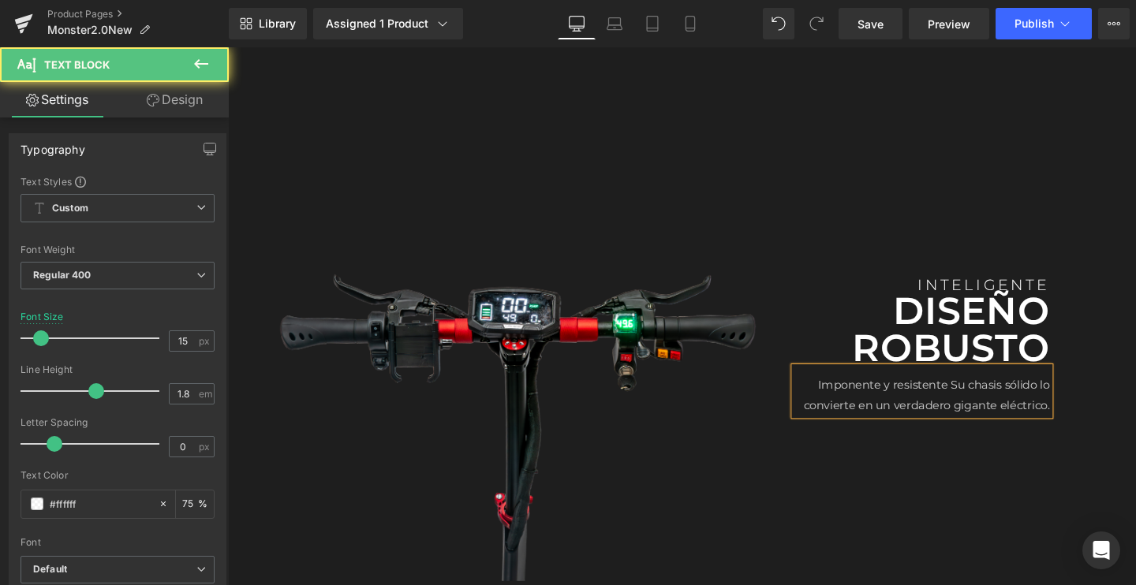
click at [983, 401] on p "Imponente y resistenteSu chasis sólido lo convierte en un verdadero gigante el…" at bounding box center [958, 413] width 268 height 43
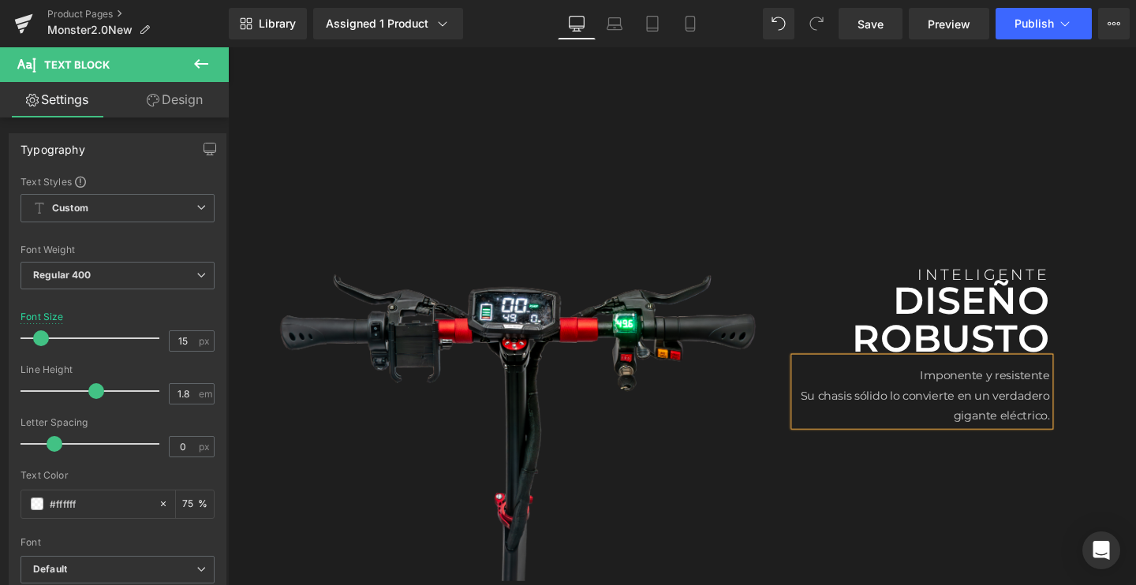
click at [1038, 391] on p "Imponente y resistente" at bounding box center [958, 392] width 268 height 21
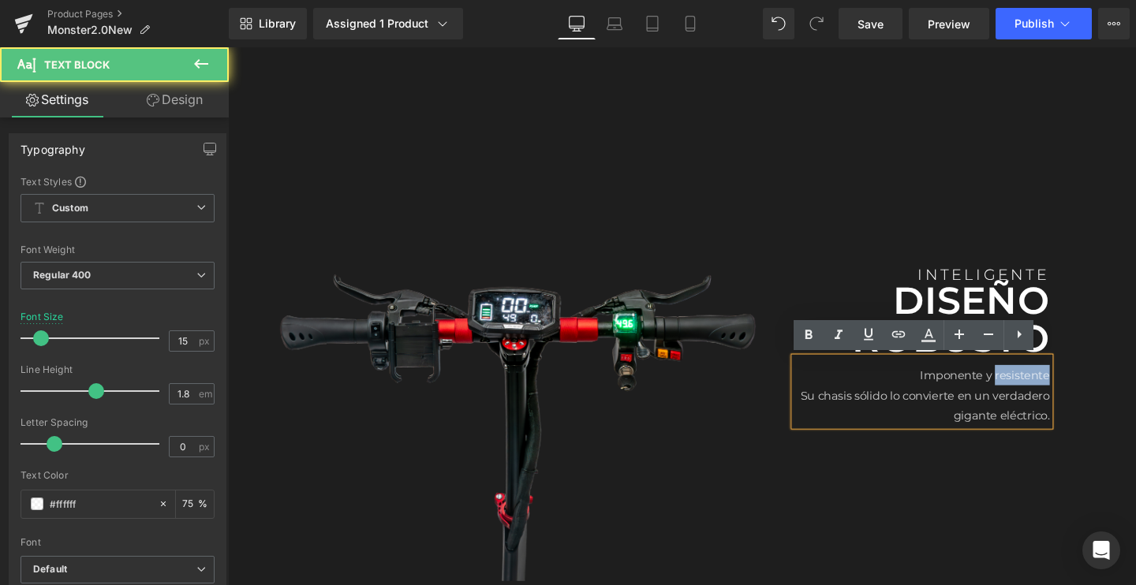
click at [1038, 391] on p "Imponente y resistente" at bounding box center [958, 392] width 268 height 21
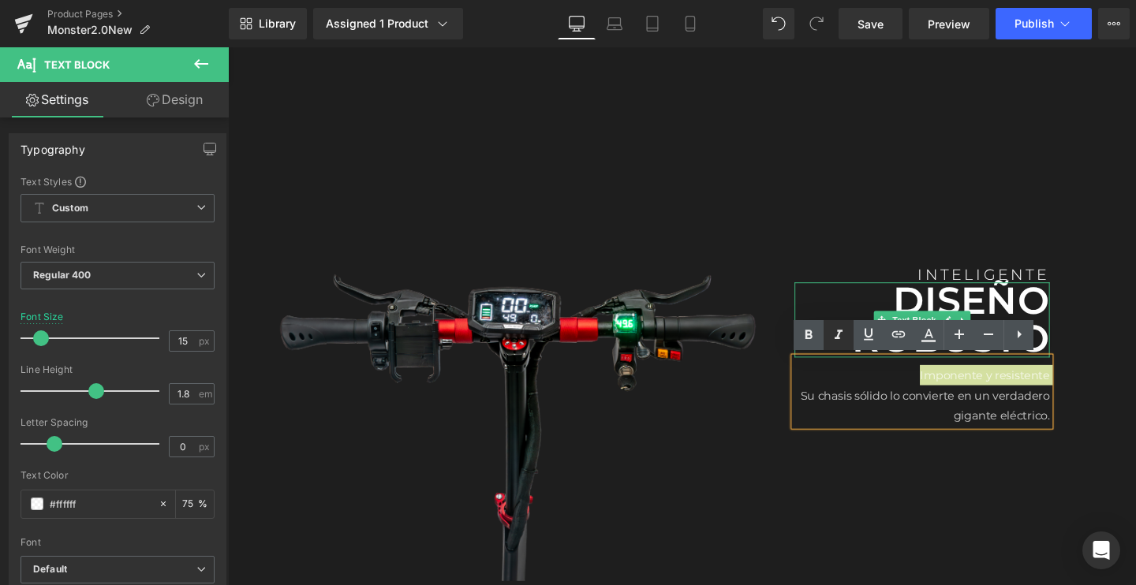
click at [833, 338] on icon at bounding box center [838, 335] width 19 height 19
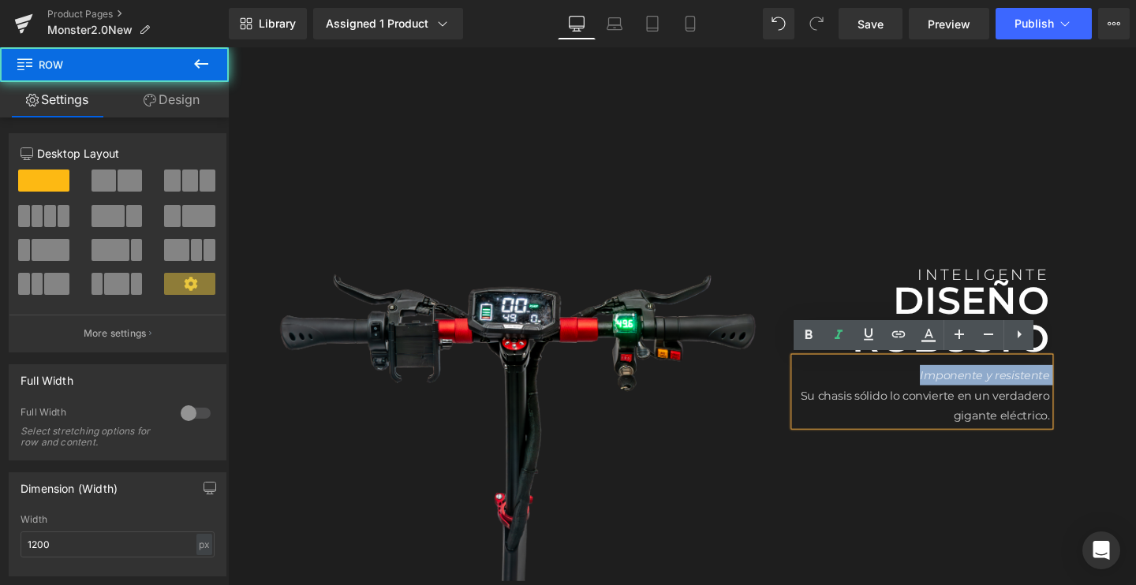
click at [820, 353] on div "INTELIGENTE Text Block Diseño robusto Text Block Imponente y resistente Su cha…" at bounding box center [958, 362] width 292 height 166
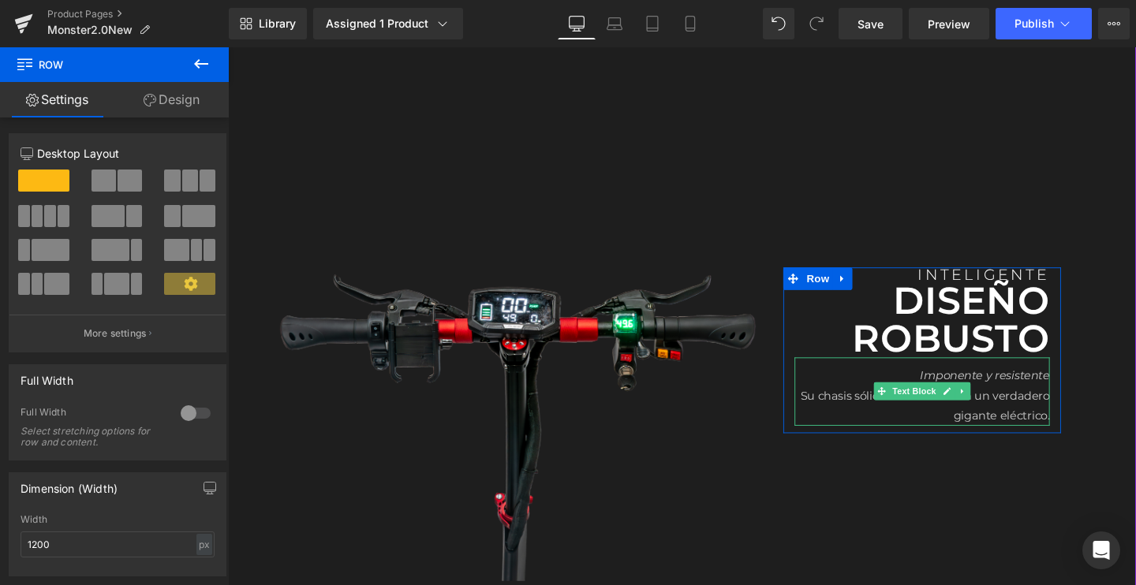
click at [991, 392] on icon "Imponente y resistente" at bounding box center [1023, 392] width 136 height 15
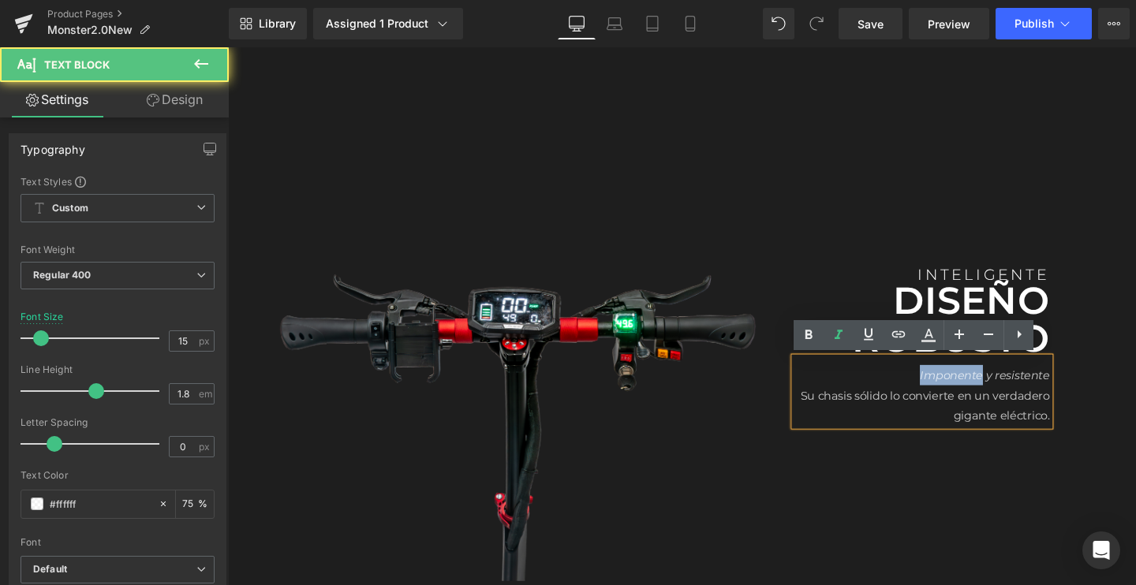
click at [991, 392] on icon "Imponente y resistente" at bounding box center [1023, 392] width 136 height 15
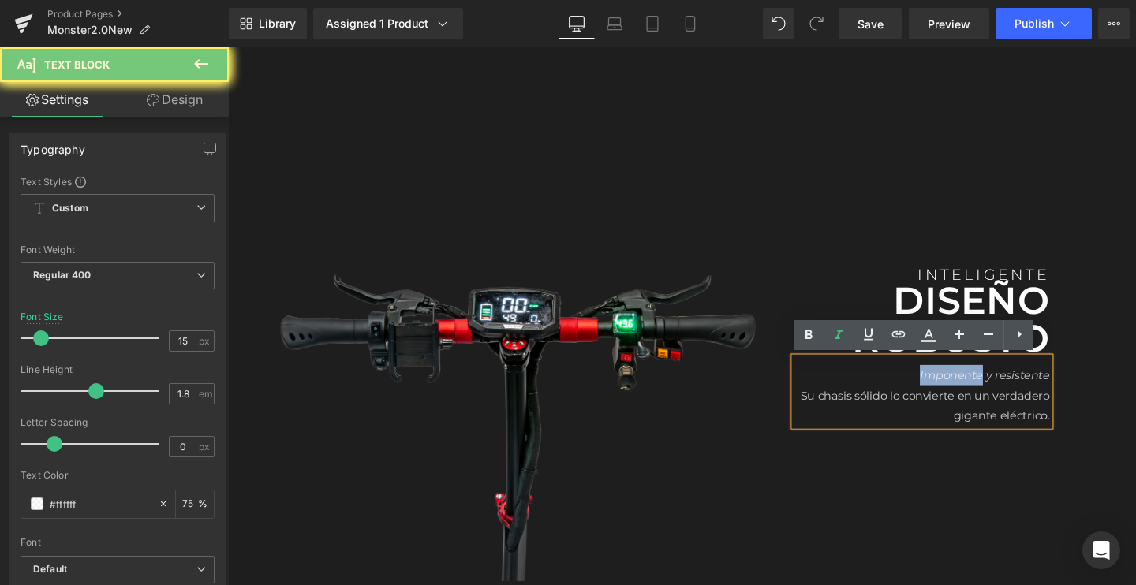
click at [991, 392] on icon "Imponente y resistente" at bounding box center [1023, 392] width 136 height 15
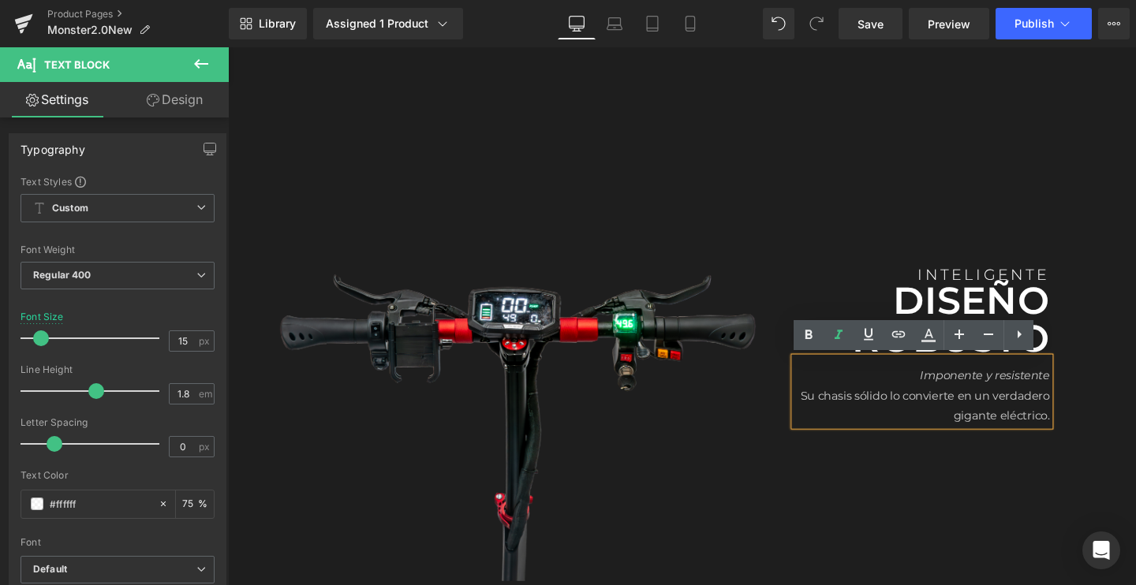
click at [991, 392] on icon "Imponente y resistente" at bounding box center [1023, 392] width 136 height 15
click at [1069, 391] on icon "Imponente y resistente" at bounding box center [1023, 392] width 136 height 15
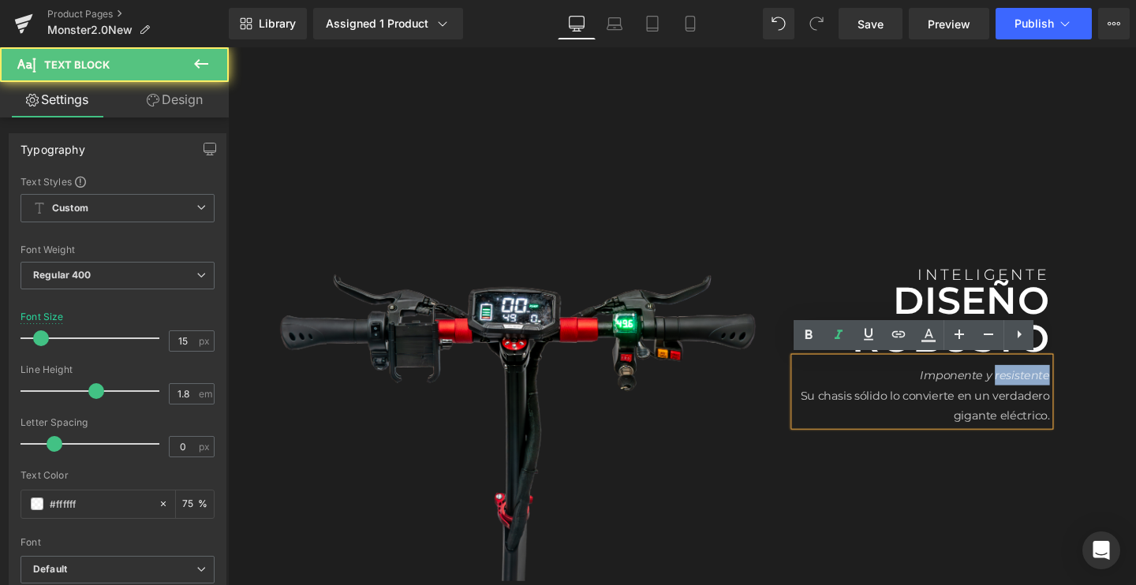
click at [1069, 391] on icon "Imponente y resistente" at bounding box center [1023, 392] width 136 height 15
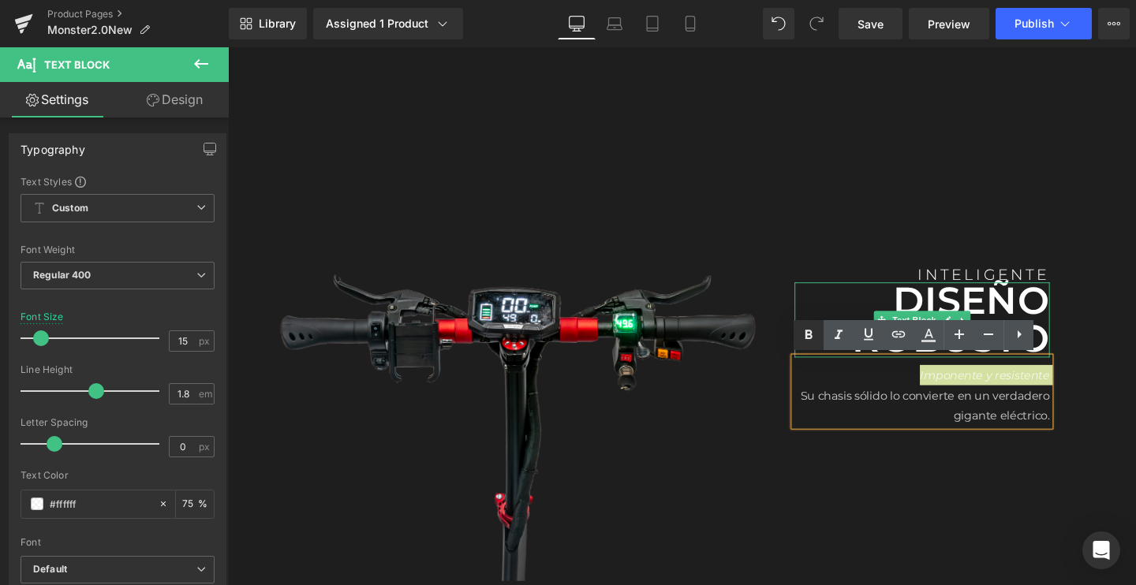
click at [809, 338] on icon at bounding box center [809, 334] width 7 height 9
click at [873, 424] on p "Su chasis sólido lo convierte en un verdadero gigante eléctrico." at bounding box center [958, 424] width 268 height 43
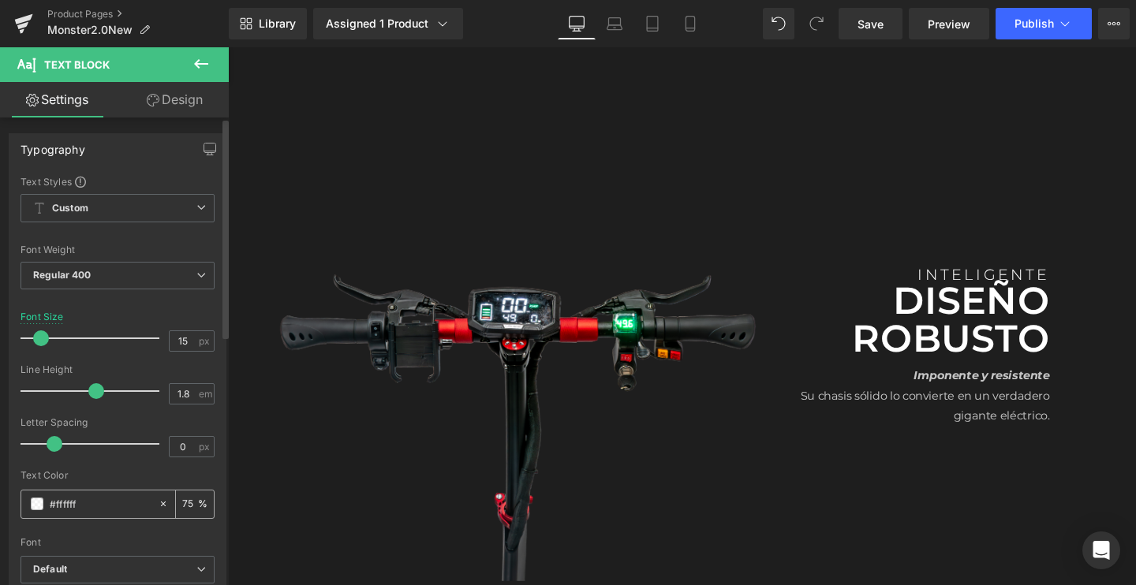
click at [187, 509] on input "75" at bounding box center [190, 504] width 16 height 17
type input "7"
type input "100"
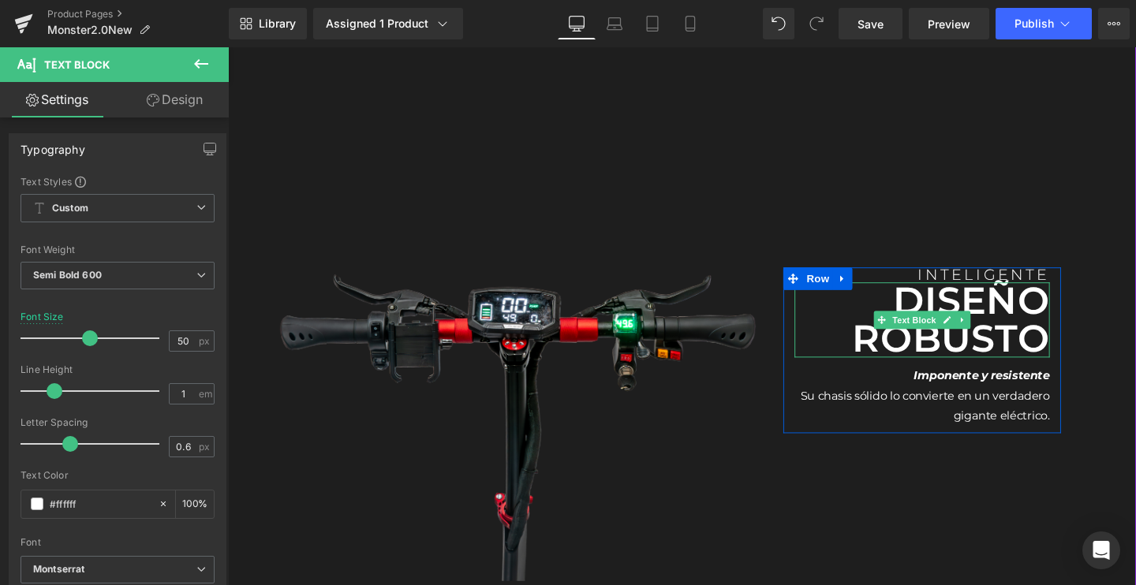
click at [1048, 295] on p "Diseño robusto" at bounding box center [958, 334] width 268 height 79
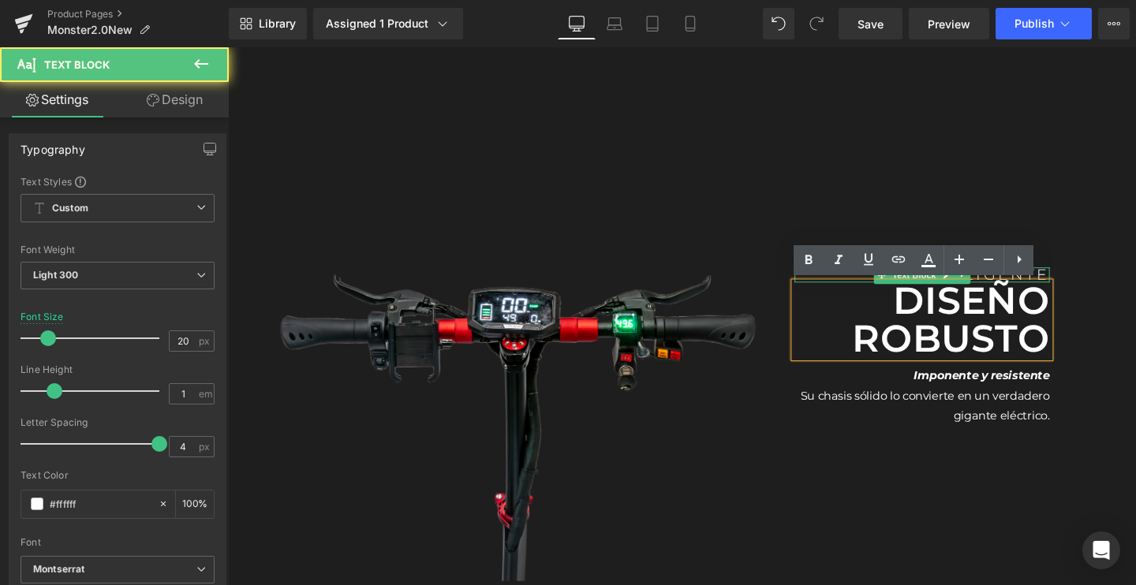
click at [1082, 282] on p "INTELIGENTE" at bounding box center [958, 287] width 268 height 16
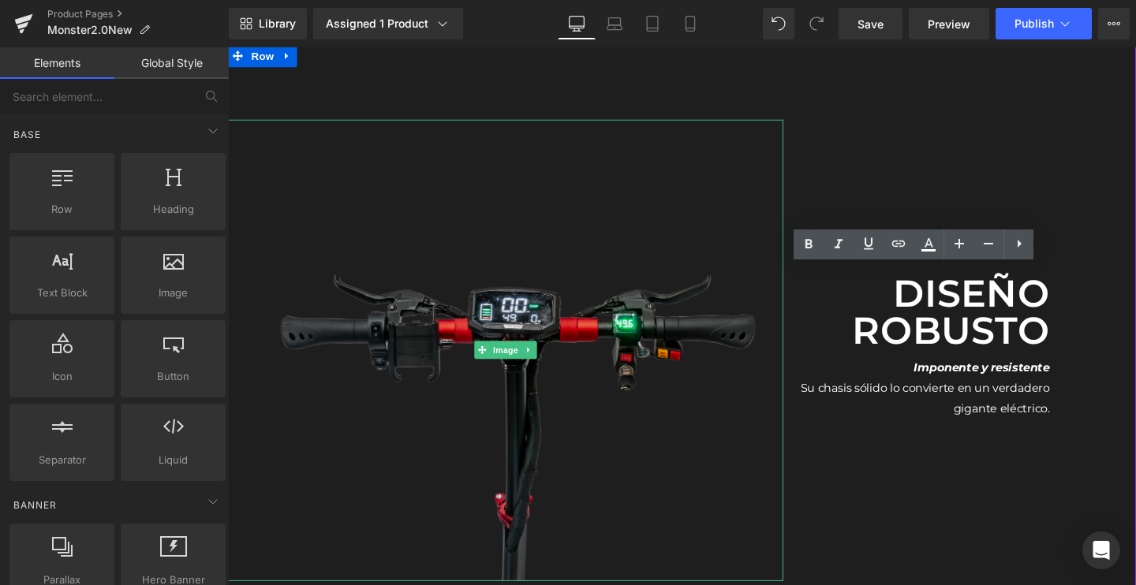
click at [570, 383] on img at bounding box center [520, 366] width 584 height 485
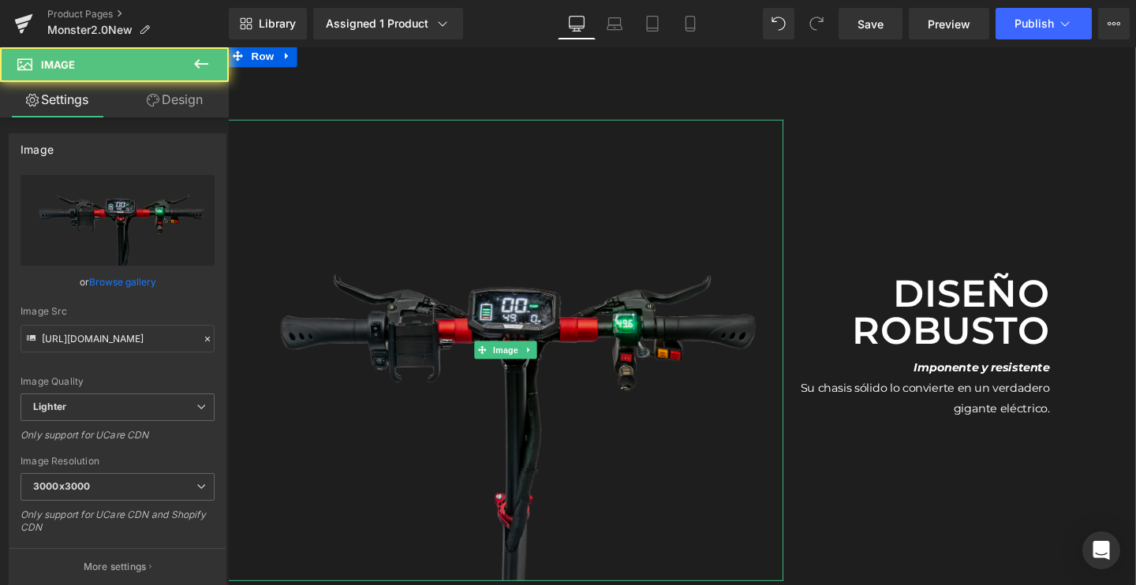
click at [473, 319] on img at bounding box center [520, 366] width 584 height 485
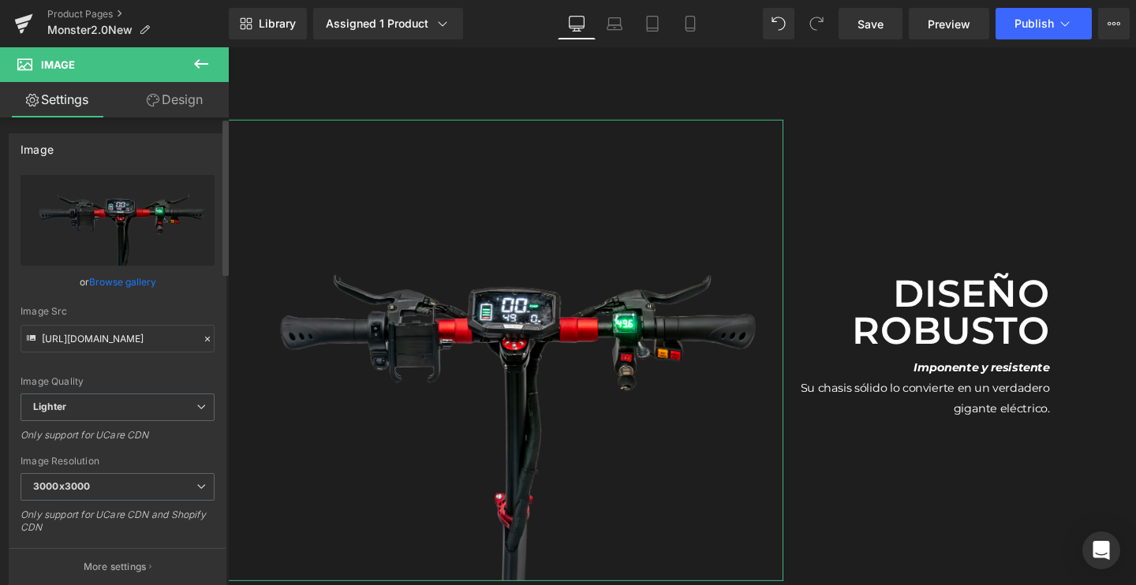
click at [96, 284] on link "Browse gallery" at bounding box center [122, 282] width 67 height 28
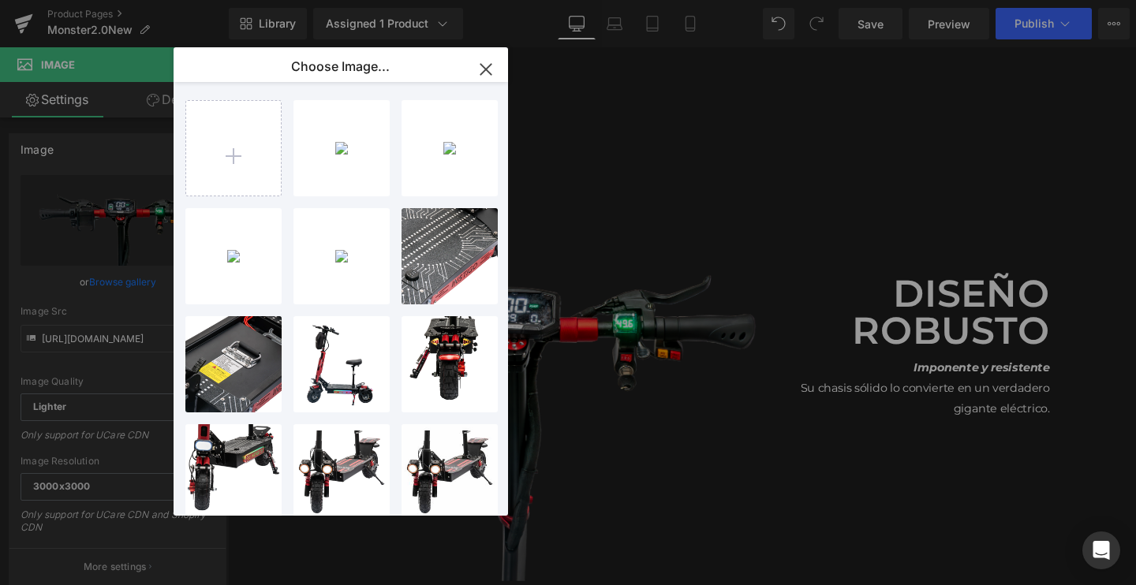
type input "C:\fakepath\E-1_2048x2048.webp.png"
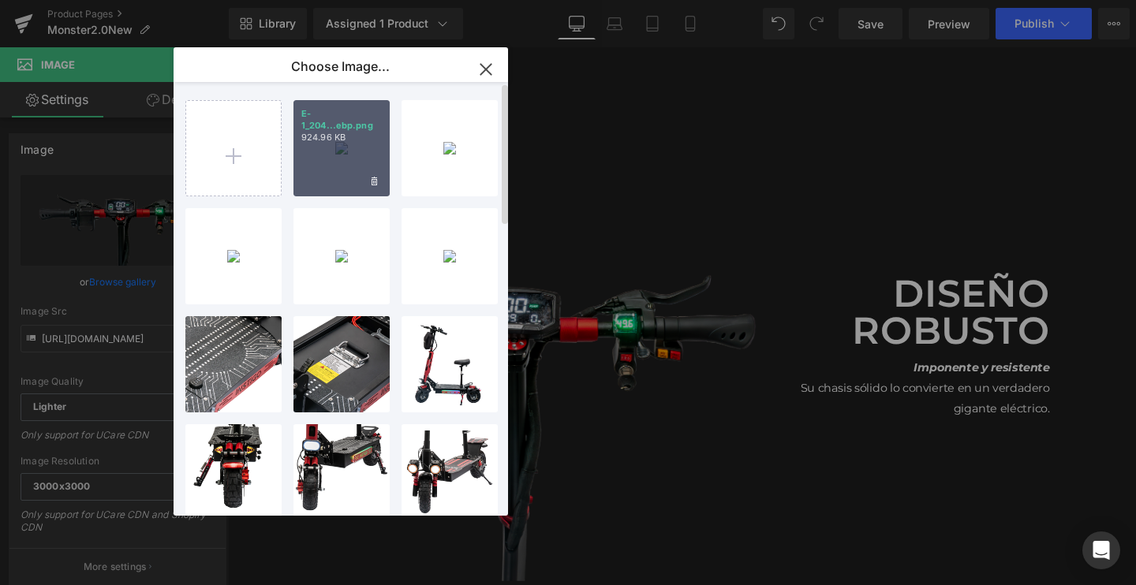
click at [329, 160] on div "E-1_204...ebp.png 924.96 KB" at bounding box center [342, 148] width 96 height 96
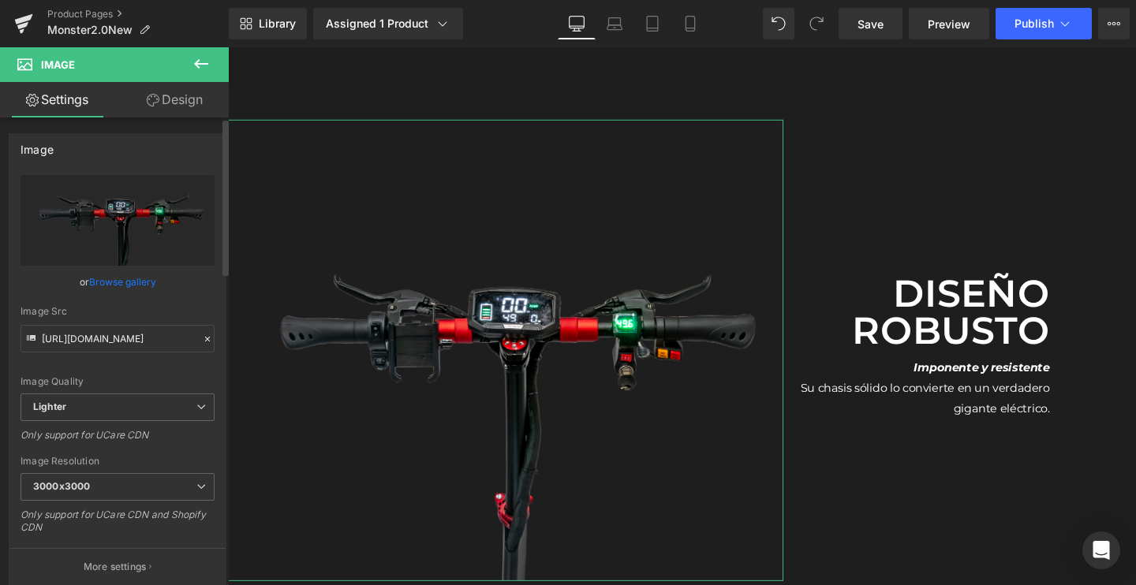
click at [104, 278] on link "Browse gallery" at bounding box center [122, 282] width 67 height 28
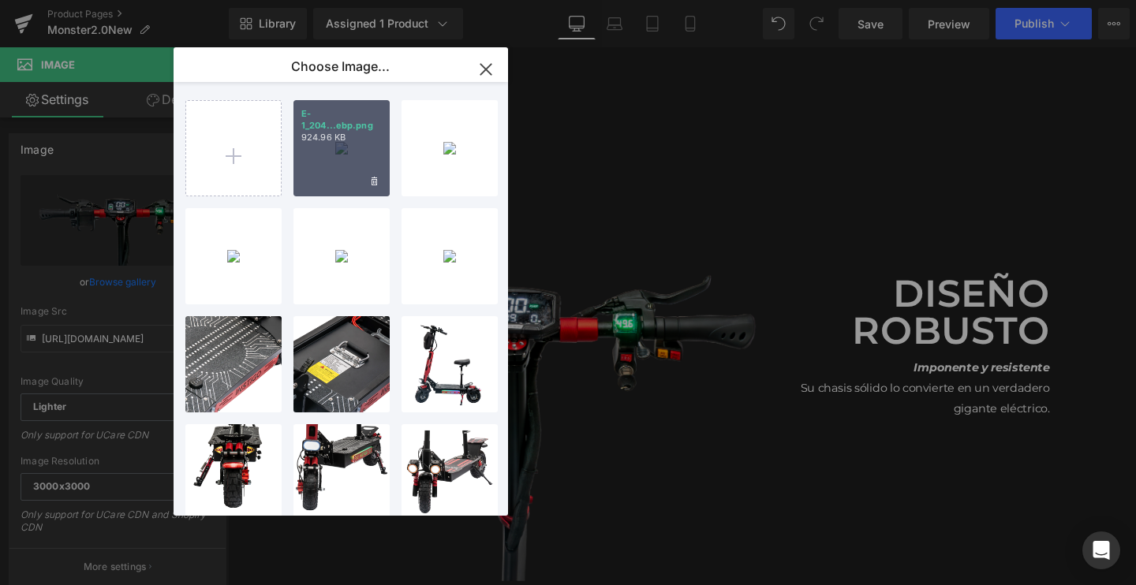
click at [335, 141] on div "E-1_204...ebp.png 924.96 KB" at bounding box center [342, 148] width 96 height 96
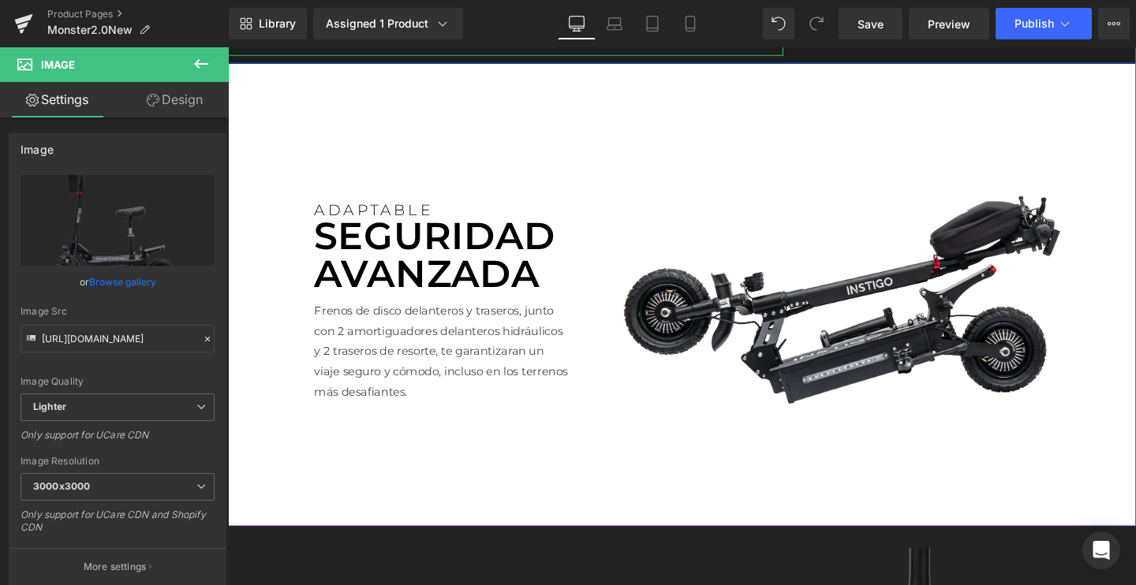
scroll to position [2855, 0]
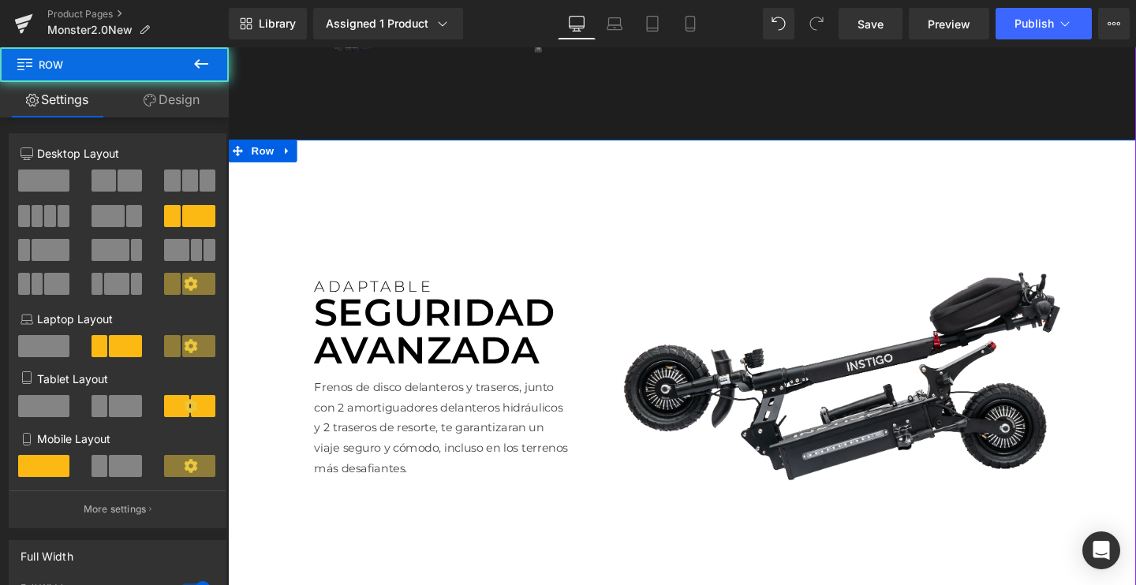
click at [498, 252] on div "ADAPTABLE Text Block SEGURIDAD AVANZADA Text Block Frenos de disco delanteros y…" at bounding box center [453, 387] width 292 height 329
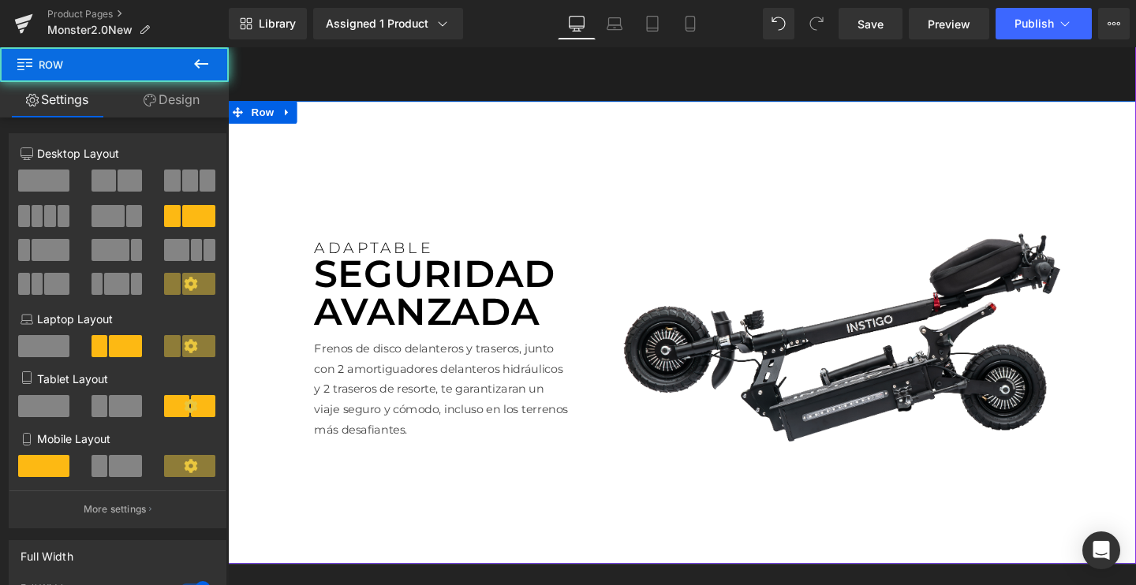
scroll to position [2750, 0]
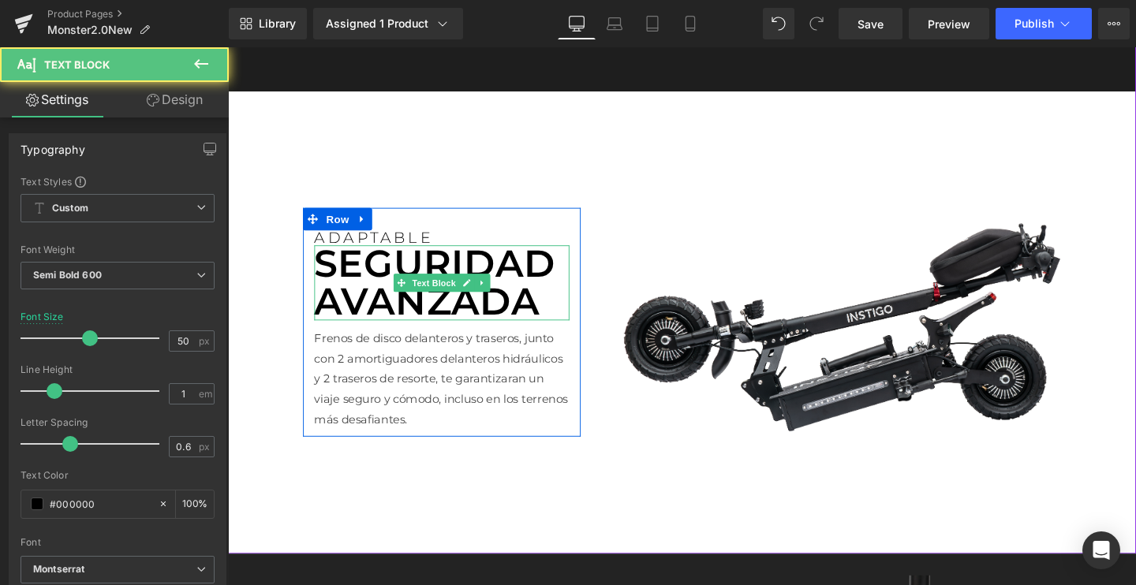
click at [383, 312] on p "SEGURIDAD AVANZADA" at bounding box center [453, 295] width 268 height 79
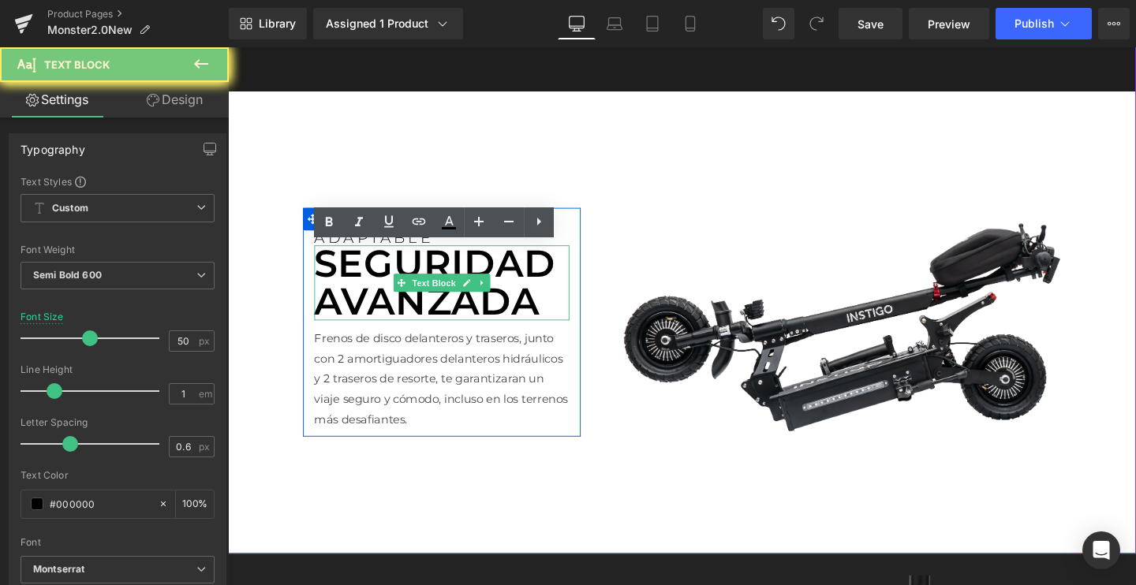
click at [383, 312] on p "SEGURIDAD AVANZADA" at bounding box center [453, 295] width 268 height 79
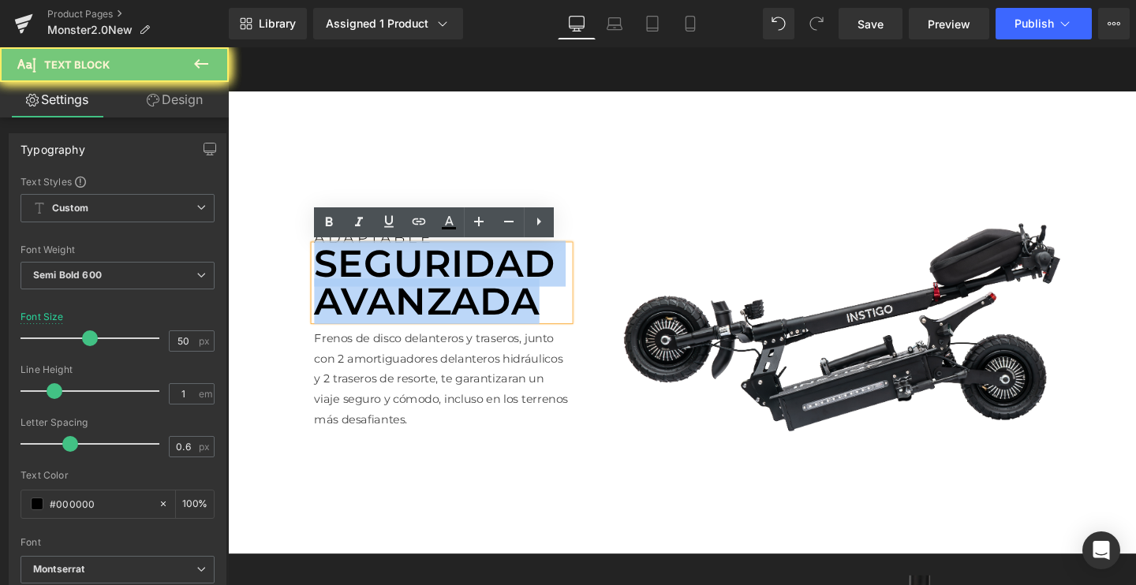
click at [383, 312] on p "SEGURIDAD AVANZADA" at bounding box center [453, 295] width 268 height 79
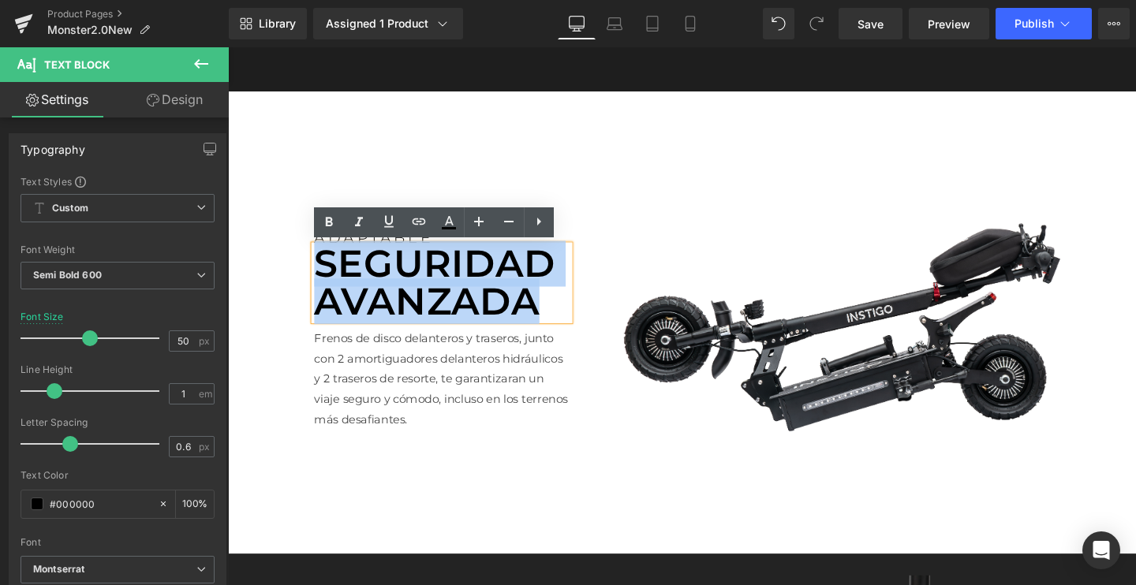
paste div
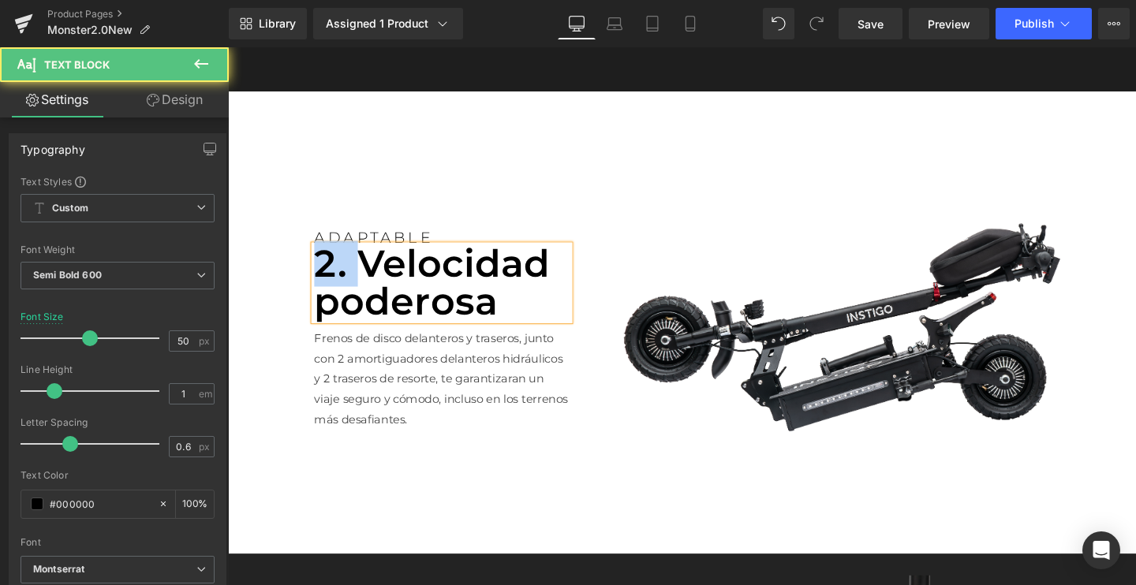
drag, startPoint x: 367, startPoint y: 281, endPoint x: 276, endPoint y: 281, distance: 90.7
click at [276, 281] on div "ADAPTABLE Text Block 2. Velocidad poderosa Text Block Frenos de disco delantero…" at bounding box center [705, 336] width 955 height 487
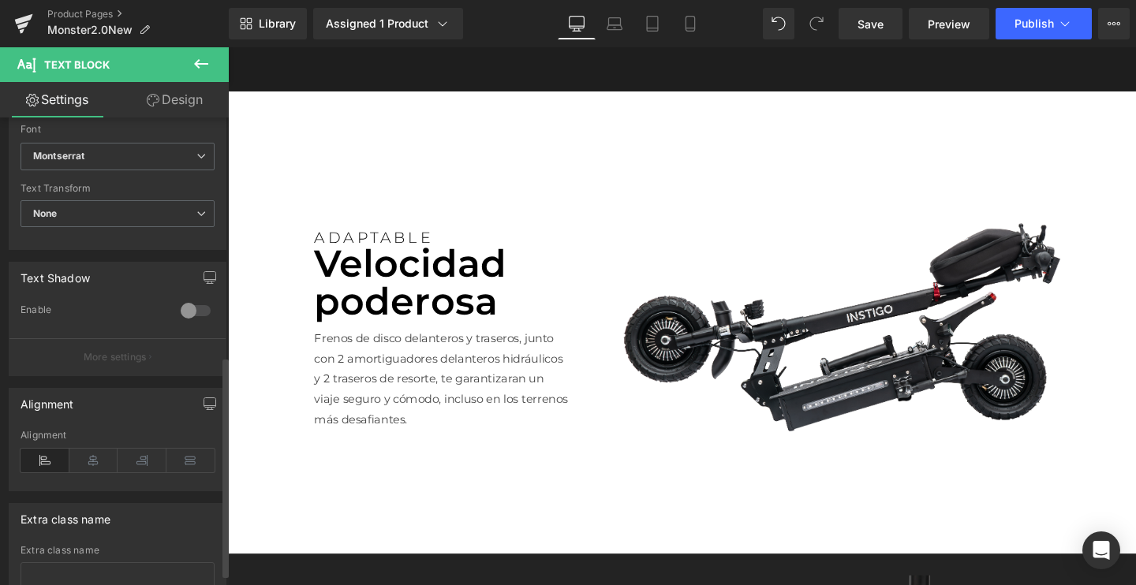
scroll to position [364, 0]
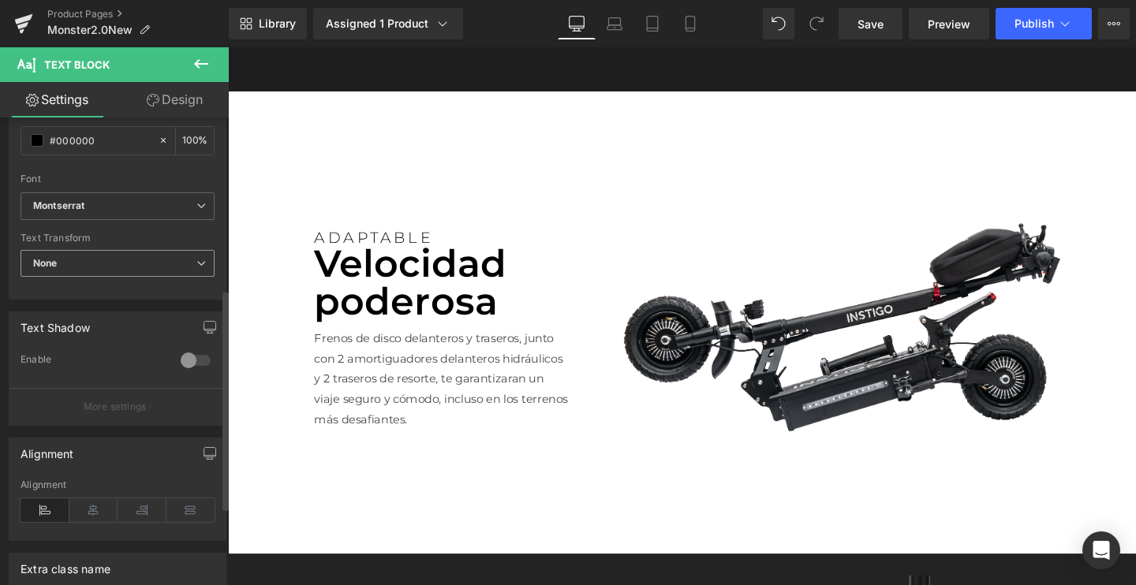
click at [85, 255] on span "None" at bounding box center [118, 264] width 194 height 28
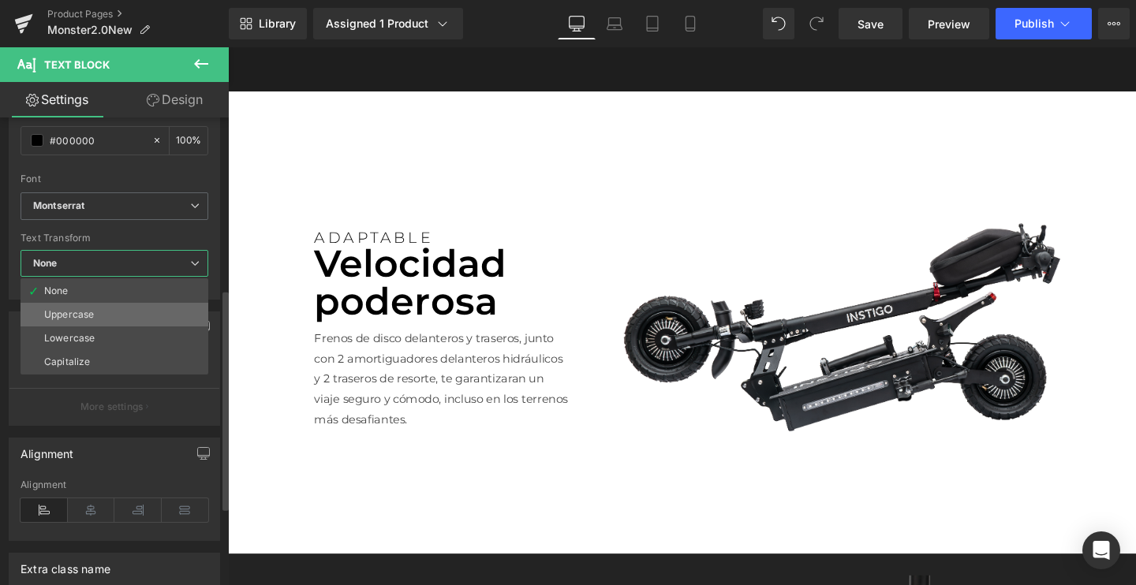
click at [65, 320] on li "Uppercase" at bounding box center [115, 315] width 188 height 24
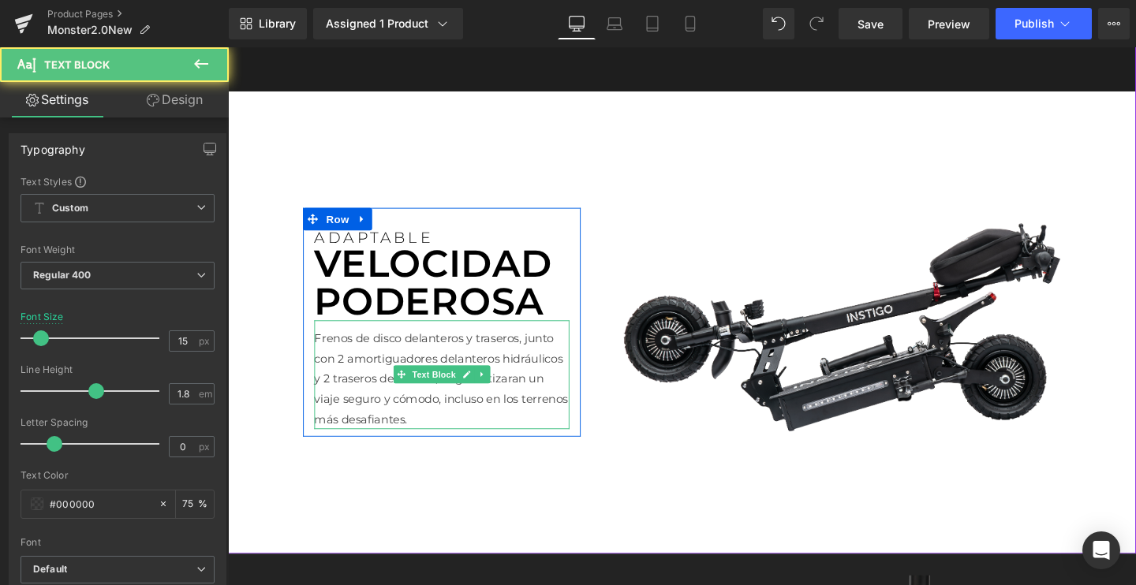
click at [364, 391] on p "Frenos de disco delanteros y traseros, junto con 2 amortiguadores delanteros hi…" at bounding box center [453, 395] width 268 height 107
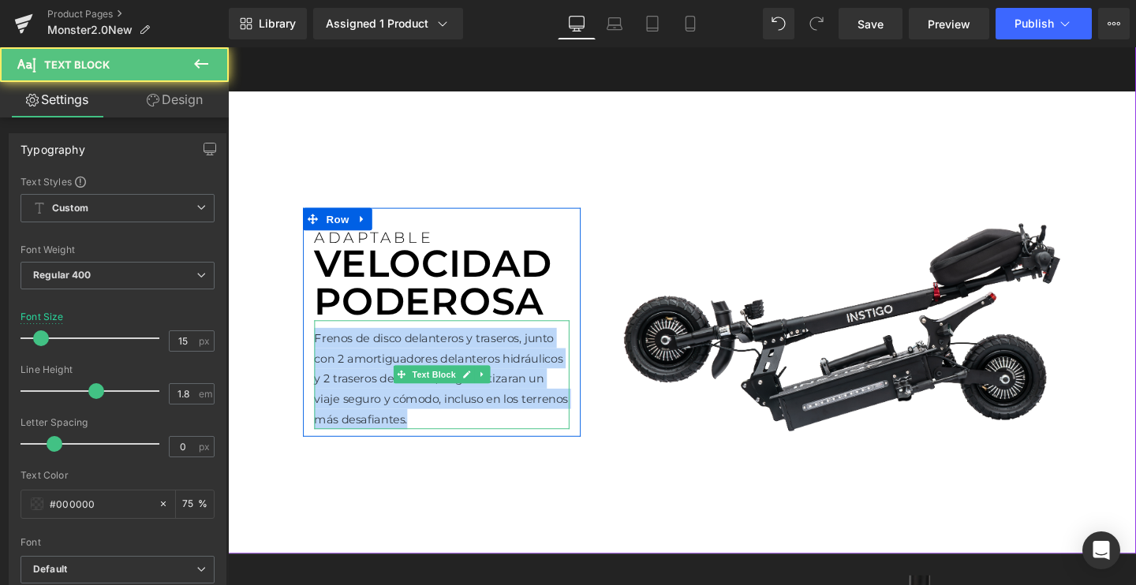
click at [364, 391] on p "Frenos de disco delanteros y traseros, junto con 2 amortiguadores delanteros hi…" at bounding box center [453, 395] width 268 height 107
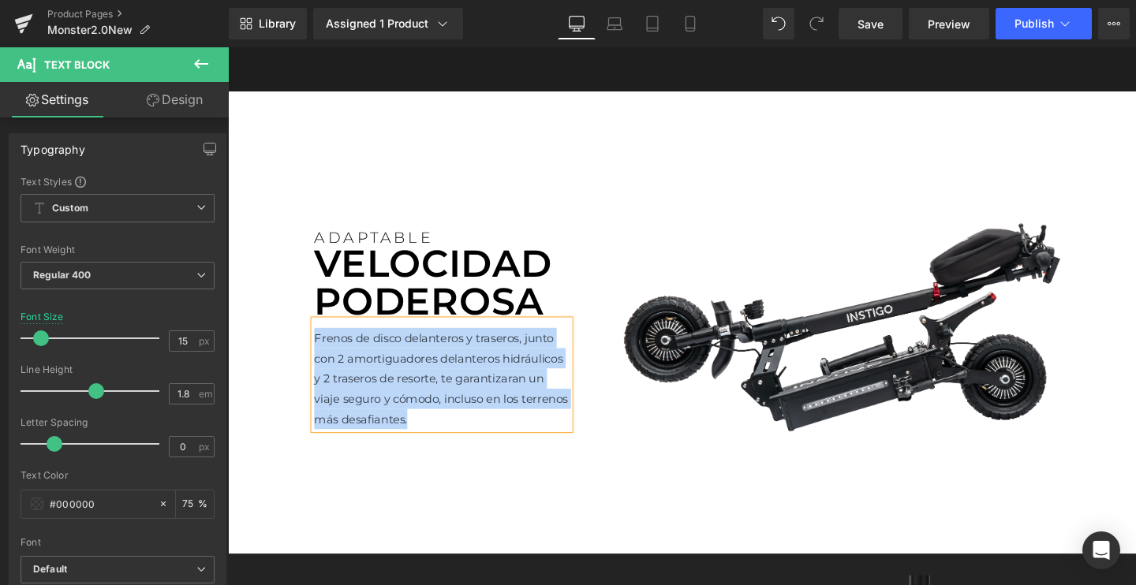
paste div
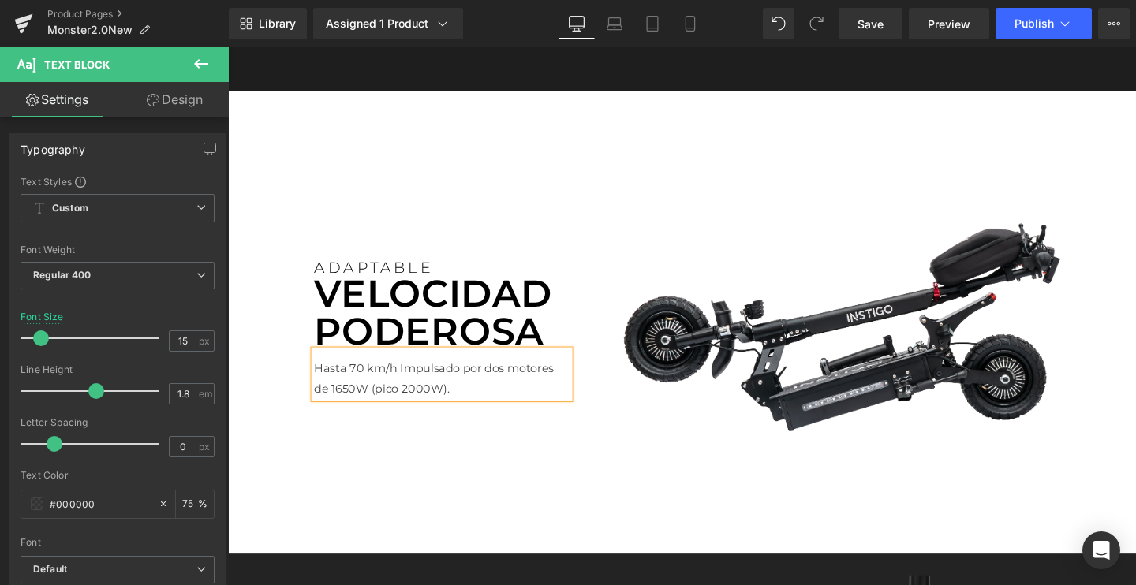
click at [404, 381] on p "Hasta 70 km/hImpulsado por dos motores de 1650W (pico 2000W)." at bounding box center [453, 395] width 268 height 43
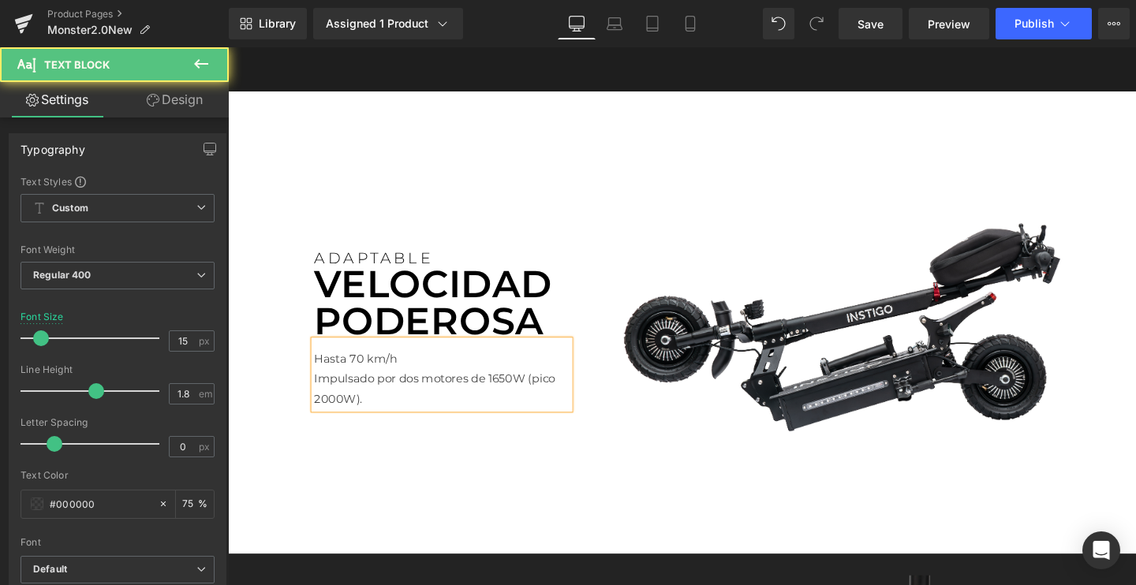
click at [373, 377] on p "Hasta 70 km/h" at bounding box center [453, 374] width 268 height 21
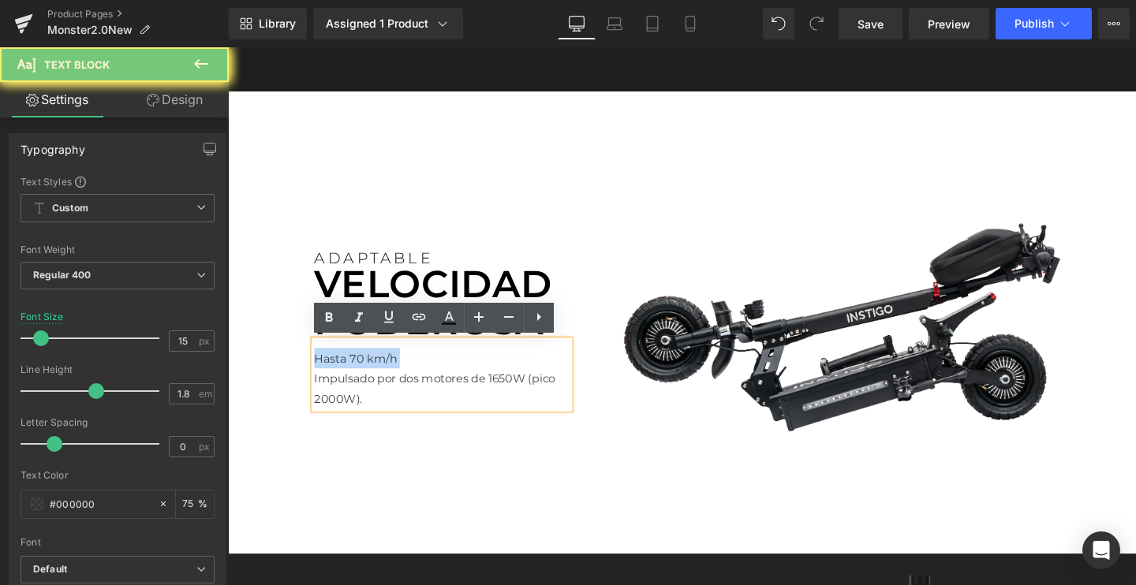
click at [373, 377] on p "Hasta 70 km/h" at bounding box center [453, 374] width 268 height 21
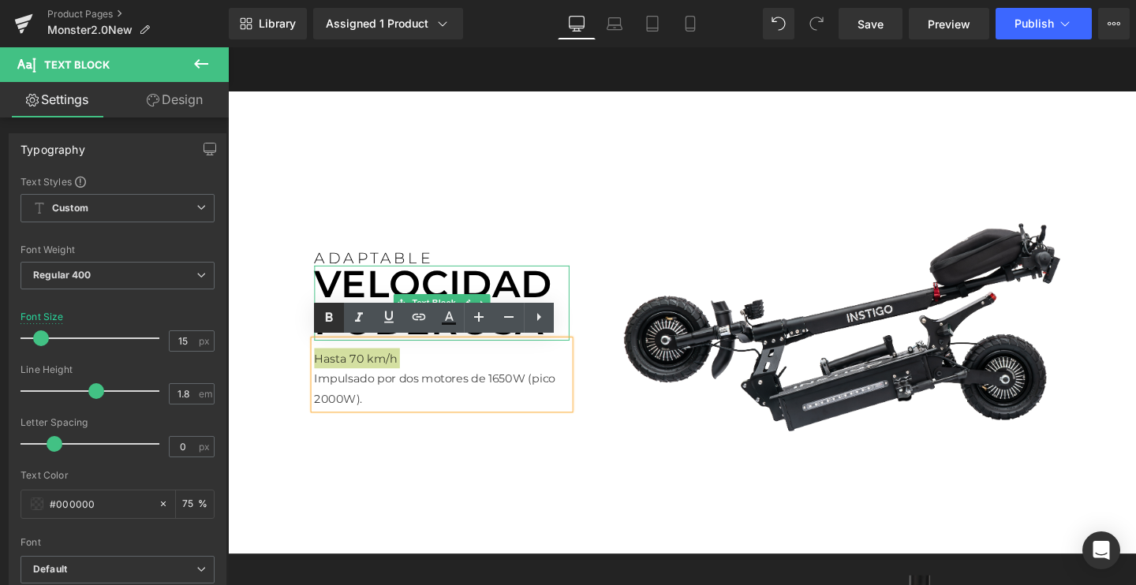
click at [327, 321] on icon at bounding box center [328, 316] width 7 height 9
click at [349, 320] on link at bounding box center [359, 318] width 30 height 30
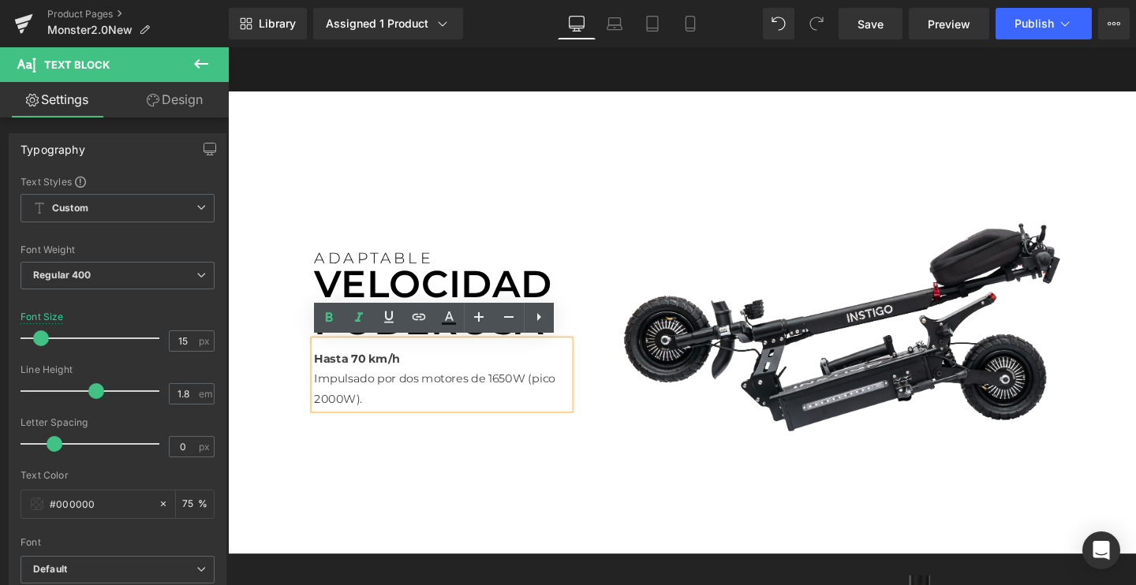
click at [365, 381] on p "Hasta 70 km/h" at bounding box center [453, 374] width 268 height 21
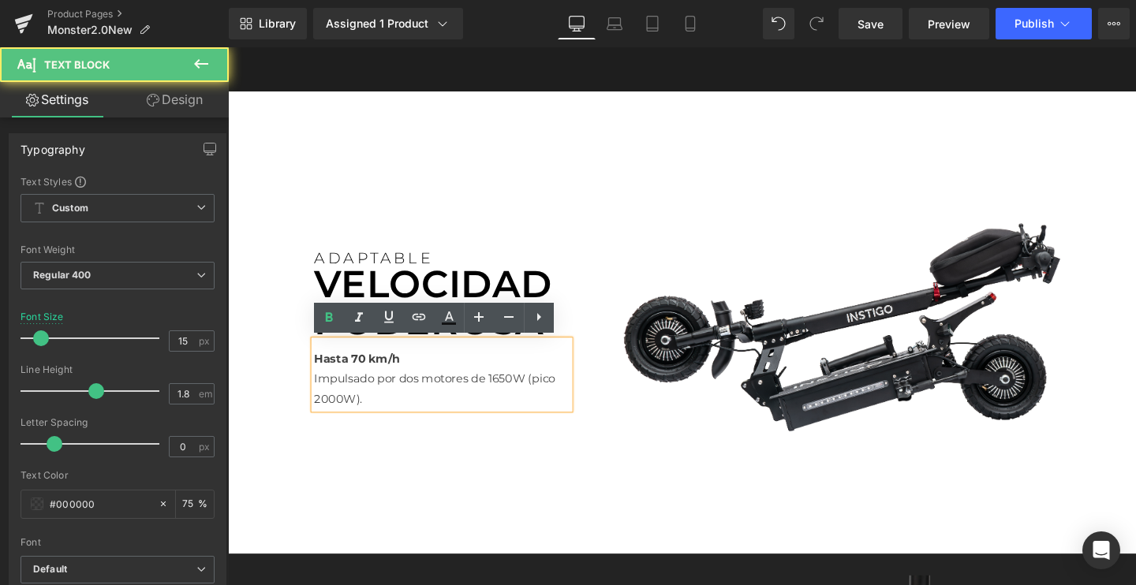
click at [365, 381] on p "Hasta 70 km/h" at bounding box center [453, 374] width 268 height 21
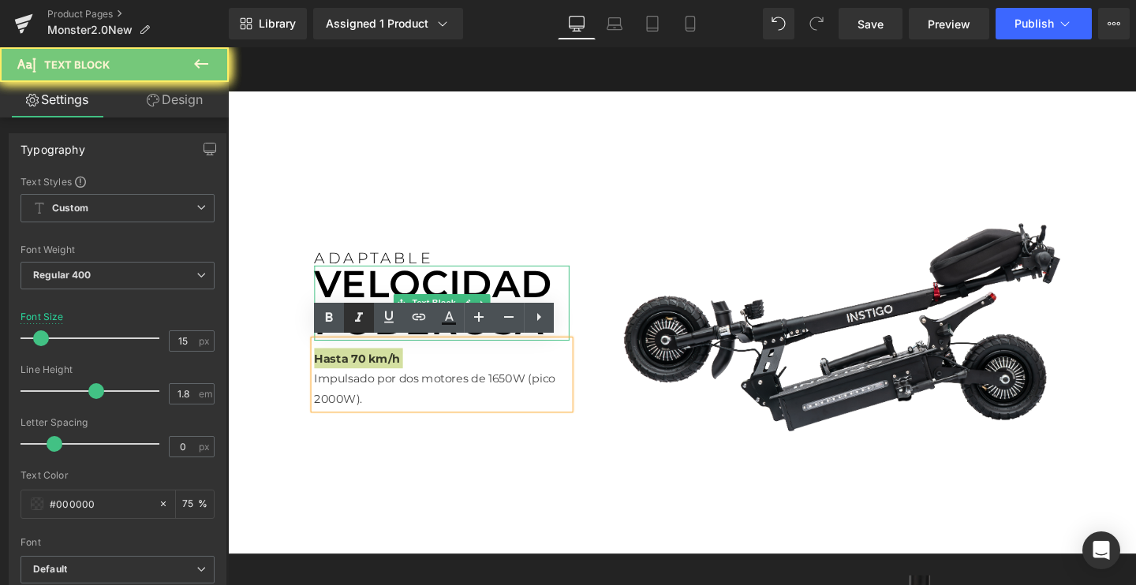
click at [357, 321] on icon at bounding box center [359, 316] width 8 height 9
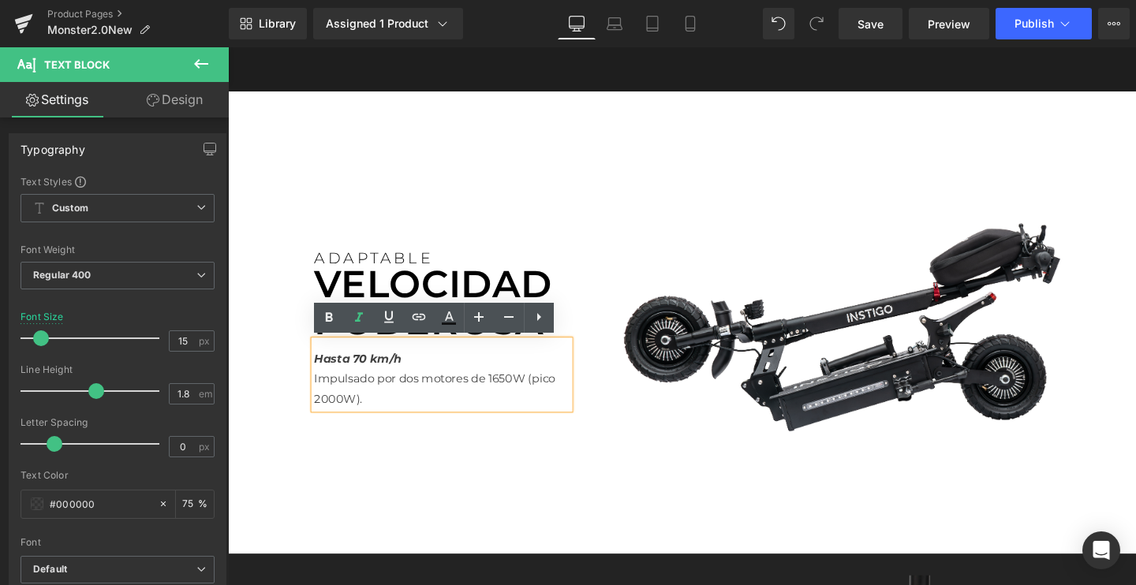
click at [404, 415] on p "Impulsado por dos motores de 1650W (pico 2000W)." at bounding box center [453, 406] width 268 height 43
click at [384, 264] on p "ADAPTABLE" at bounding box center [453, 269] width 268 height 16
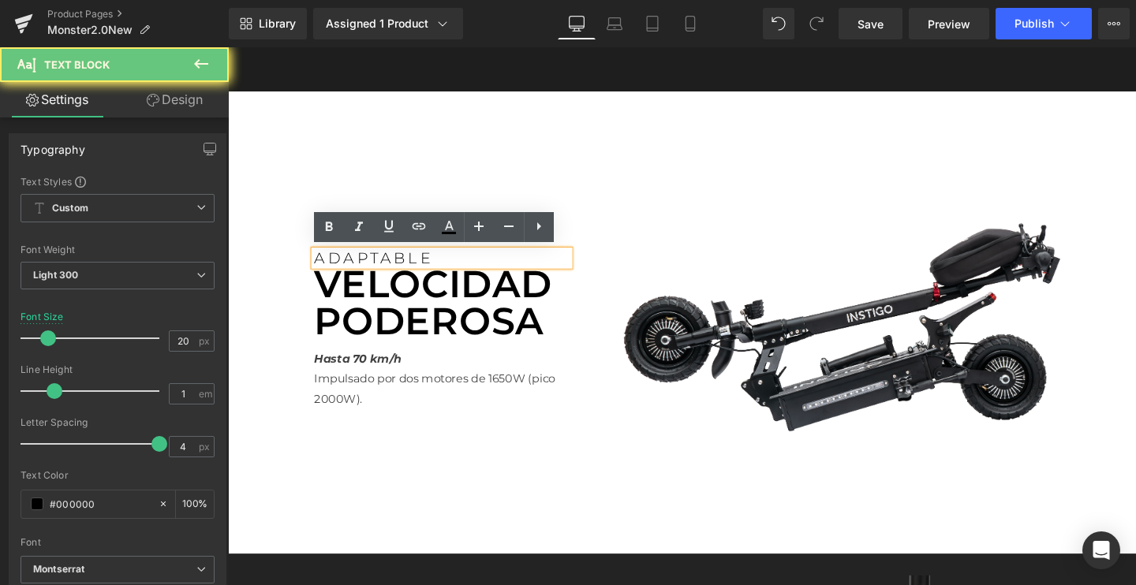
click at [384, 264] on p "ADAPTABLE" at bounding box center [453, 269] width 268 height 16
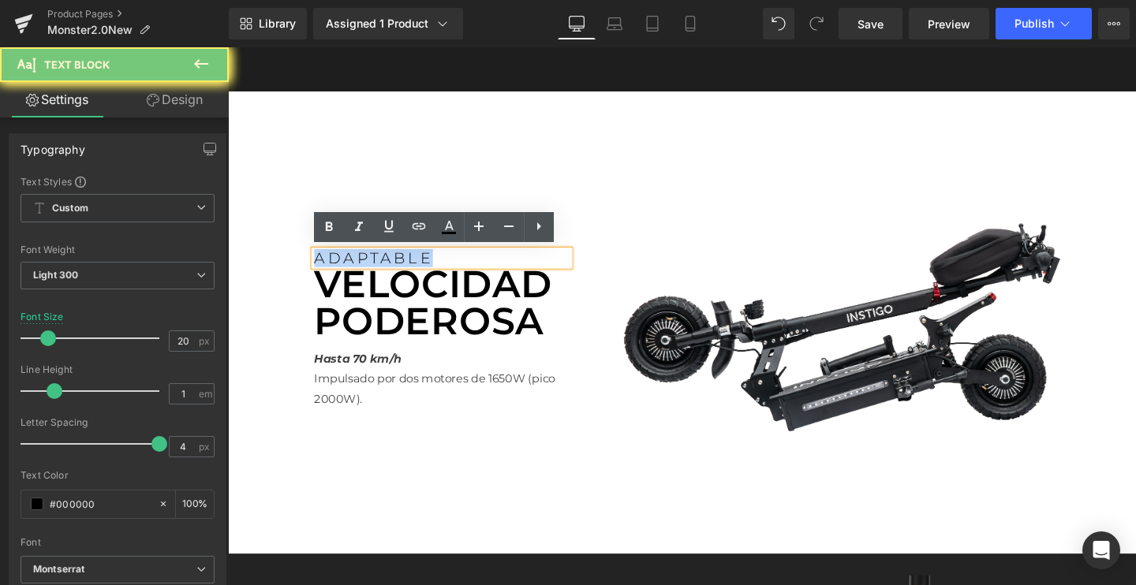
click at [384, 264] on p "ADAPTABLE" at bounding box center [453, 269] width 268 height 16
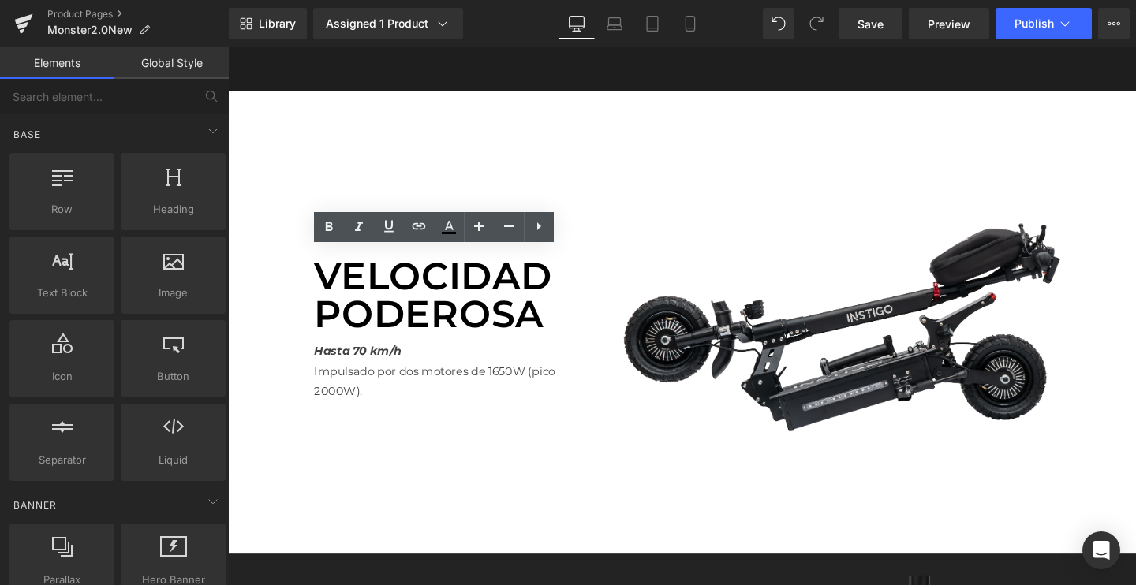
click at [882, 316] on img at bounding box center [891, 336] width 584 height 329
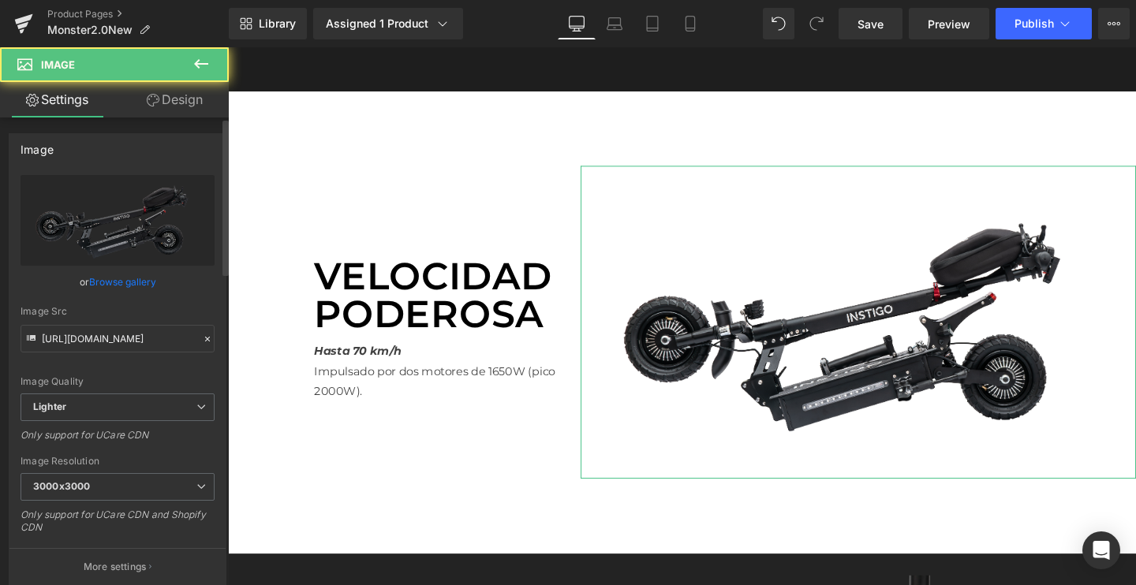
click at [110, 281] on link "Browse gallery" at bounding box center [122, 282] width 67 height 28
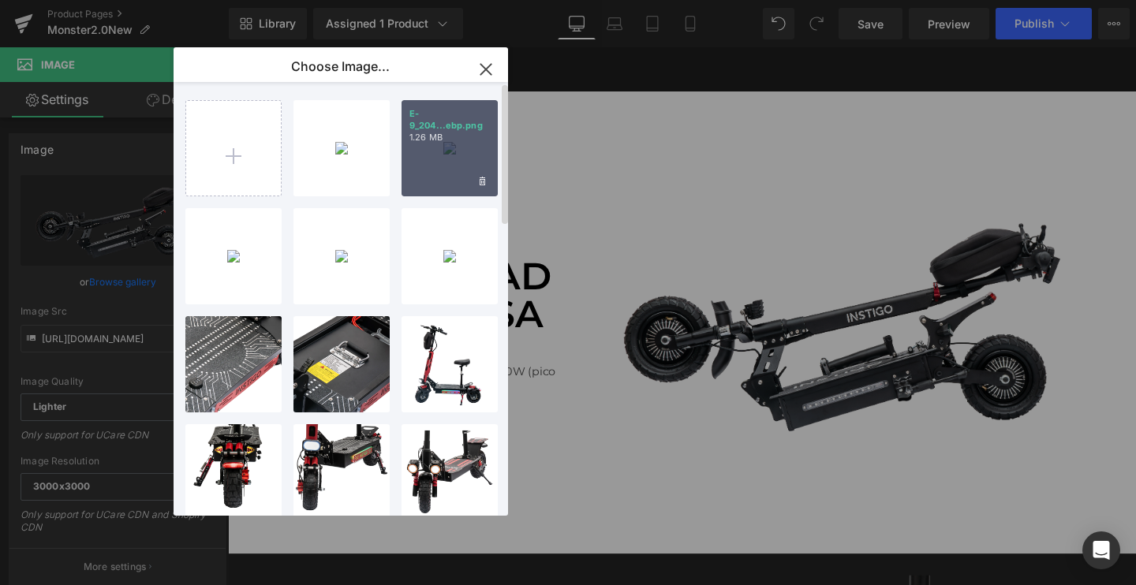
click at [443, 167] on div "E-9_204...ebp.png 1.26 MB" at bounding box center [450, 148] width 96 height 96
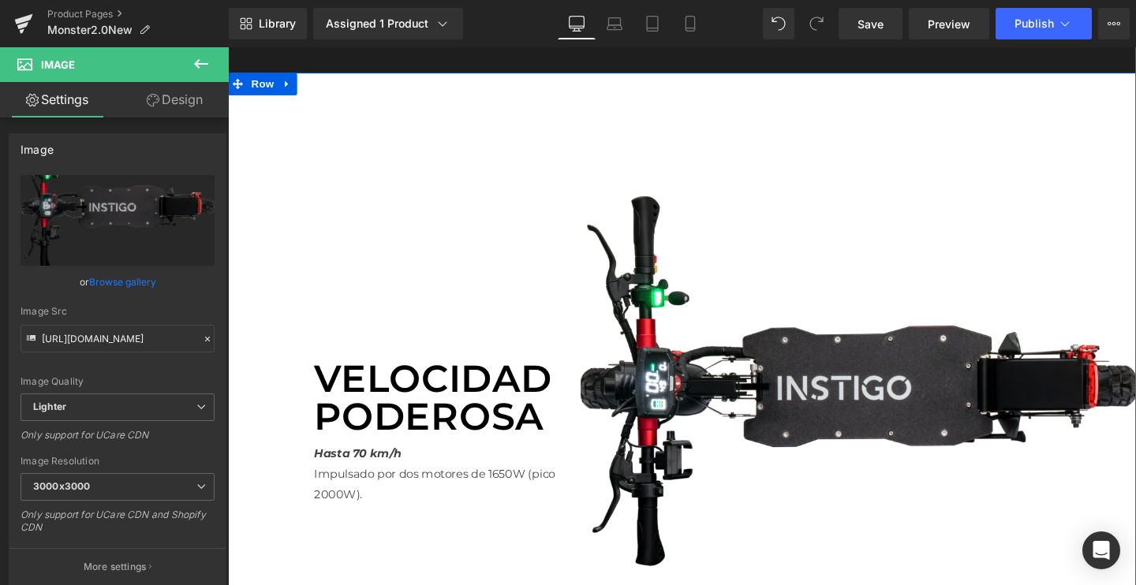
scroll to position [2763, 0]
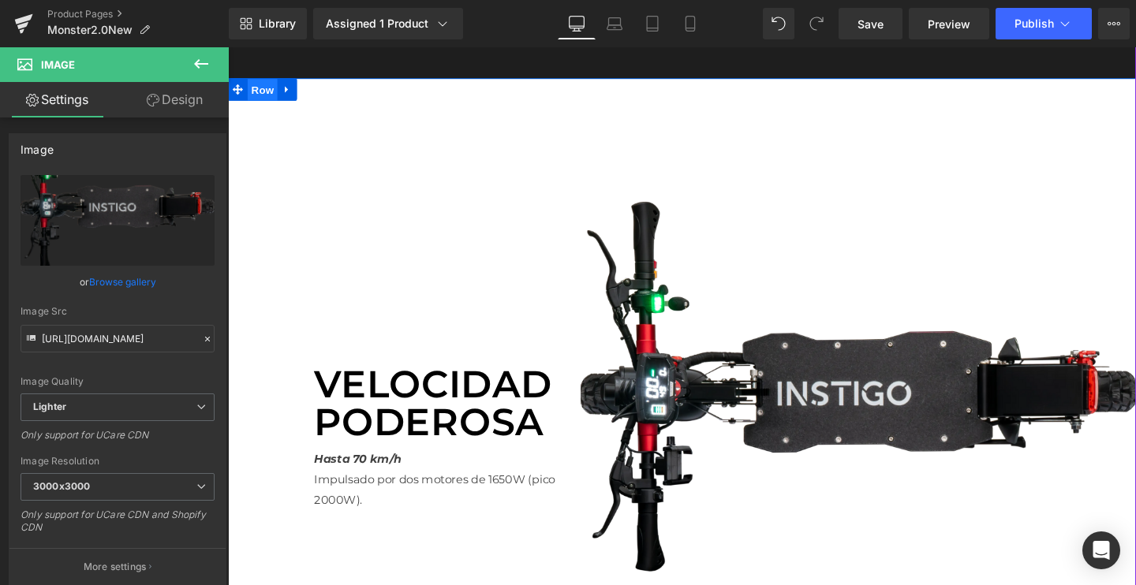
click at [258, 87] on span "Row" at bounding box center [265, 92] width 32 height 24
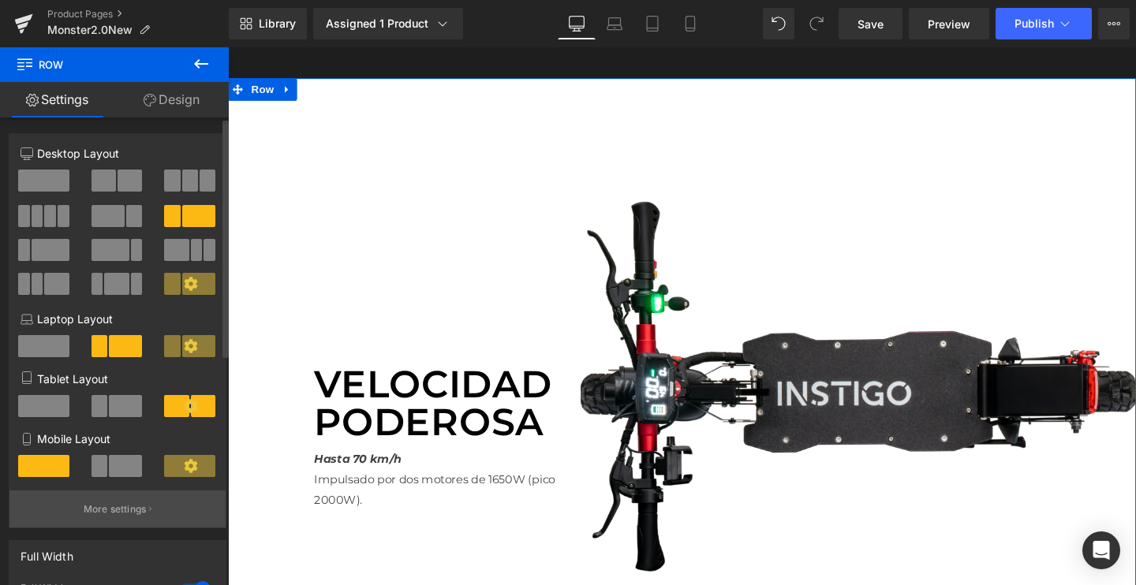
click at [84, 505] on p "More settings" at bounding box center [115, 510] width 63 height 14
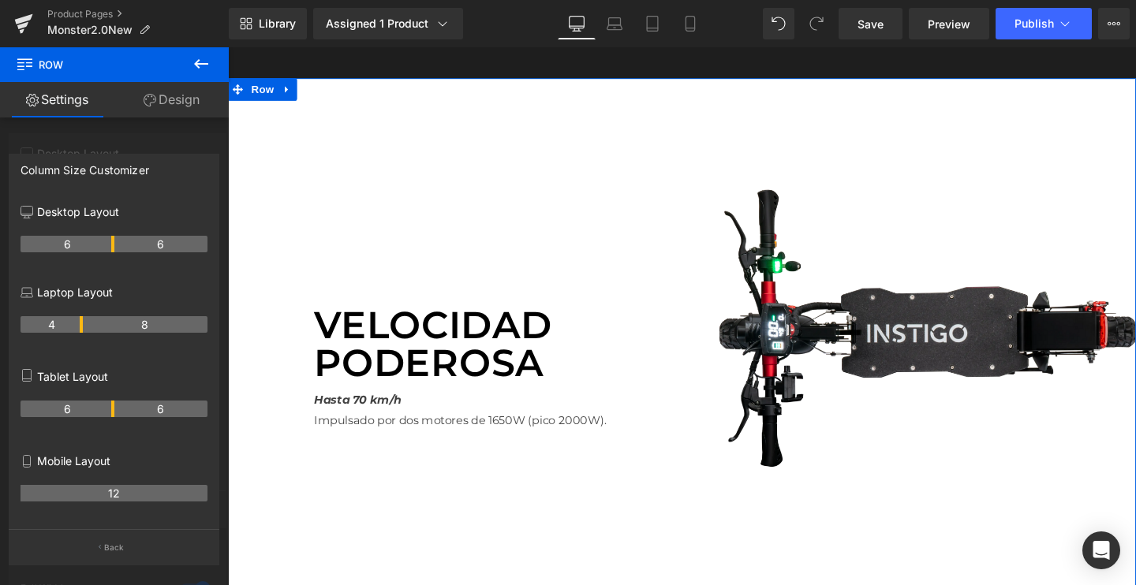
drag, startPoint x: 80, startPoint y: 241, endPoint x: 107, endPoint y: 243, distance: 26.1
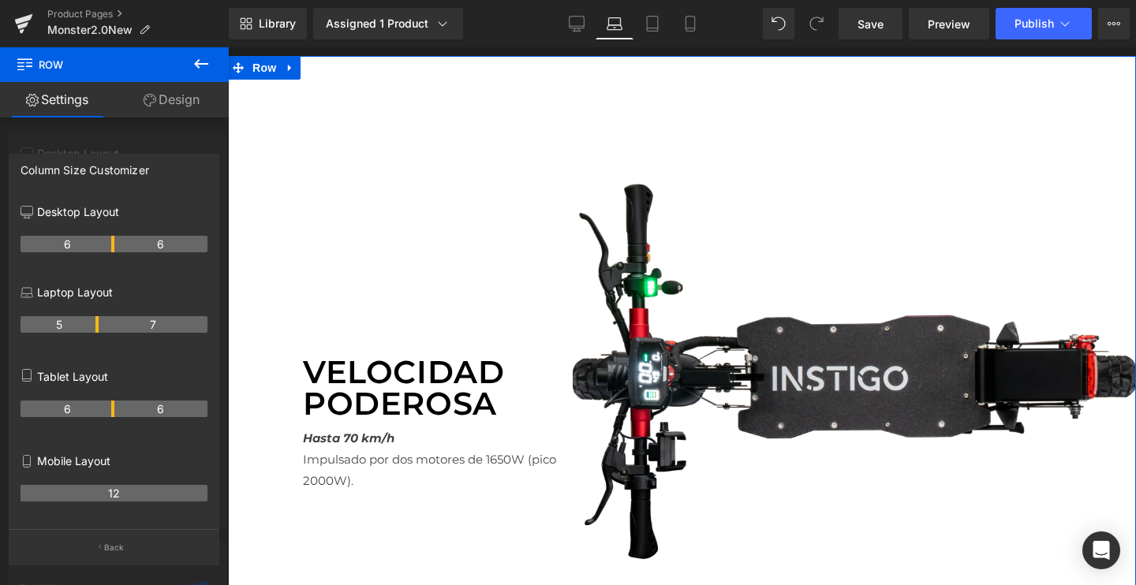
scroll to position [2638, 0]
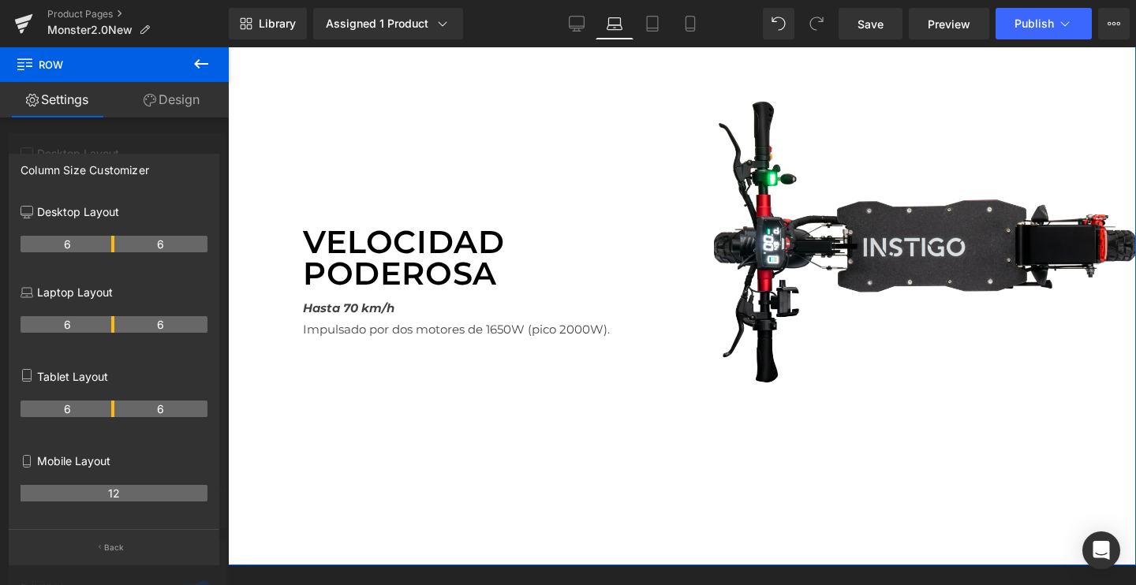
drag, startPoint x: 79, startPoint y: 317, endPoint x: 107, endPoint y: 319, distance: 27.7
click at [107, 319] on th "6" at bounding box center [68, 324] width 94 height 17
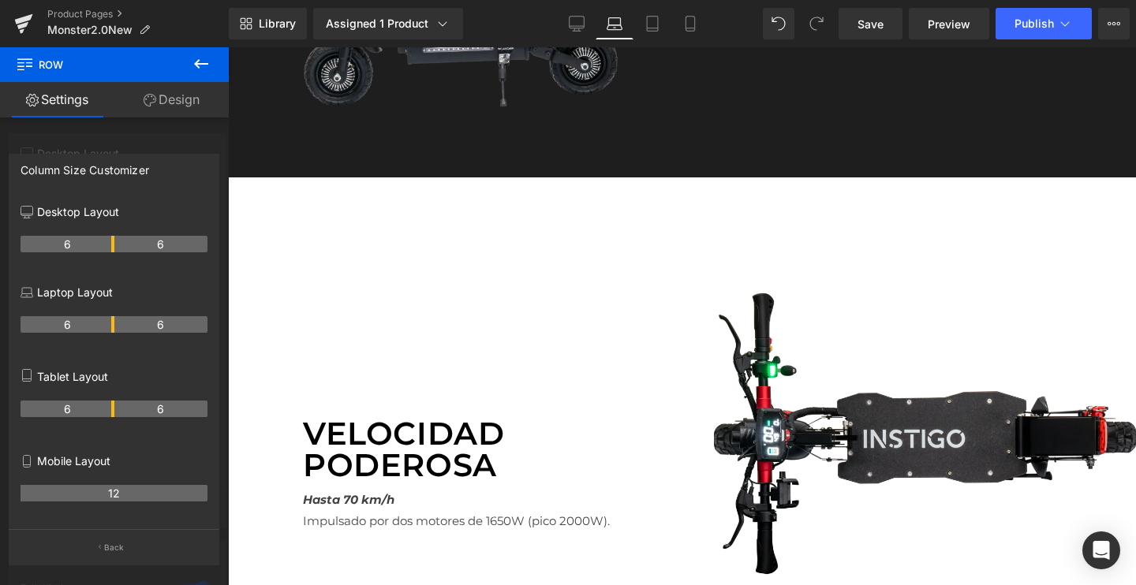
scroll to position [2451, 0]
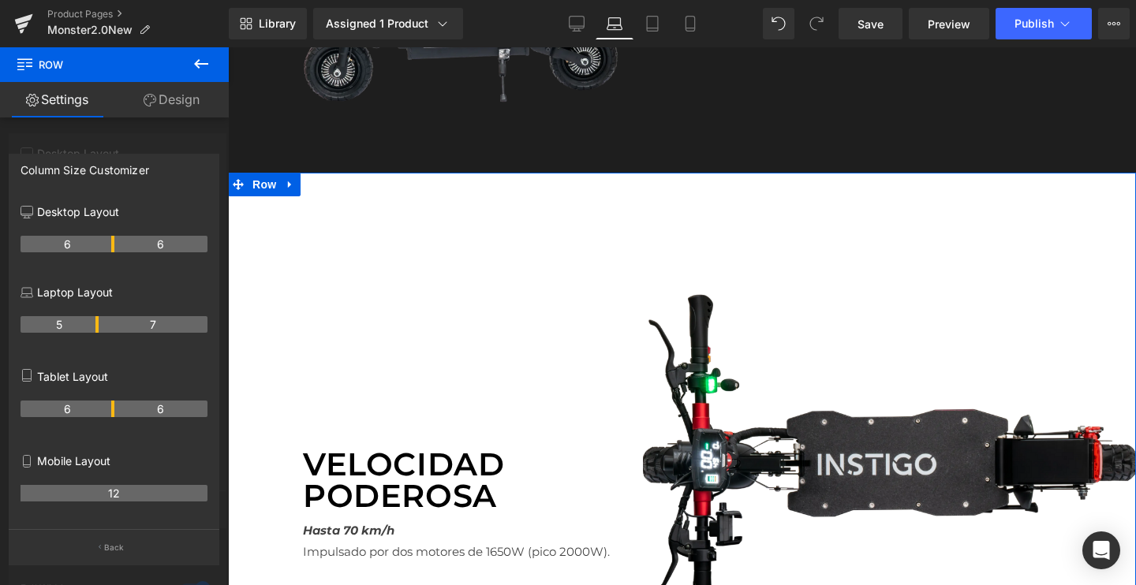
drag, startPoint x: 110, startPoint y: 324, endPoint x: 101, endPoint y: 325, distance: 9.5
click at [101, 325] on tr "5 7" at bounding box center [114, 324] width 187 height 17
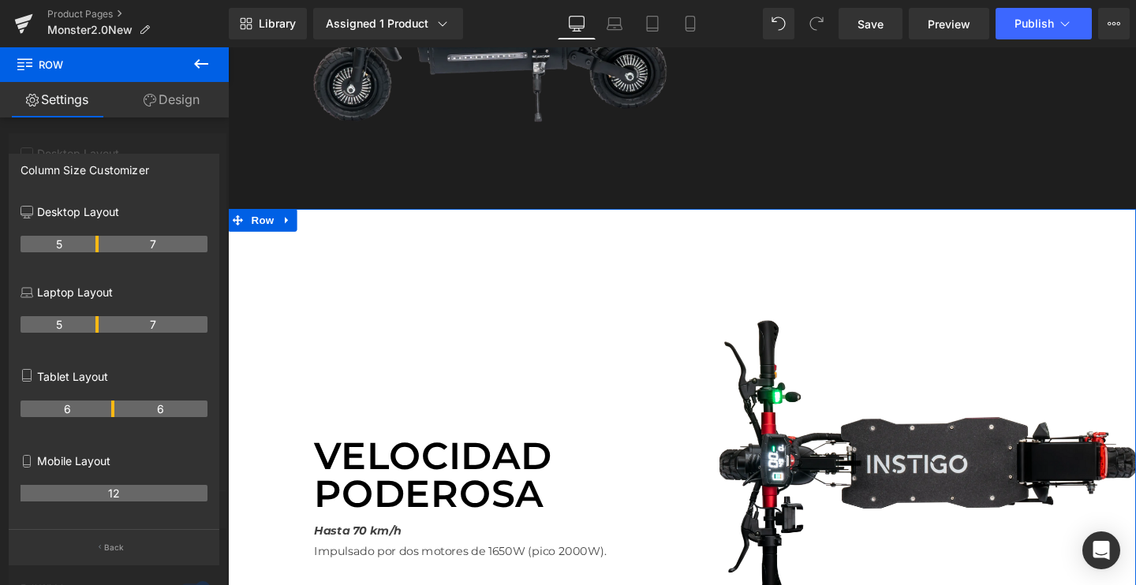
scroll to position [2517, 0]
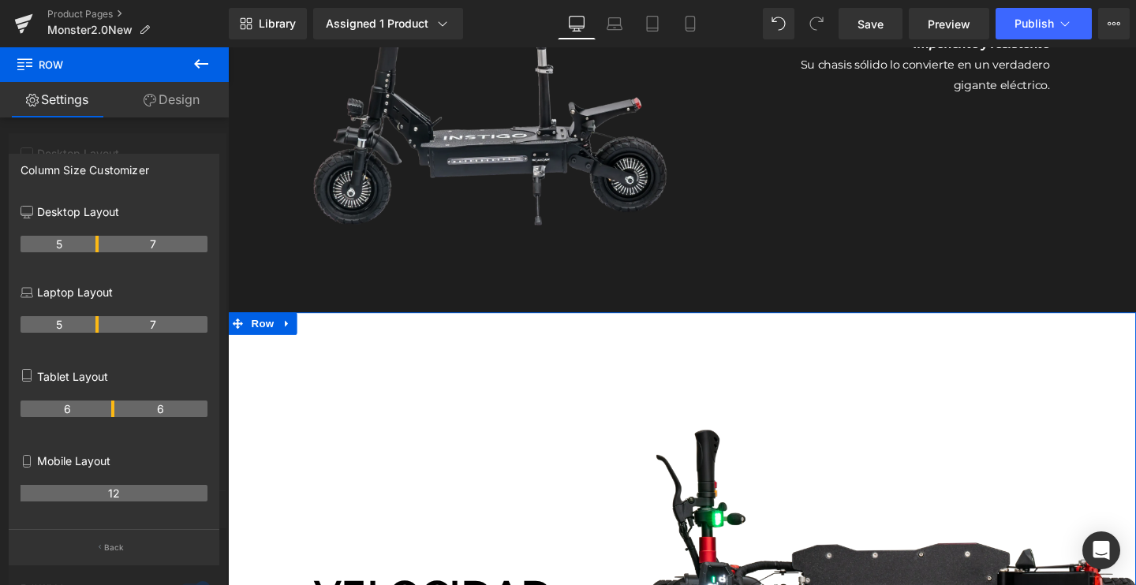
drag, startPoint x: 111, startPoint y: 239, endPoint x: 102, endPoint y: 239, distance: 9.5
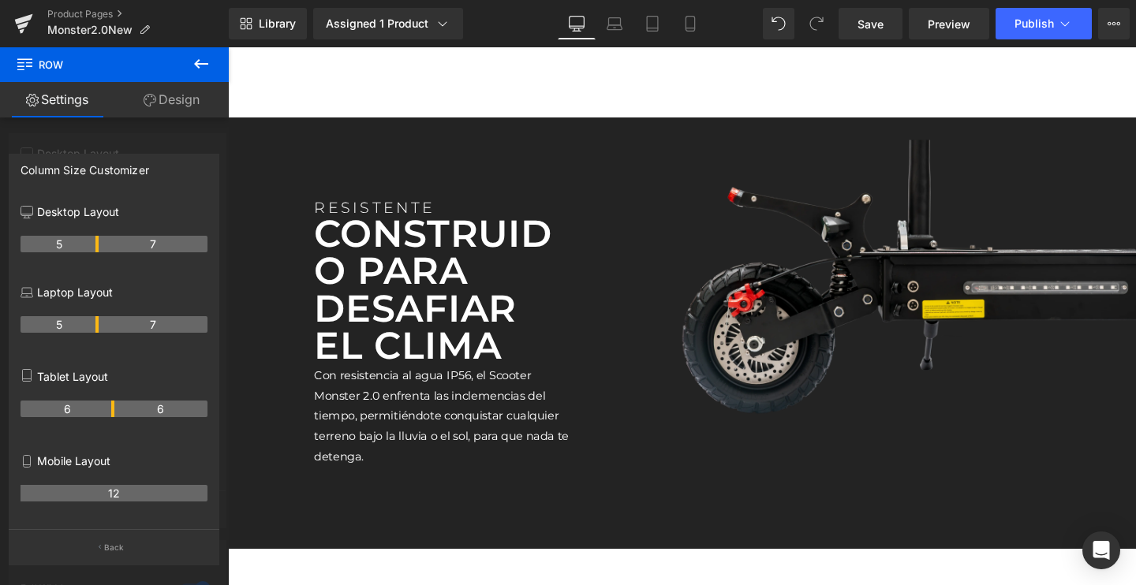
scroll to position [3446, 0]
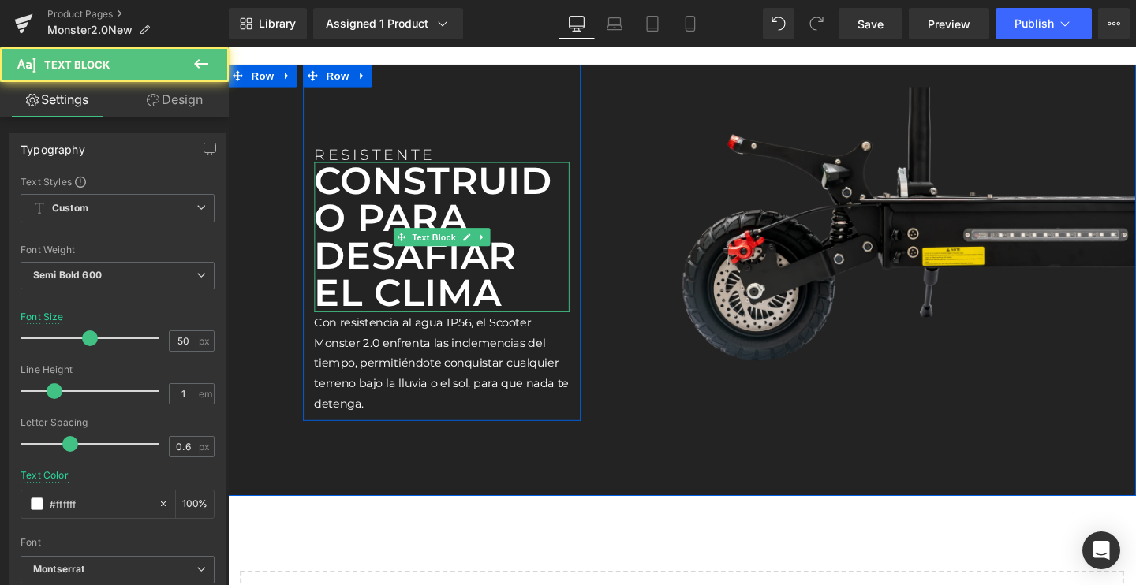
click at [387, 219] on p "CONSTRUIDO PARA DESAFIAR EL CLIMA" at bounding box center [453, 247] width 268 height 158
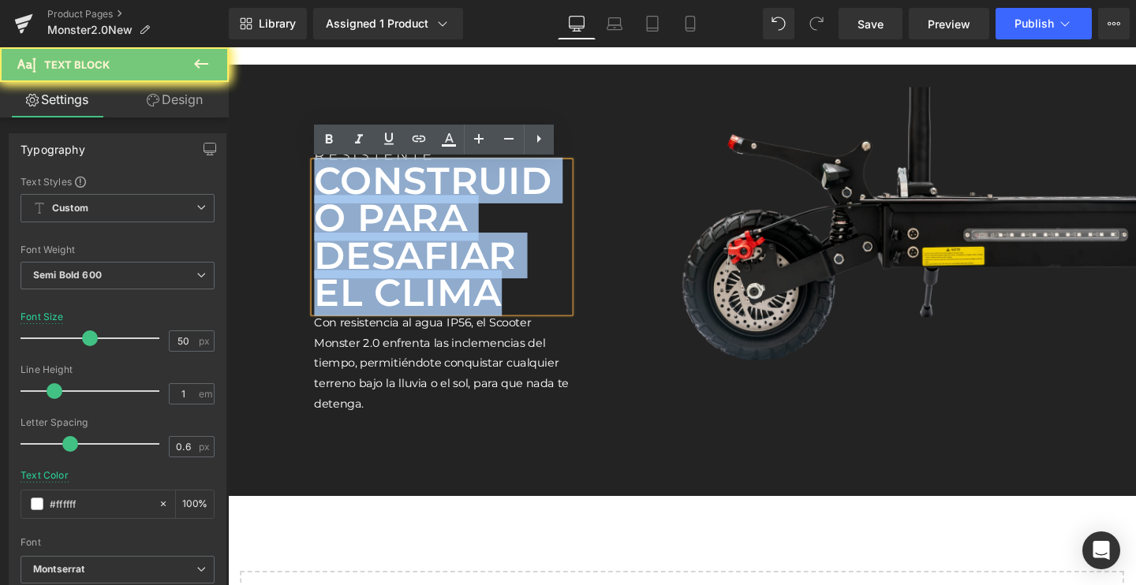
click at [387, 219] on p "CONSTRUIDO PARA DESAFIAR EL CLIMA" at bounding box center [453, 247] width 268 height 158
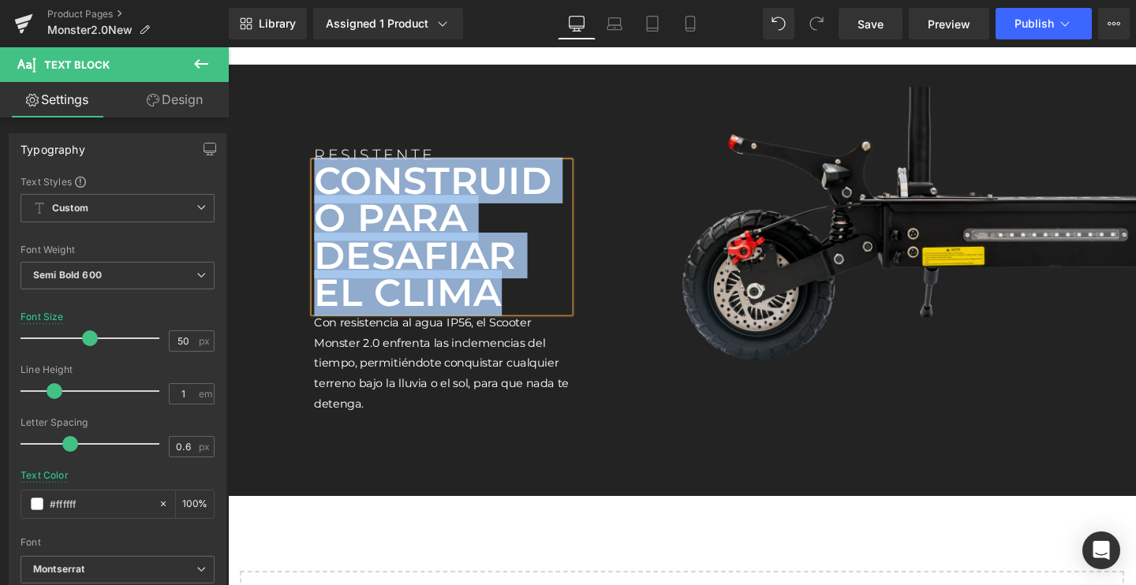
paste div
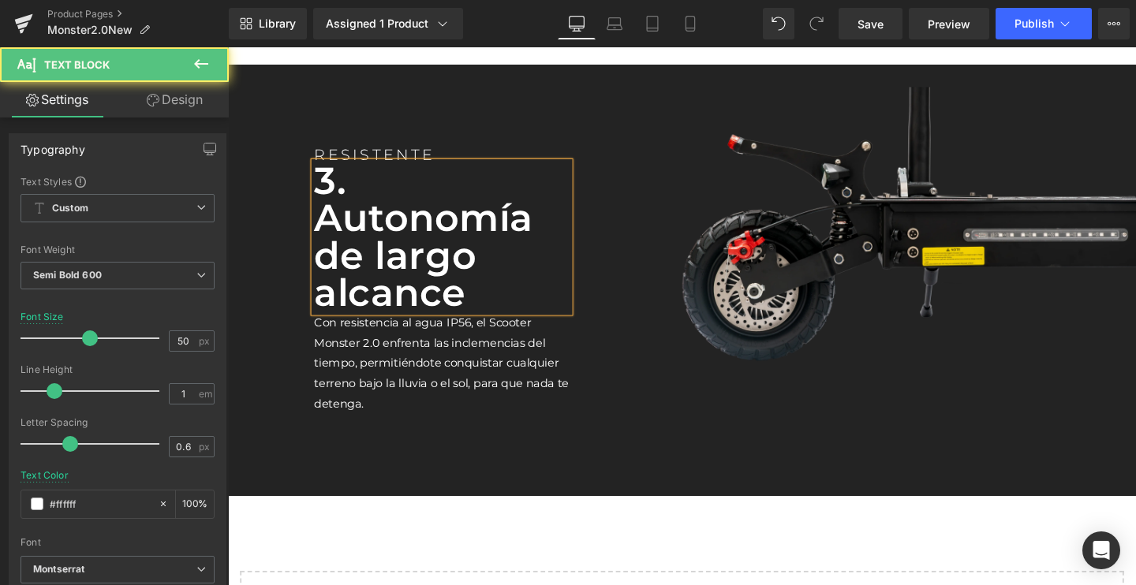
click at [321, 229] on p "3. Autonomía de largo alcance" at bounding box center [453, 247] width 268 height 158
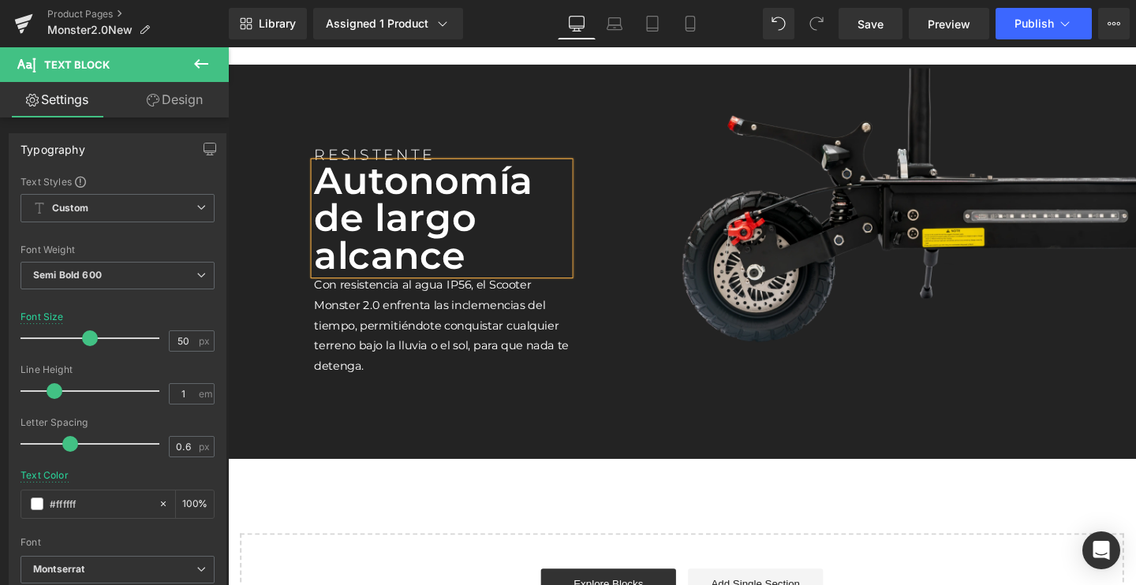
click at [368, 249] on p "Autonomía de largo alcance" at bounding box center [453, 227] width 268 height 118
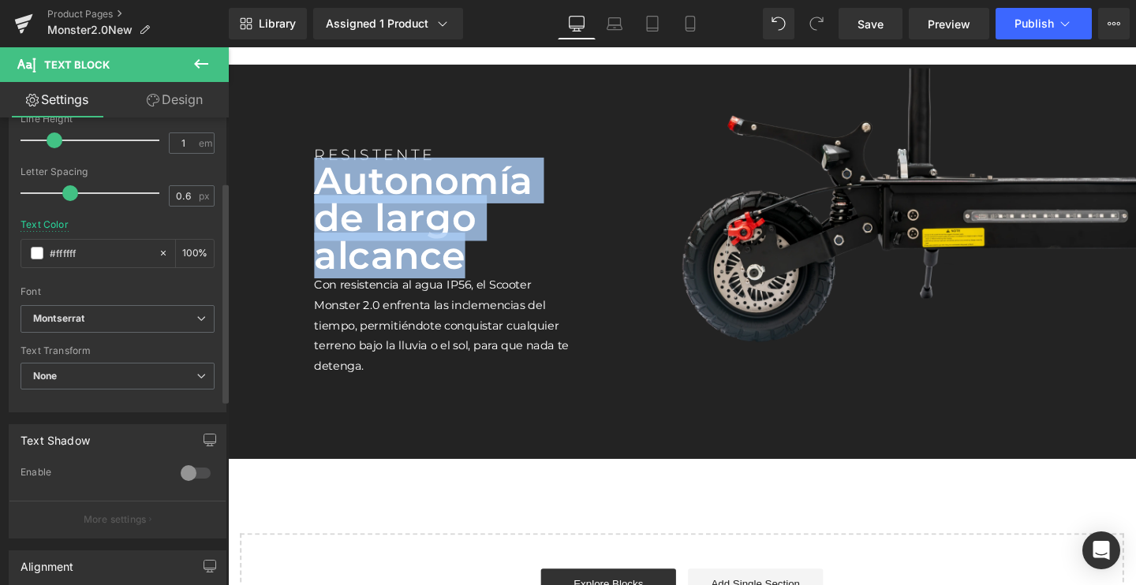
scroll to position [337, 0]
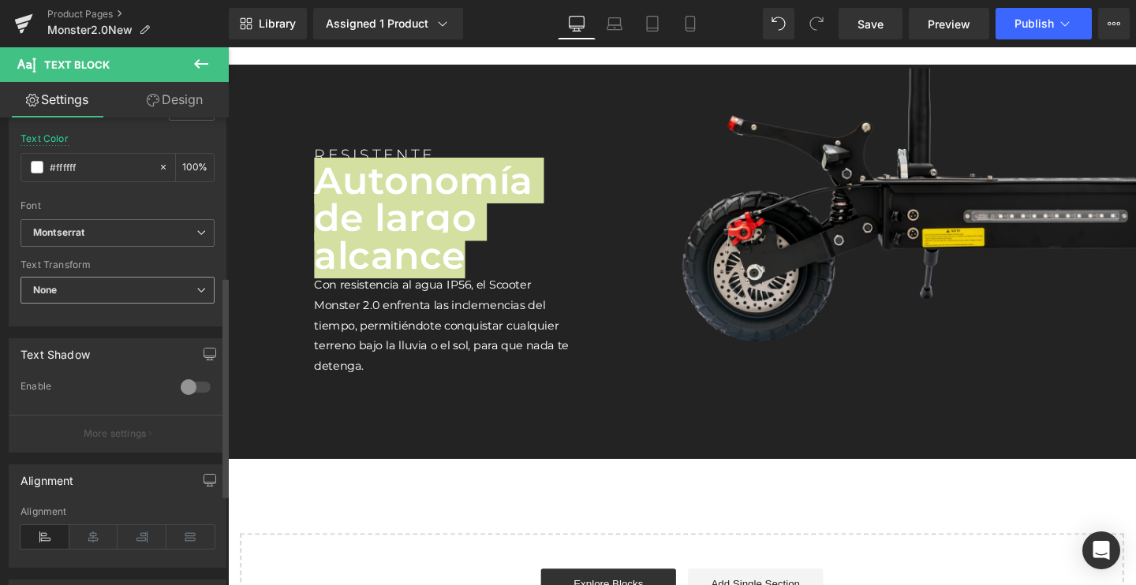
click at [70, 290] on span "None" at bounding box center [118, 291] width 194 height 28
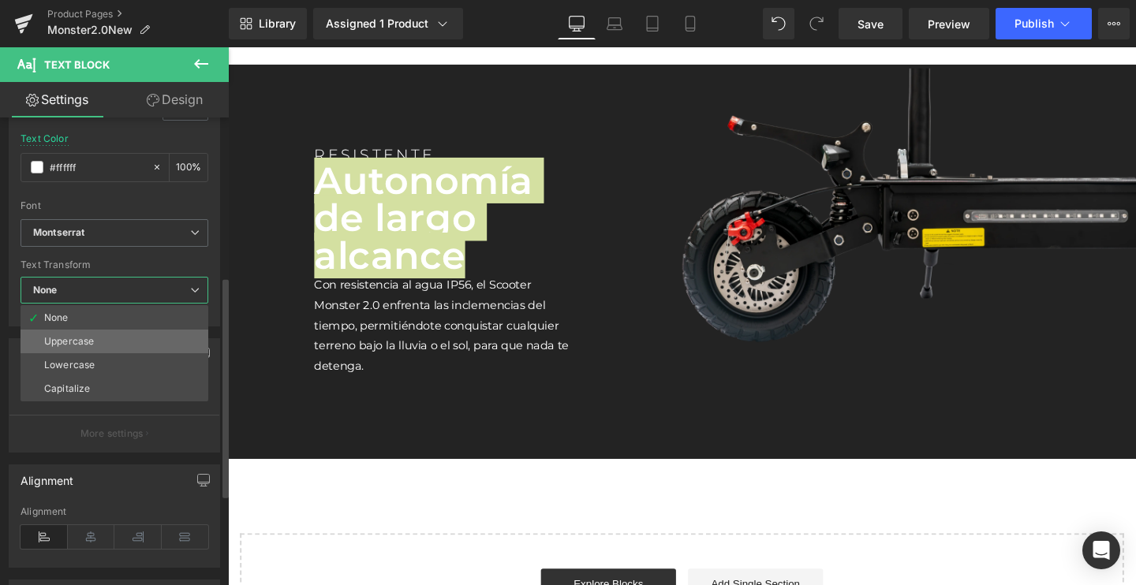
click at [63, 341] on div "Uppercase" at bounding box center [69, 341] width 50 height 11
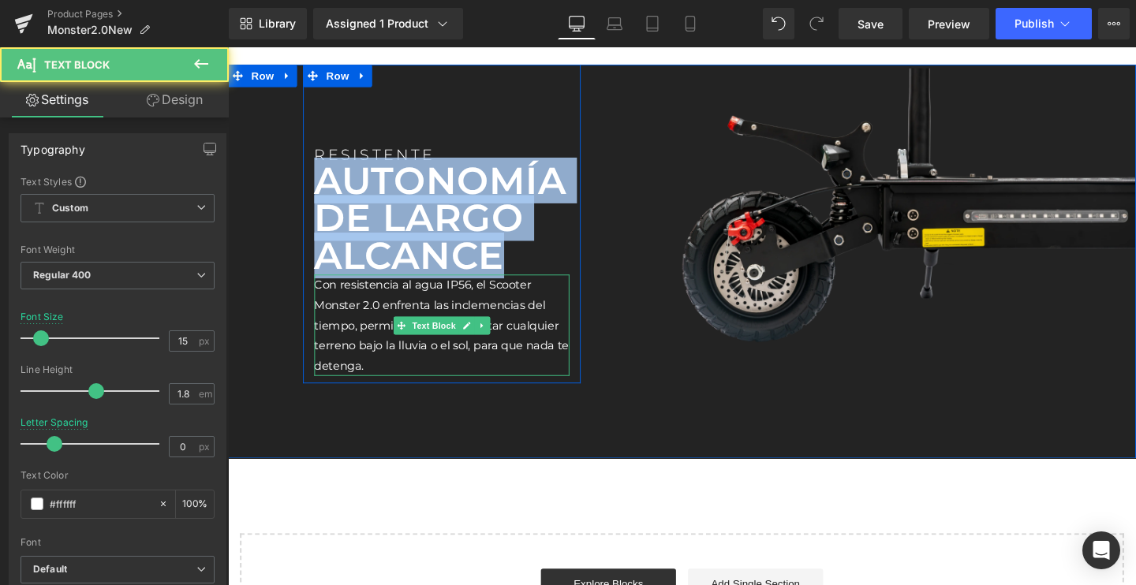
click at [339, 353] on p "Con resistencia al agua IP56, el Scooter Monster 2.0 enfrenta las inclemencias …" at bounding box center [453, 339] width 268 height 107
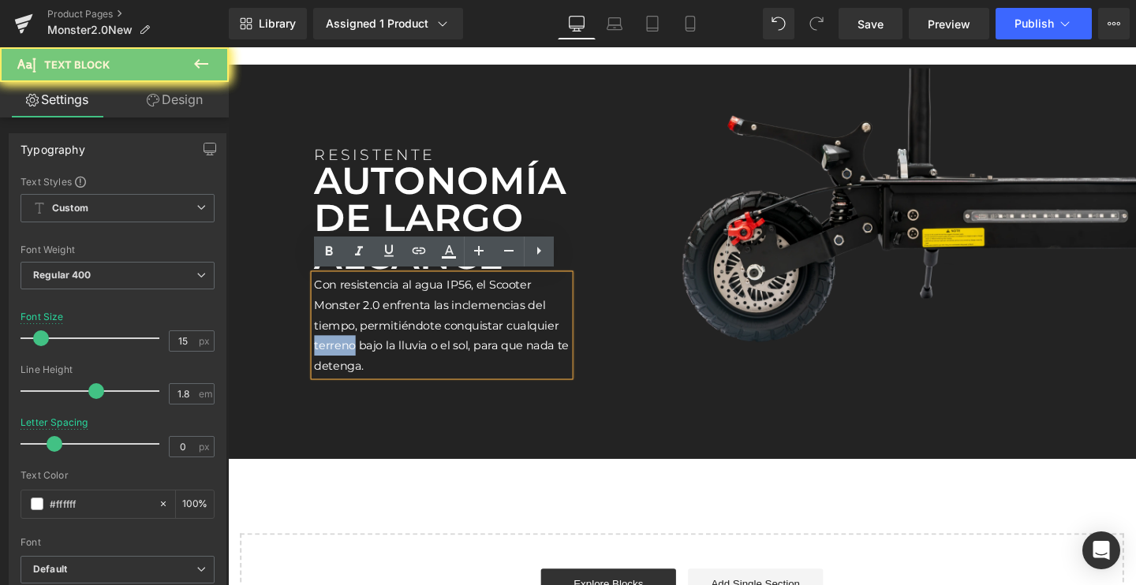
click at [339, 353] on p "Con resistencia al agua IP56, el Scooter Monster 2.0 enfrenta las inclemencias …" at bounding box center [453, 339] width 268 height 107
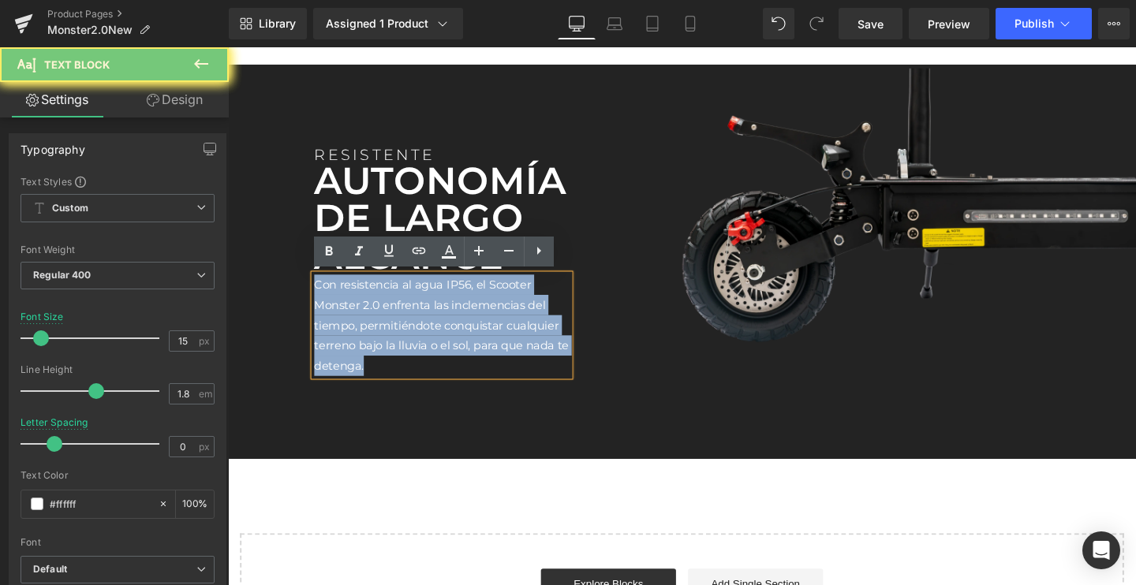
click at [339, 353] on p "Con resistencia al agua IP56, el Scooter Monster 2.0 enfrenta las inclemencias …" at bounding box center [453, 339] width 268 height 107
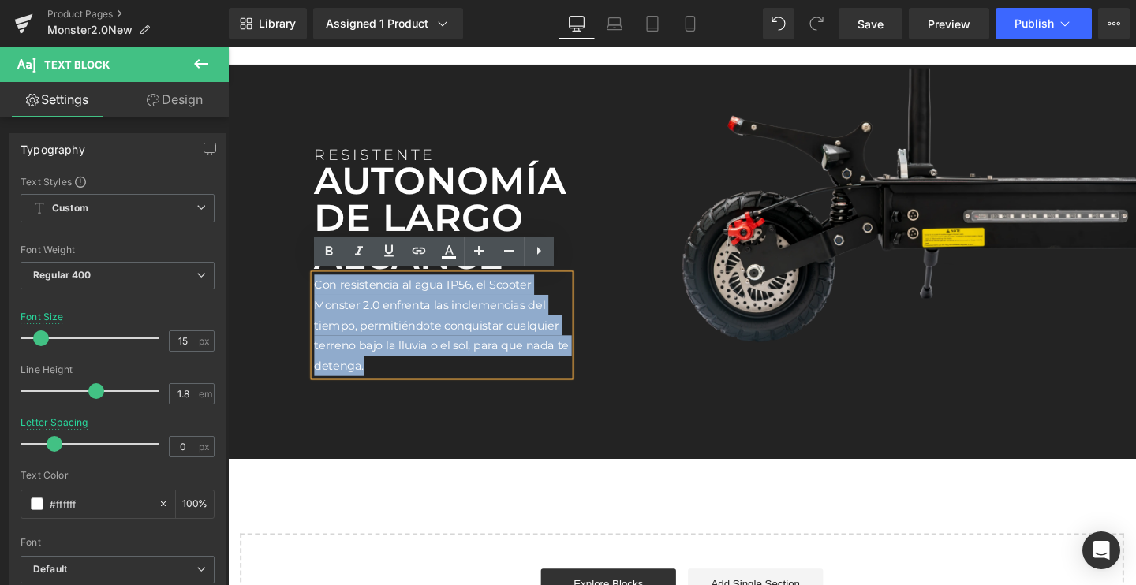
paste div
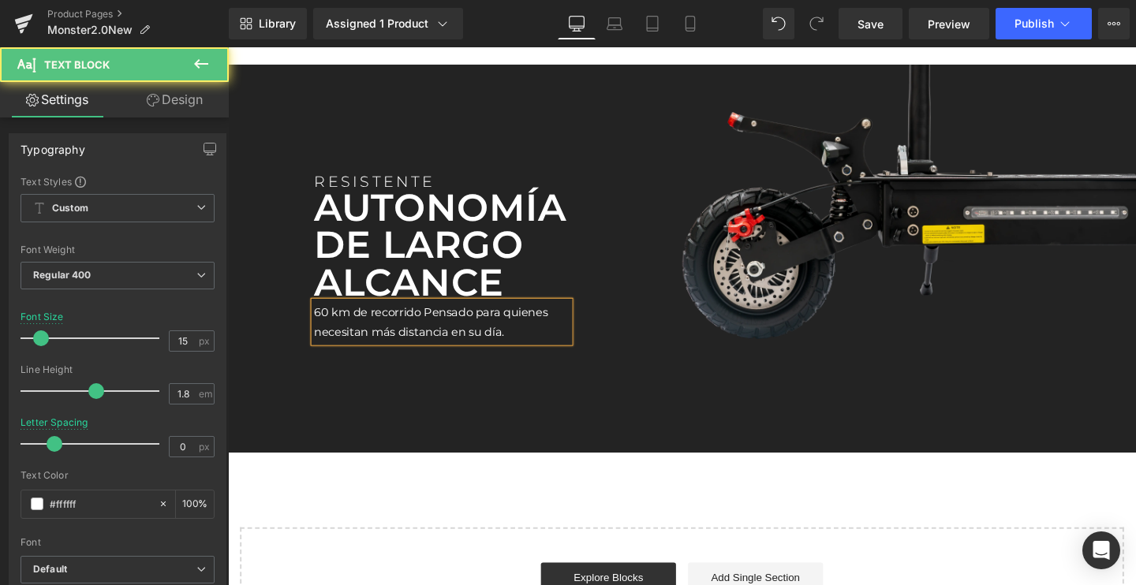
click at [432, 326] on p "60 km de recorridoPensado para quienes necesitan más distancia en su día." at bounding box center [453, 336] width 268 height 43
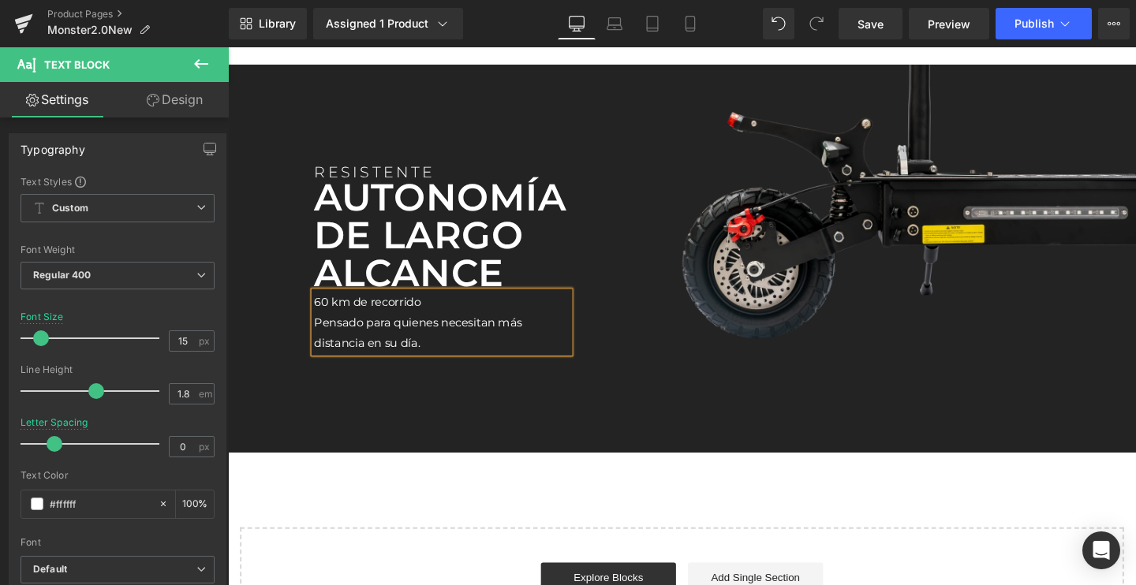
click at [399, 315] on p "60 km de recorrido" at bounding box center [453, 315] width 268 height 21
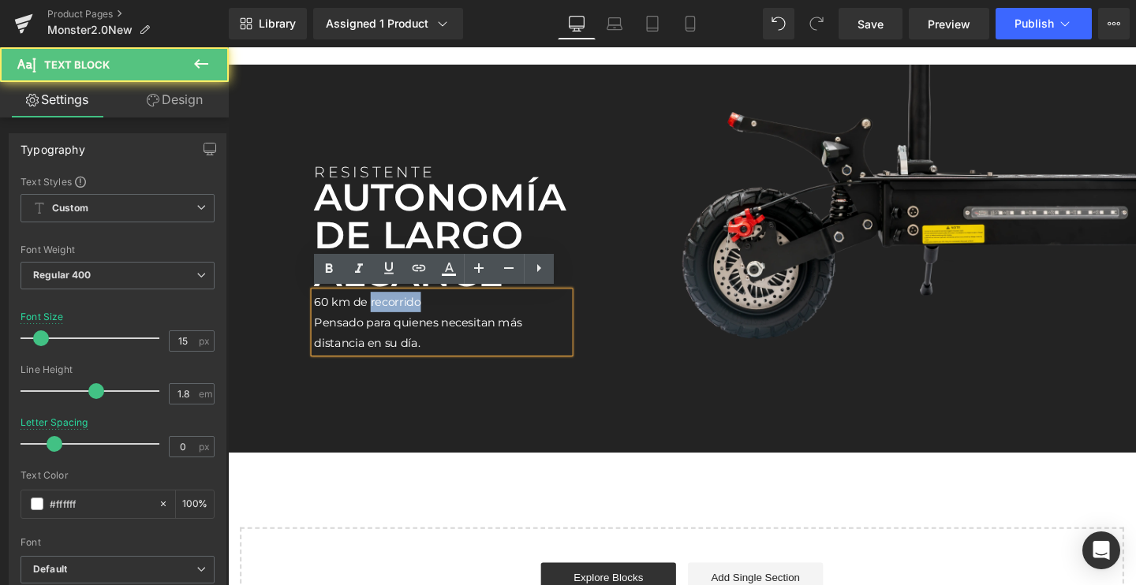
click at [399, 315] on p "60 km de recorrido" at bounding box center [453, 315] width 268 height 21
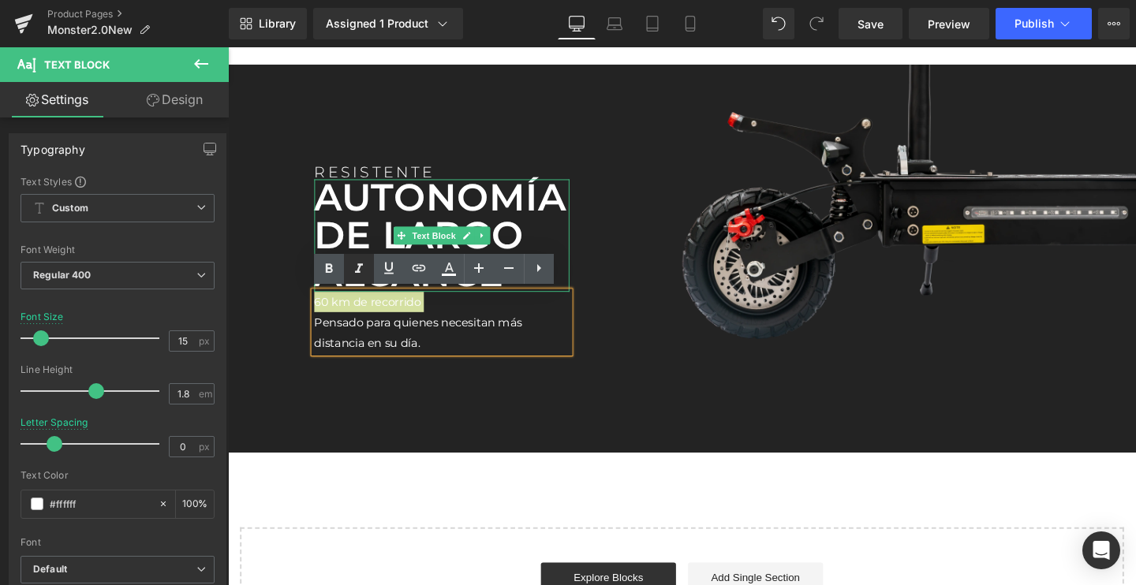
click at [360, 267] on icon at bounding box center [359, 268] width 8 height 9
click at [323, 270] on icon at bounding box center [329, 269] width 19 height 19
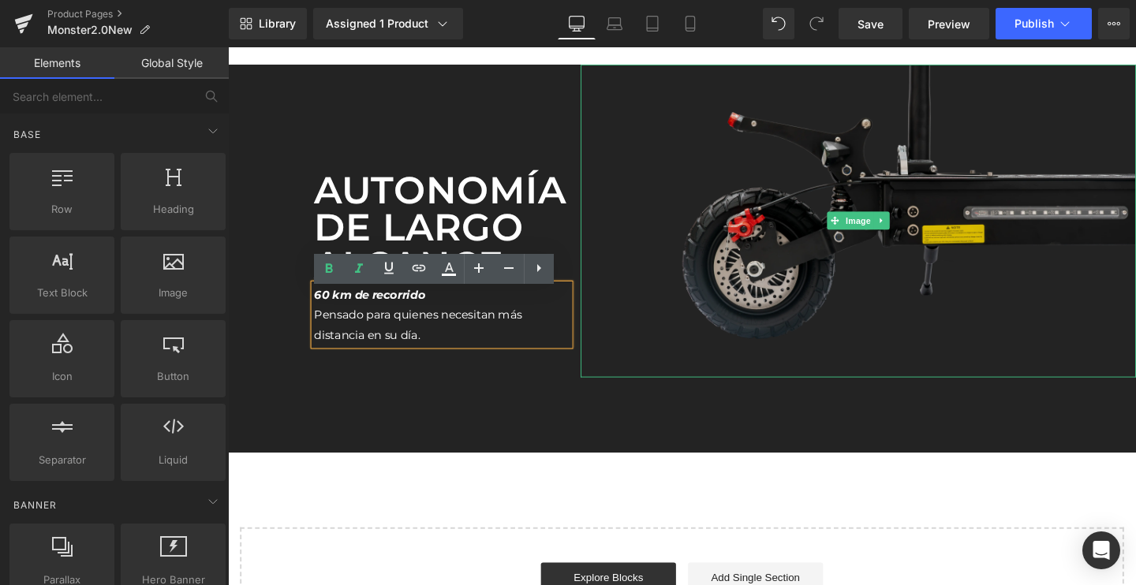
click at [877, 277] on img at bounding box center [891, 229] width 584 height 328
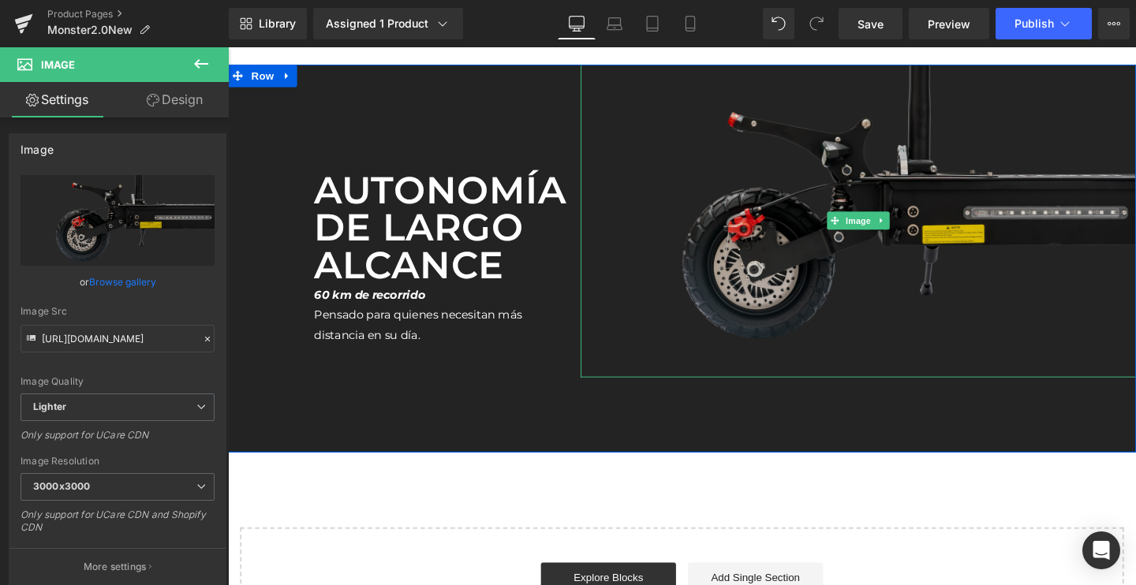
click at [783, 230] on img at bounding box center [891, 229] width 584 height 328
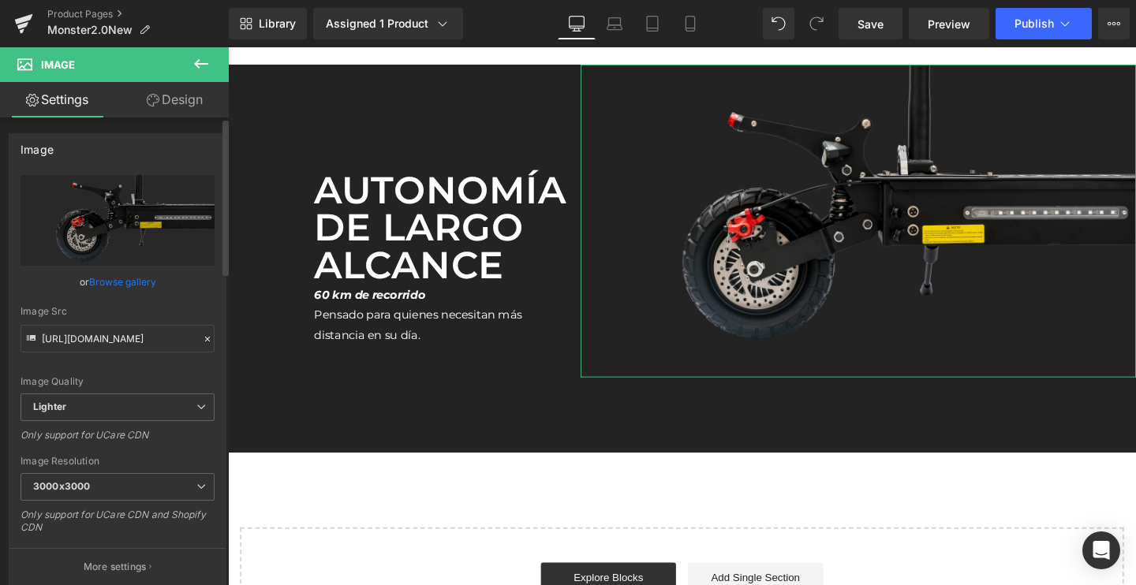
click at [108, 282] on link "Browse gallery" at bounding box center [122, 282] width 67 height 28
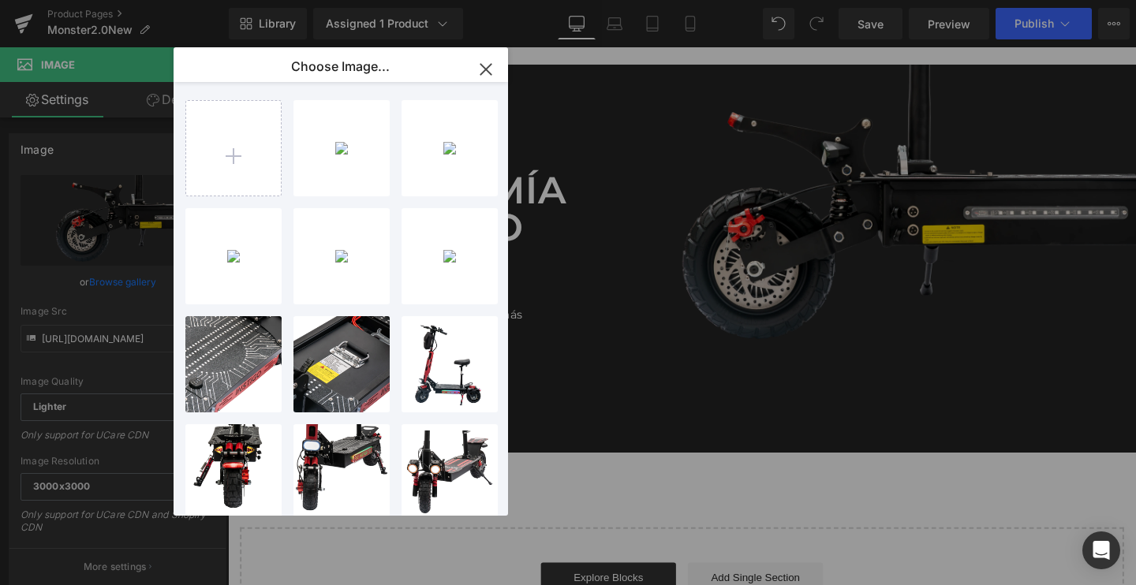
type input "C:\fakepath\E-8.1_2048x2048.webp.png"
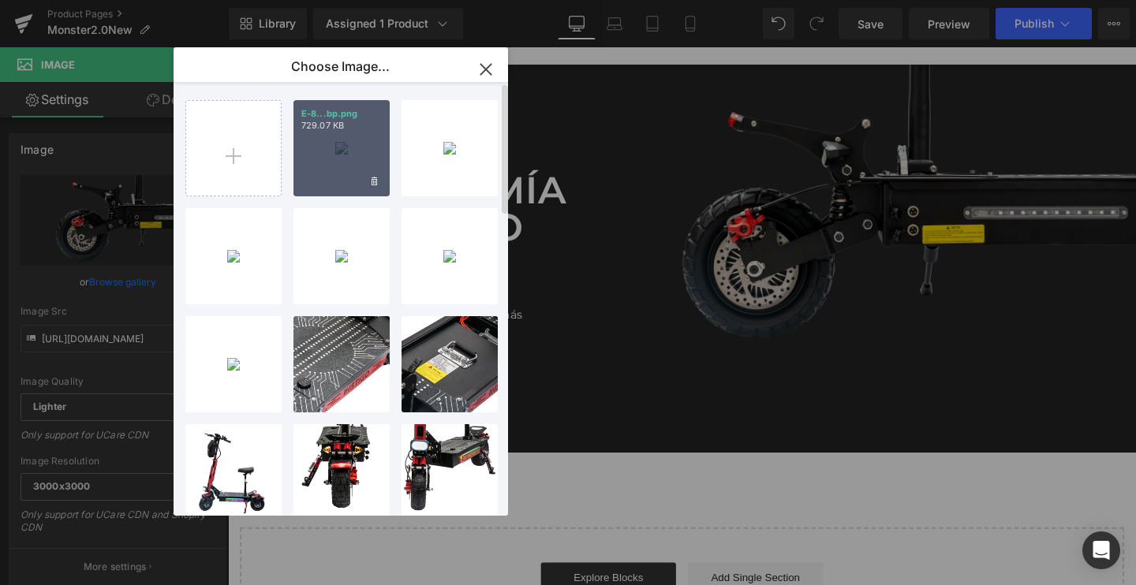
click at [352, 182] on div "E-8...bp.png 729.07 KB" at bounding box center [342, 148] width 96 height 96
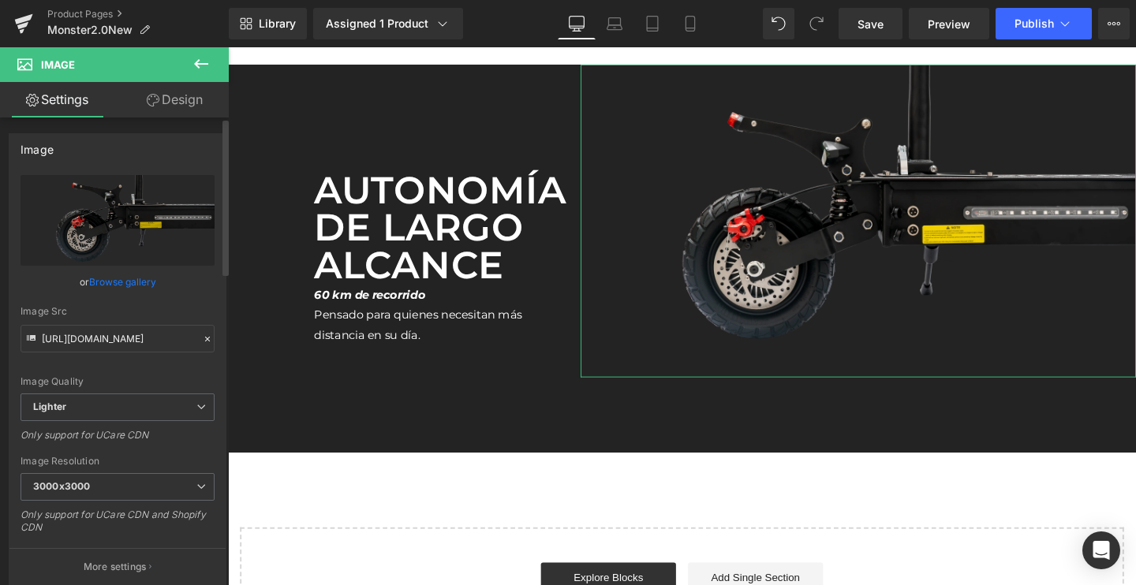
click at [142, 281] on link "Browse gallery" at bounding box center [122, 282] width 67 height 28
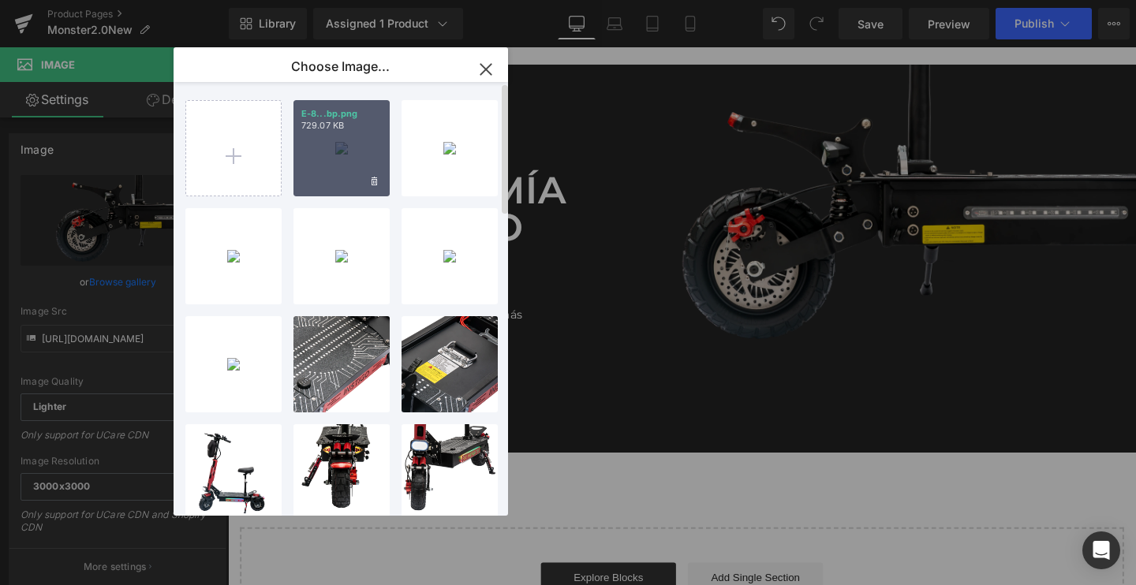
click at [336, 170] on div "E-8...bp.png 729.07 KB" at bounding box center [342, 148] width 96 height 96
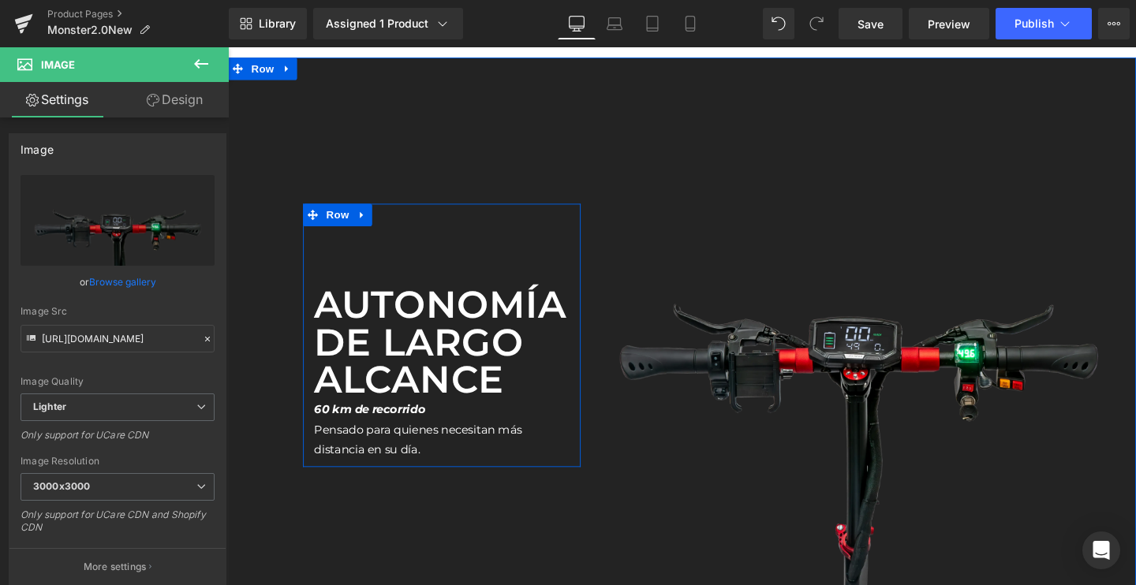
scroll to position [3445, 0]
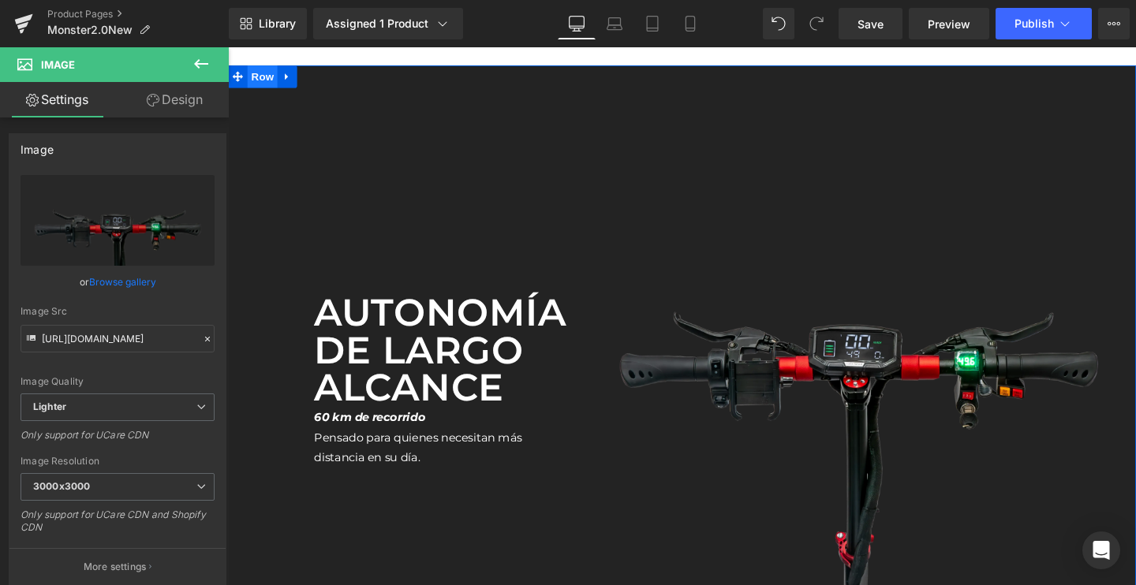
click at [265, 83] on span "Row" at bounding box center [265, 78] width 32 height 24
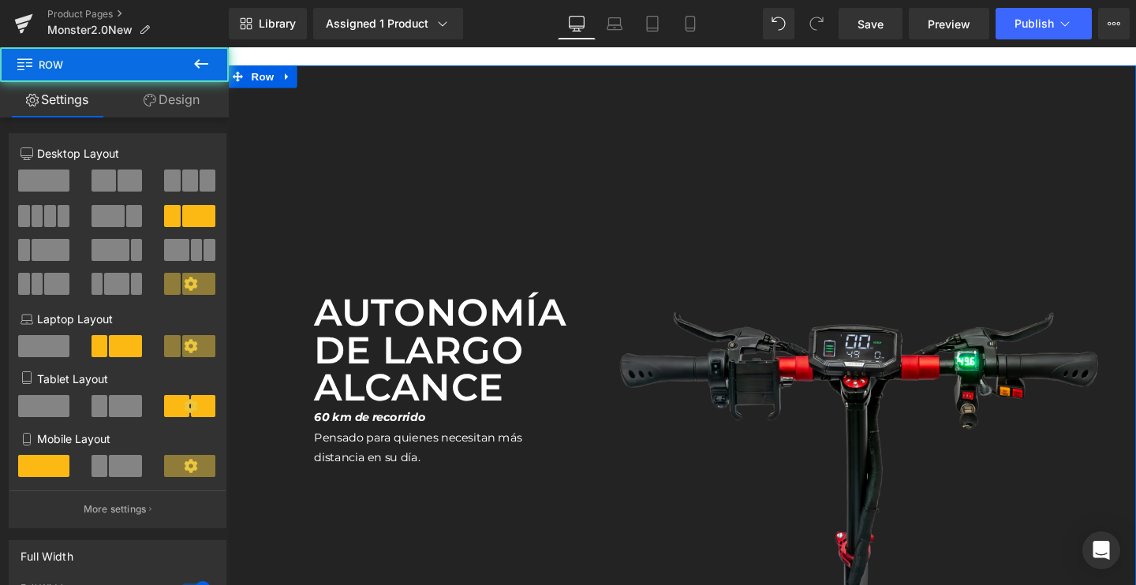
click at [169, 100] on link "Design" at bounding box center [171, 100] width 114 height 36
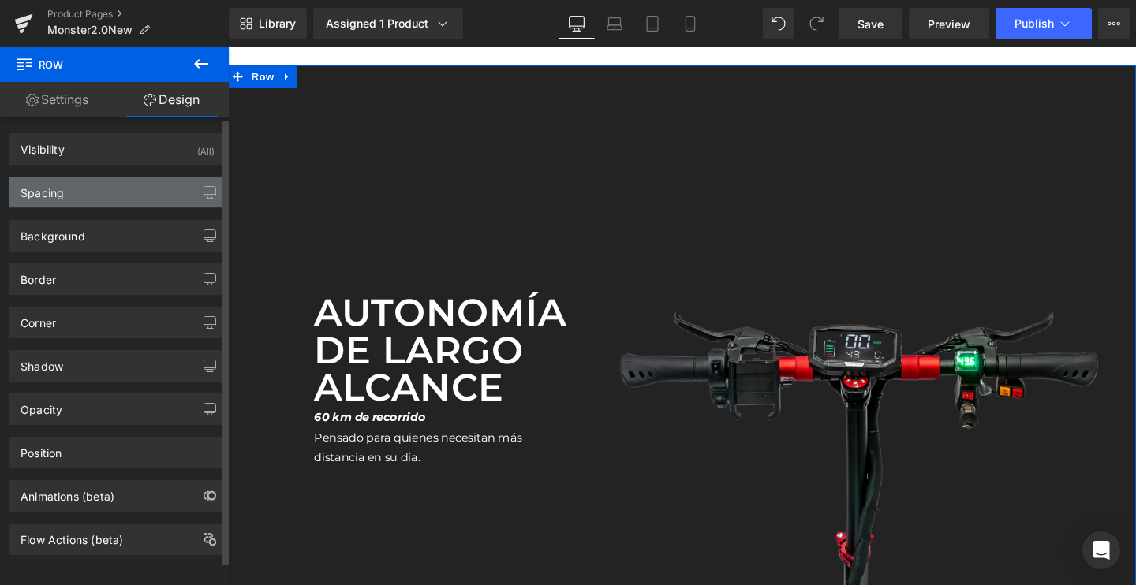
click at [114, 200] on div "Spacing" at bounding box center [117, 193] width 216 height 30
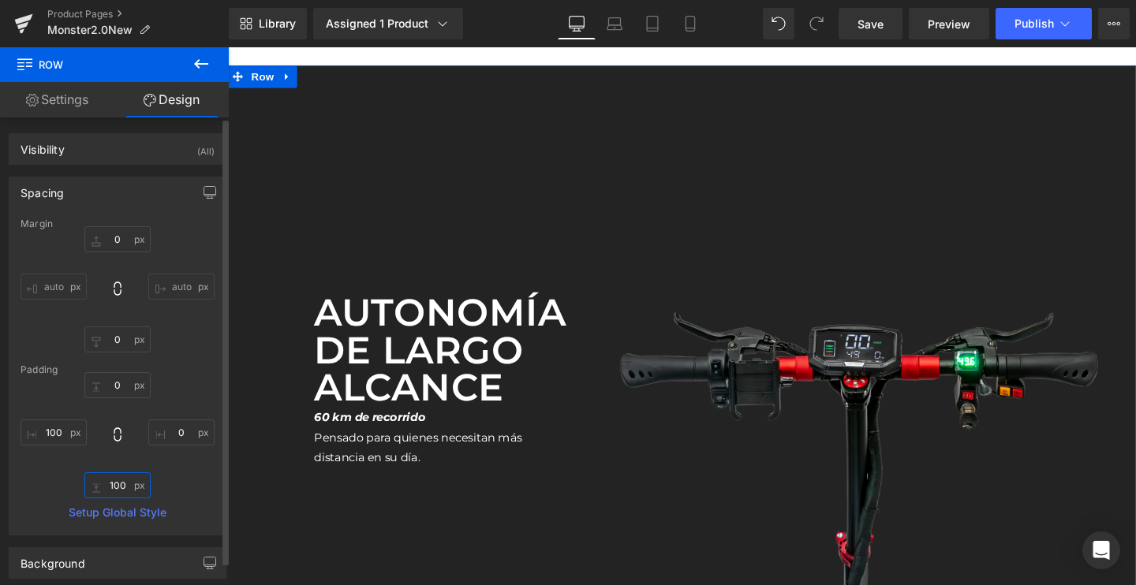
click at [122, 487] on input "100" at bounding box center [117, 486] width 66 height 26
type input "100¡"
type input "¡"
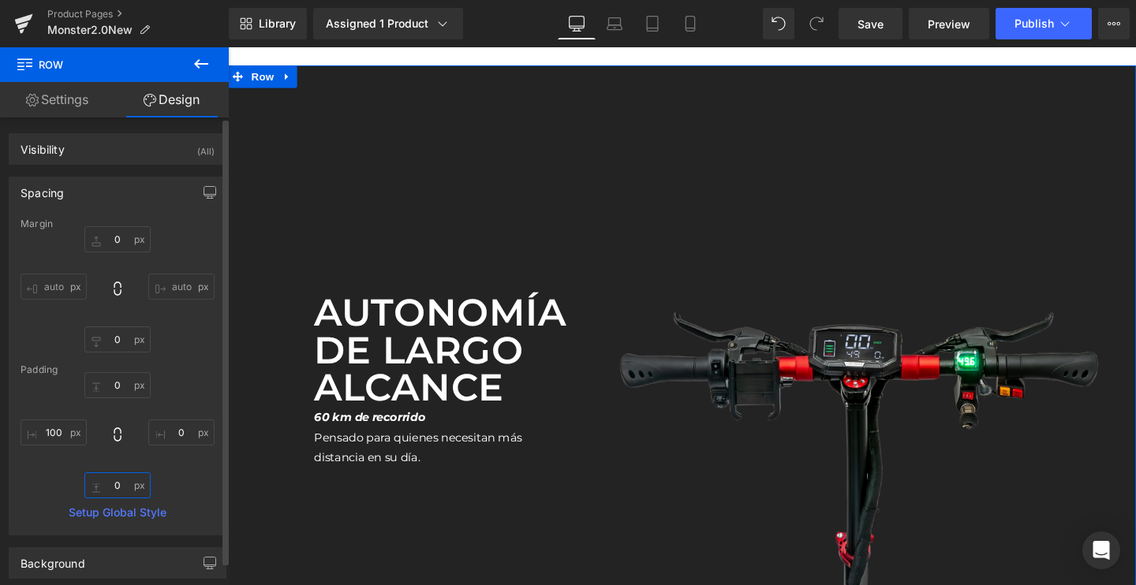
type input "0"
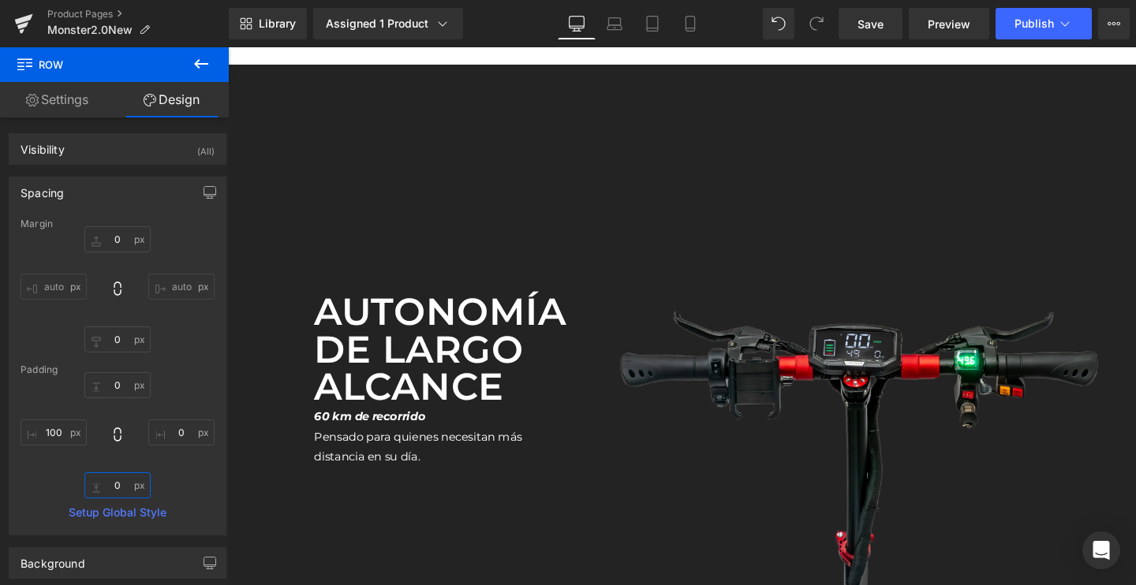
scroll to position [3440, 0]
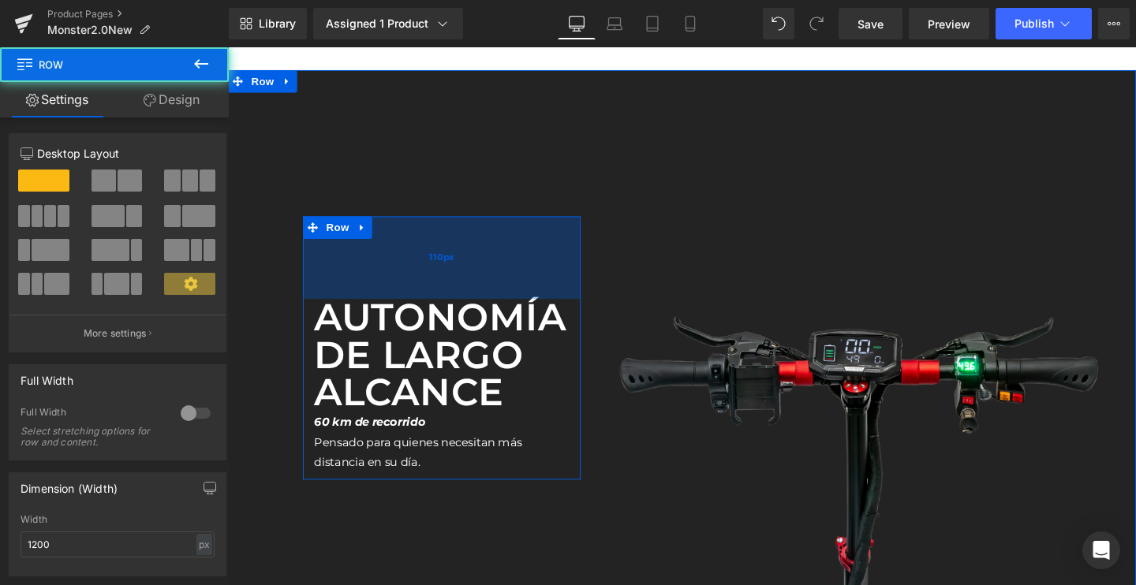
click at [408, 283] on div "110px" at bounding box center [453, 268] width 292 height 87
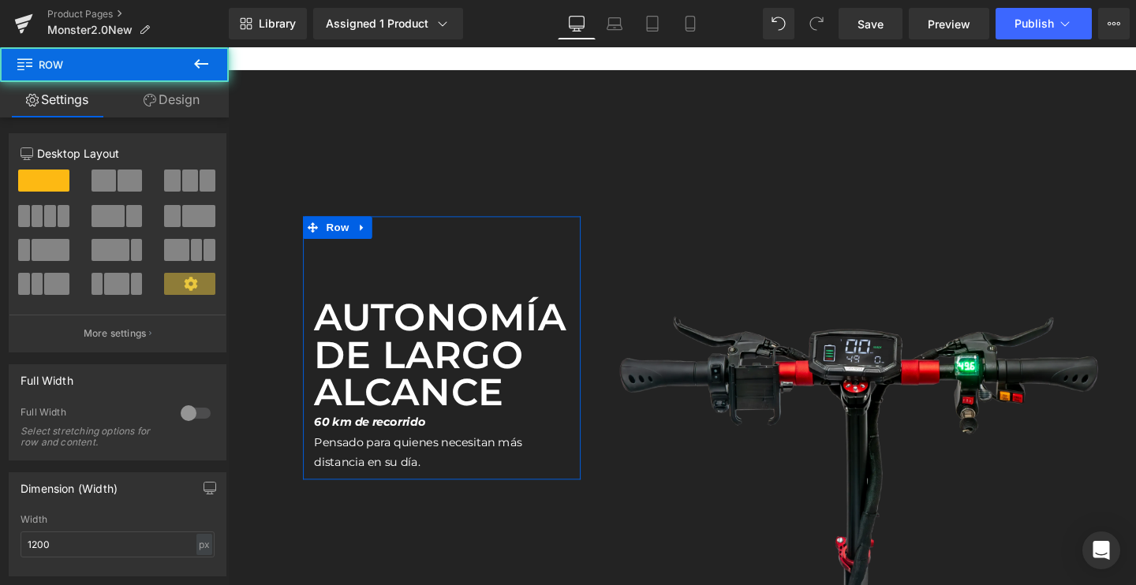
click at [176, 92] on link "Design" at bounding box center [171, 100] width 114 height 36
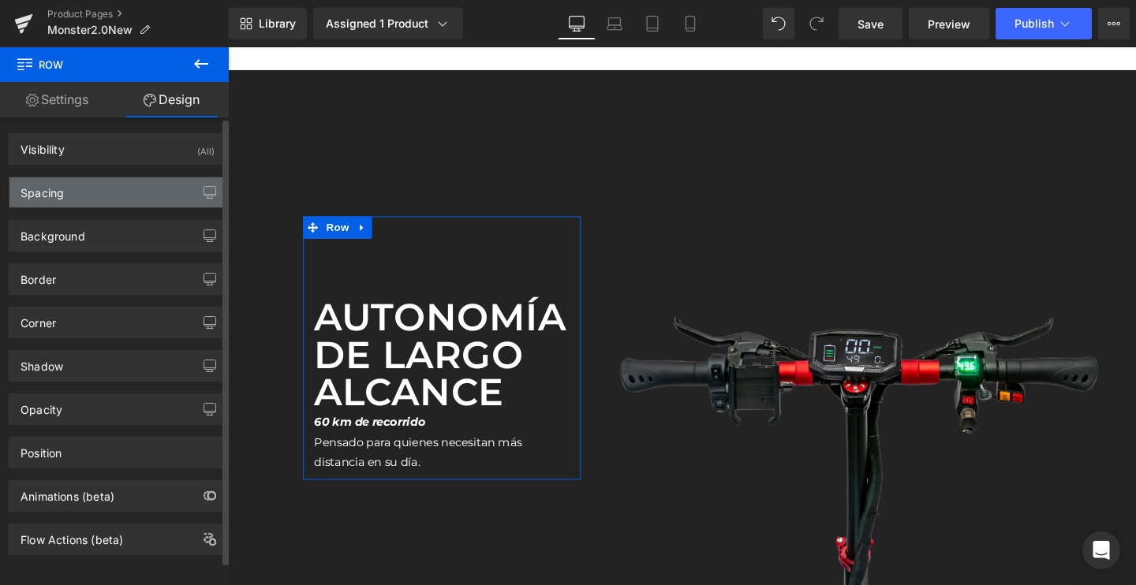
click at [95, 191] on div "Spacing" at bounding box center [117, 193] width 216 height 30
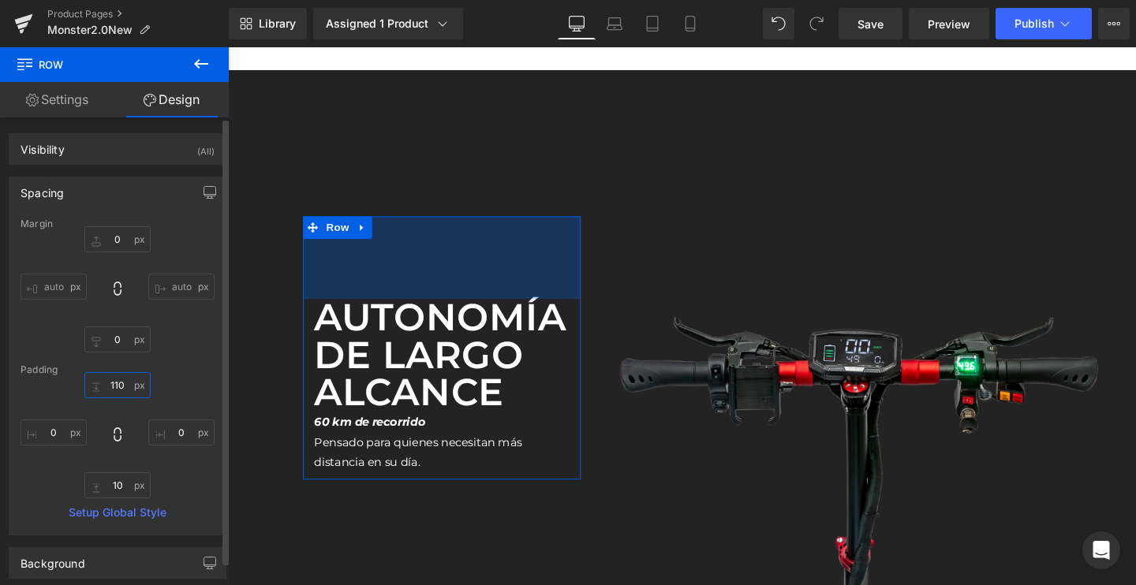
click at [124, 386] on input "110" at bounding box center [117, 385] width 66 height 26
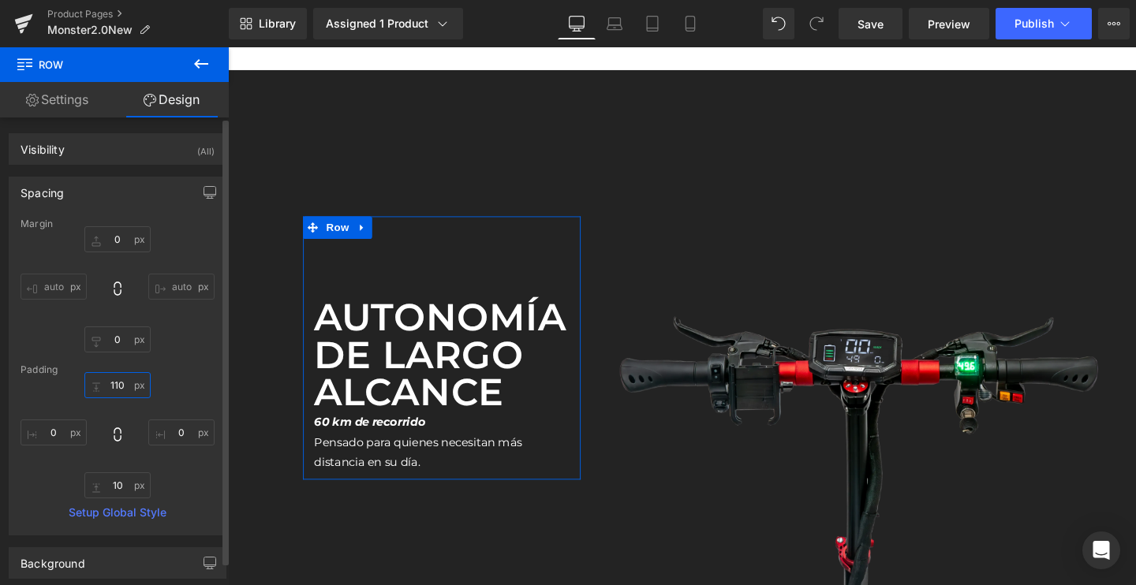
type input "110¡"
type input "¡"
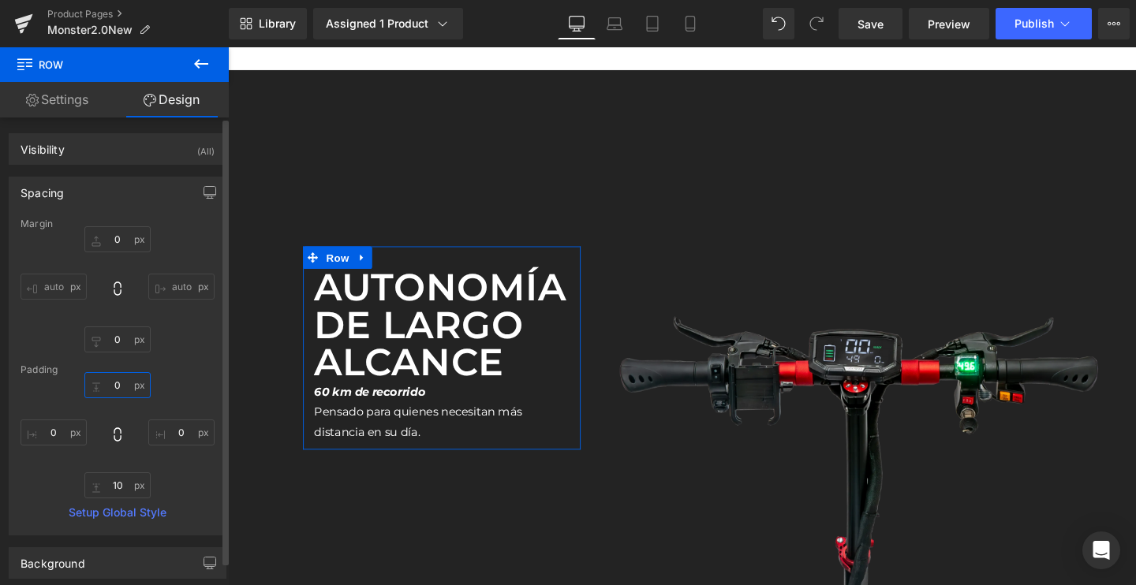
type input "0"
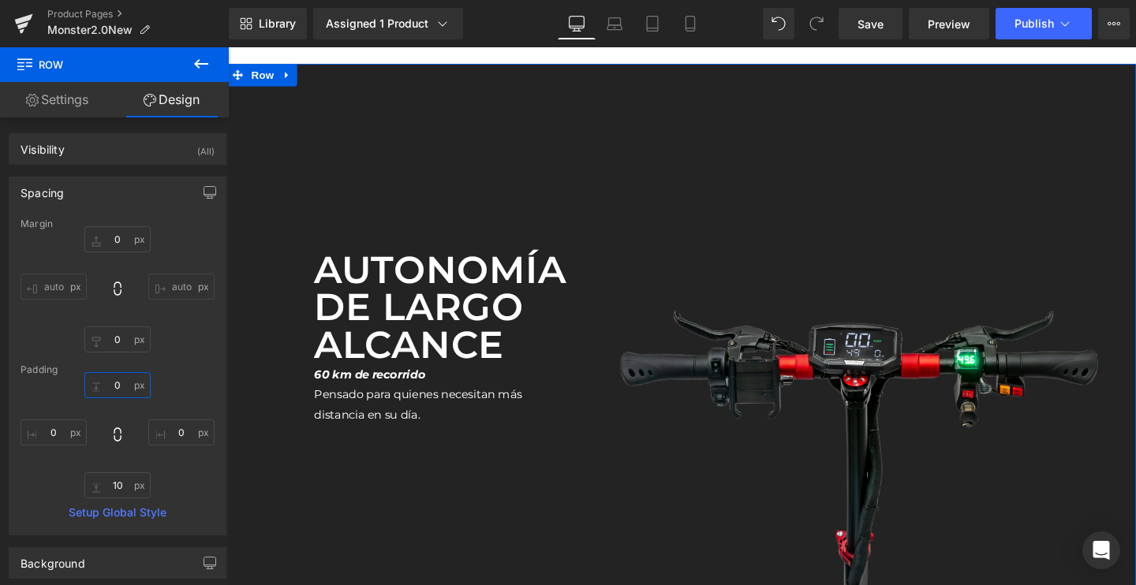
scroll to position [3430, 0]
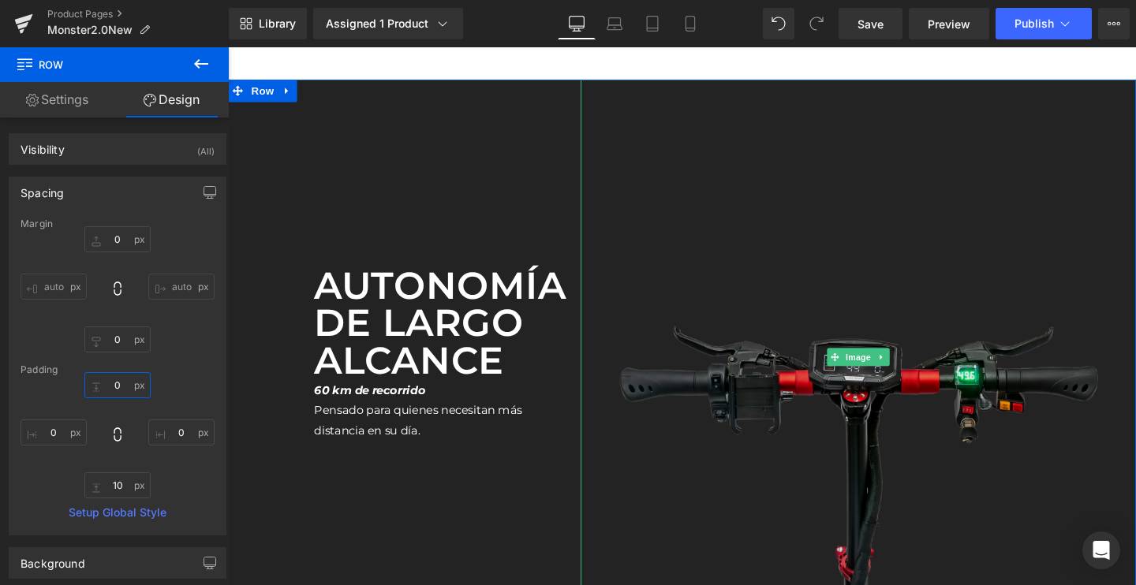
click at [756, 329] on img at bounding box center [891, 373] width 584 height 584
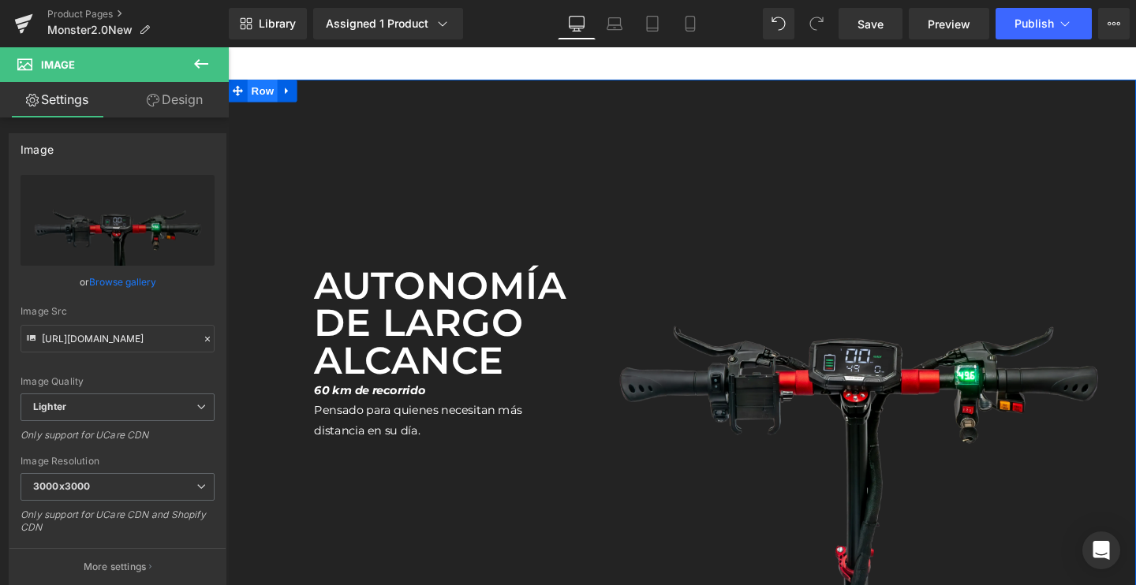
click at [260, 95] on span "Row" at bounding box center [265, 93] width 32 height 24
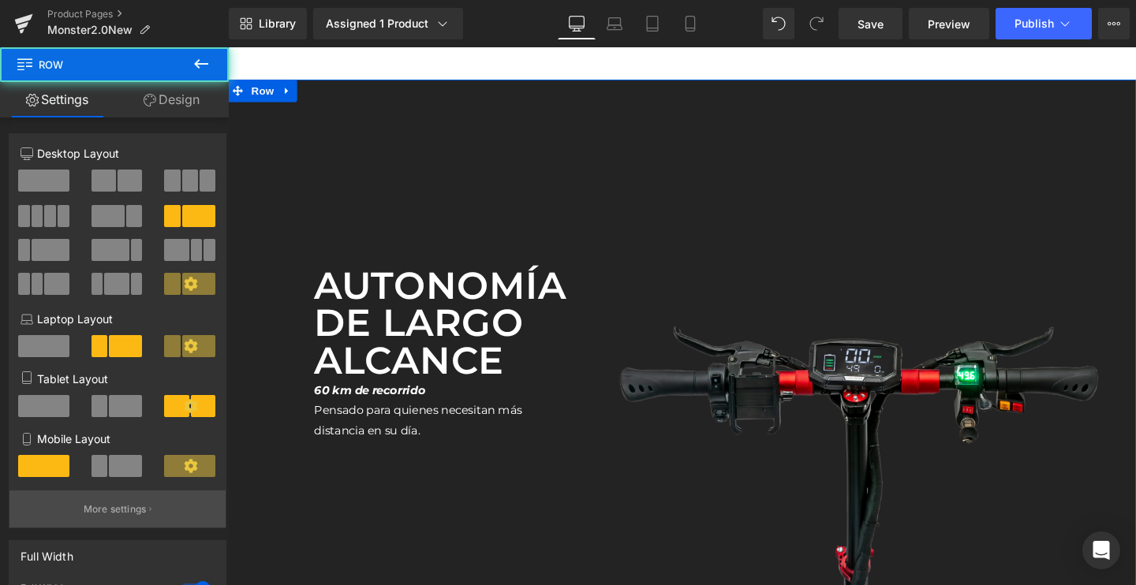
click at [86, 518] on button "More settings" at bounding box center [117, 509] width 216 height 37
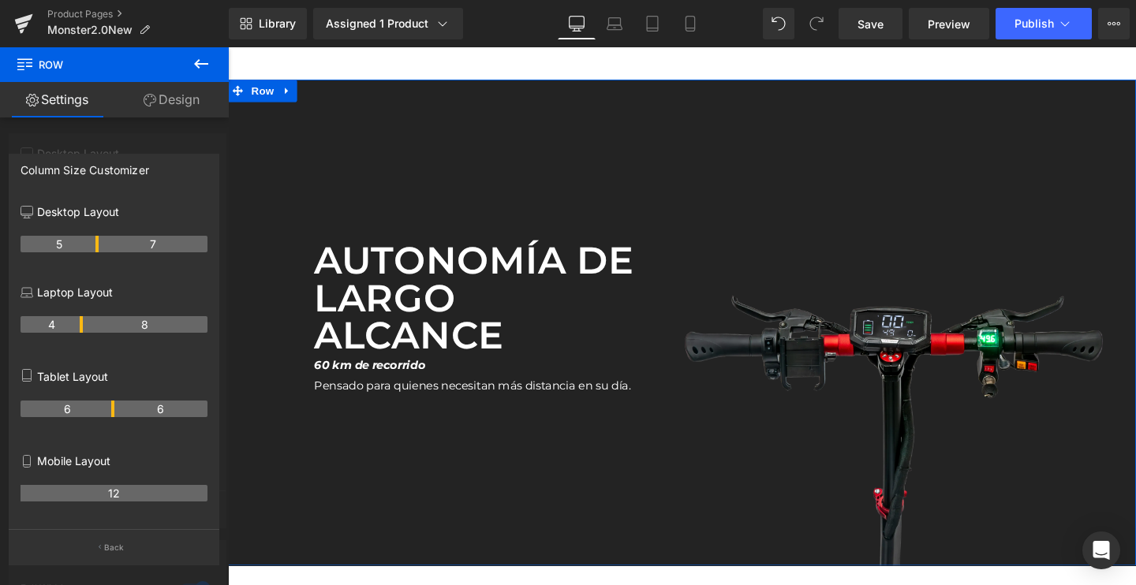
drag, startPoint x: 80, startPoint y: 248, endPoint x: 93, endPoint y: 248, distance: 12.6
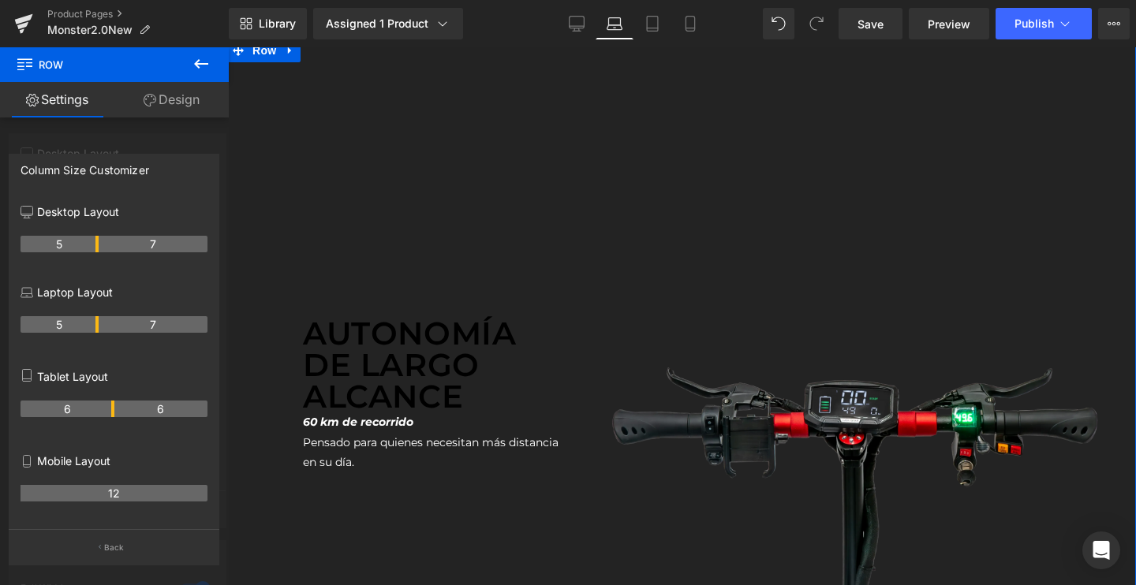
scroll to position [3286, 0]
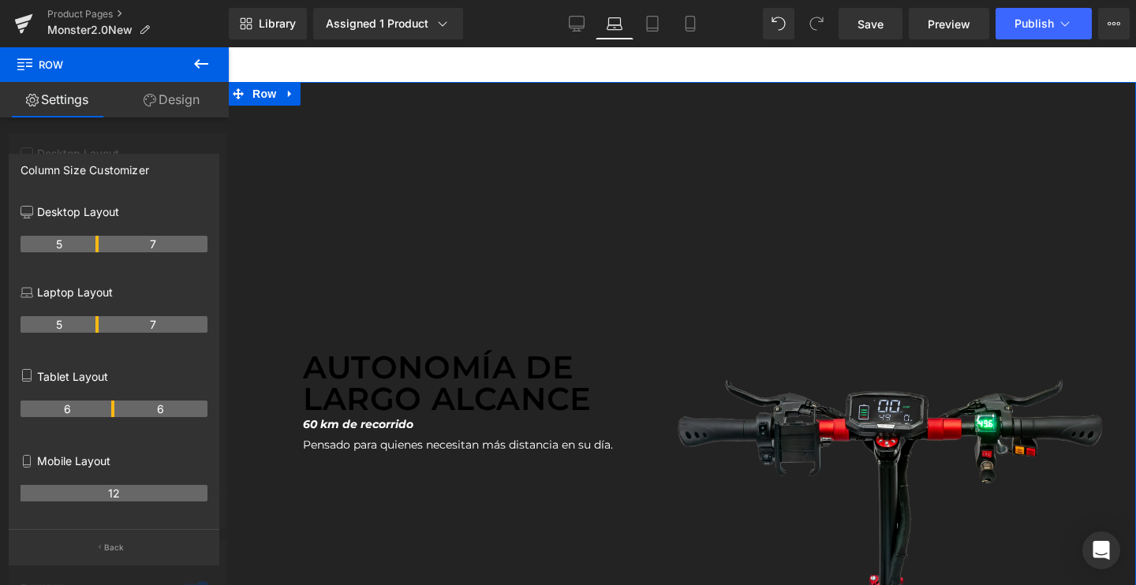
drag, startPoint x: 80, startPoint y: 325, endPoint x: 92, endPoint y: 327, distance: 12.1
click at [92, 327] on th "5" at bounding box center [60, 324] width 78 height 17
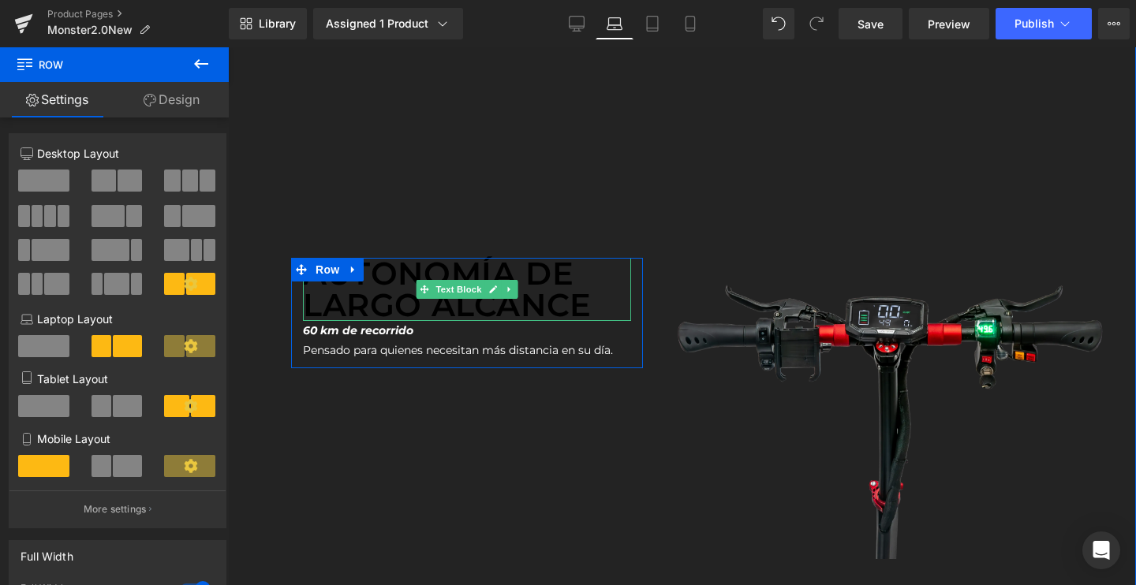
click at [361, 282] on p "Autonomía de largo alcance" at bounding box center [467, 289] width 328 height 63
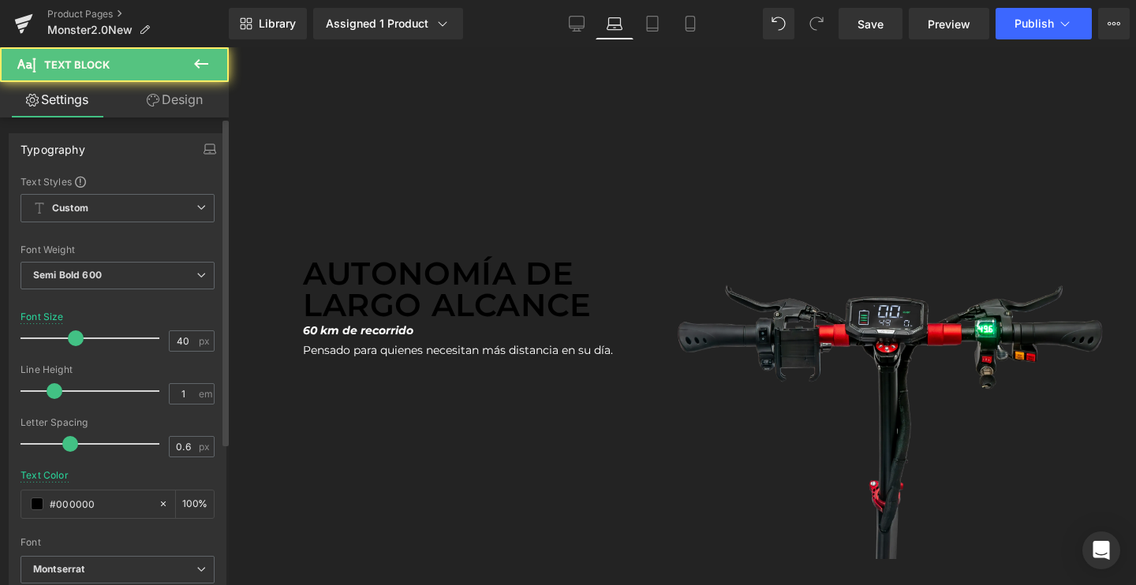
scroll to position [55, 0]
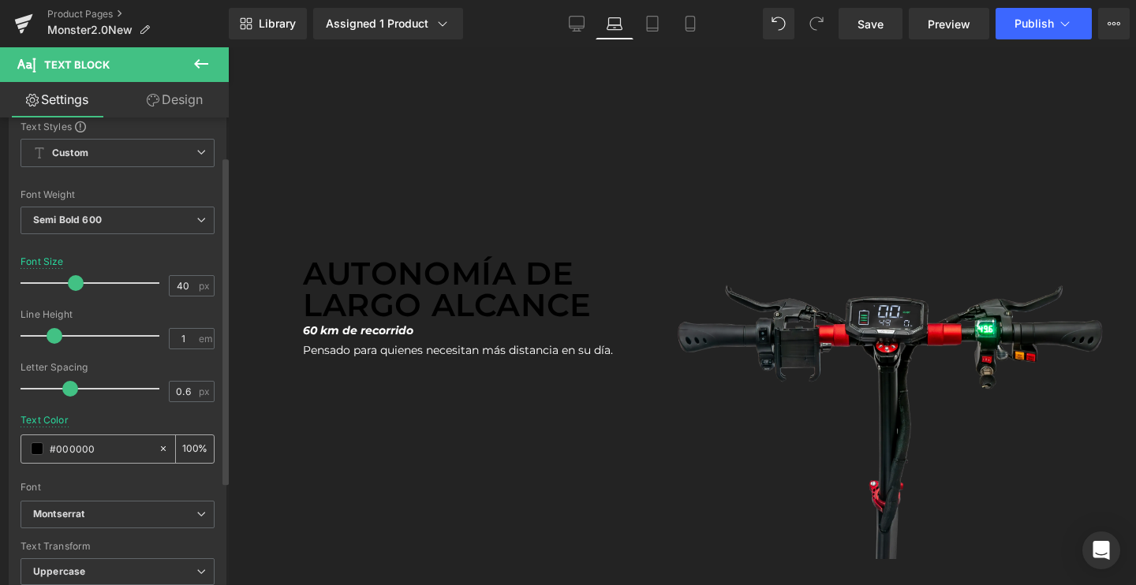
click at [34, 453] on span at bounding box center [37, 449] width 13 height 13
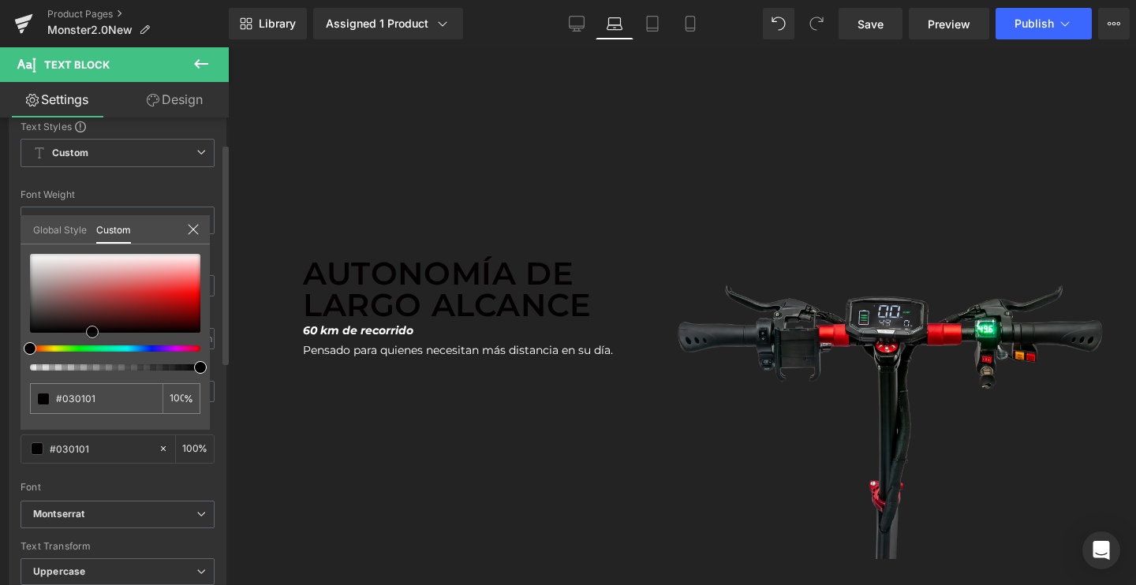
click at [92, 332] on div at bounding box center [115, 293] width 170 height 79
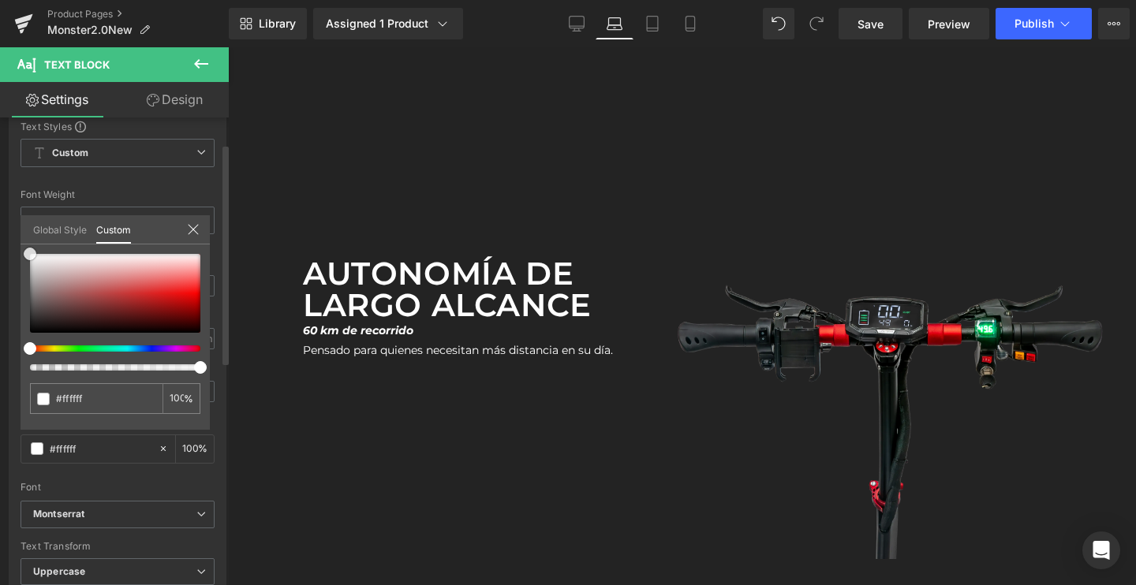
drag, startPoint x: 81, startPoint y: 297, endPoint x: 0, endPoint y: 187, distance: 137.1
click at [0, 187] on div "Typography Text Styles Custom Custom Setup Global Style Custom Setup Global Sty…" at bounding box center [118, 337] width 236 height 542
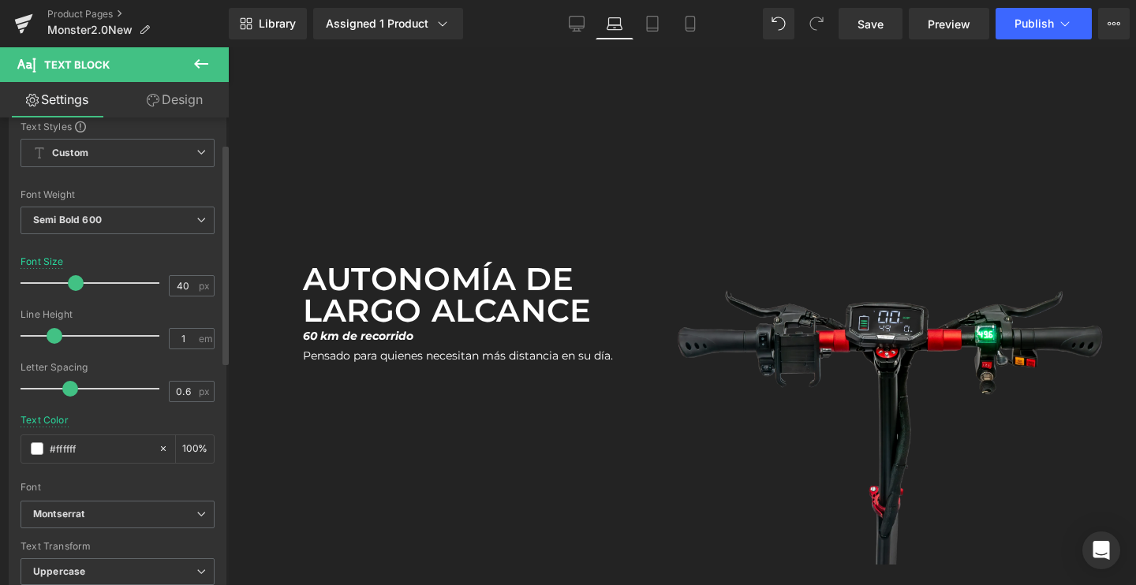
scroll to position [3304, 0]
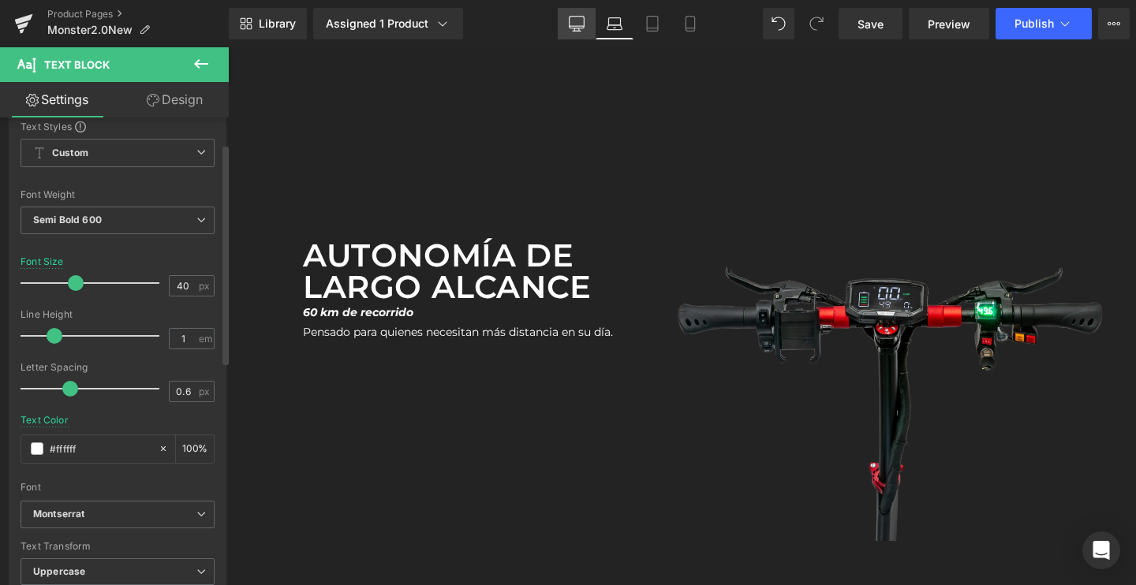
click at [580, 21] on icon at bounding box center [577, 24] width 16 height 16
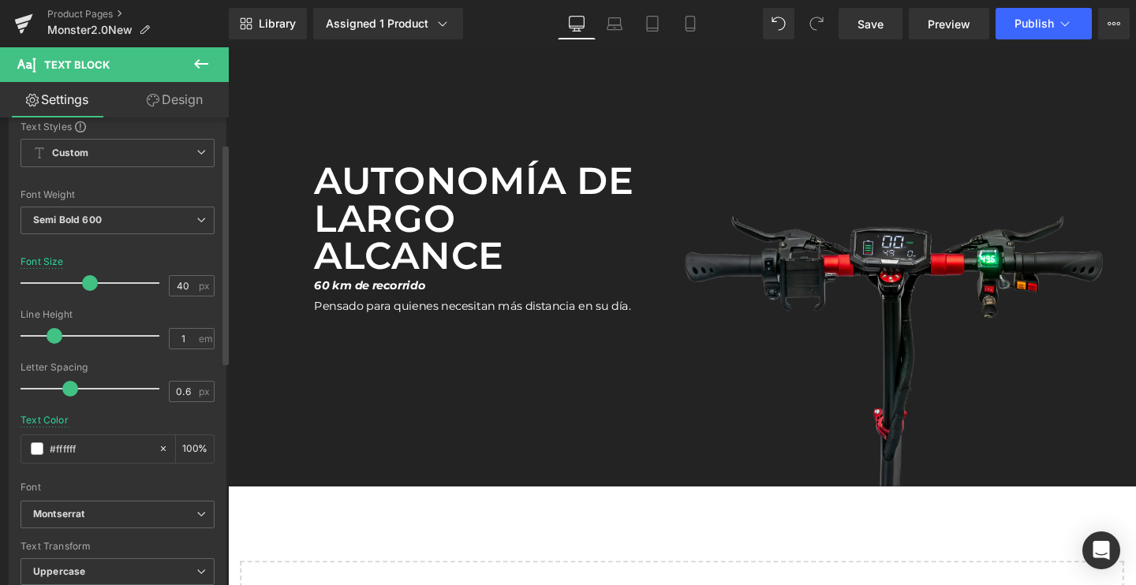
scroll to position [3516, 0]
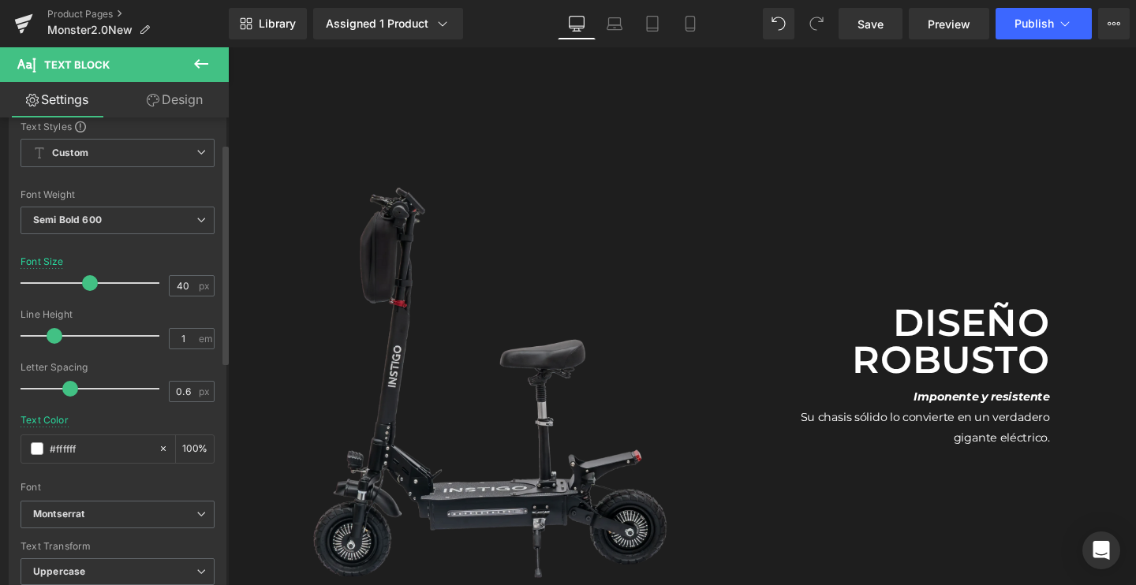
click at [417, 173] on img at bounding box center [520, 397] width 584 height 584
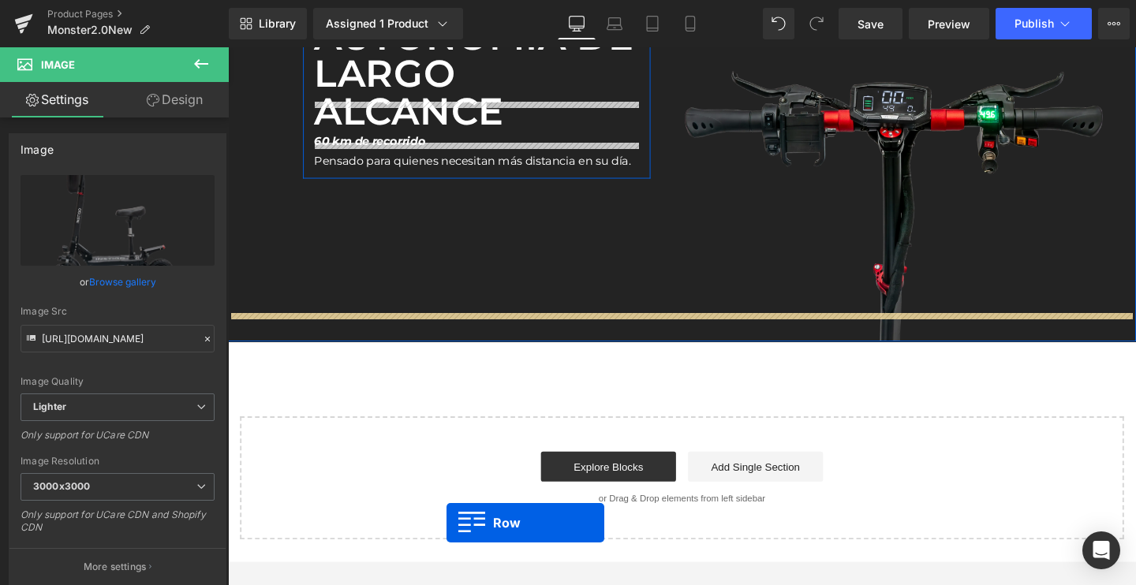
scroll to position [3749, 0]
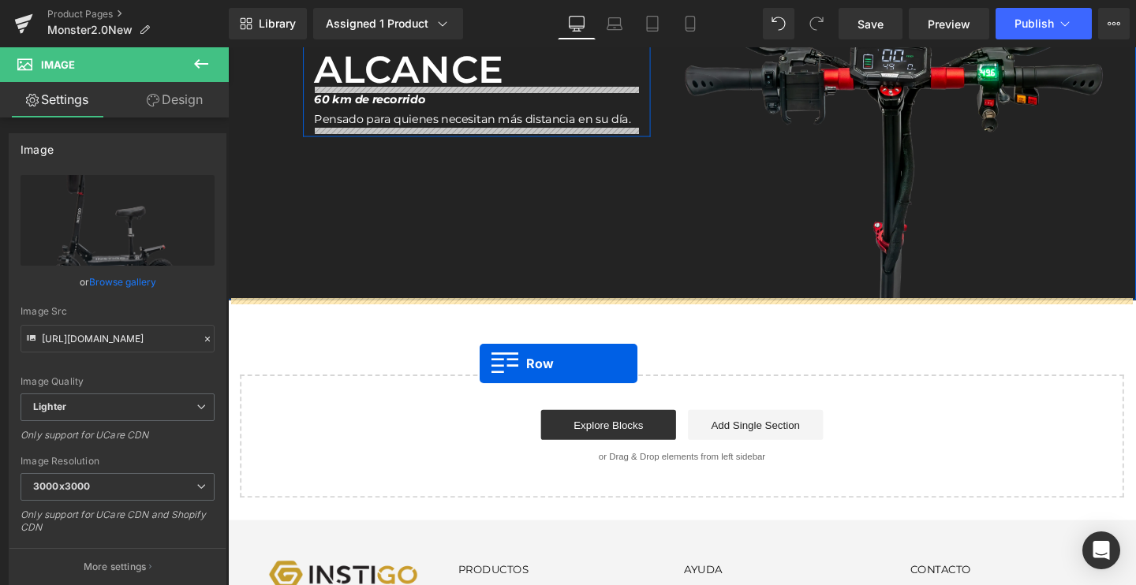
drag, startPoint x: 260, startPoint y: 118, endPoint x: 492, endPoint y: 380, distance: 350.4
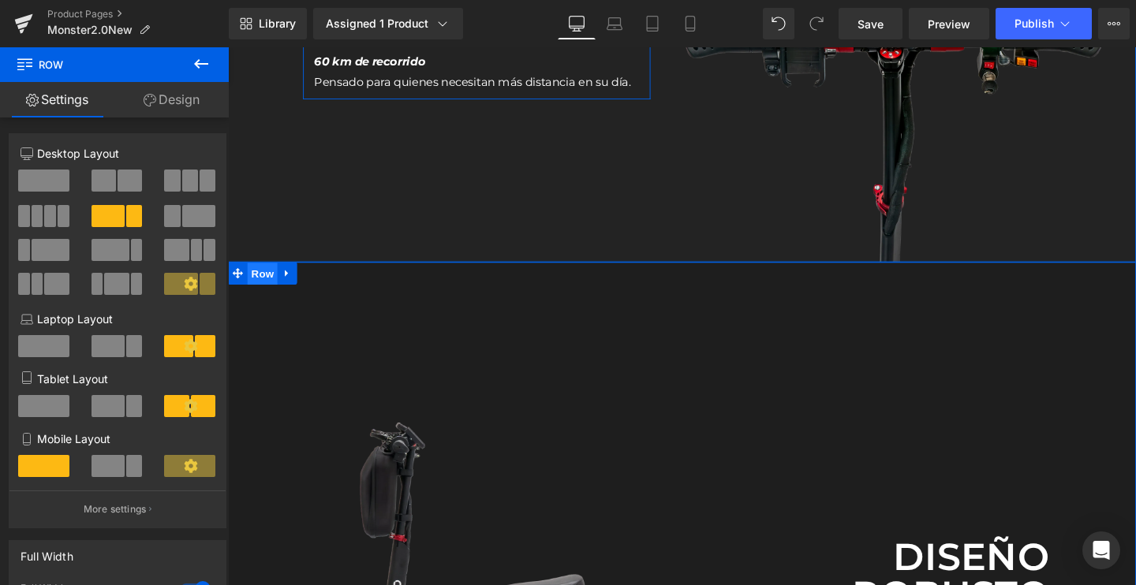
click at [271, 286] on span "Row" at bounding box center [265, 286] width 32 height 24
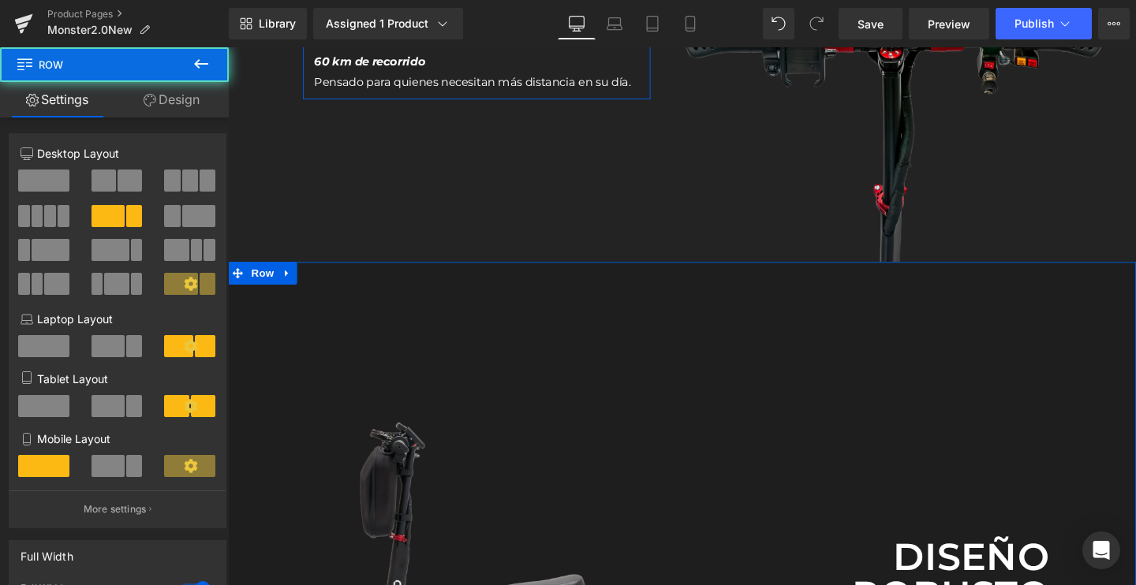
click at [169, 87] on link "Design" at bounding box center [171, 100] width 114 height 36
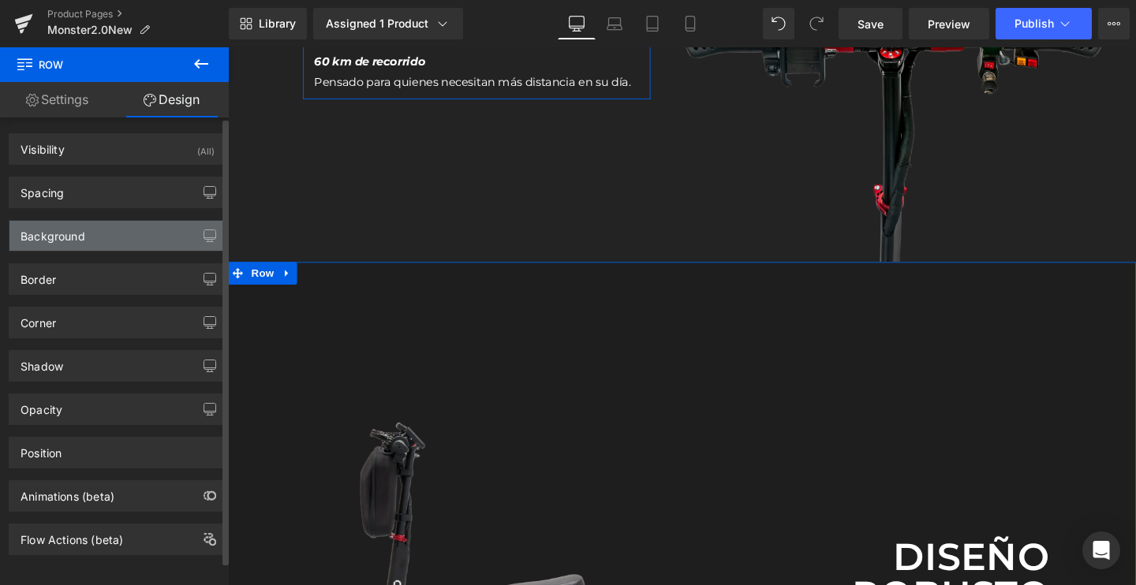
click at [61, 225] on div "Background" at bounding box center [53, 232] width 65 height 22
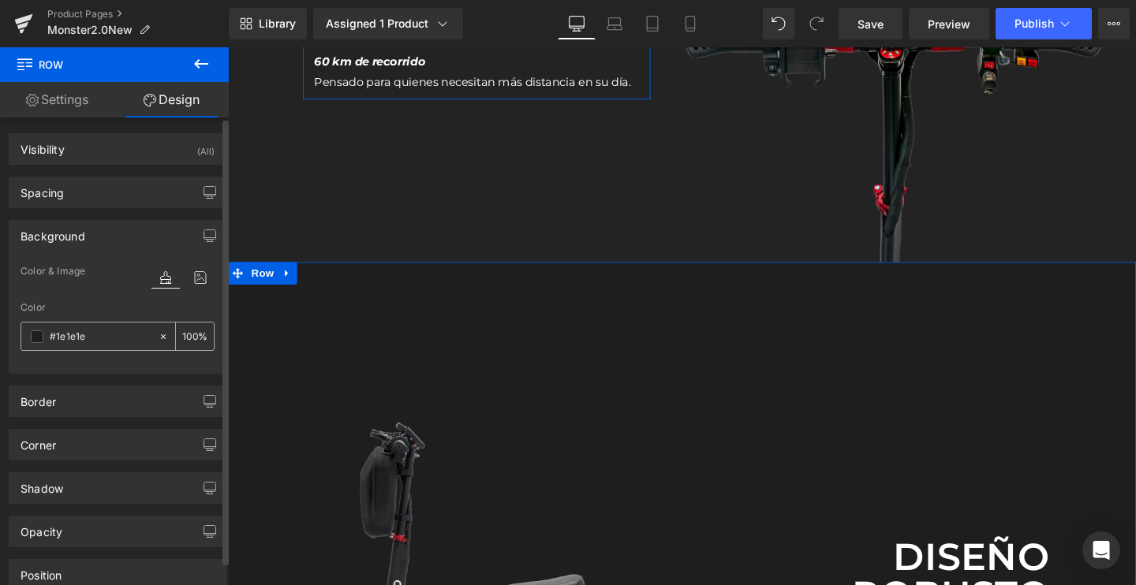
click at [37, 338] on span at bounding box center [37, 337] width 13 height 13
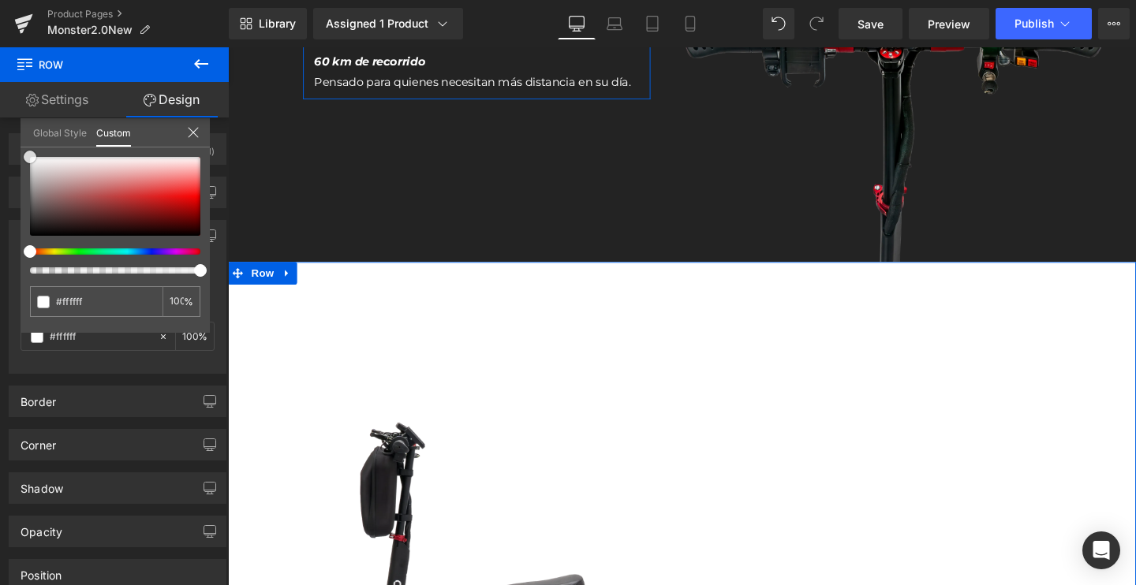
drag, startPoint x: 68, startPoint y: 185, endPoint x: 2, endPoint y: 107, distance: 101.3
click at [2, 107] on div "Settings Design 7+5 6+6 12+12 Column Size Customizer 8+4 Desktop Layout Laptop …" at bounding box center [114, 355] width 229 height 546
click at [38, 107] on link "Settings" at bounding box center [57, 100] width 114 height 36
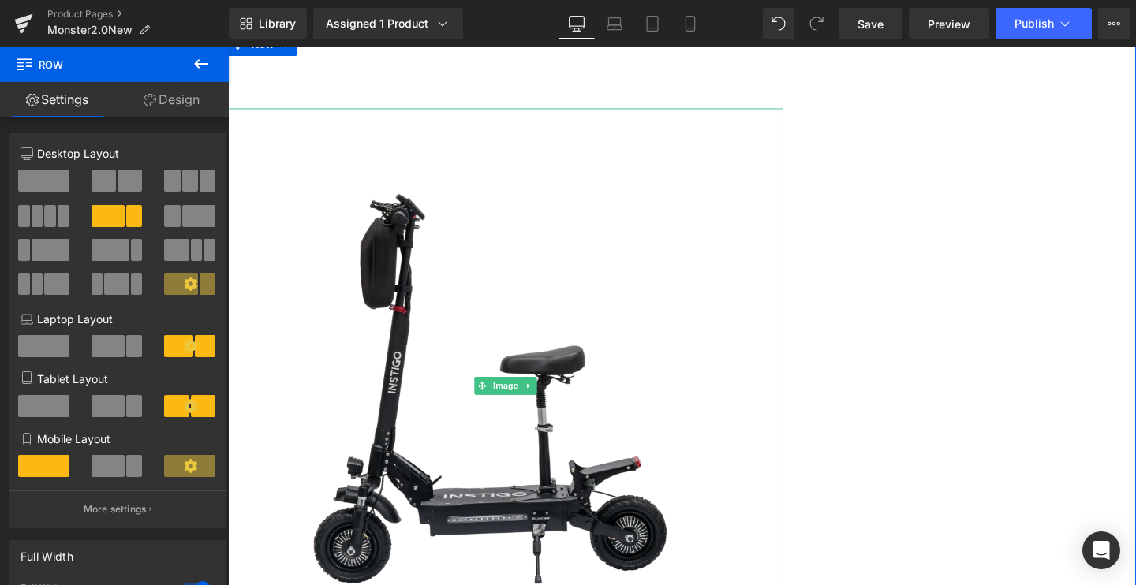
scroll to position [4021, 0]
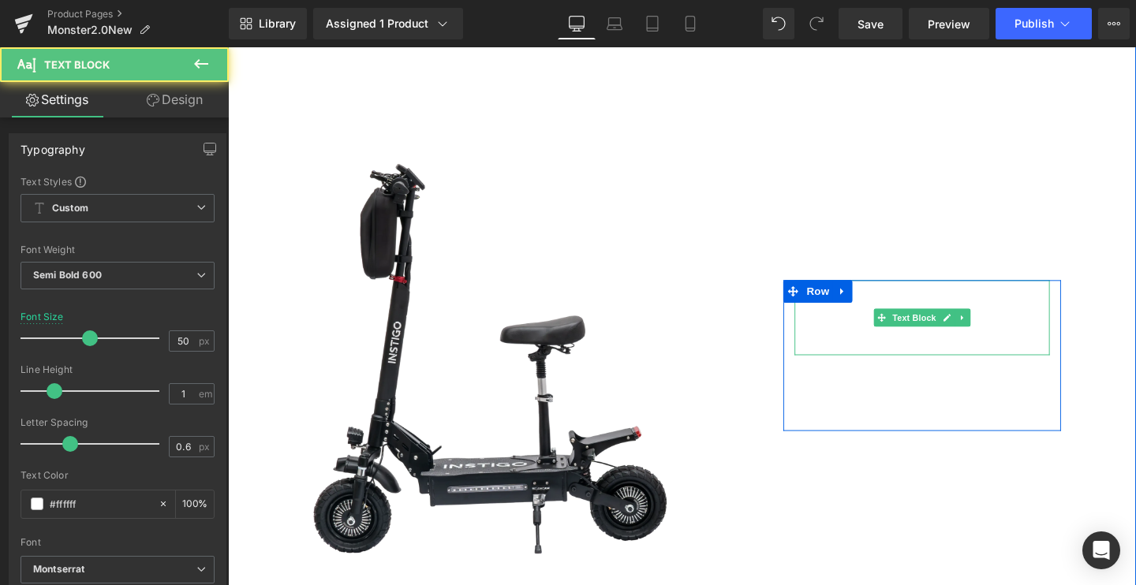
click at [967, 353] on p "Diseño robusto" at bounding box center [958, 332] width 268 height 79
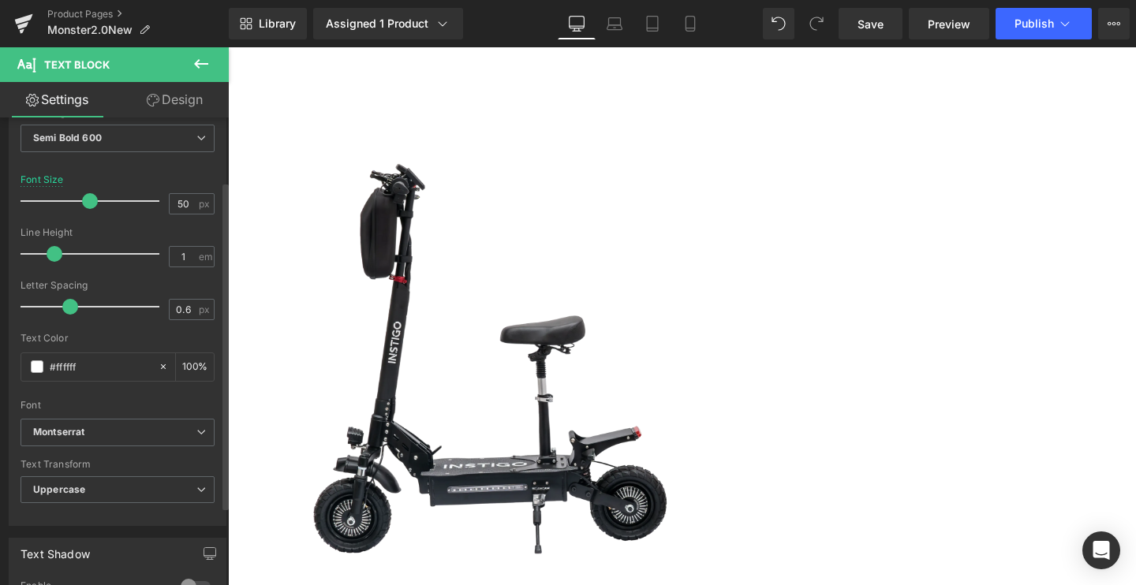
scroll to position [147, 0]
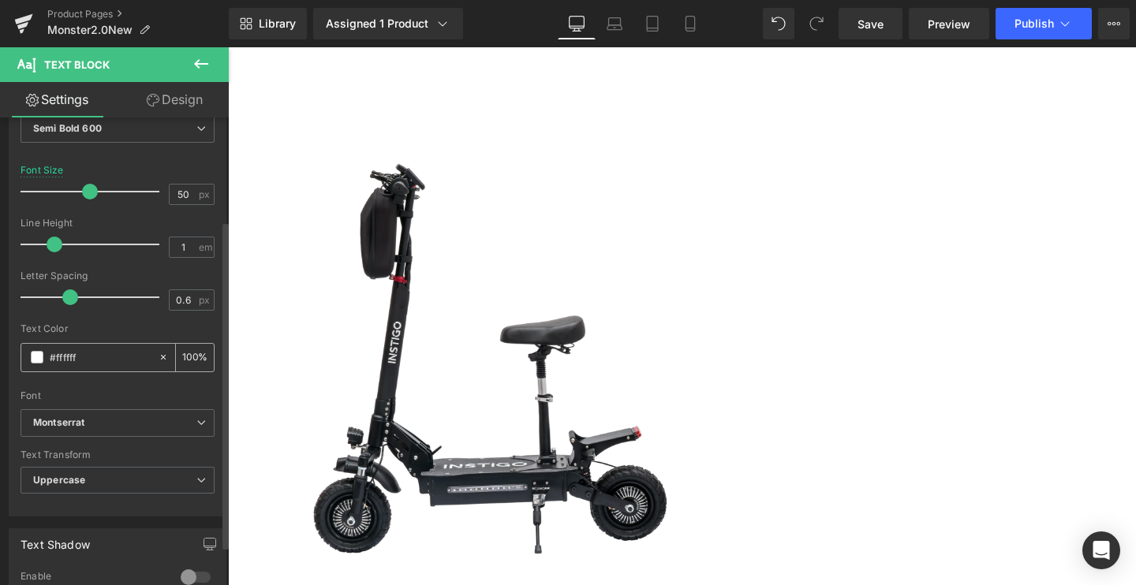
click at [37, 361] on span at bounding box center [37, 357] width 13 height 13
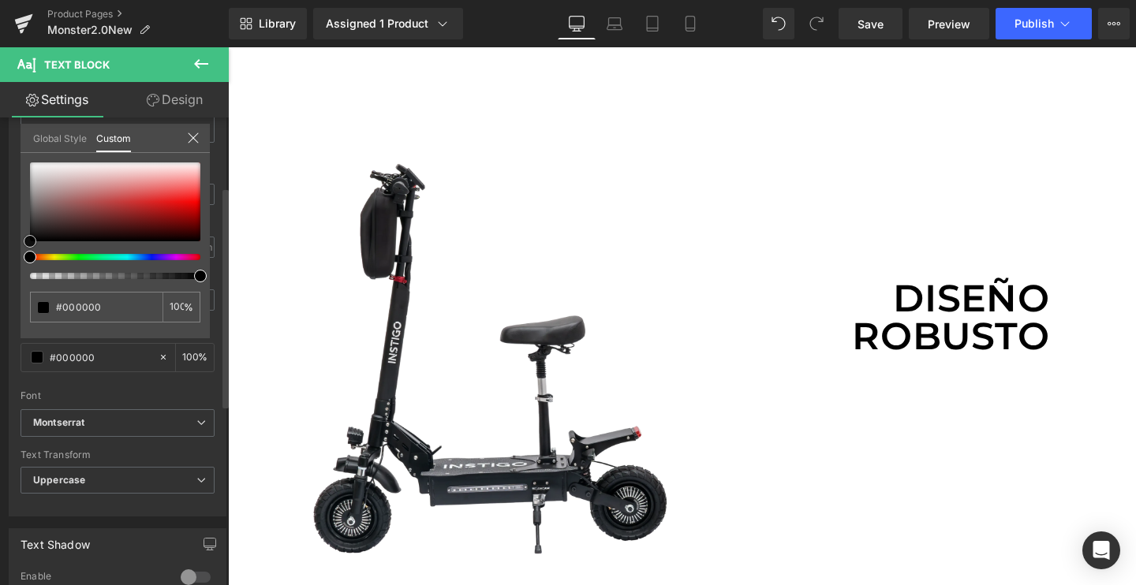
drag, startPoint x: 75, startPoint y: 209, endPoint x: 0, endPoint y: 274, distance: 99.0
click at [0, 274] on div "Typography Text Styles Custom Custom Setup Global Style Custom Setup Global Sty…" at bounding box center [118, 246] width 236 height 542
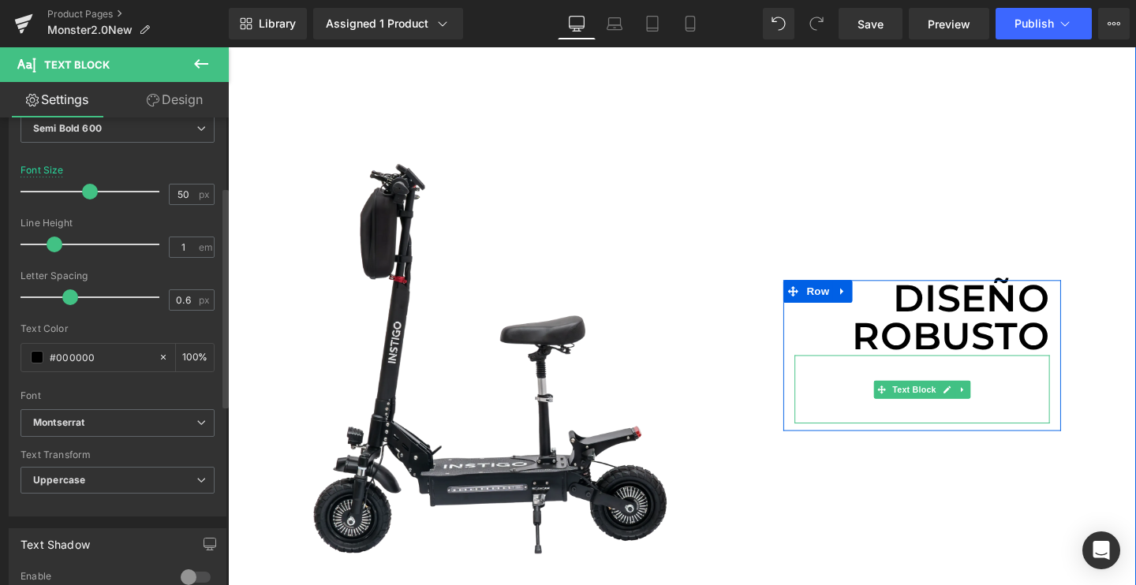
click at [975, 383] on strong "Imponente y resistente" at bounding box center [1020, 390] width 143 height 15
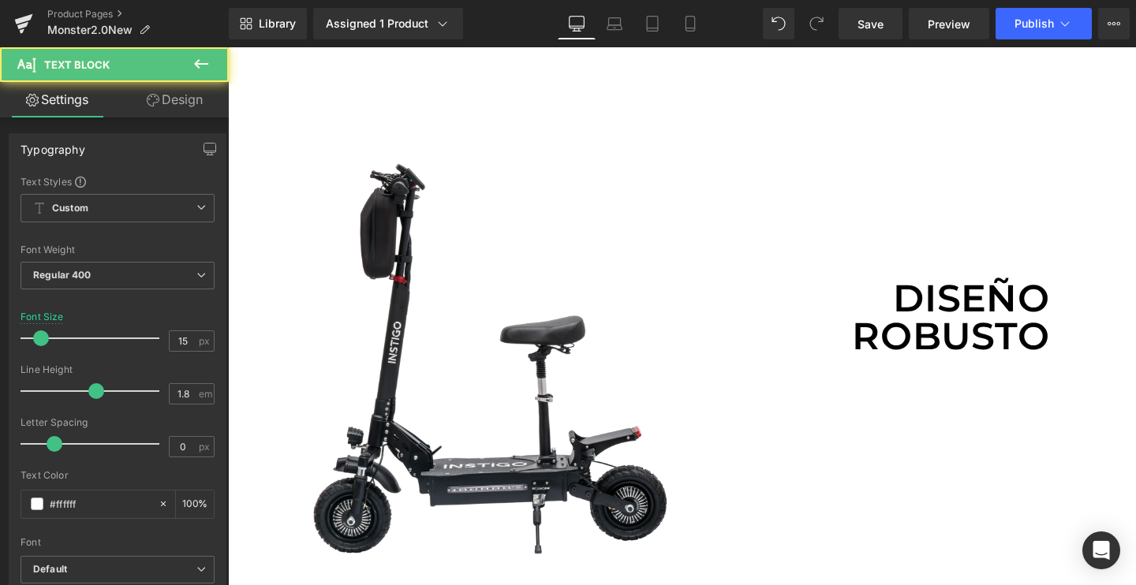
click at [167, 108] on link "Design" at bounding box center [175, 100] width 114 height 36
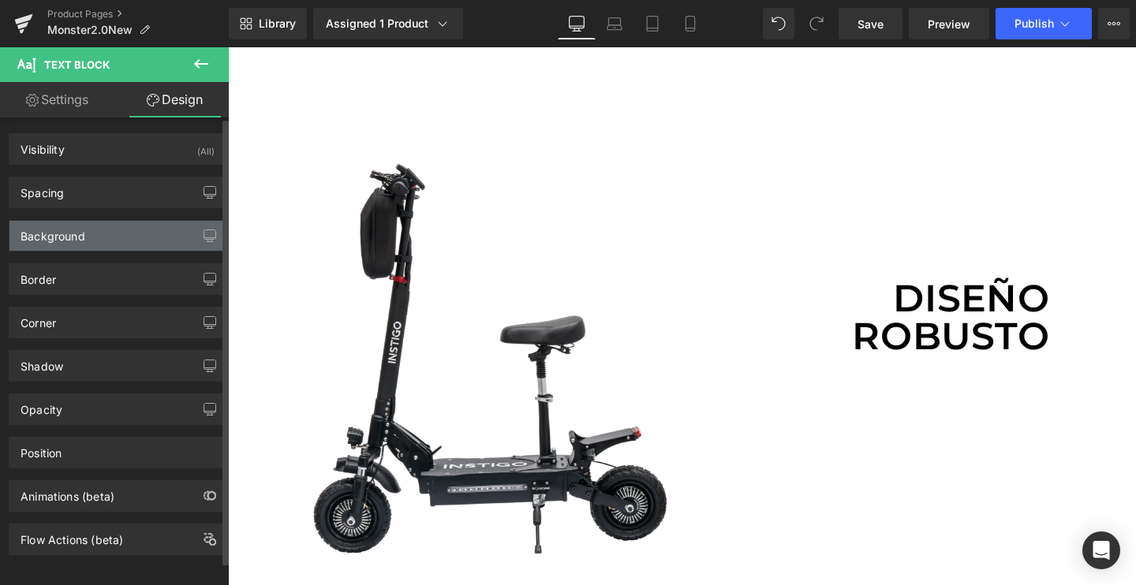
click at [51, 235] on div "Background" at bounding box center [53, 232] width 65 height 22
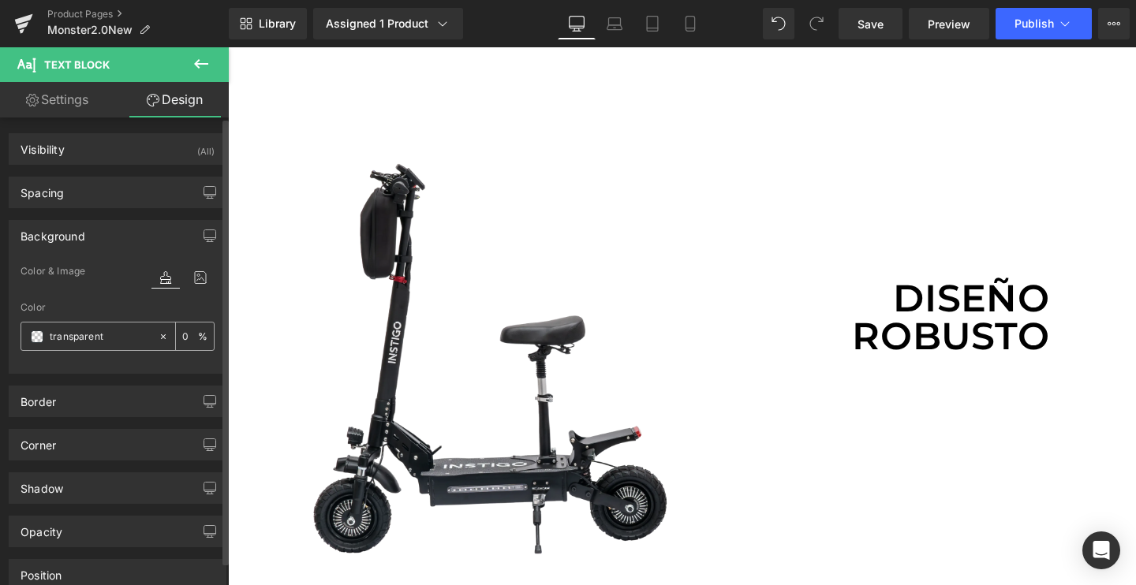
click at [35, 342] on span at bounding box center [37, 337] width 13 height 13
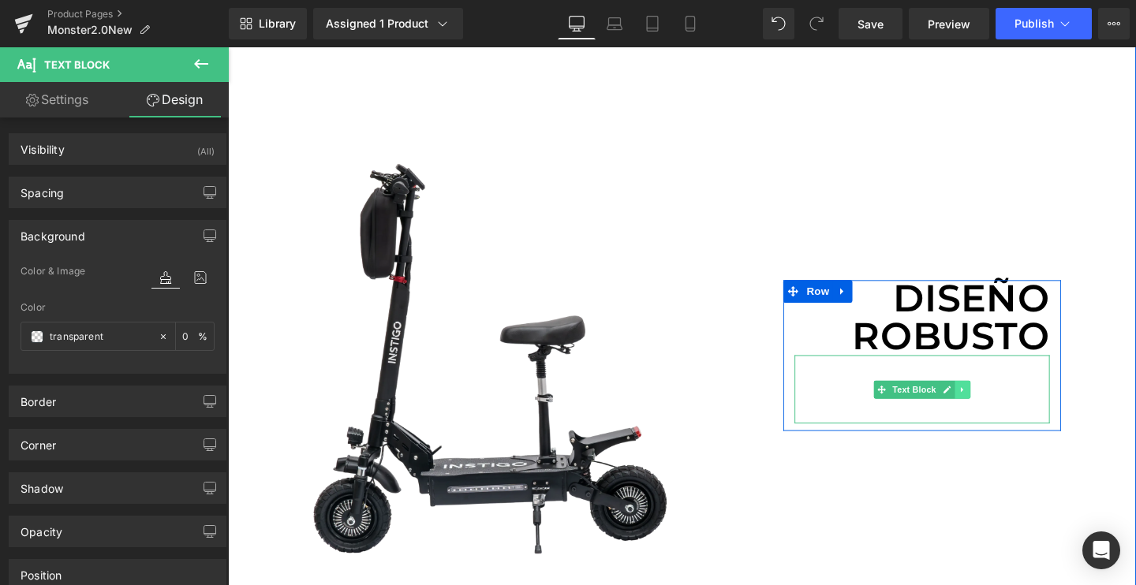
click at [992, 413] on link at bounding box center [1000, 407] width 17 height 19
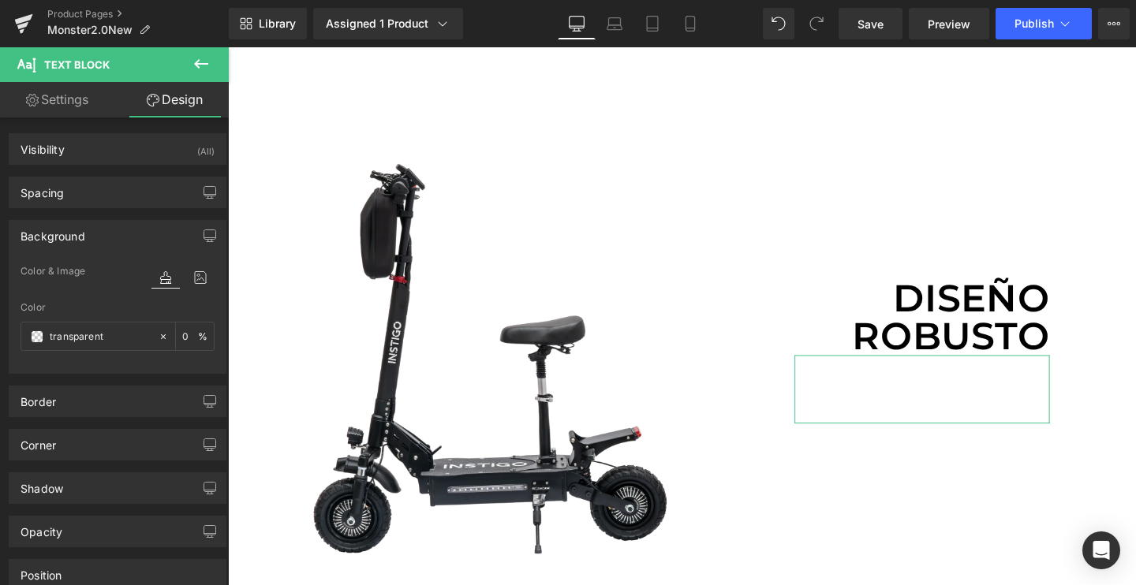
click at [61, 110] on link "Settings" at bounding box center [57, 100] width 114 height 36
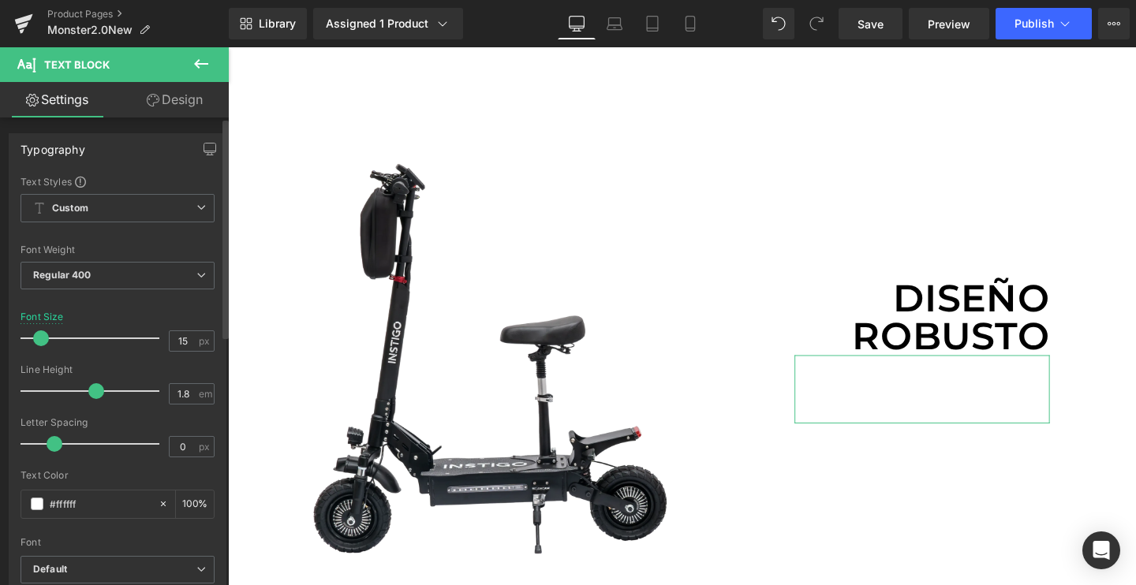
scroll to position [148, 0]
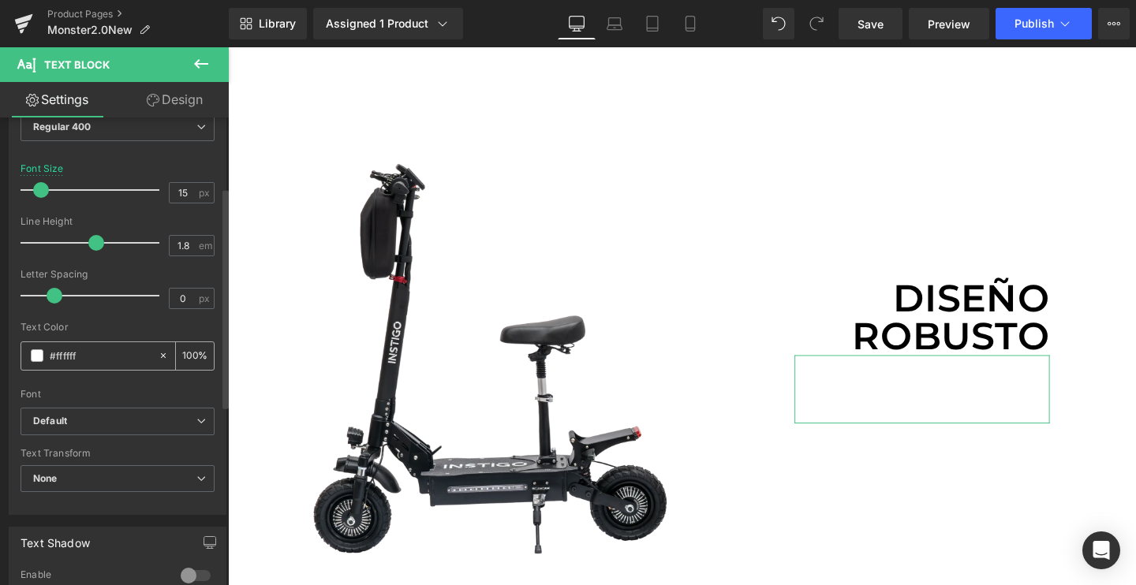
click at [40, 352] on span at bounding box center [37, 356] width 13 height 13
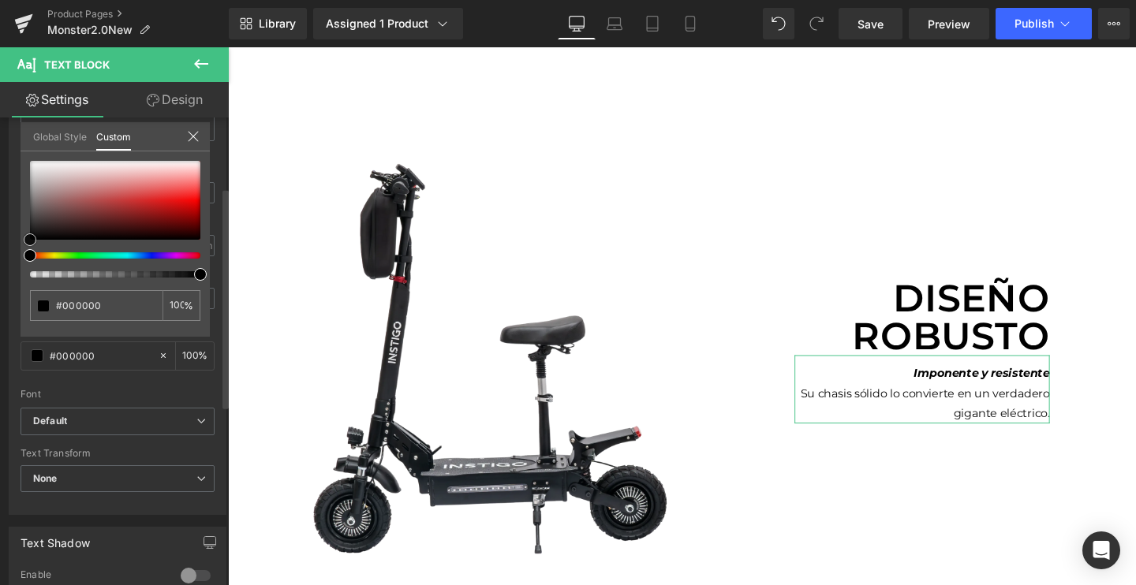
drag, startPoint x: 74, startPoint y: 216, endPoint x: 0, endPoint y: 286, distance: 101.6
click at [0, 286] on div "Typography Text Styles Custom Custom Setup Global Style Custom Setup Global Sty…" at bounding box center [118, 244] width 236 height 542
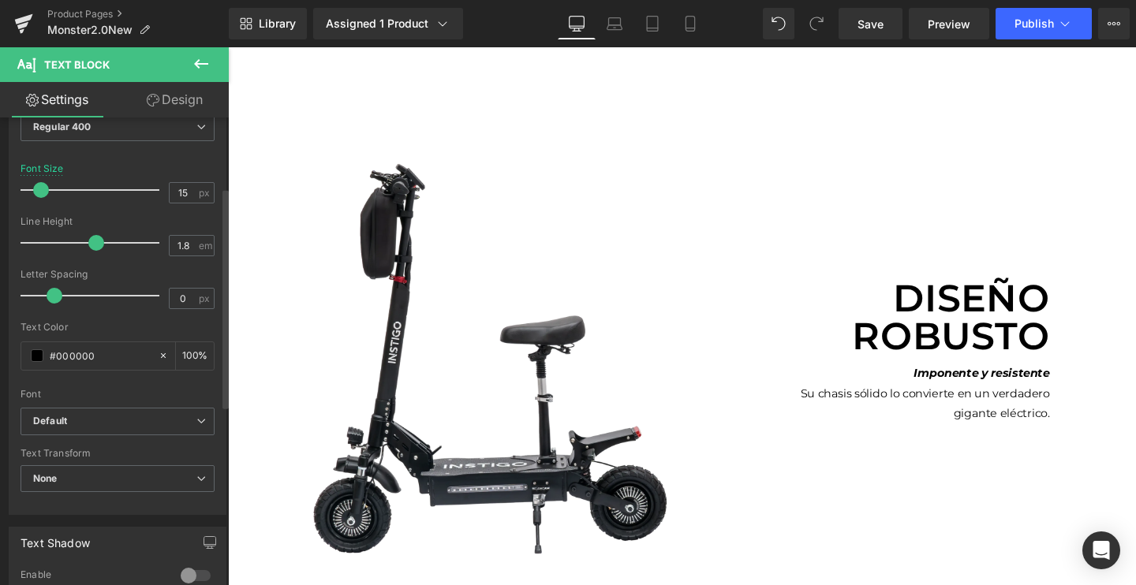
click at [986, 317] on p "Diseño robusto" at bounding box center [958, 332] width 268 height 79
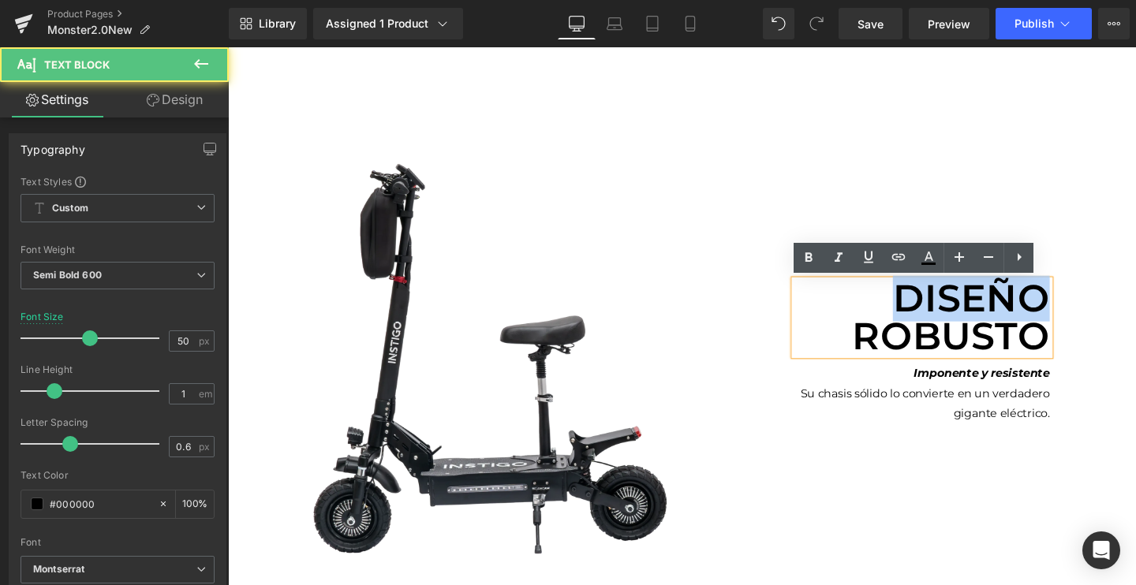
click at [986, 317] on p "Diseño robusto" at bounding box center [958, 332] width 268 height 79
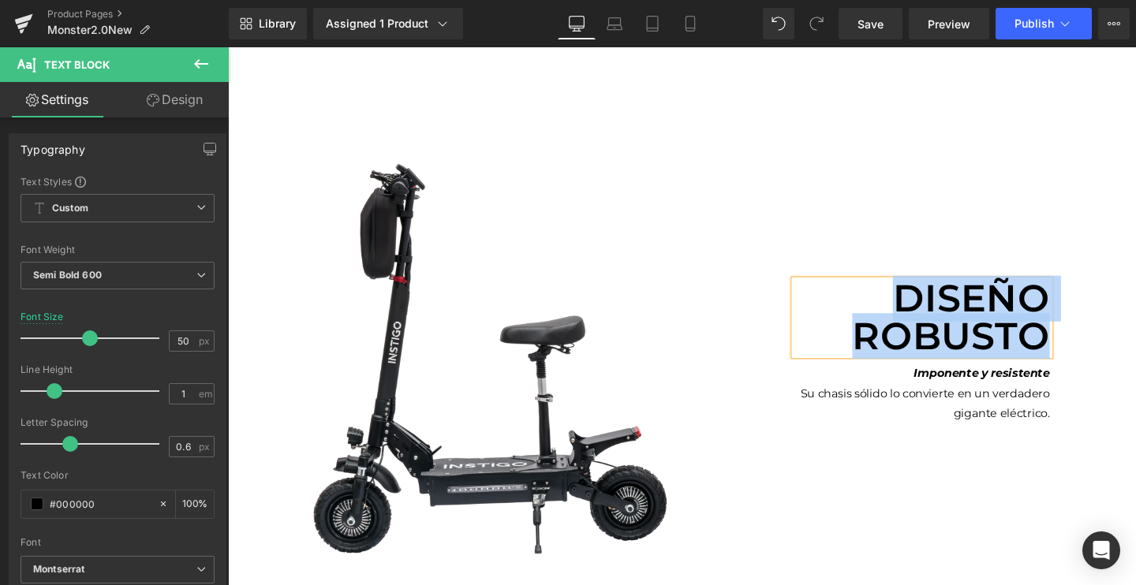
paste div
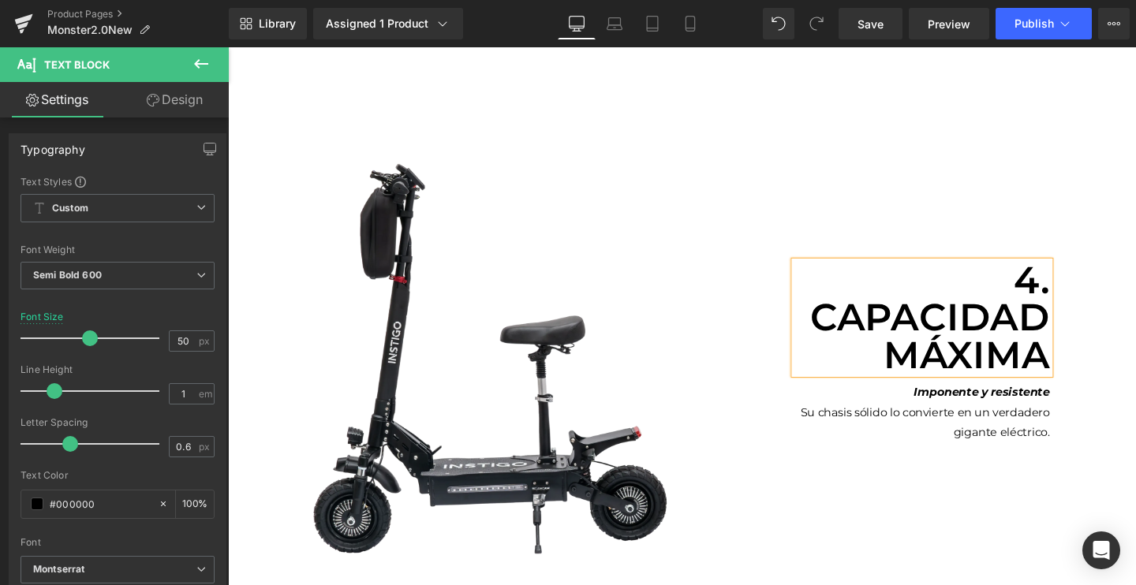
click at [824, 336] on p "4. Capacidad máxima" at bounding box center [958, 332] width 268 height 118
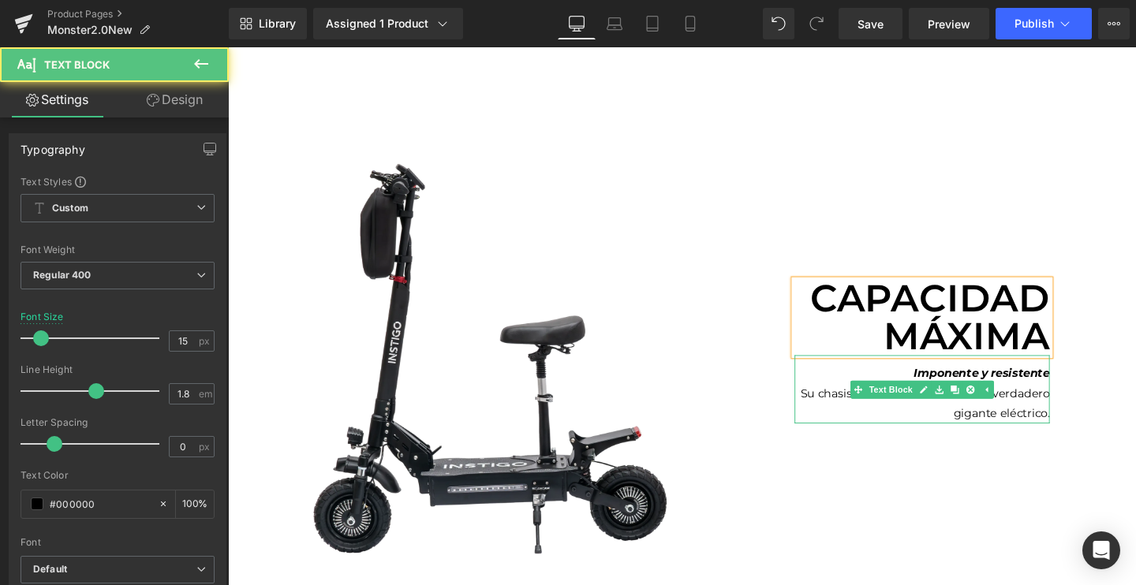
click at [941, 401] on div "Imponente y resistente Su chasis sólido lo convierte en un verdadero gigante el…" at bounding box center [958, 408] width 268 height 72
click at [941, 401] on p "Su chasis sólido lo convierte en un verdadero gigante eléctrico." at bounding box center [958, 422] width 268 height 43
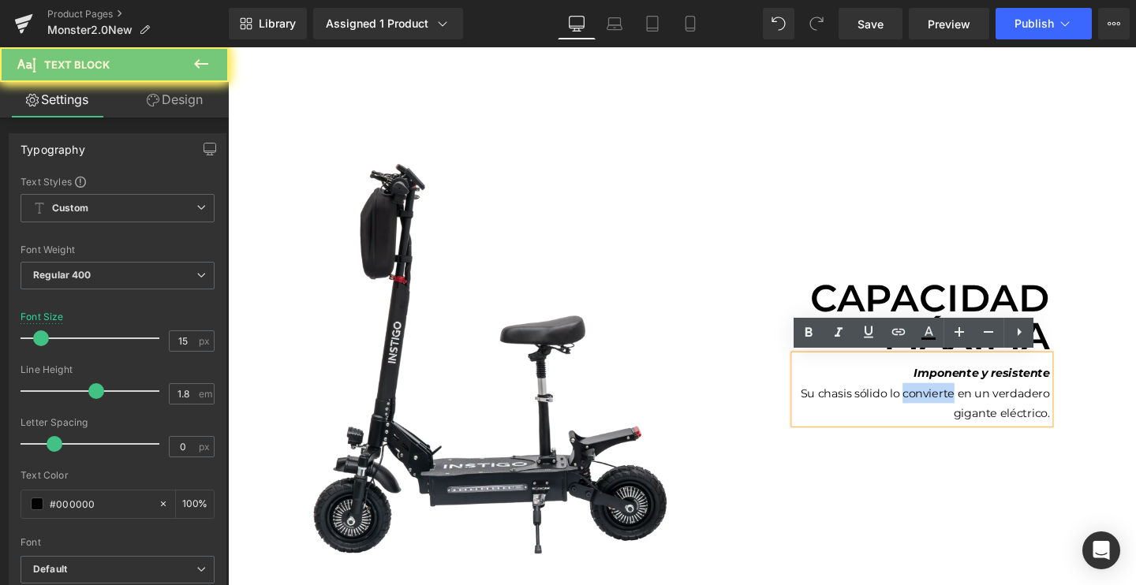
click at [941, 401] on p "Su chasis sólido lo convierte en un verdadero gigante eléctrico." at bounding box center [958, 422] width 268 height 43
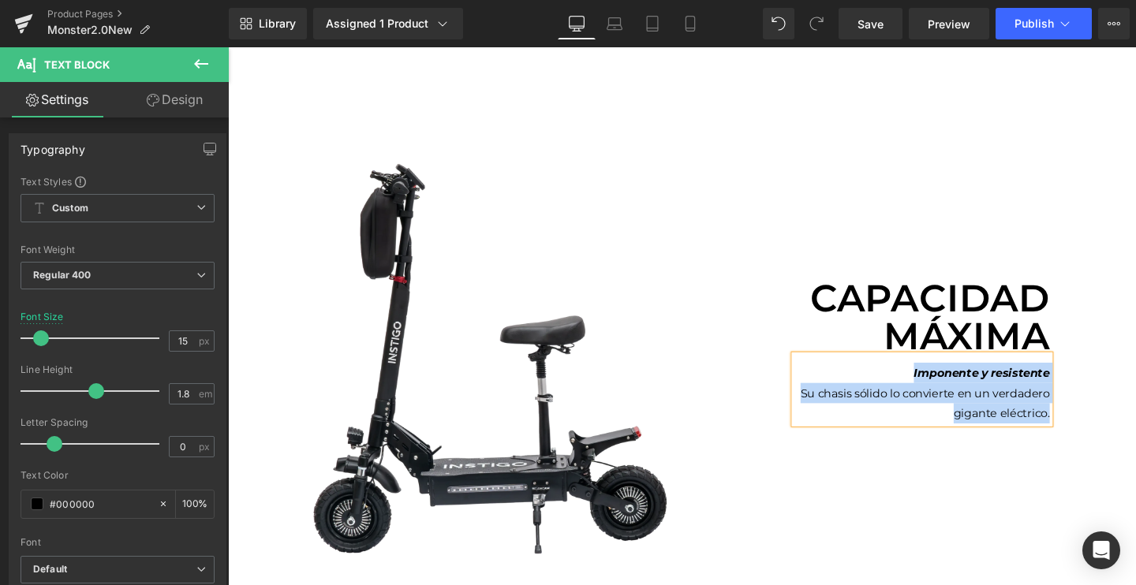
paste div
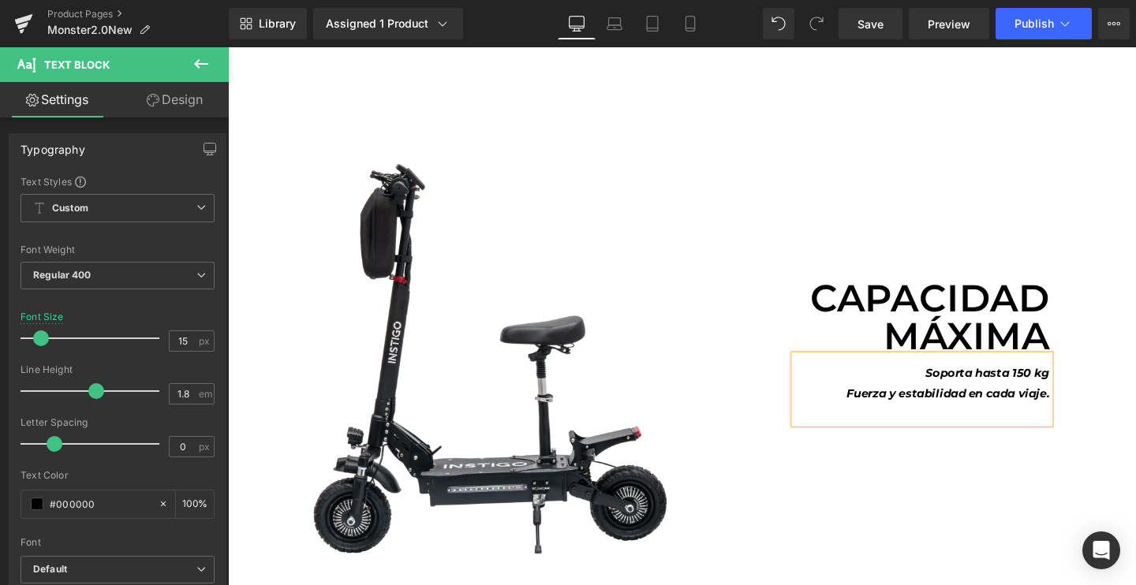
click at [960, 416] on icon "Fuerza y estabilidad en cada viaje." at bounding box center [985, 411] width 214 height 15
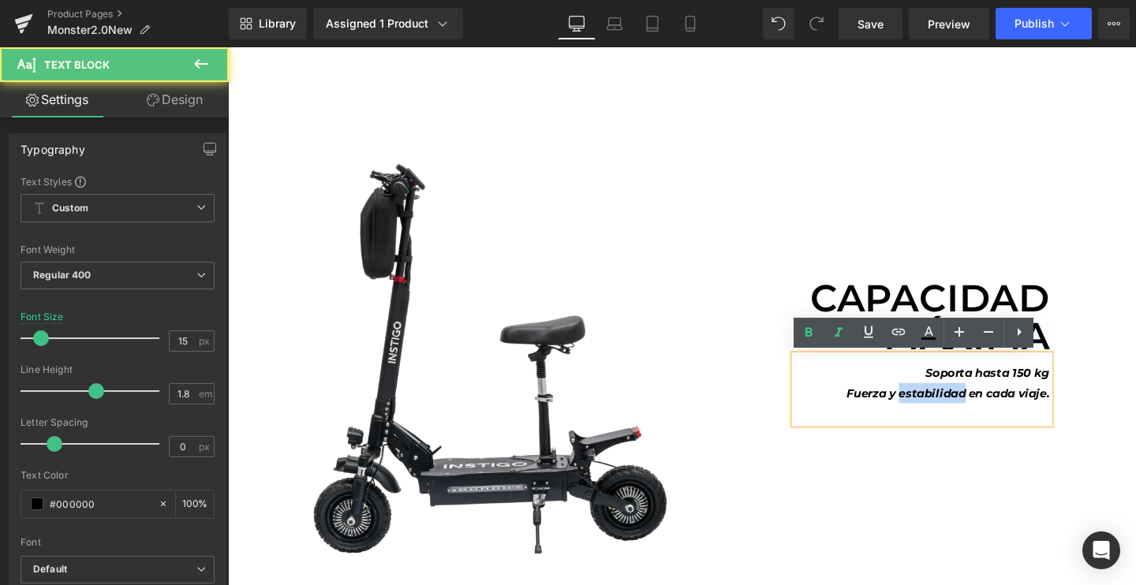
click at [960, 416] on icon "Fuerza y estabilidad en cada viaje." at bounding box center [985, 411] width 214 height 15
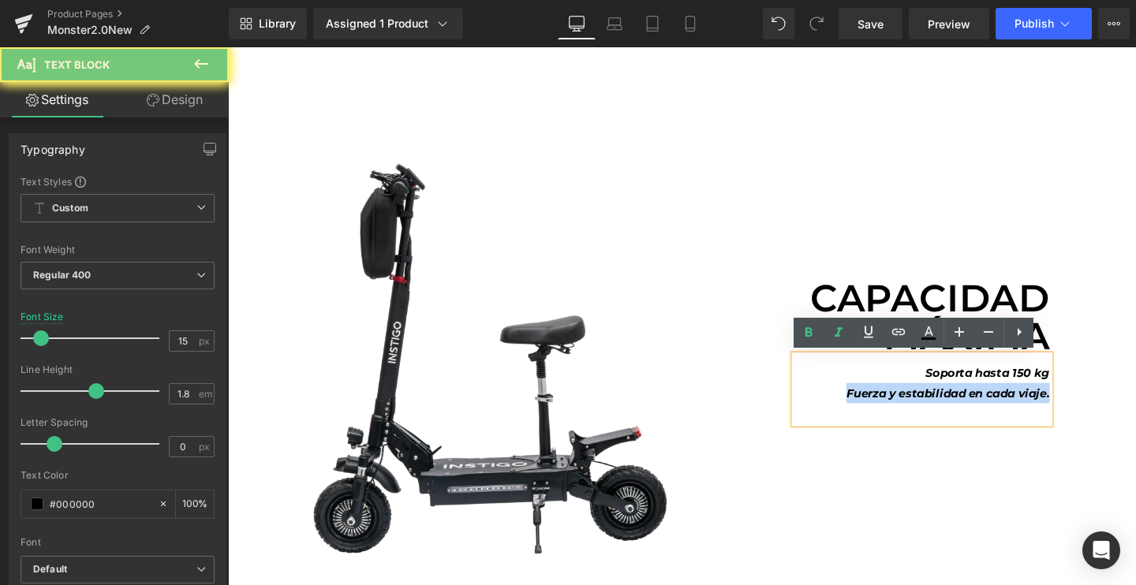
click at [960, 416] on icon "Fuerza y estabilidad en cada viaje." at bounding box center [985, 411] width 214 height 15
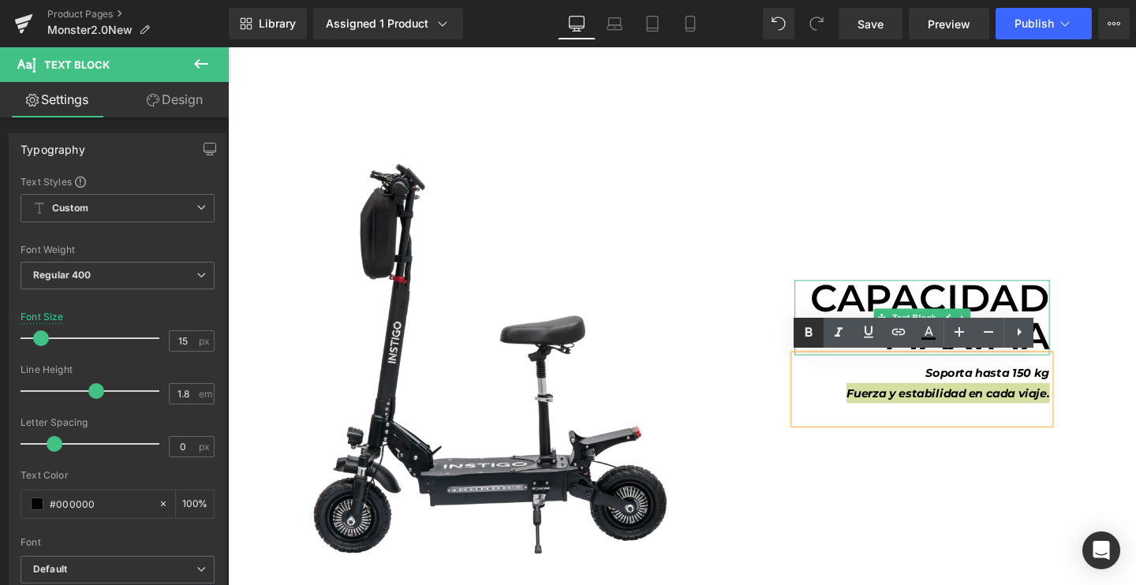
click at [815, 333] on icon at bounding box center [808, 332] width 19 height 19
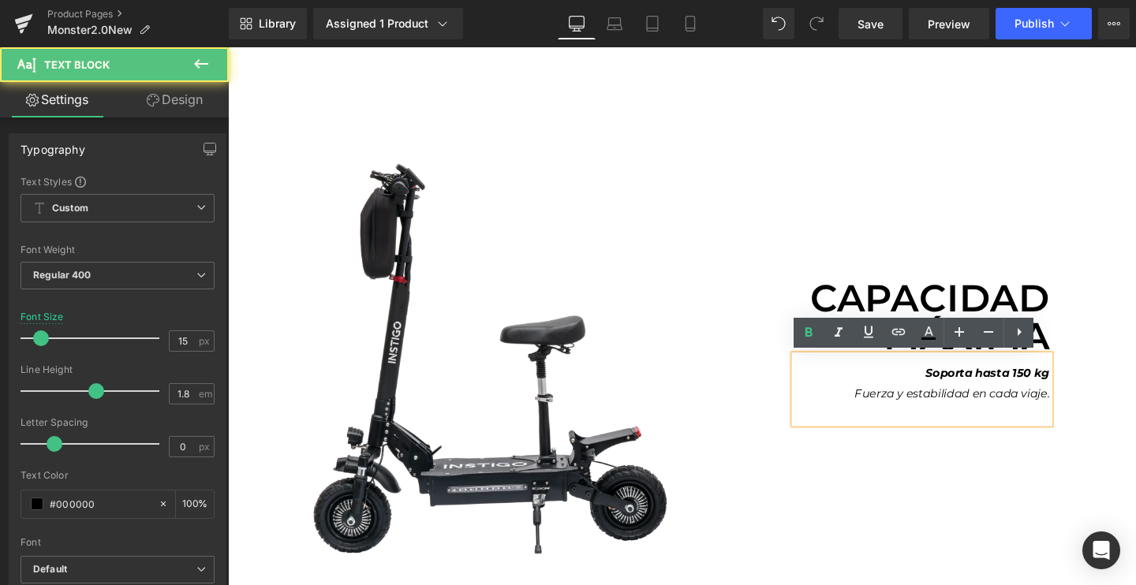
click at [939, 422] on p at bounding box center [958, 432] width 268 height 21
click at [939, 410] on icon "Fuerza y estabilidad en cada viaje." at bounding box center [989, 411] width 205 height 15
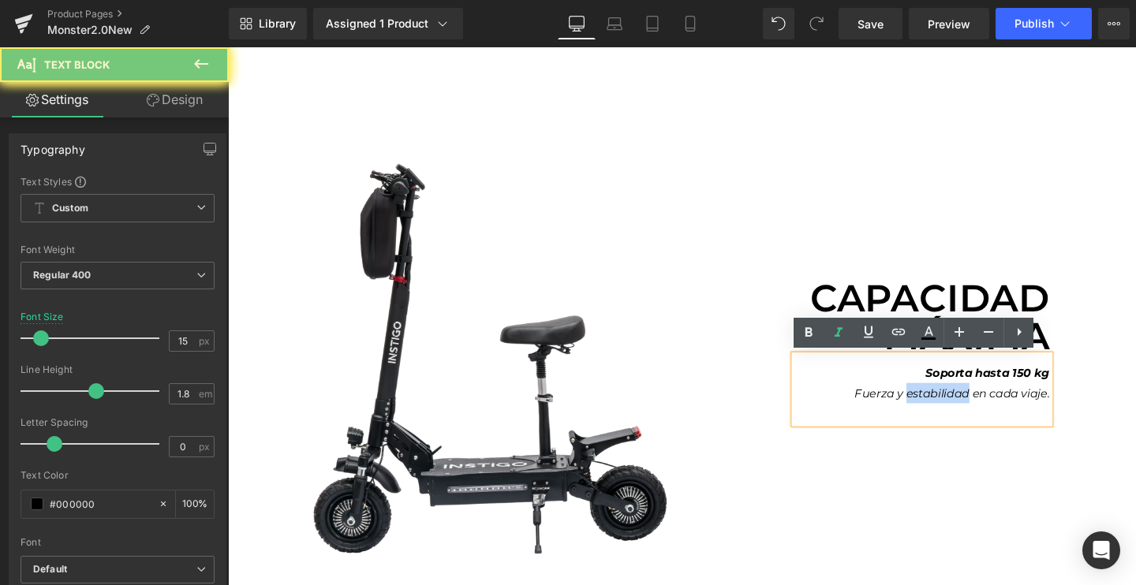
click at [939, 410] on icon "Fuerza y estabilidad en cada viaje." at bounding box center [989, 411] width 205 height 15
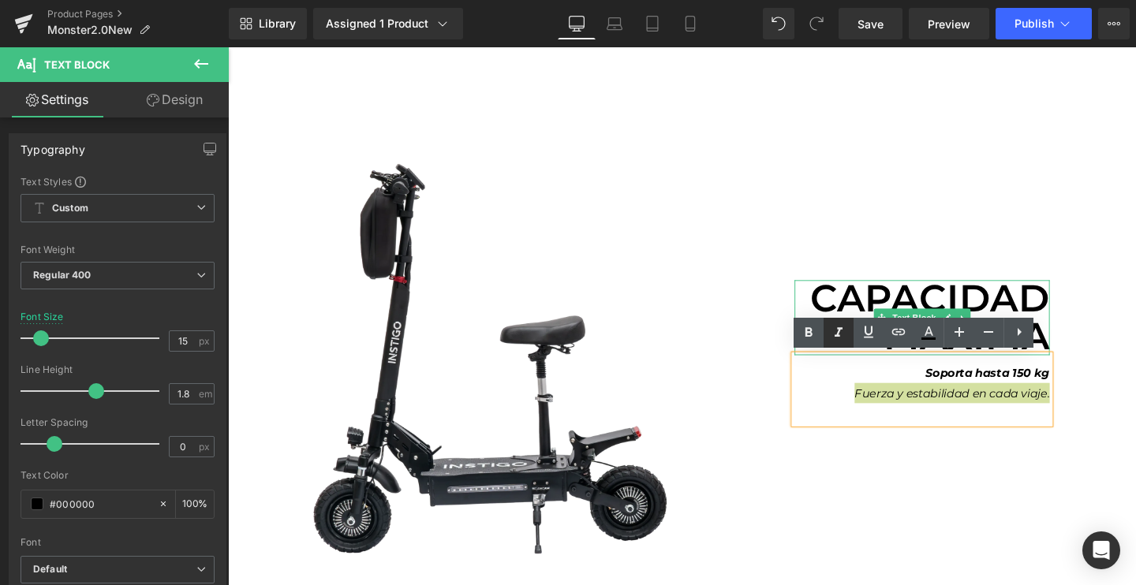
click at [828, 340] on link at bounding box center [839, 333] width 30 height 30
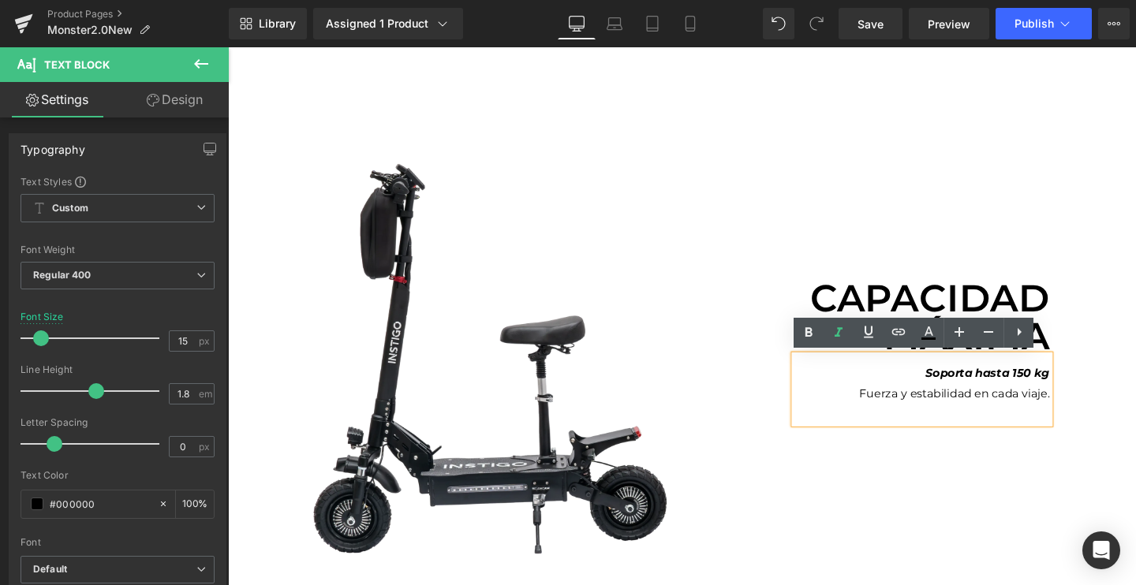
click at [1038, 443] on div "Soporta hasta 150 kg Fuerza y estabilidad en cada viaje." at bounding box center [958, 408] width 268 height 72
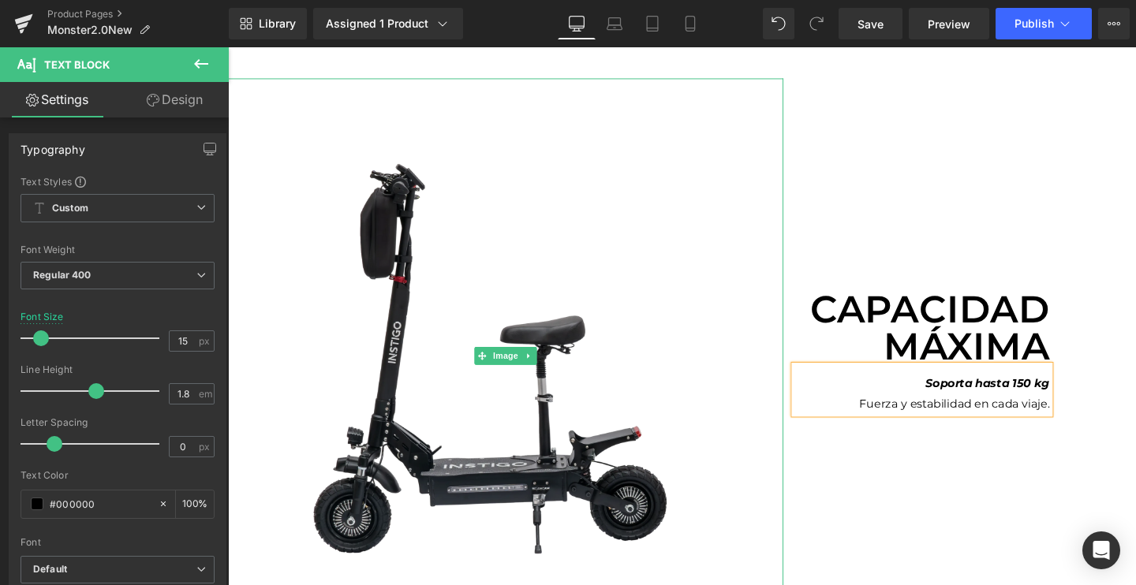
click at [419, 364] on img at bounding box center [520, 372] width 584 height 584
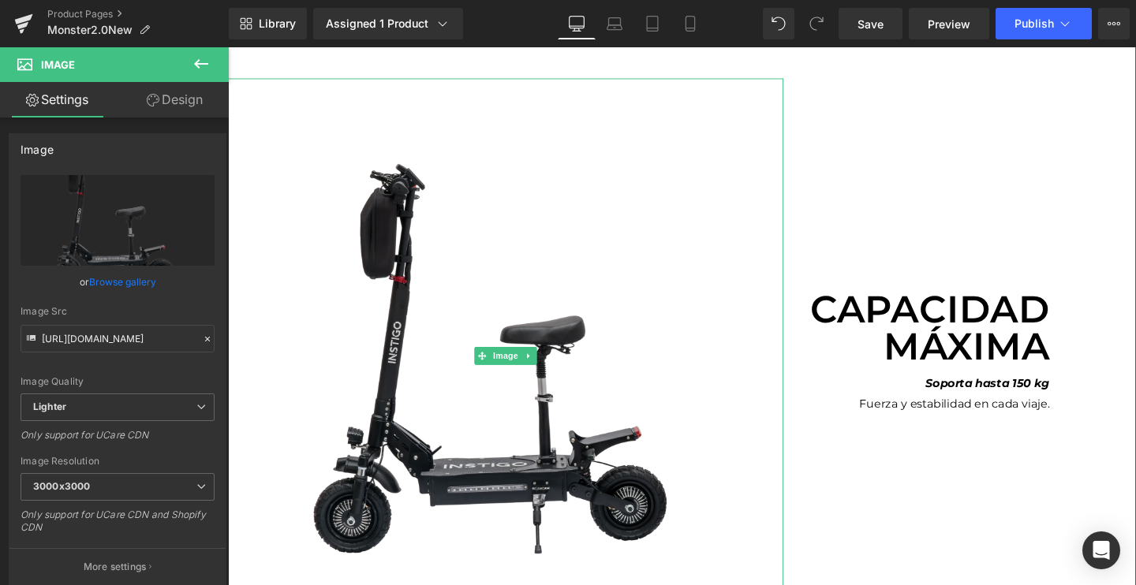
click at [480, 320] on img at bounding box center [520, 372] width 584 height 584
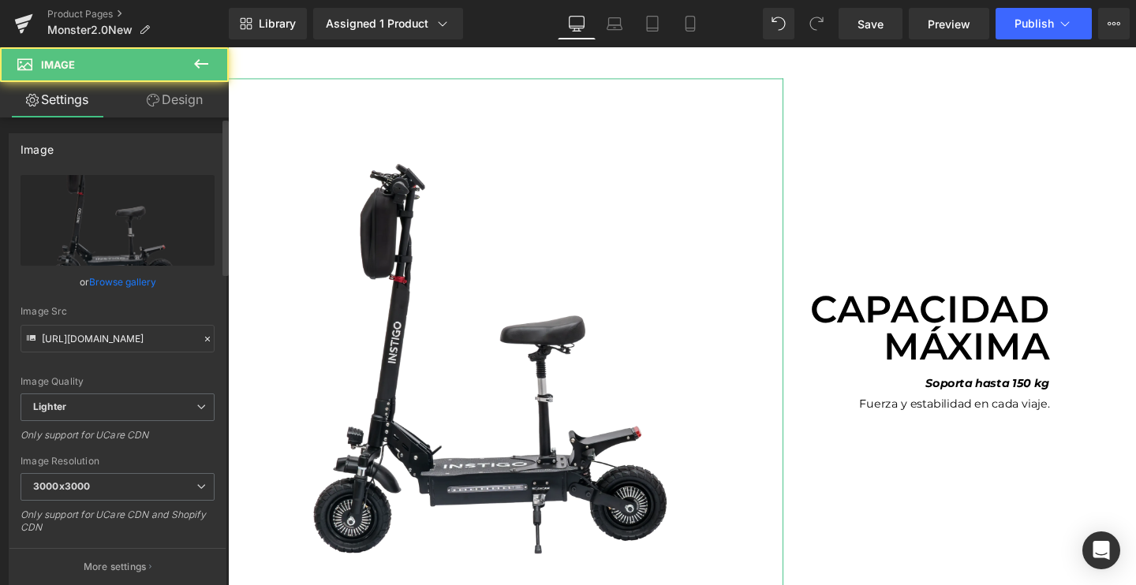
click at [104, 286] on link "Browse gallery" at bounding box center [122, 282] width 67 height 28
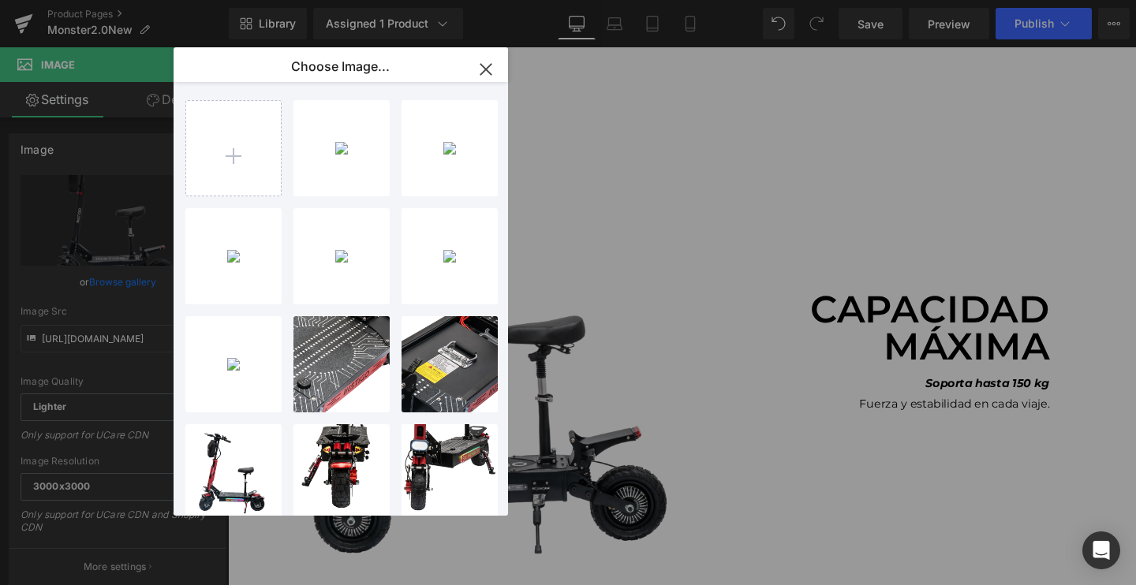
type input "C:\fakepath\E-10_2048x2048.webp.png"
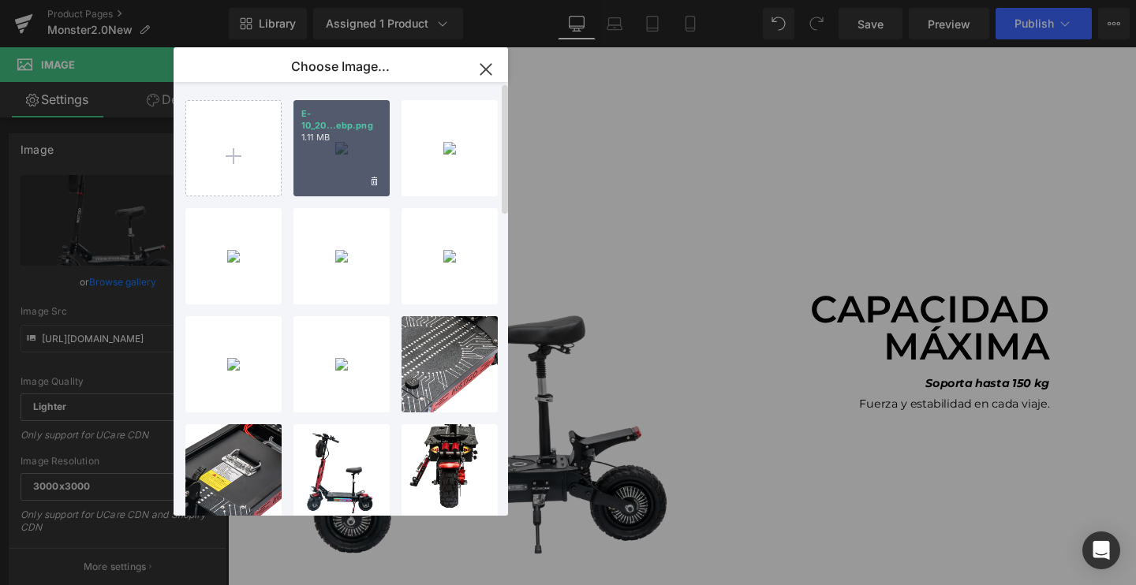
click at [328, 152] on div "E-10_20...ebp.png 1.11 MB" at bounding box center [342, 148] width 96 height 96
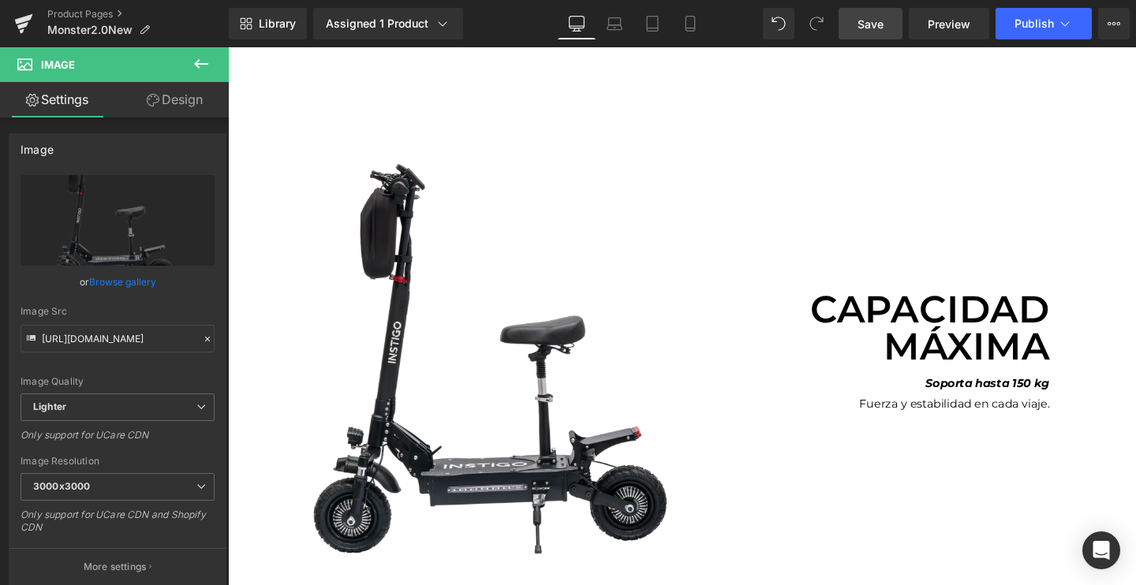
click at [862, 35] on link "Save" at bounding box center [871, 24] width 64 height 32
